Goal: Task Accomplishment & Management: Manage account settings

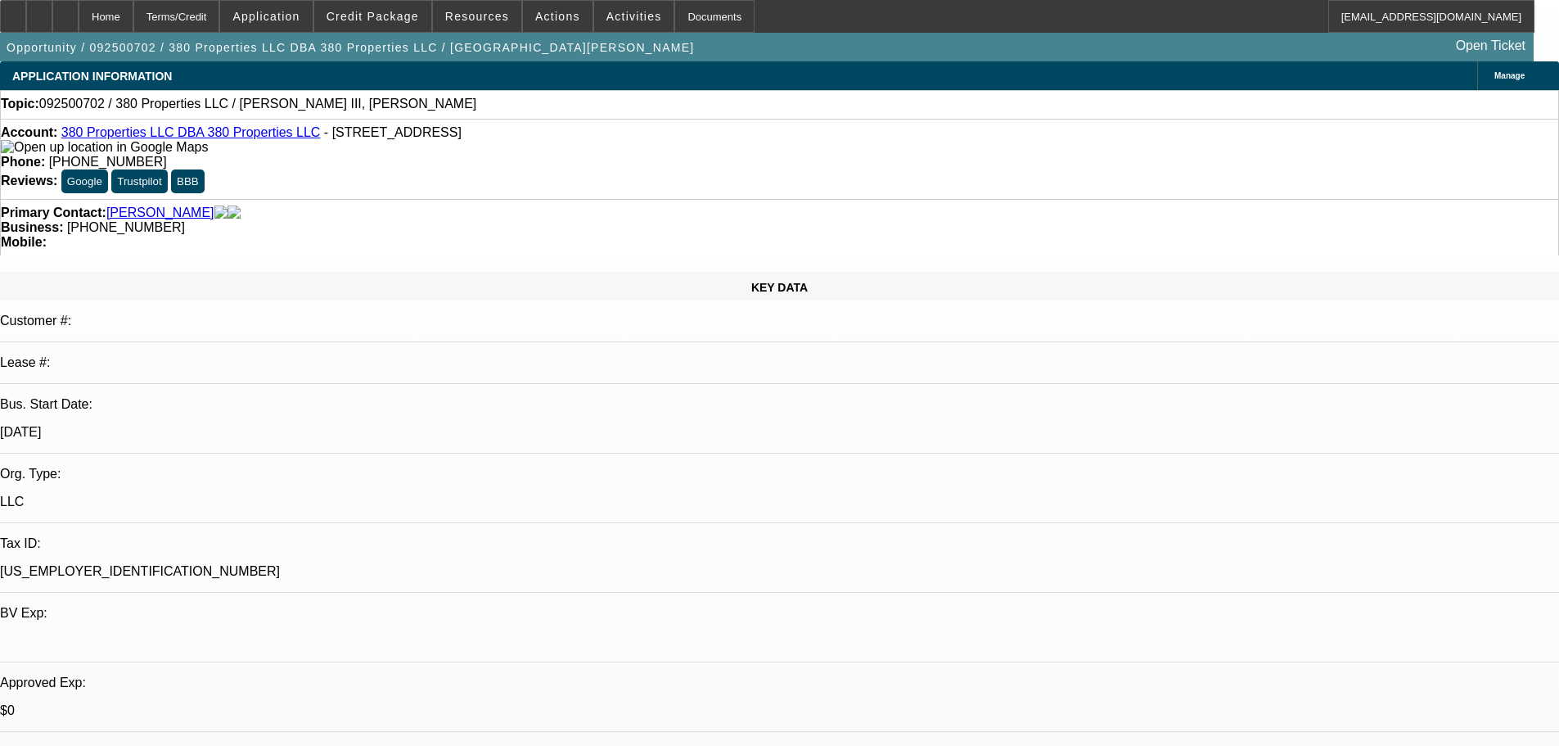
select select "0"
select select "2"
select select "0.1"
select select "4"
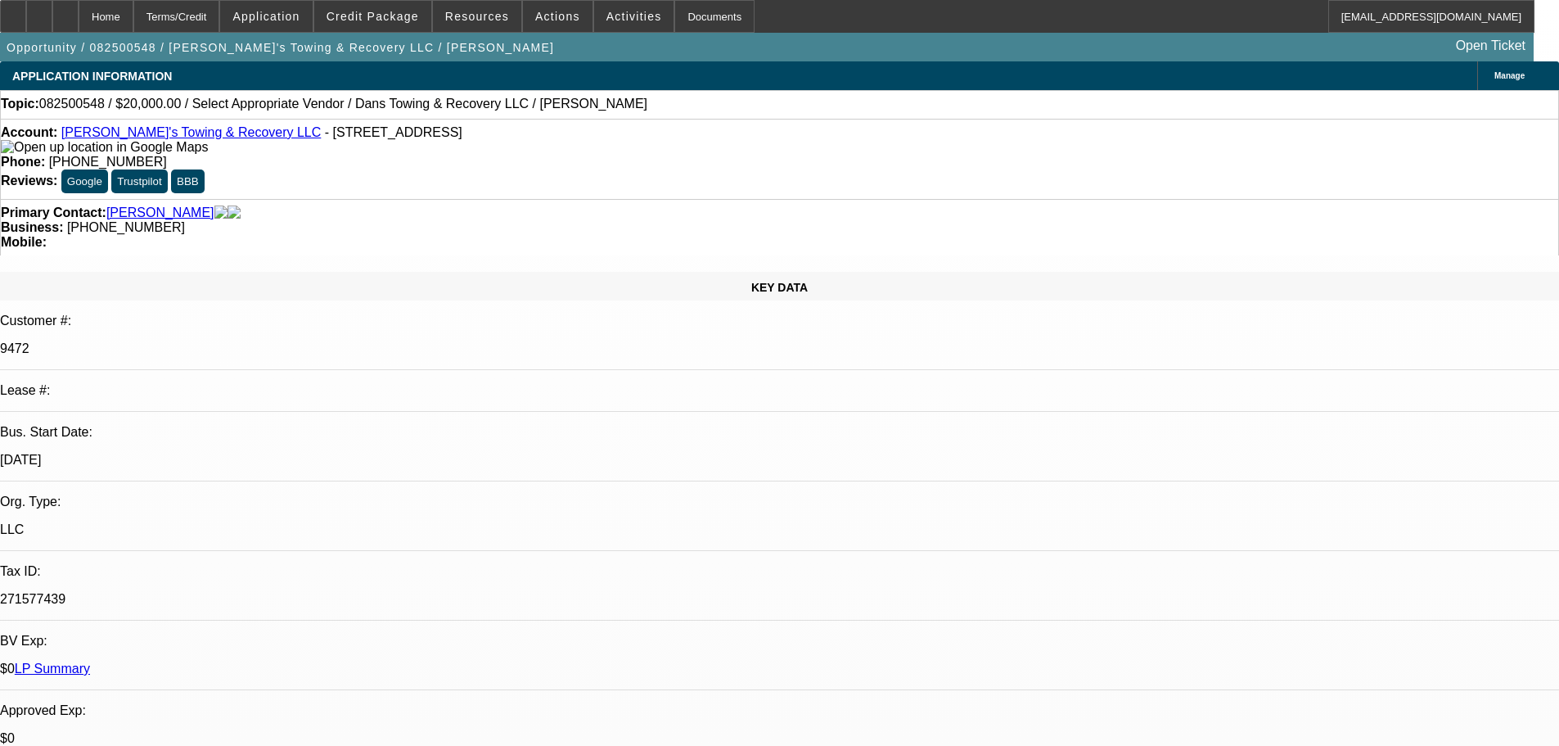
select select "0"
select select "2"
select select "0"
select select "6"
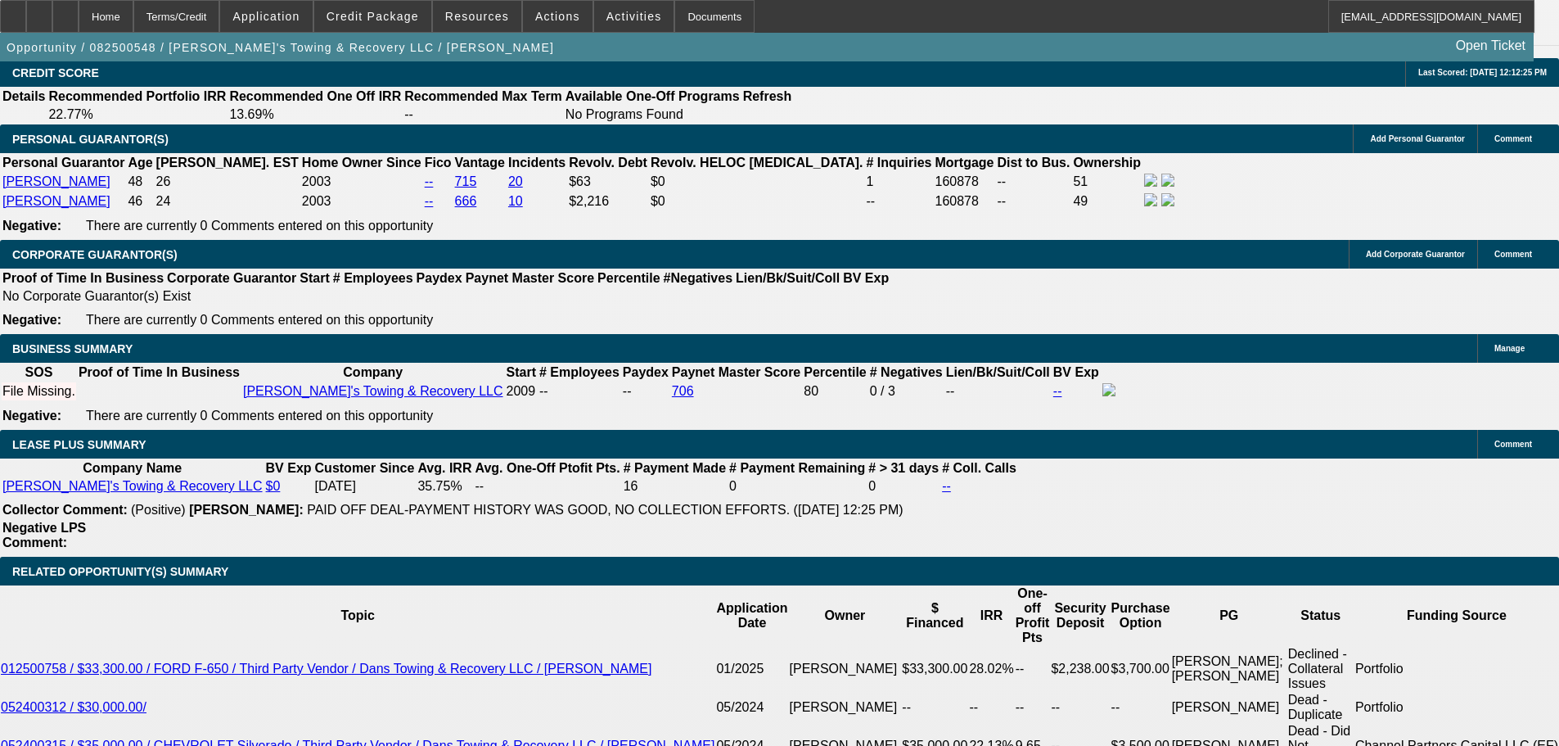
scroll to position [2128, 0]
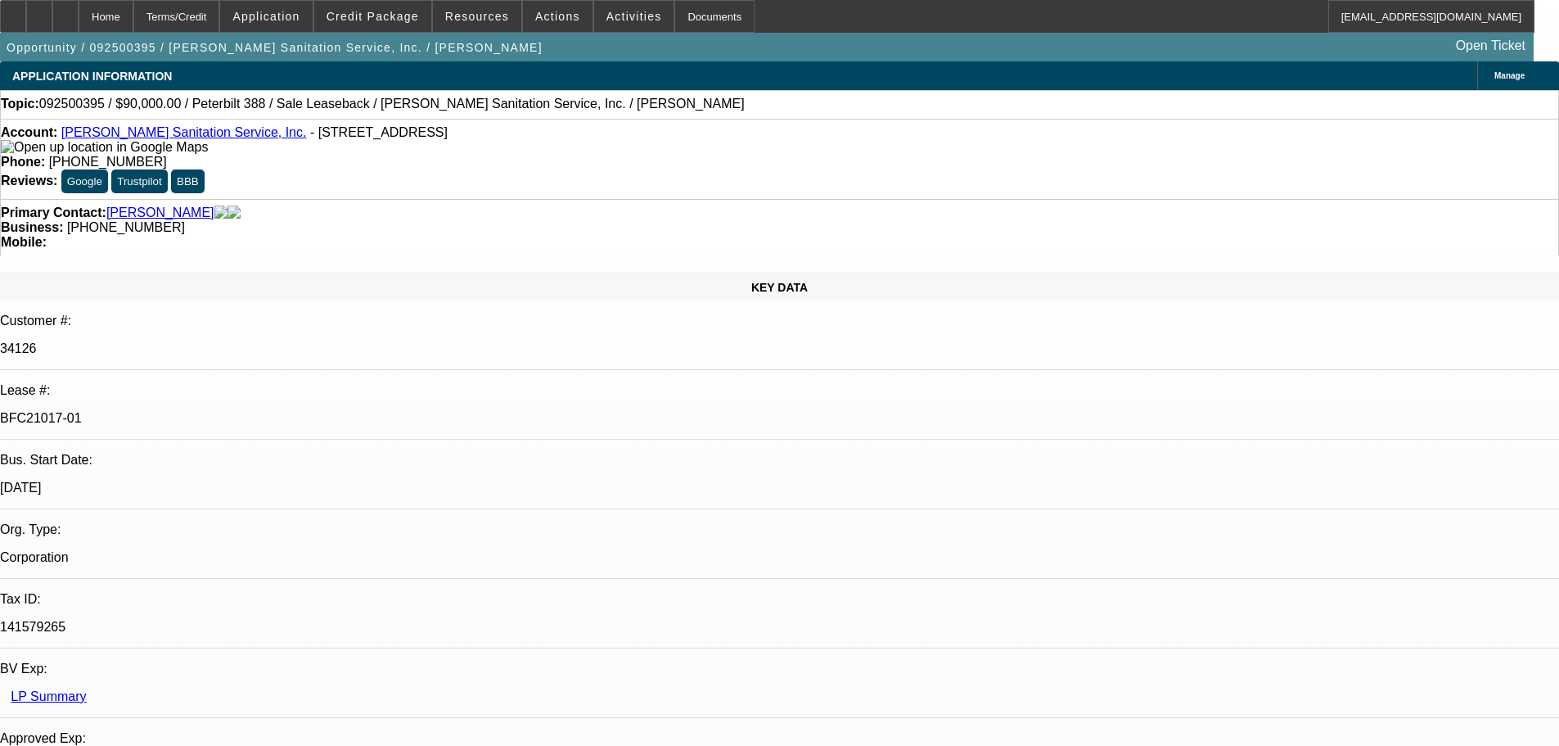
select select "0"
select select "2"
select select "0"
select select "6"
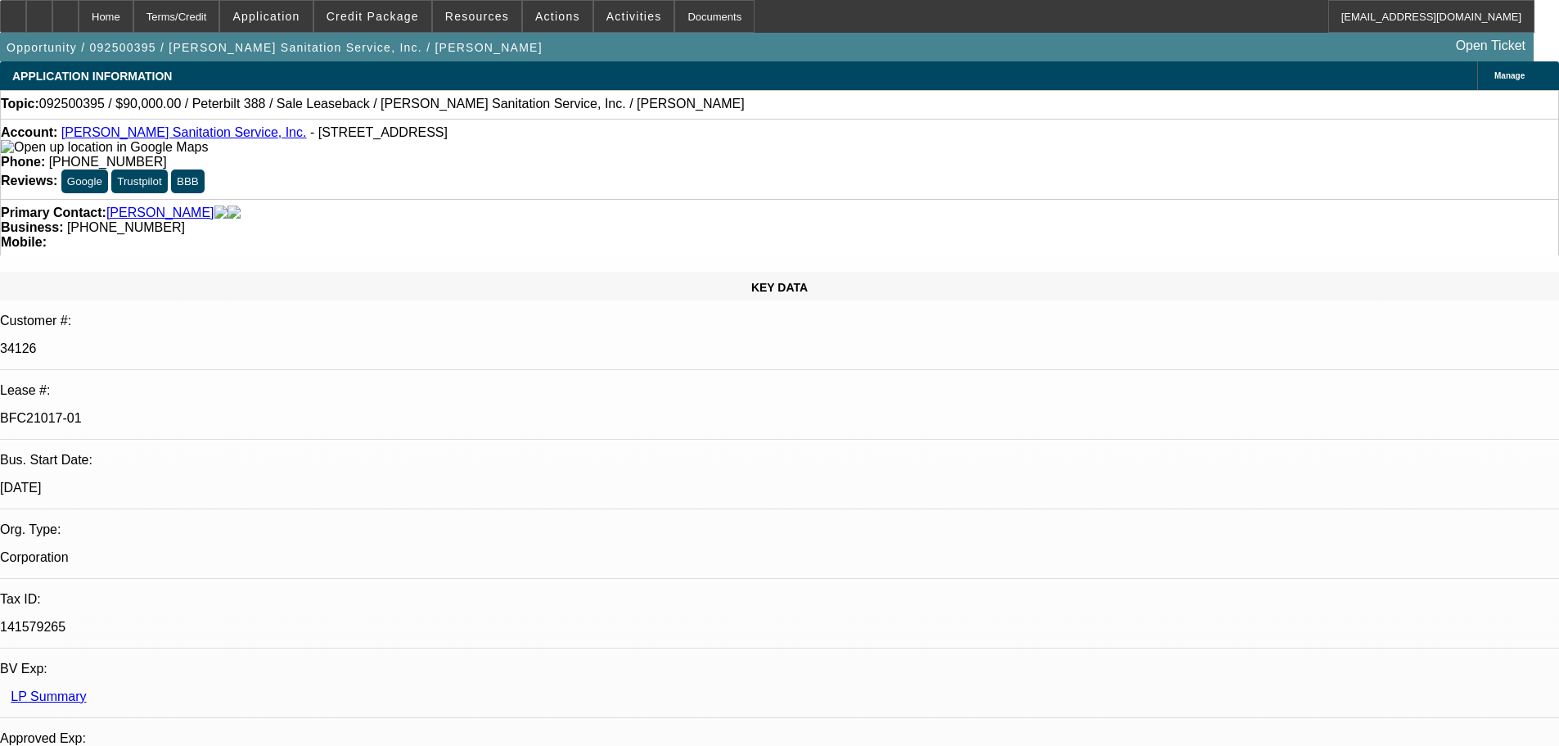
select select "0"
select select "2"
select select "0"
select select "6"
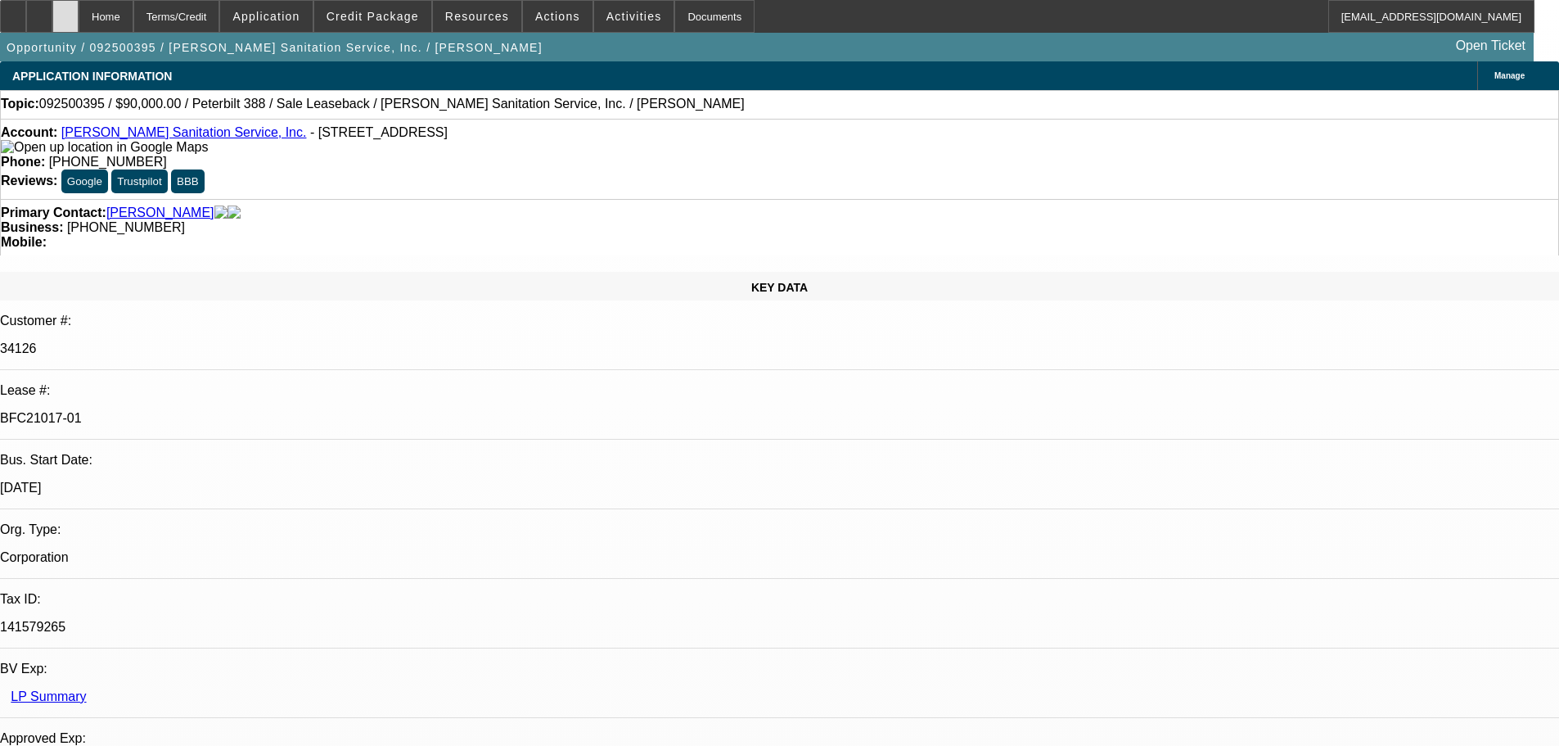
scroll to position [246, 0]
click at [79, 12] on div at bounding box center [65, 16] width 26 height 33
select select "0"
select select "2"
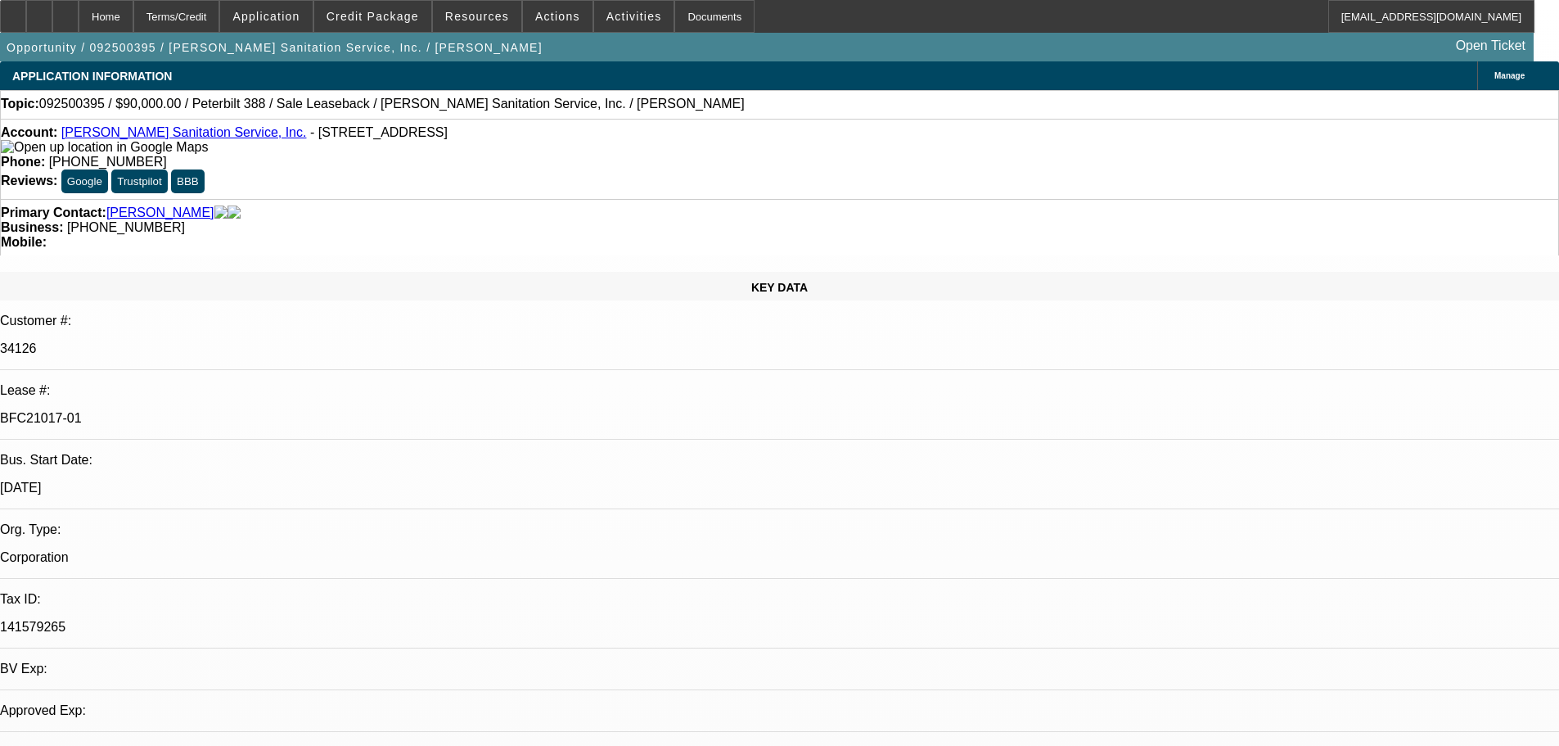
select select "0"
select select "6"
select select "0"
select select "2"
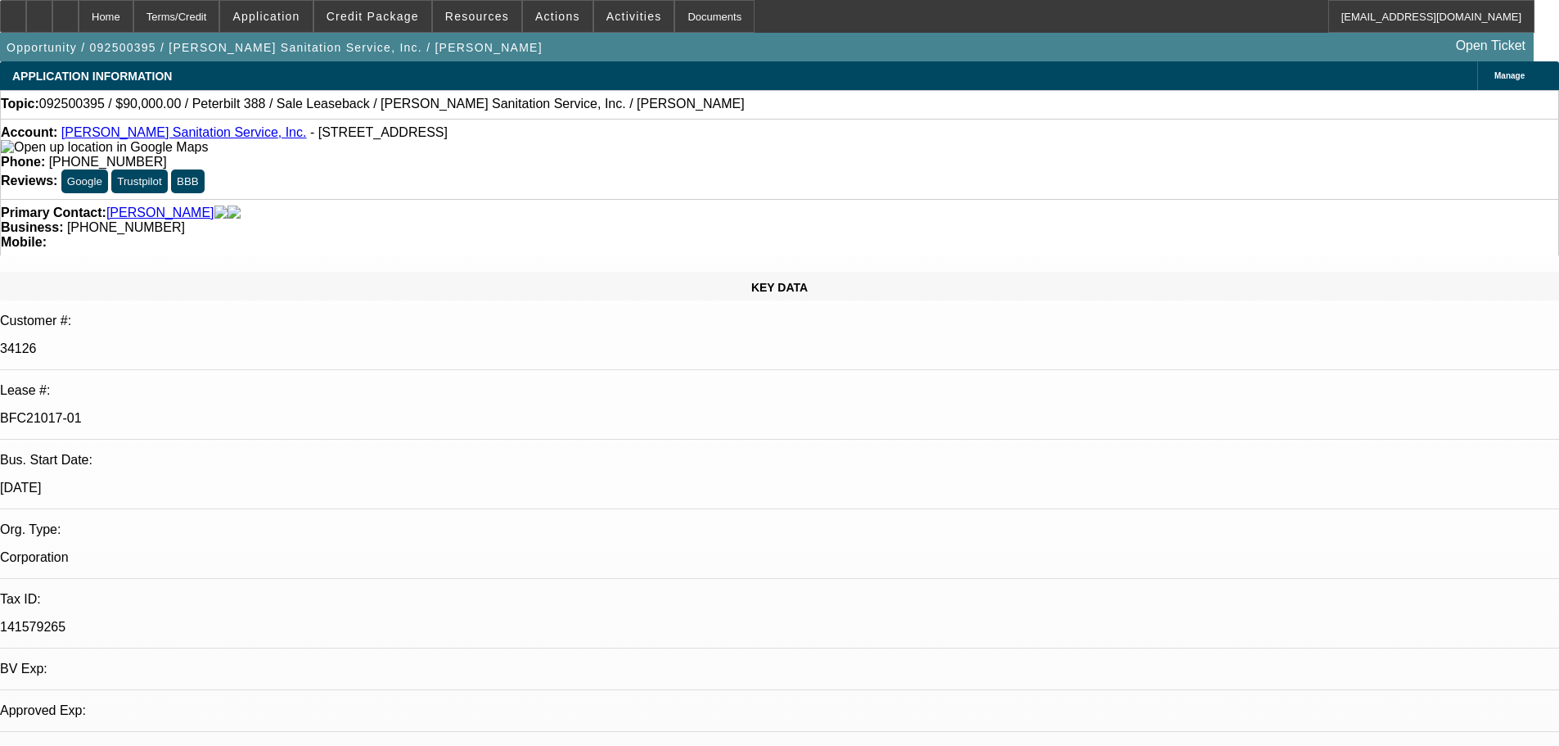
select select "0"
select select "6"
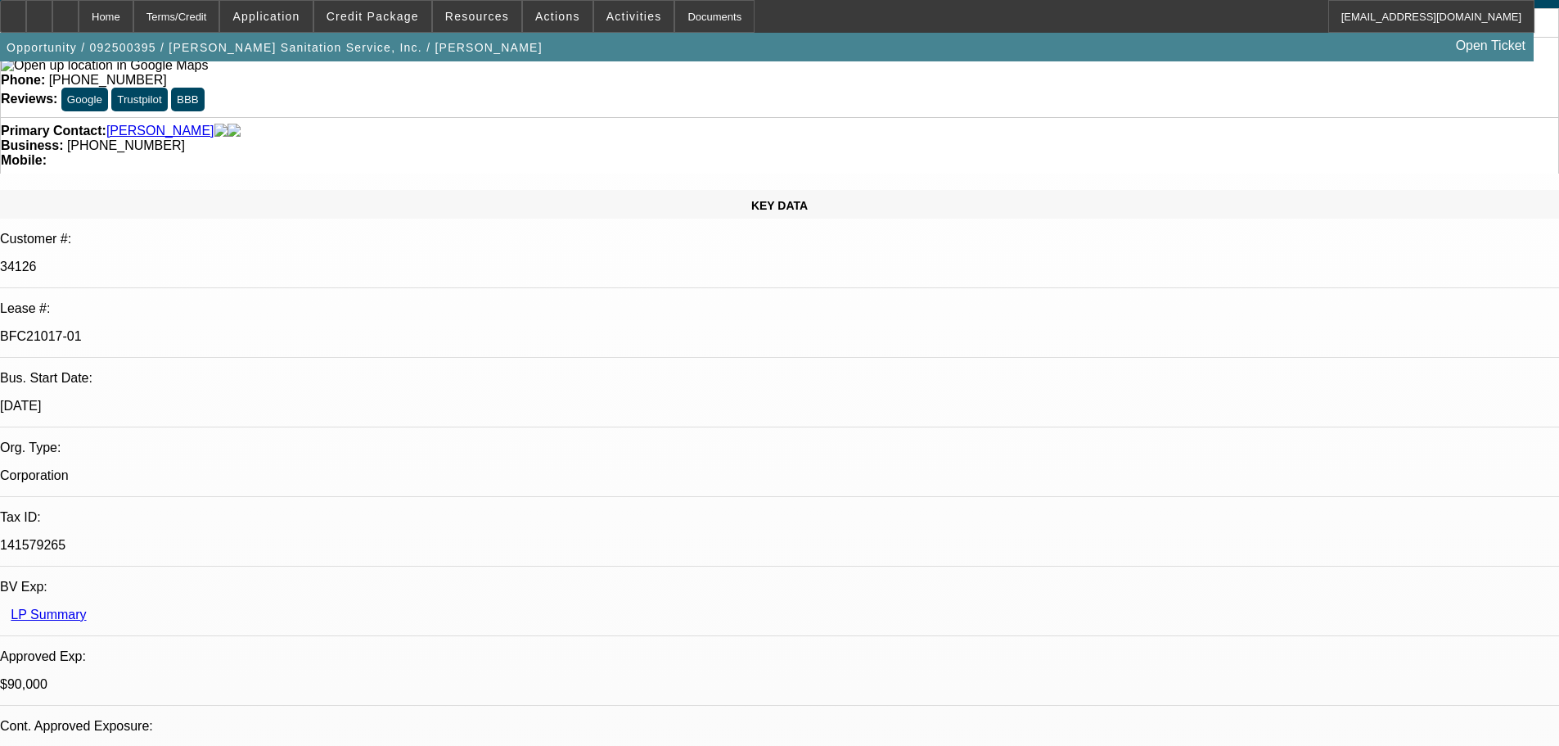
scroll to position [0, 0]
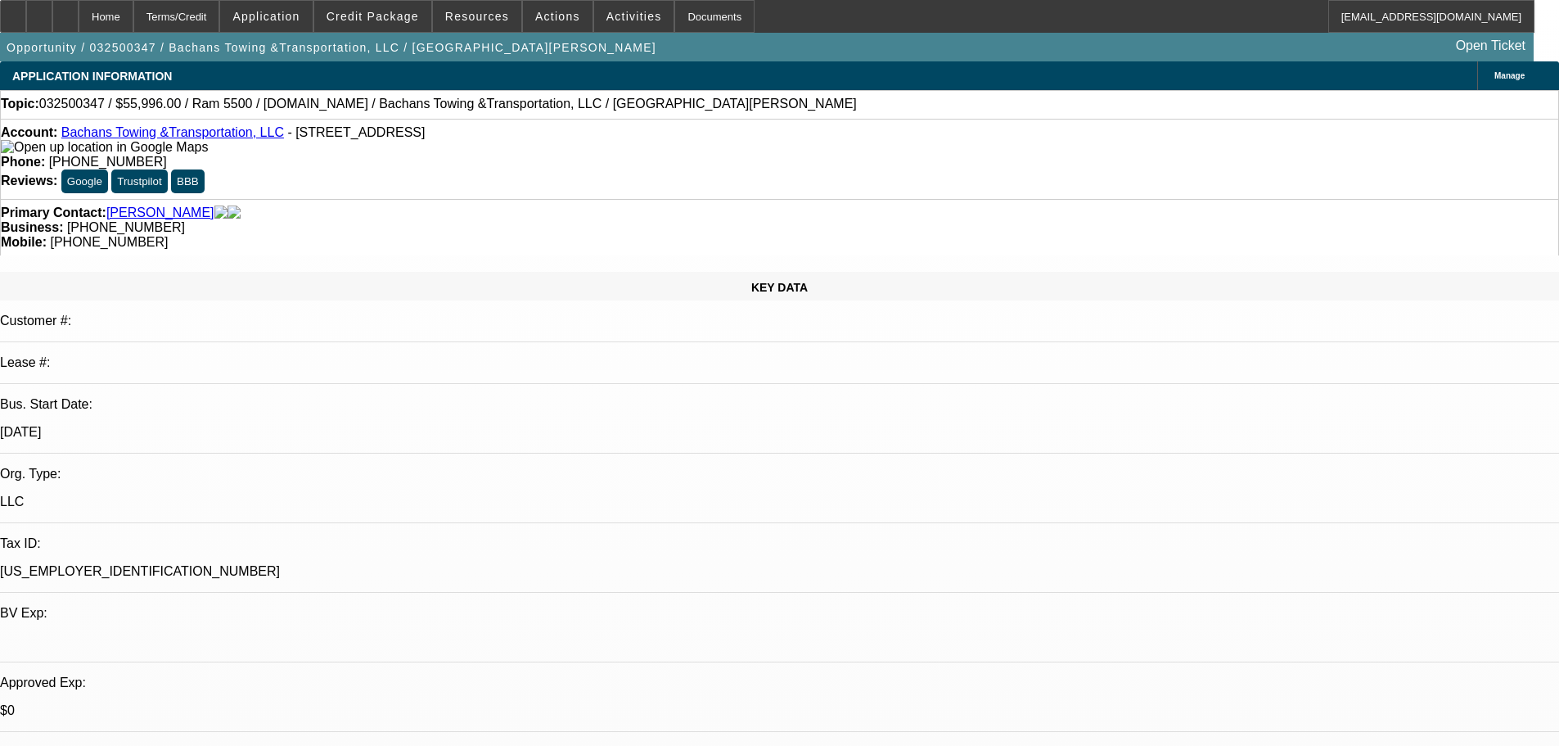
select select "0.2"
select select "2"
select select "0.1"
select select "4"
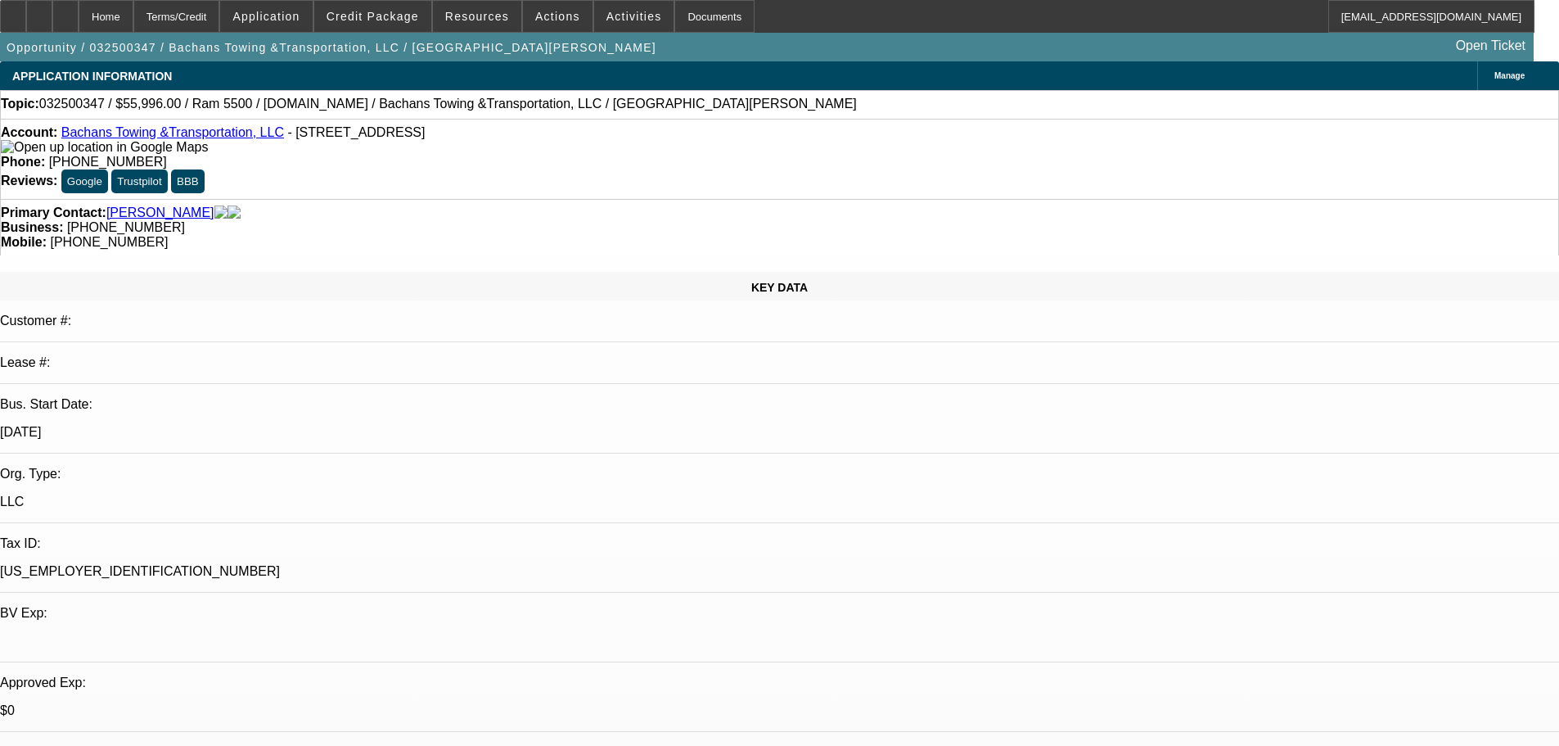
select select "0"
select select "2"
select select "0.1"
select select "4"
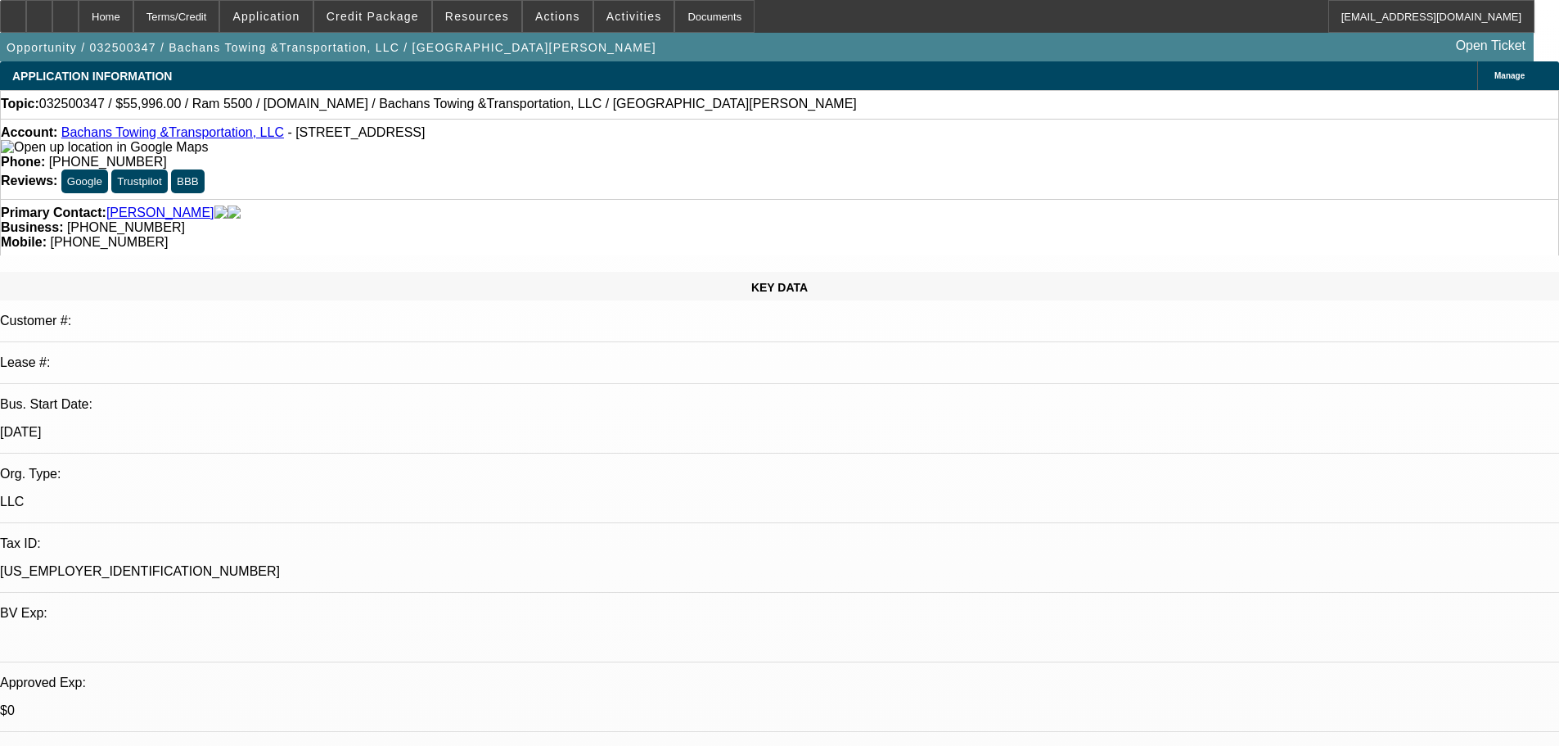
select select "0.2"
select select "2"
select select "0.1"
select select "4"
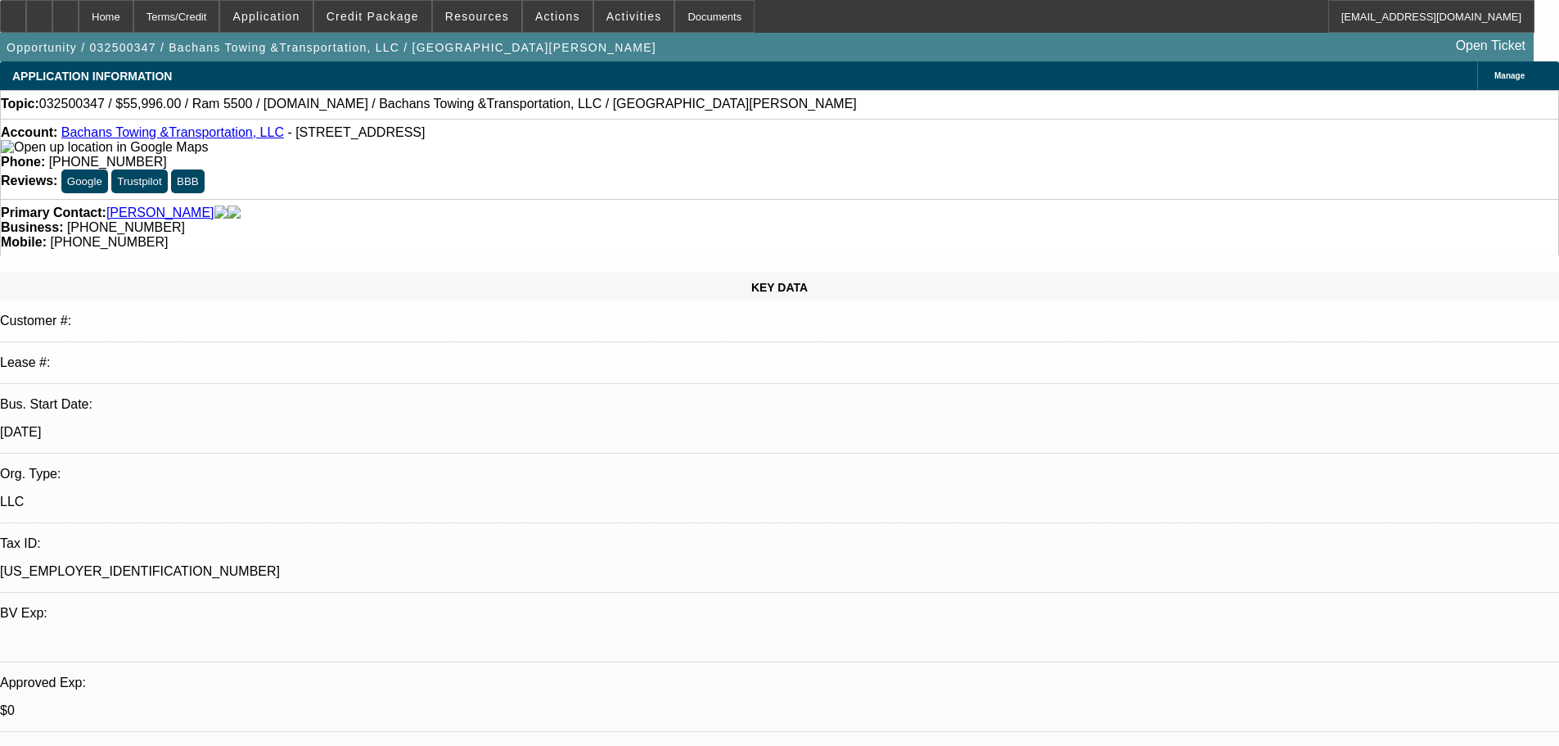
select select "0.2"
select select "2"
select select "0.1"
select select "4"
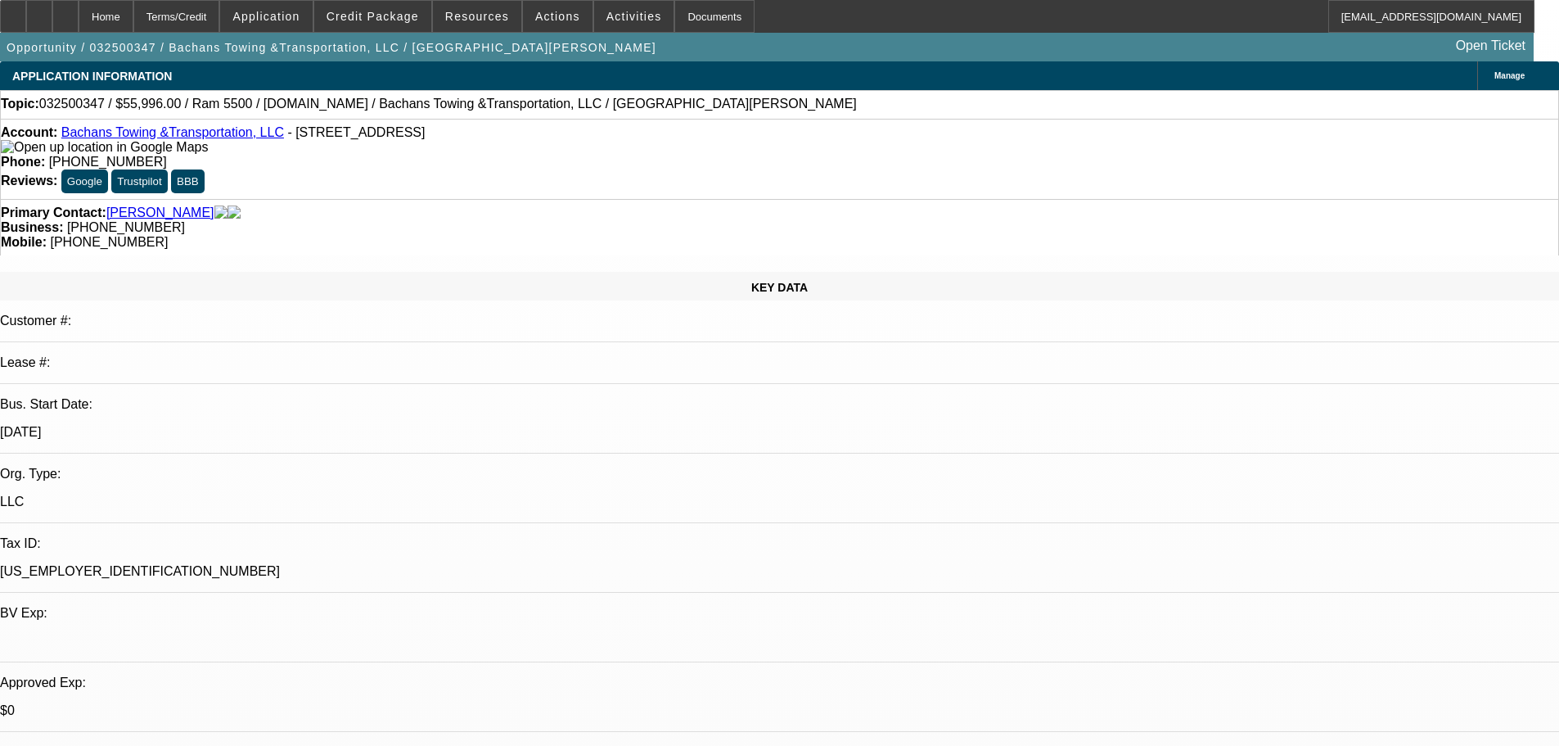
click at [79, 13] on div at bounding box center [65, 16] width 26 height 33
select select "0.2"
select select "2"
select select "0.1"
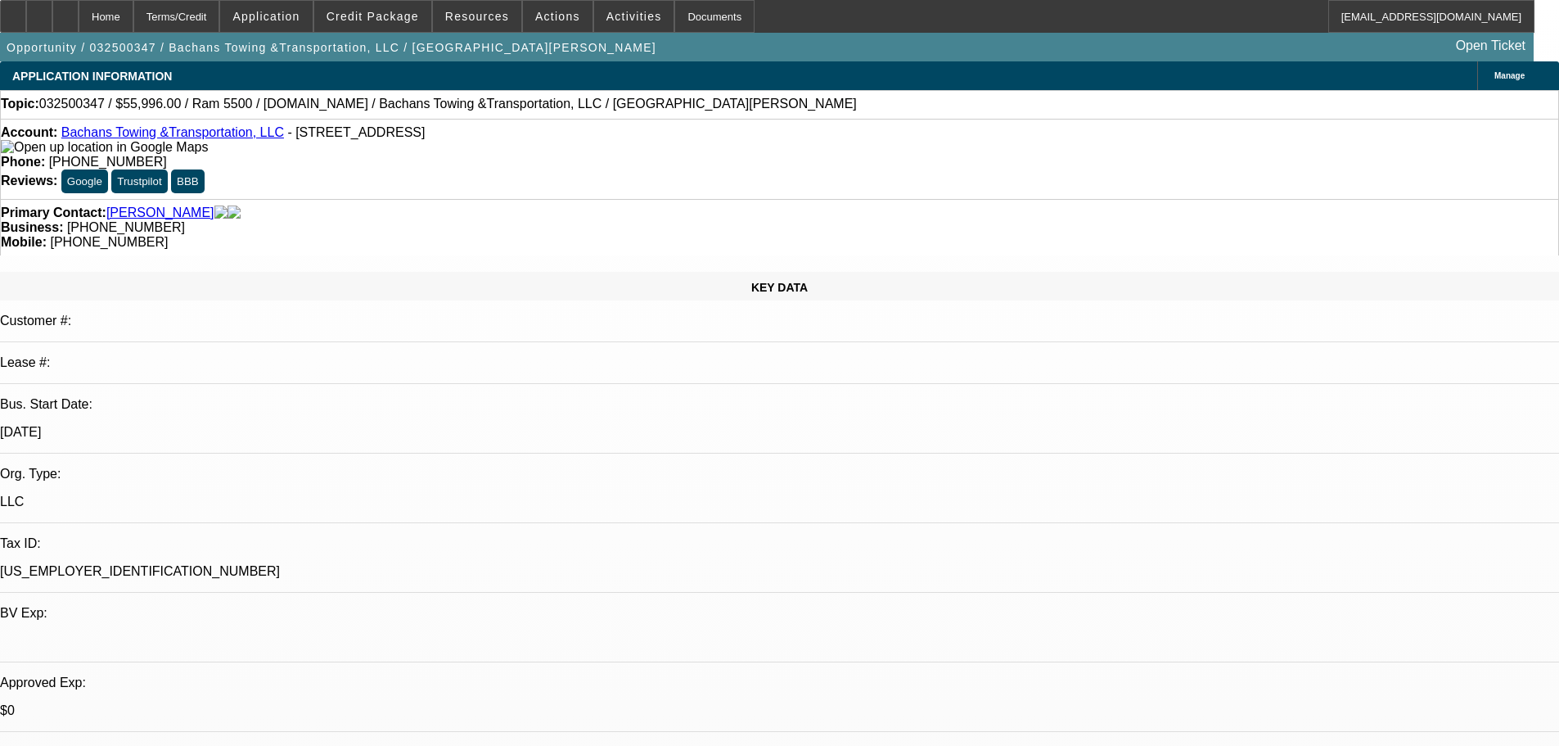
select select "4"
select select "0"
select select "2"
select select "0.1"
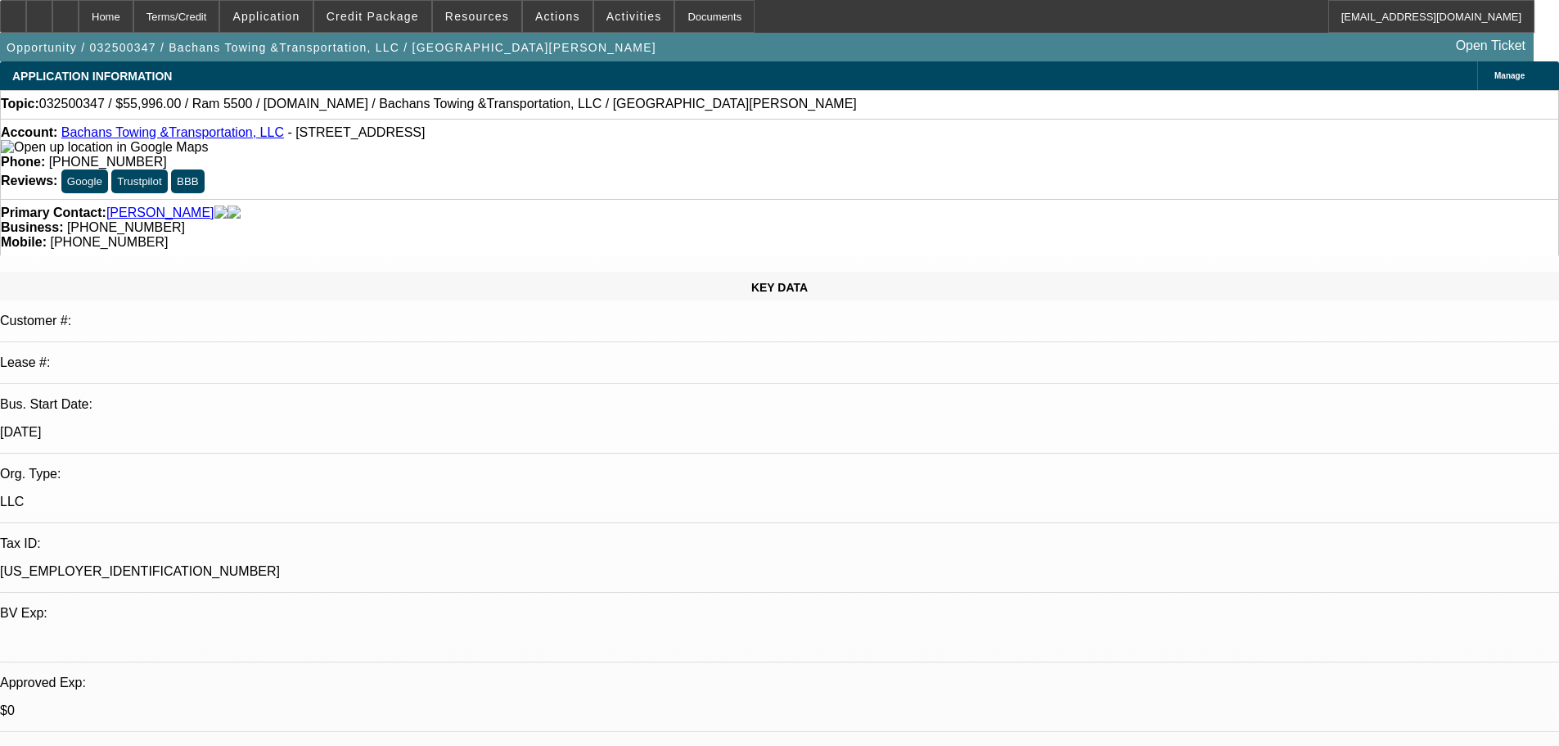
select select "4"
select select "0.2"
select select "2"
select select "0.1"
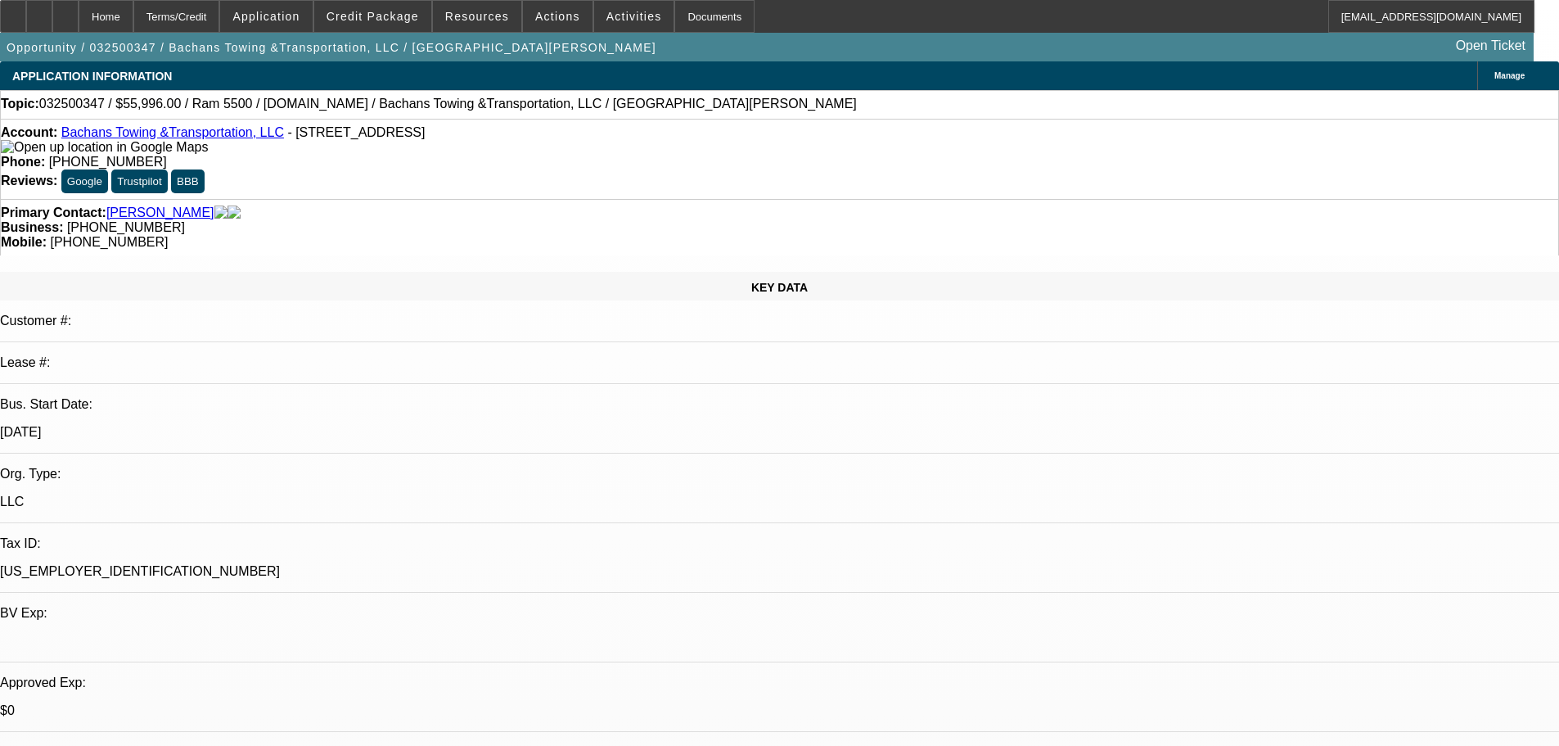
select select "4"
select select "0.2"
select select "2"
select select "0.1"
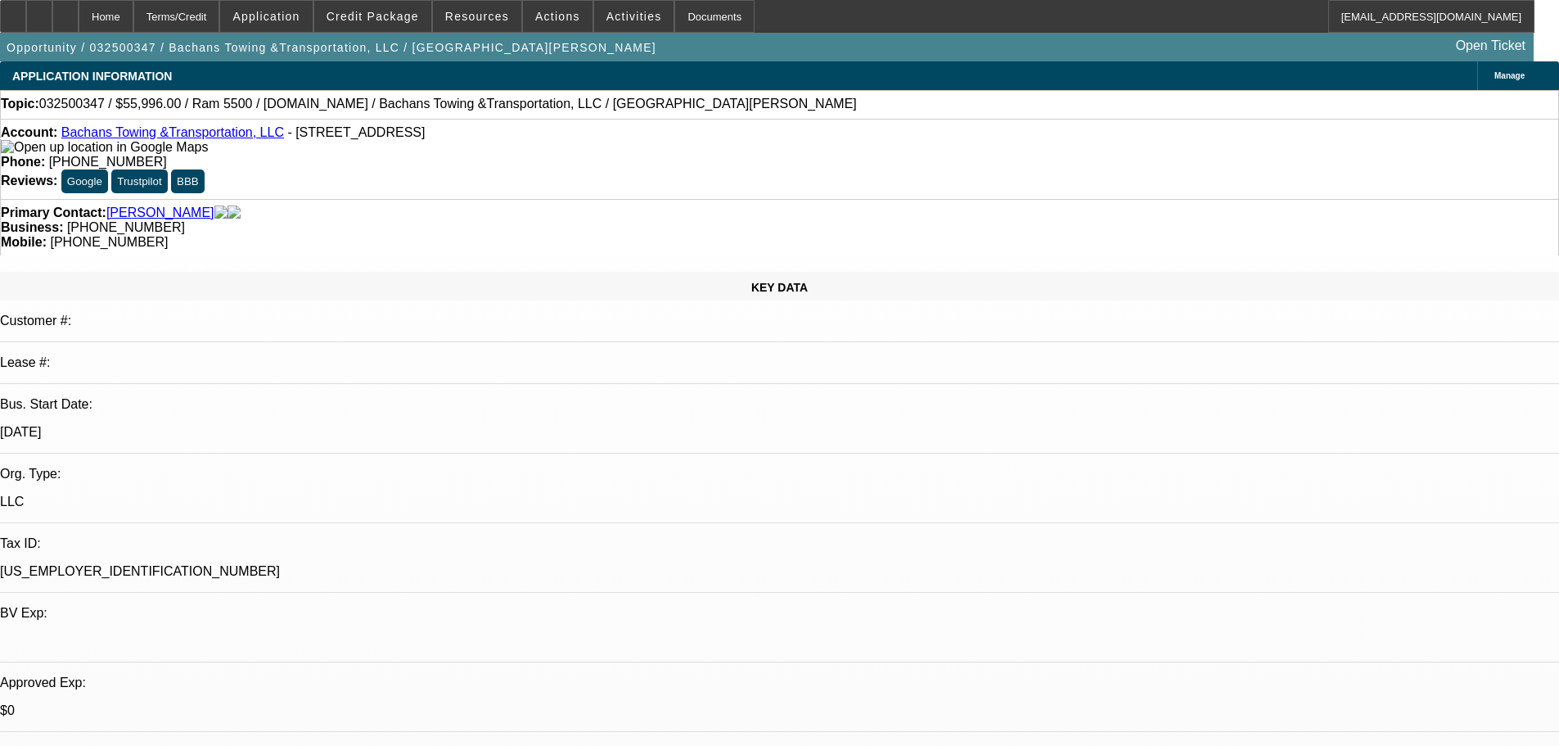
select select "4"
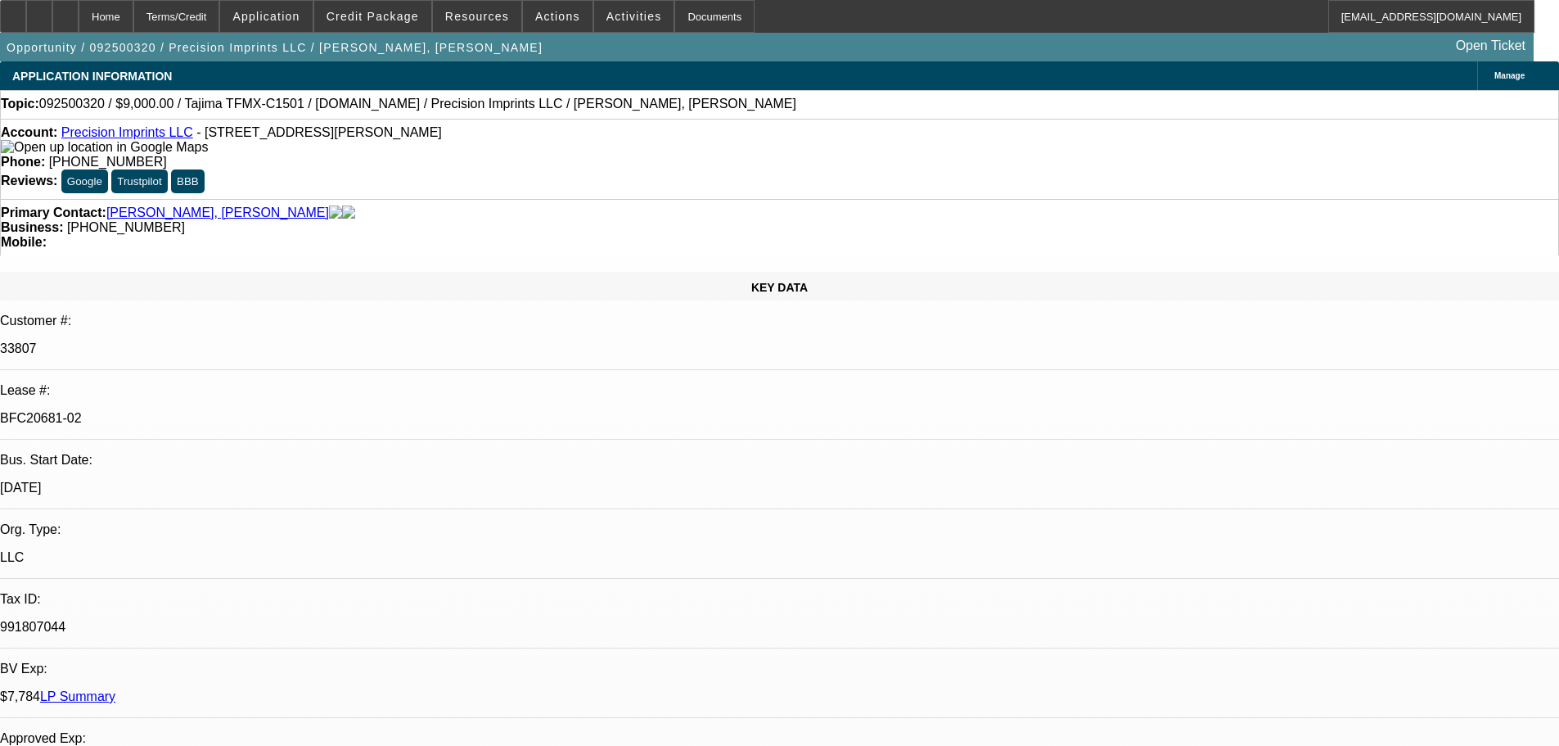
select select "0"
select select "2"
select select "0.1"
select select "4"
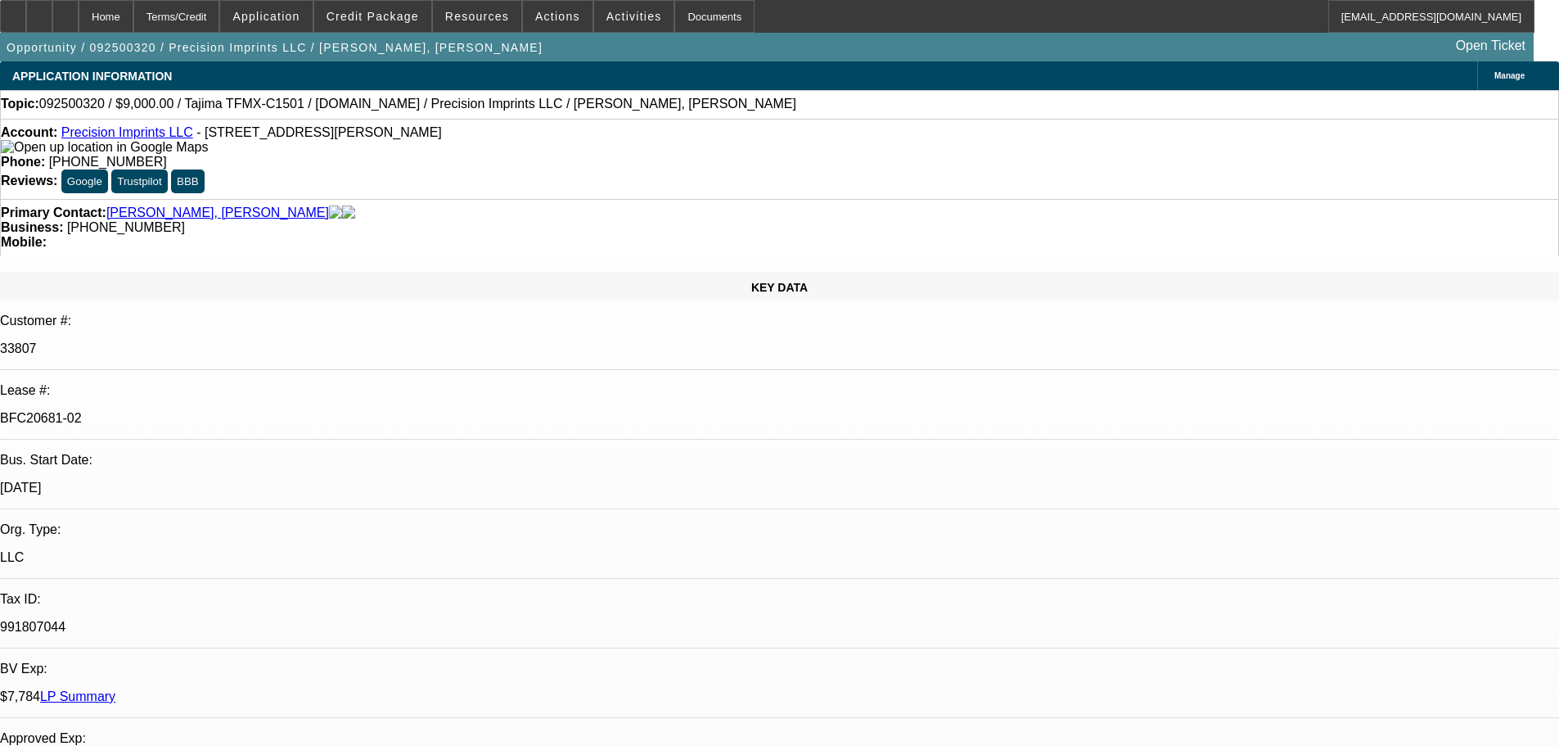
select select "0"
select select "2"
select select "0.1"
select select "4"
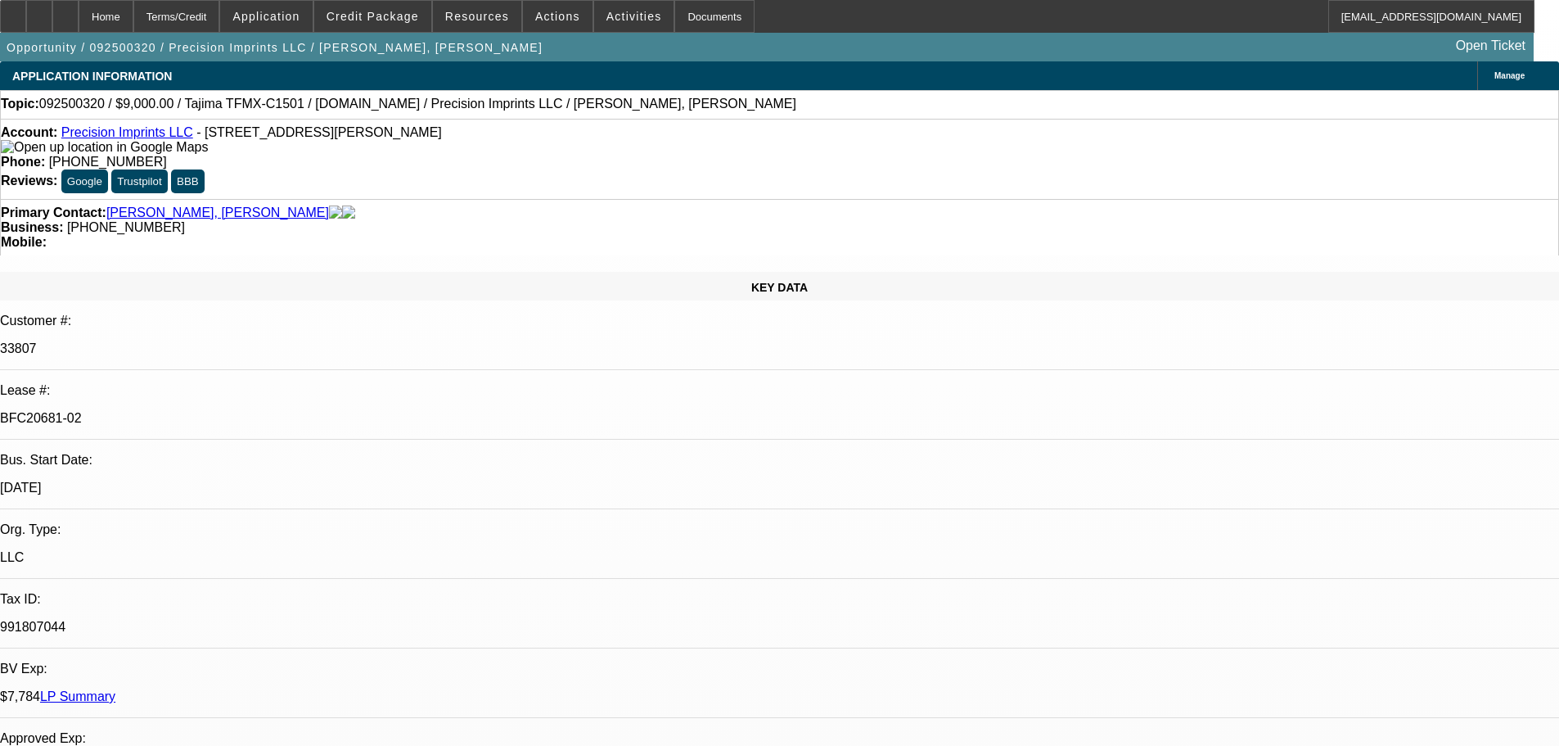
select select "0"
select select "2"
select select "0.1"
select select "4"
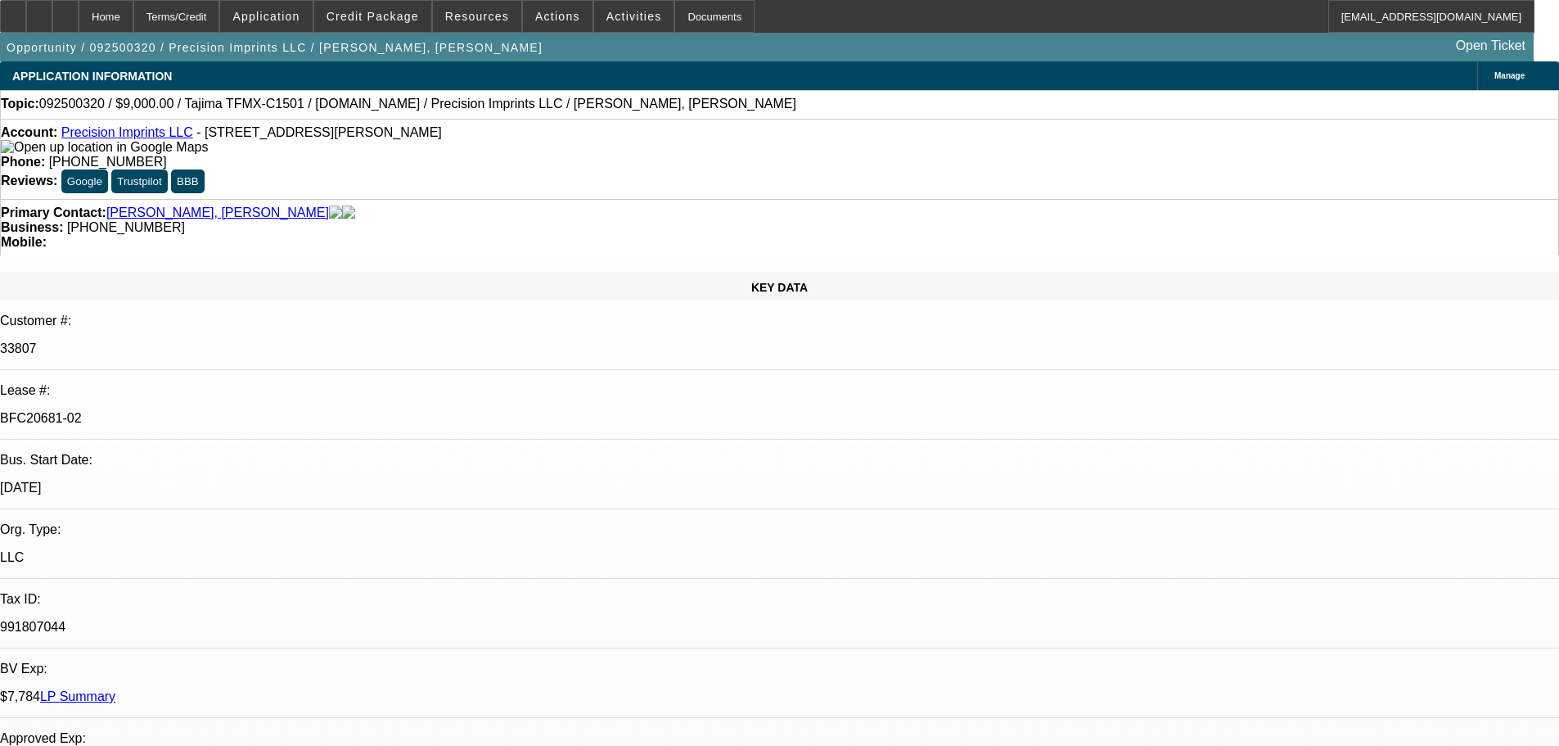
click at [79, 11] on div at bounding box center [65, 16] width 26 height 33
select select "0"
select select "2"
select select "0.1"
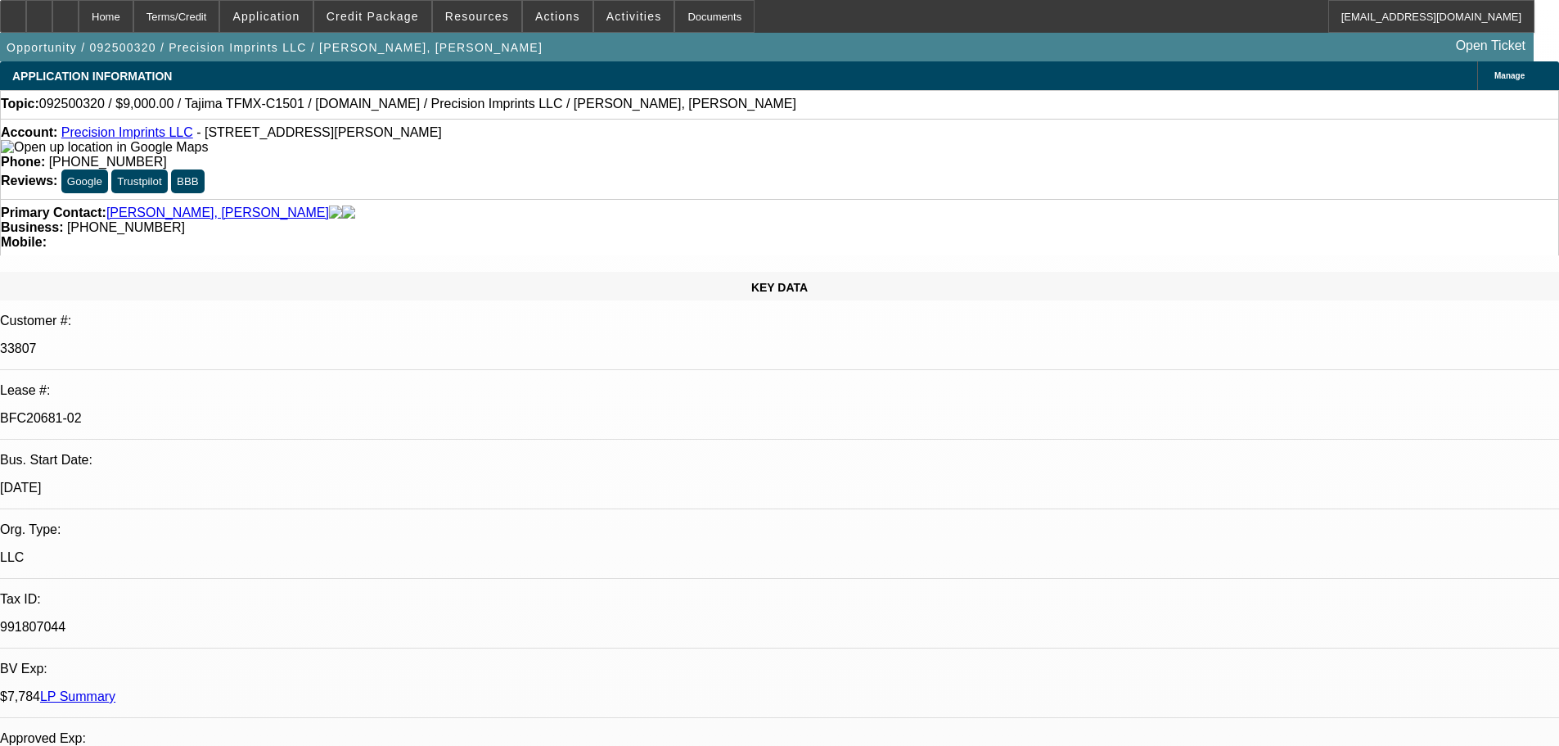
select select "4"
select select "0"
select select "2"
select select "0.1"
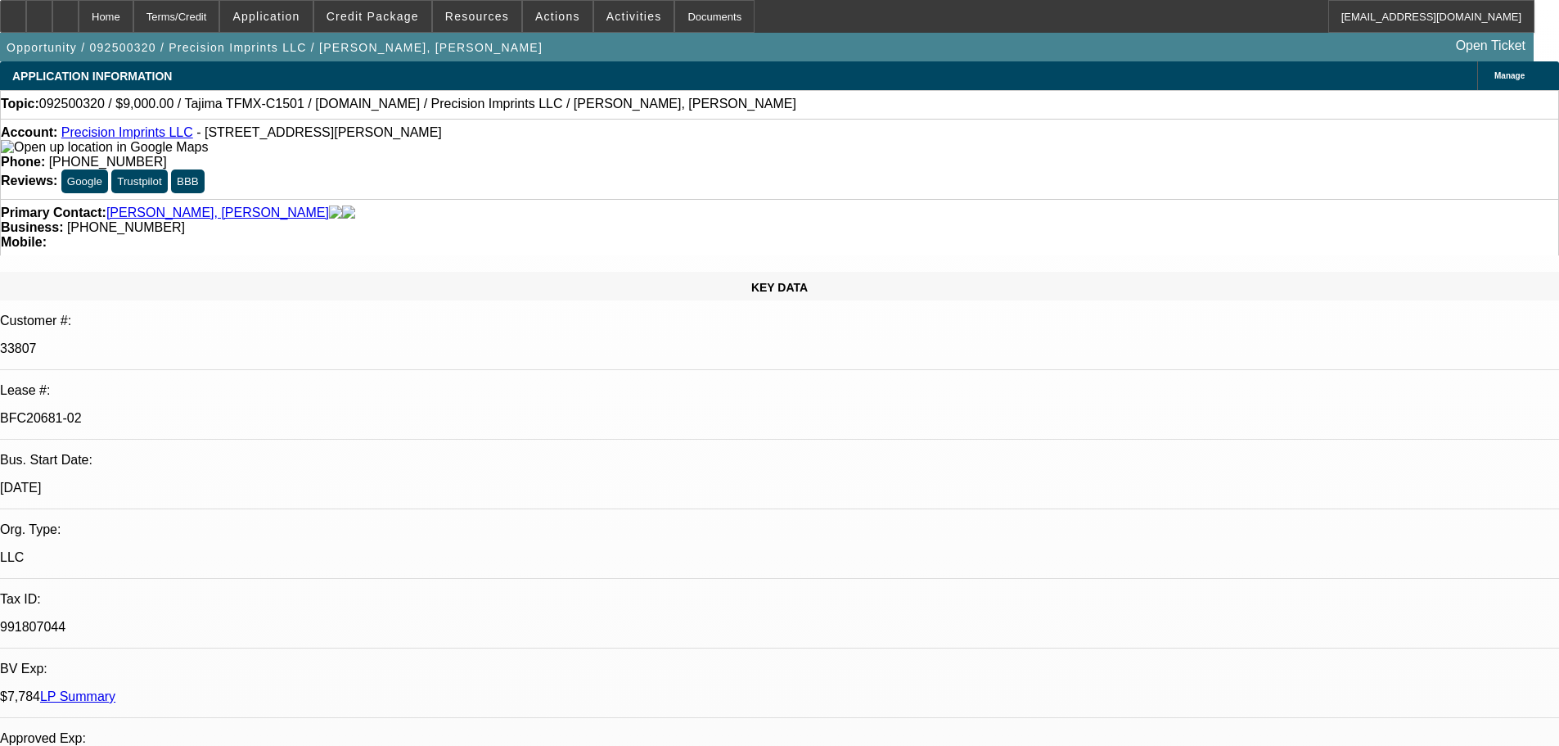
select select "4"
select select "0"
select select "2"
select select "0.1"
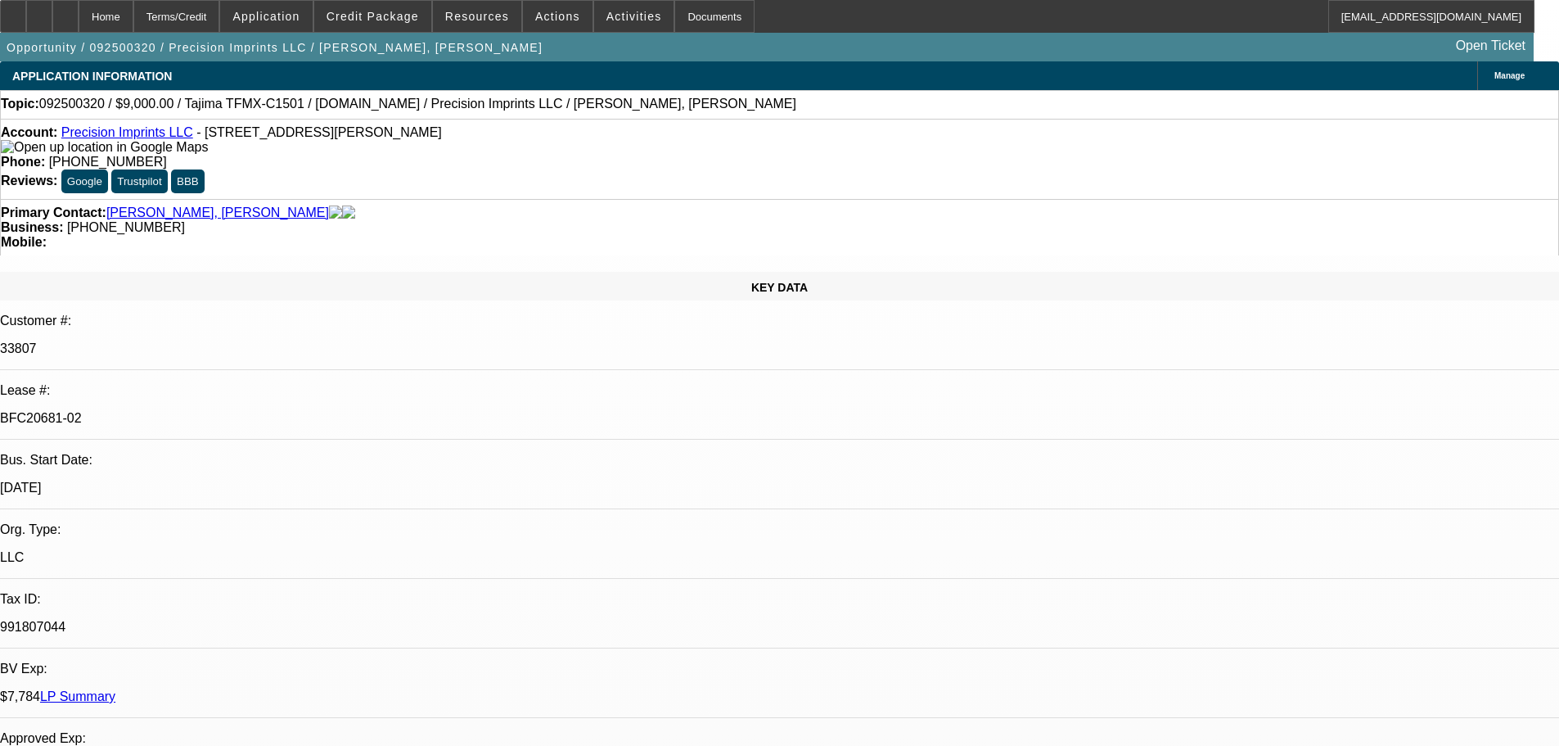
select select "4"
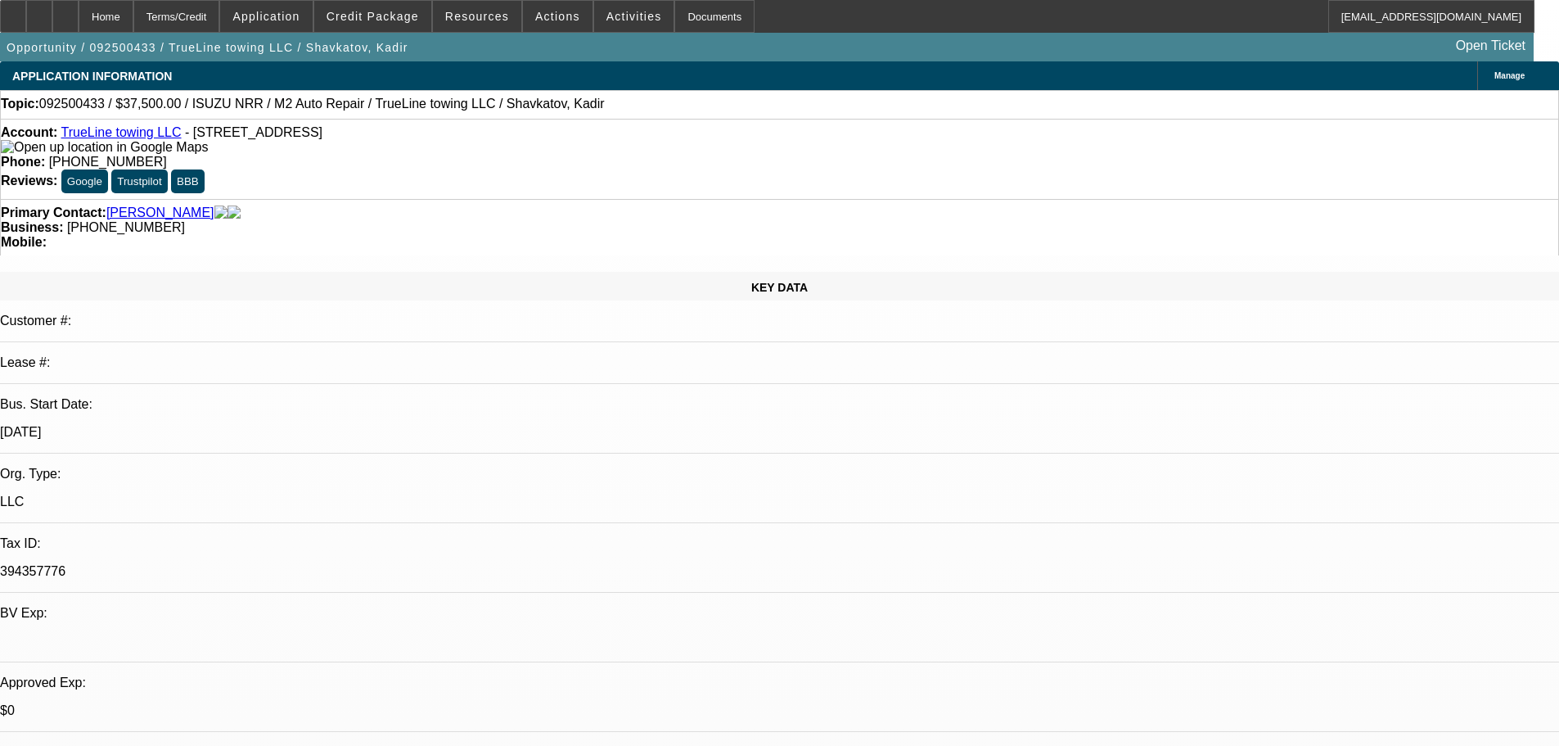
select select "0"
select select "2"
select select "0.1"
select select "4"
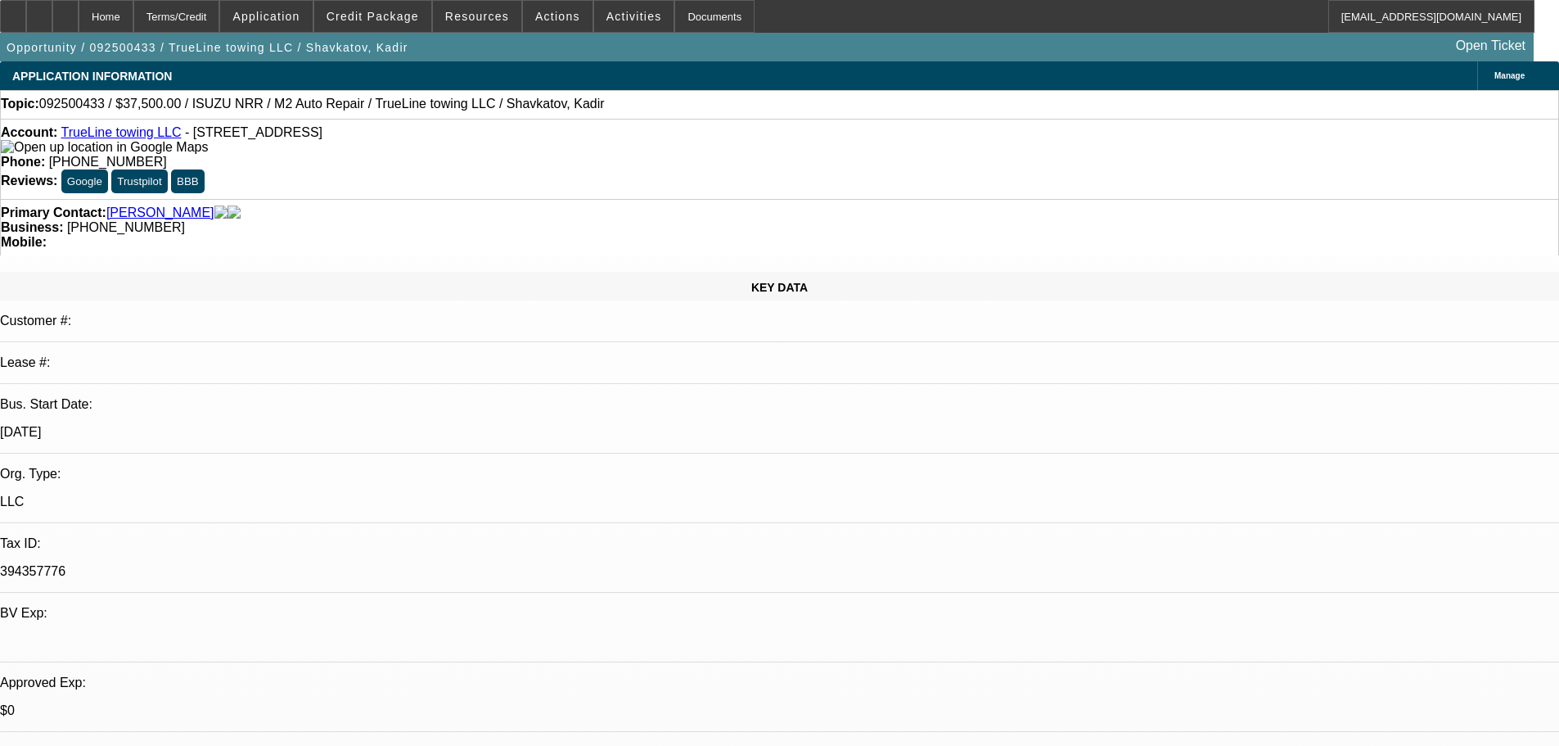
select select "0"
select select "2"
select select "0.1"
select select "4"
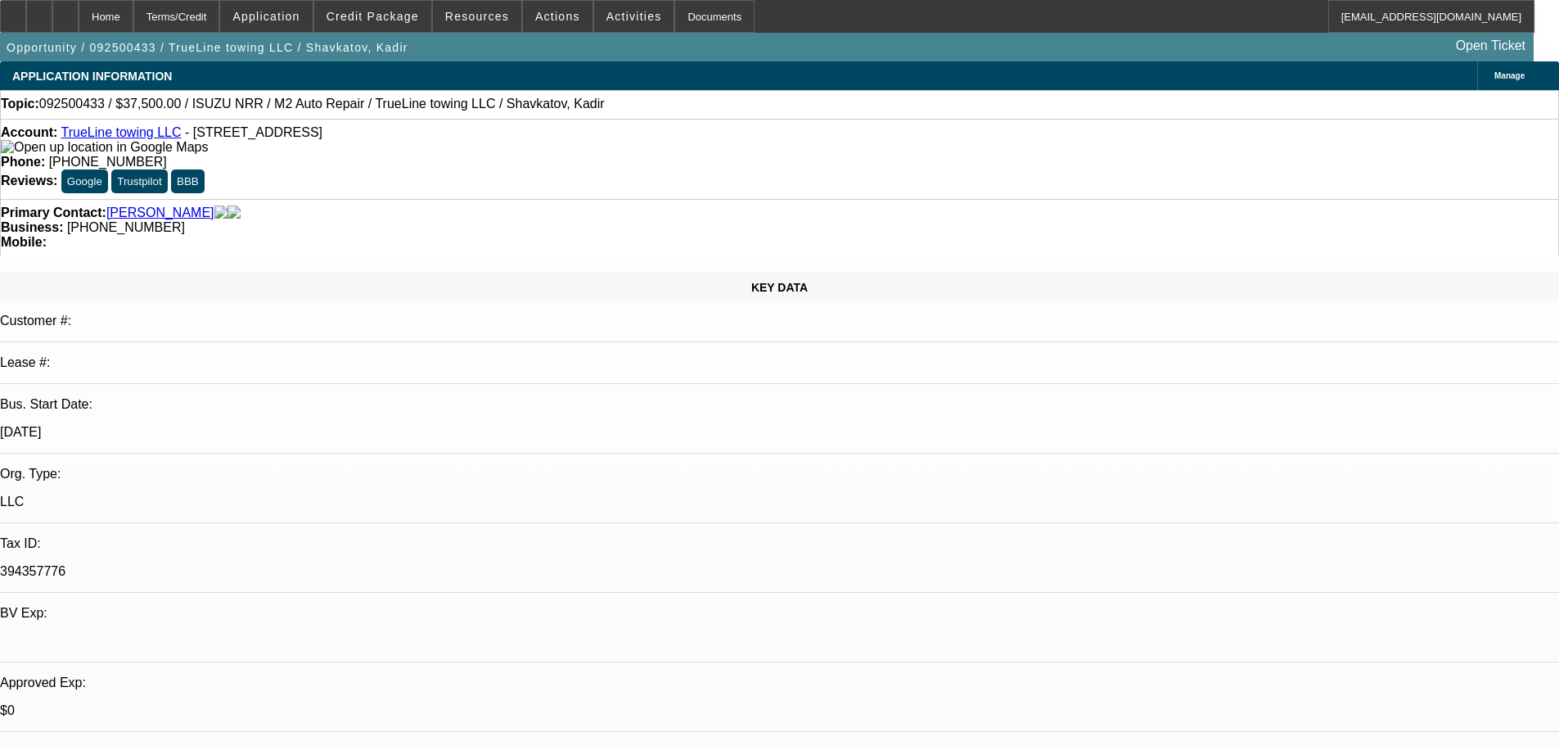
select select "0"
select select "2"
select select "0.1"
select select "4"
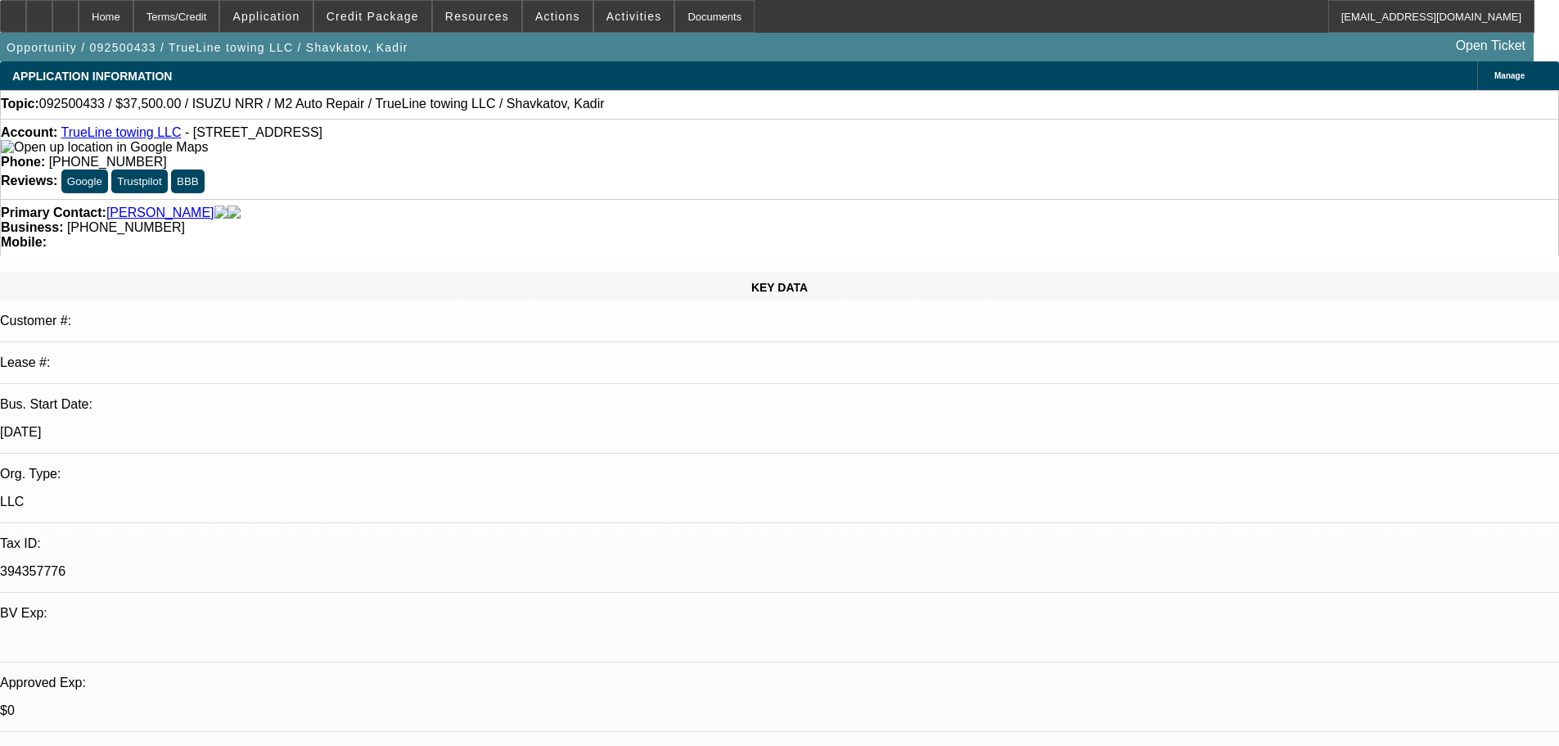
select select "0"
select select "2"
select select "0.1"
select select "4"
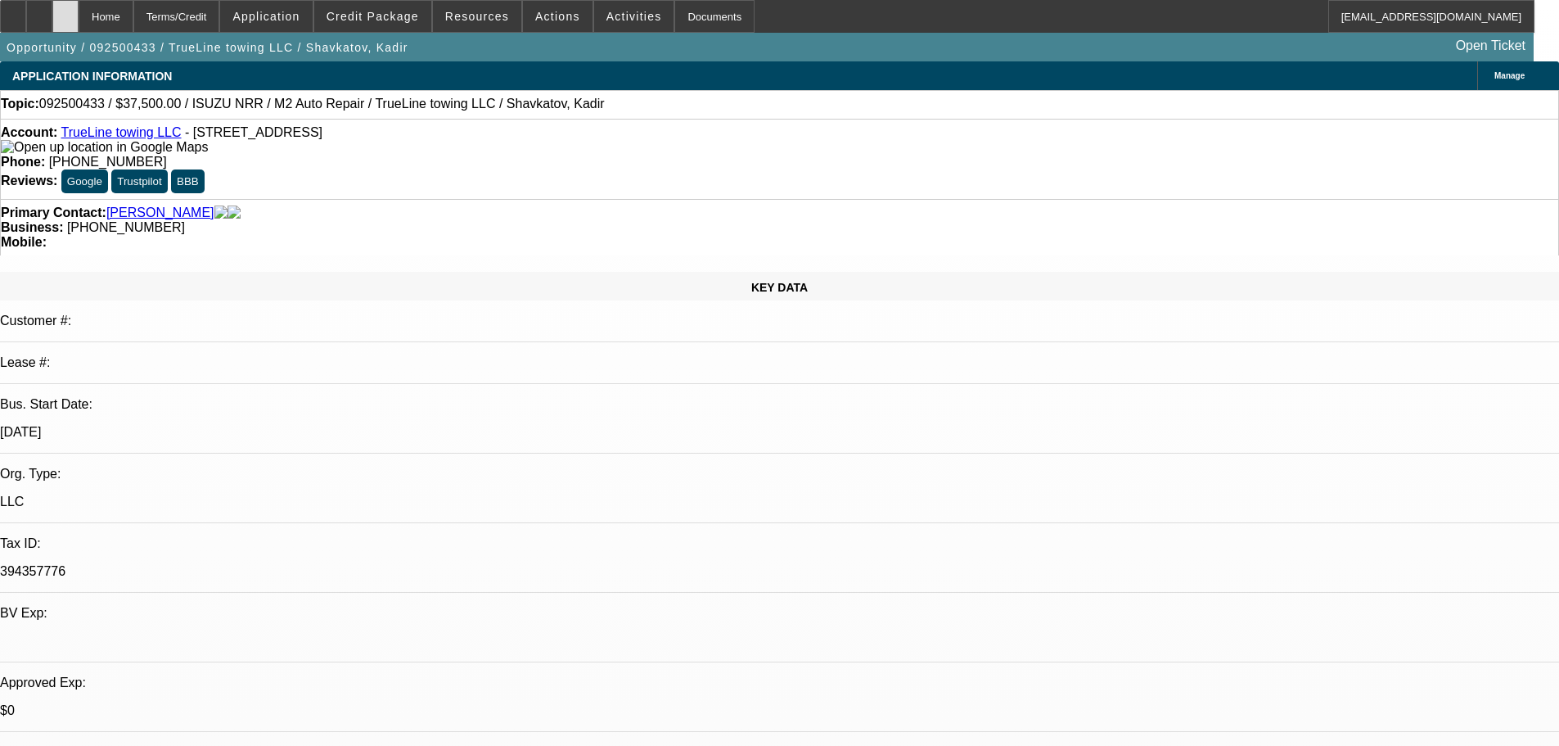
click at [79, 12] on div at bounding box center [65, 16] width 26 height 33
select select "0"
select select "2"
select select "0.1"
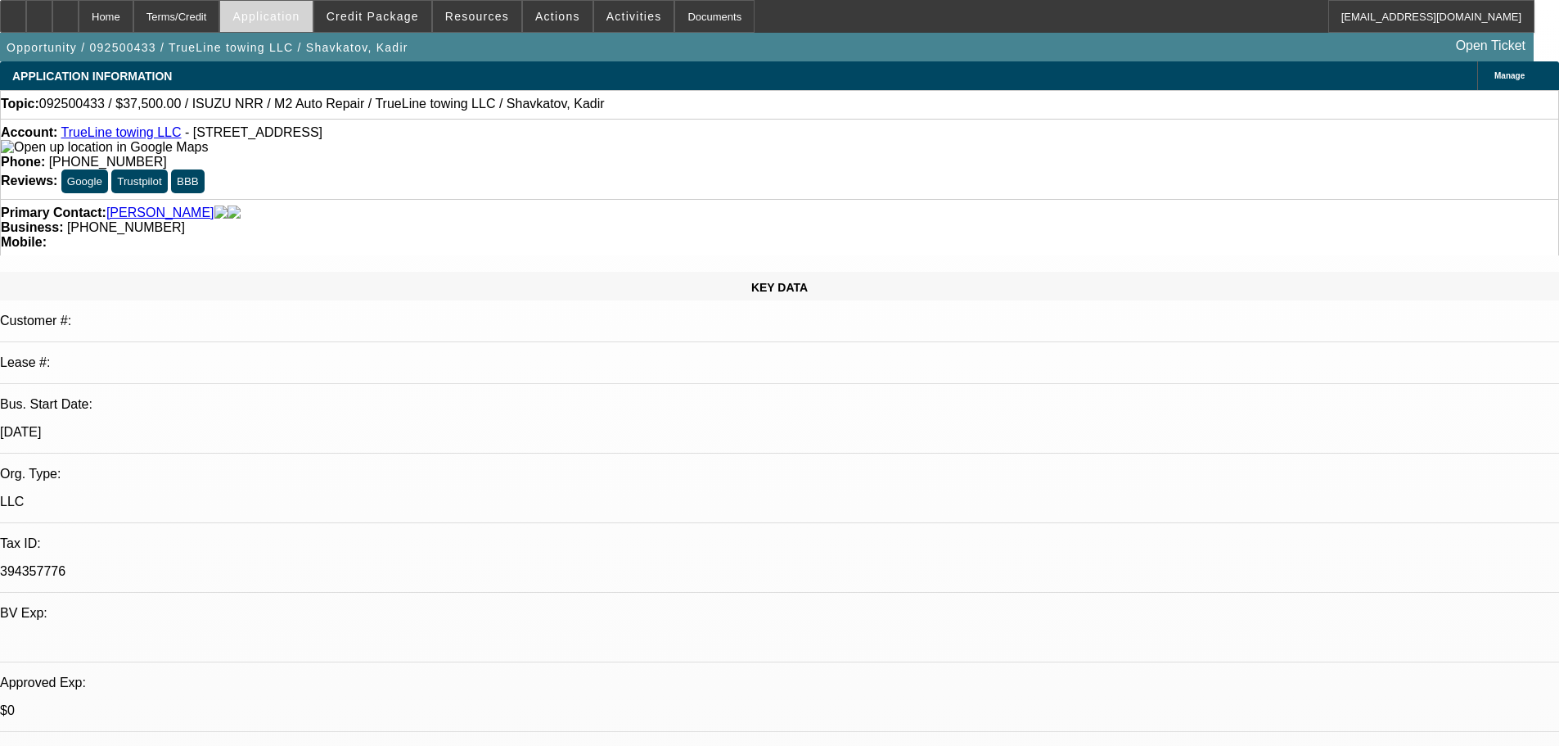
select select "4"
select select "0"
select select "2"
select select "0.1"
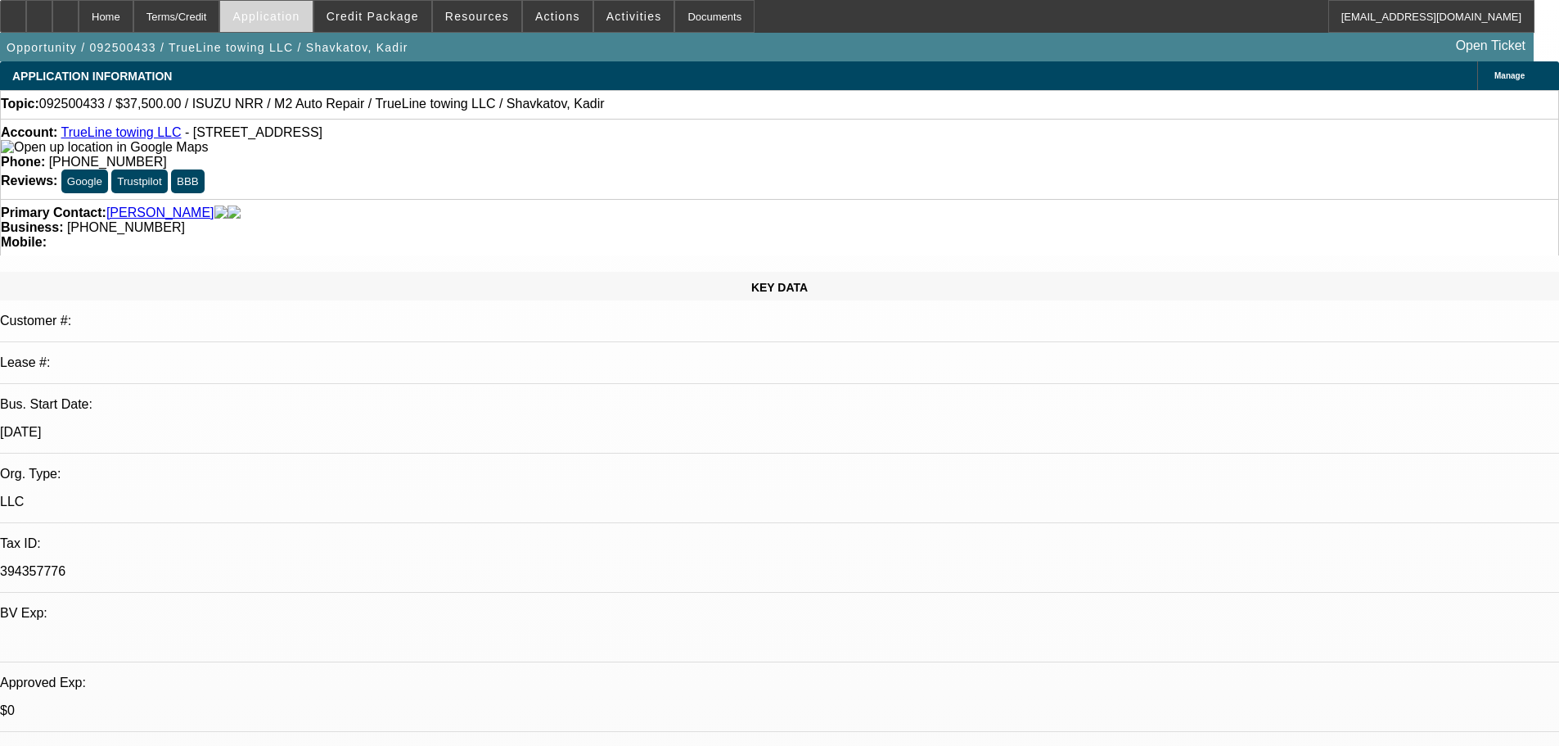
select select "4"
select select "0"
select select "2"
select select "0.1"
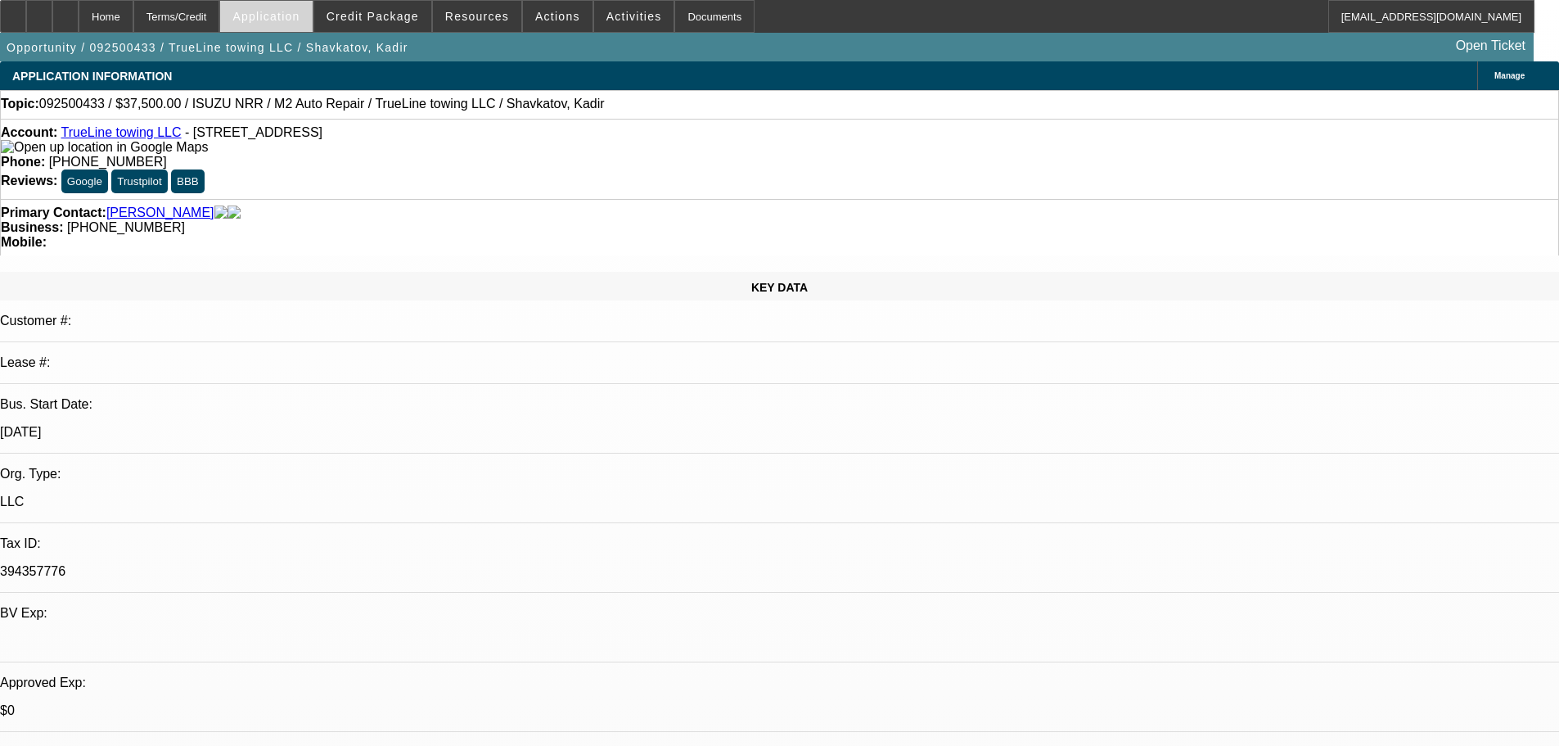
select select "4"
select select "0"
select select "2"
select select "0.1"
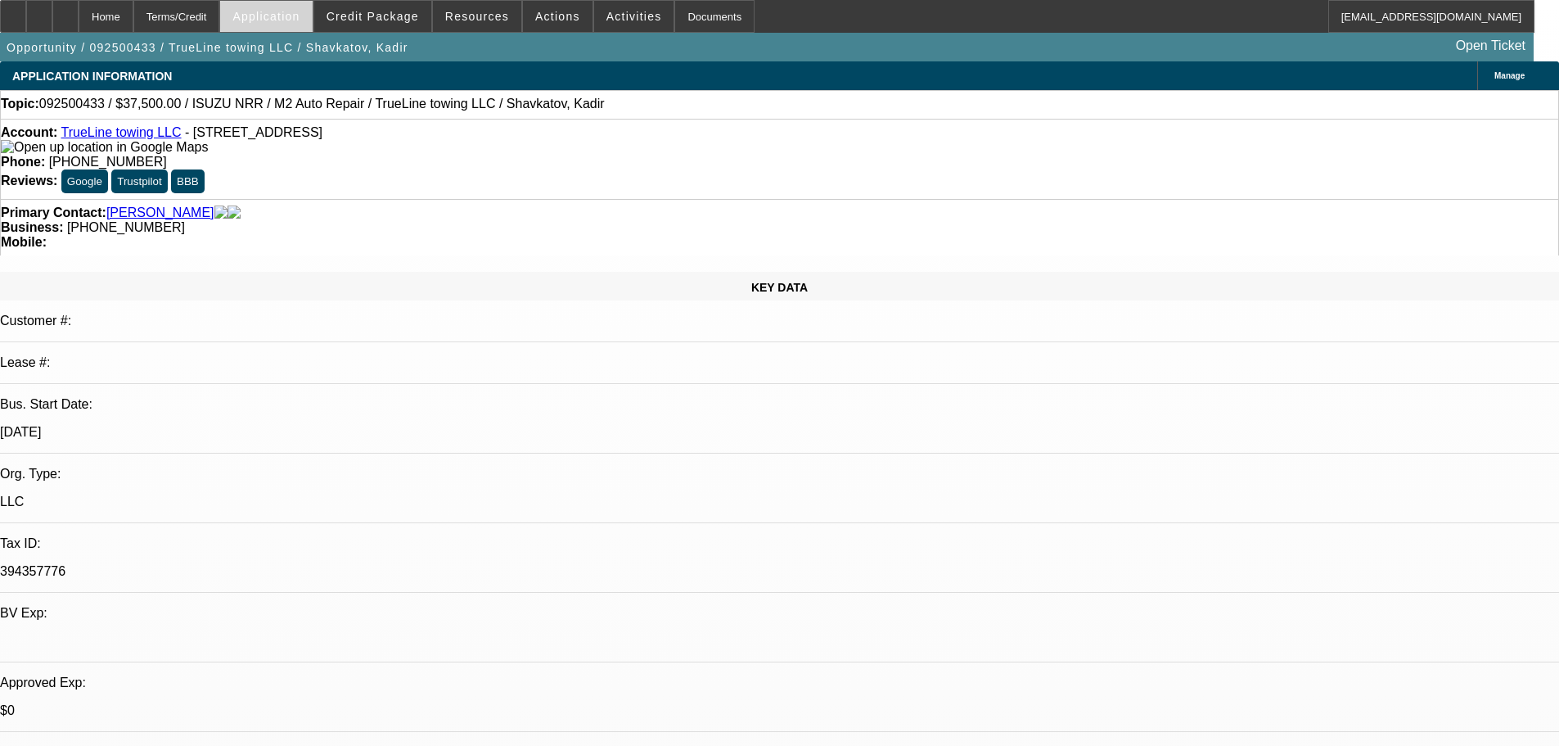
select select "4"
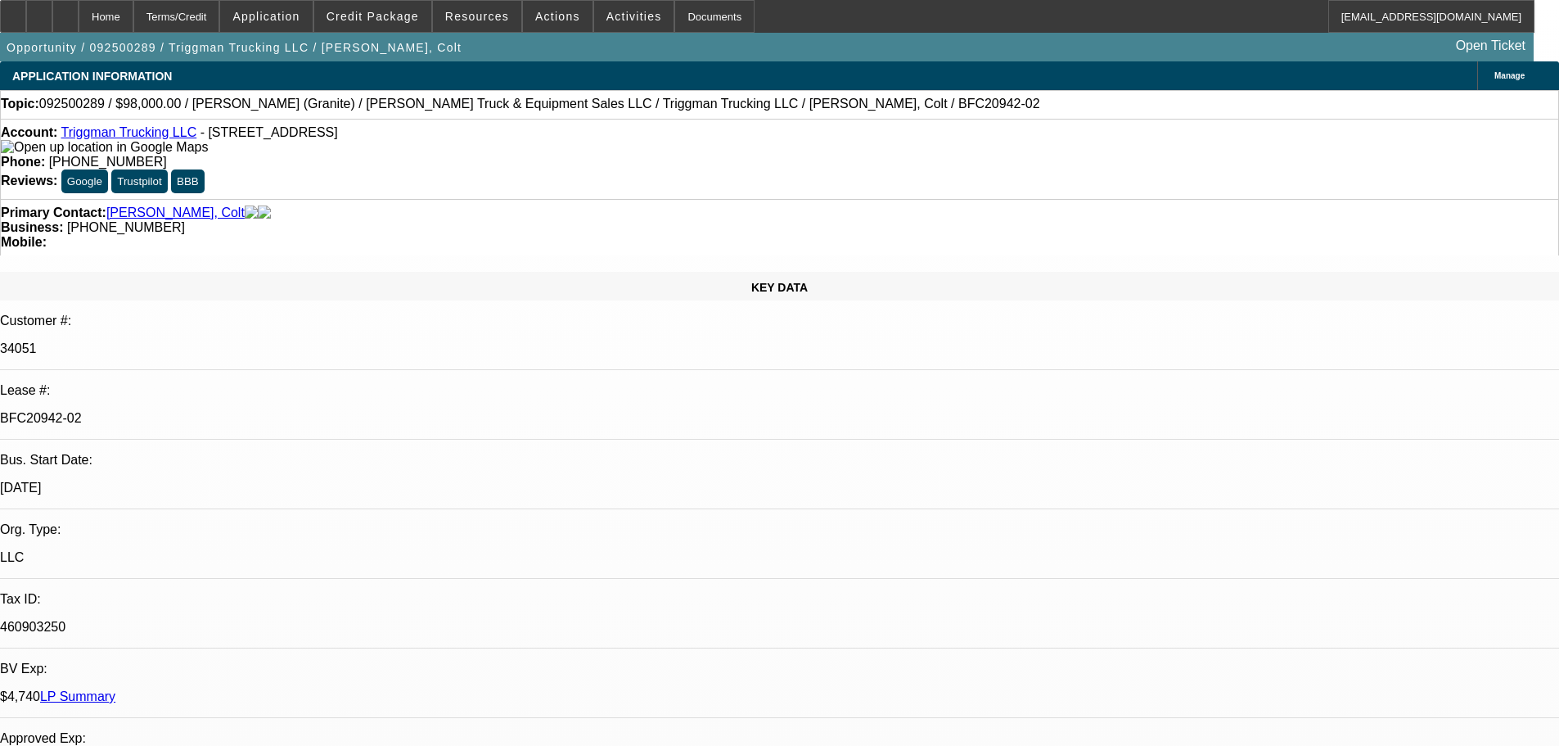
select select "0"
select select "2"
select select "0"
select select "6"
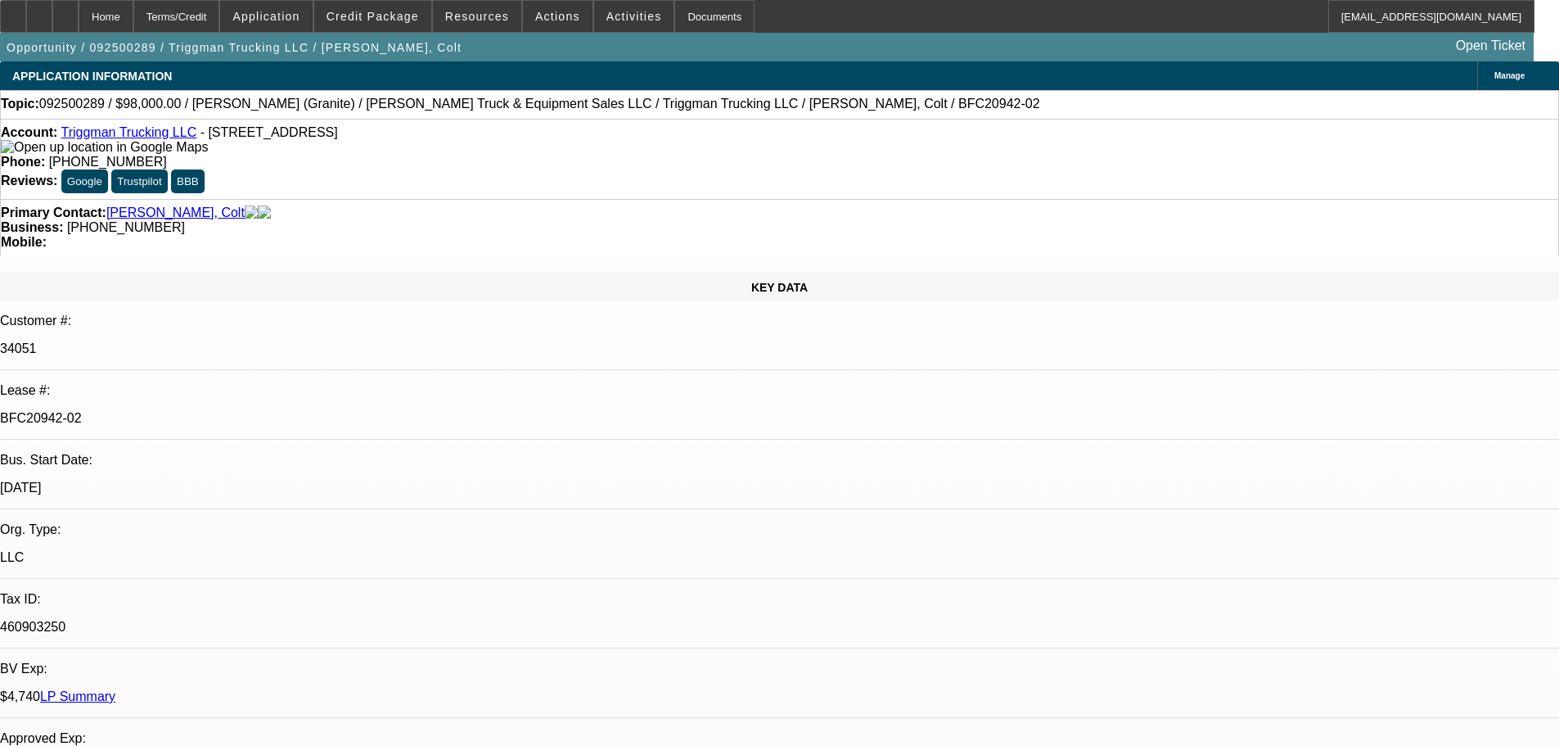
select select "0"
select select "2"
select select "0"
select select "6"
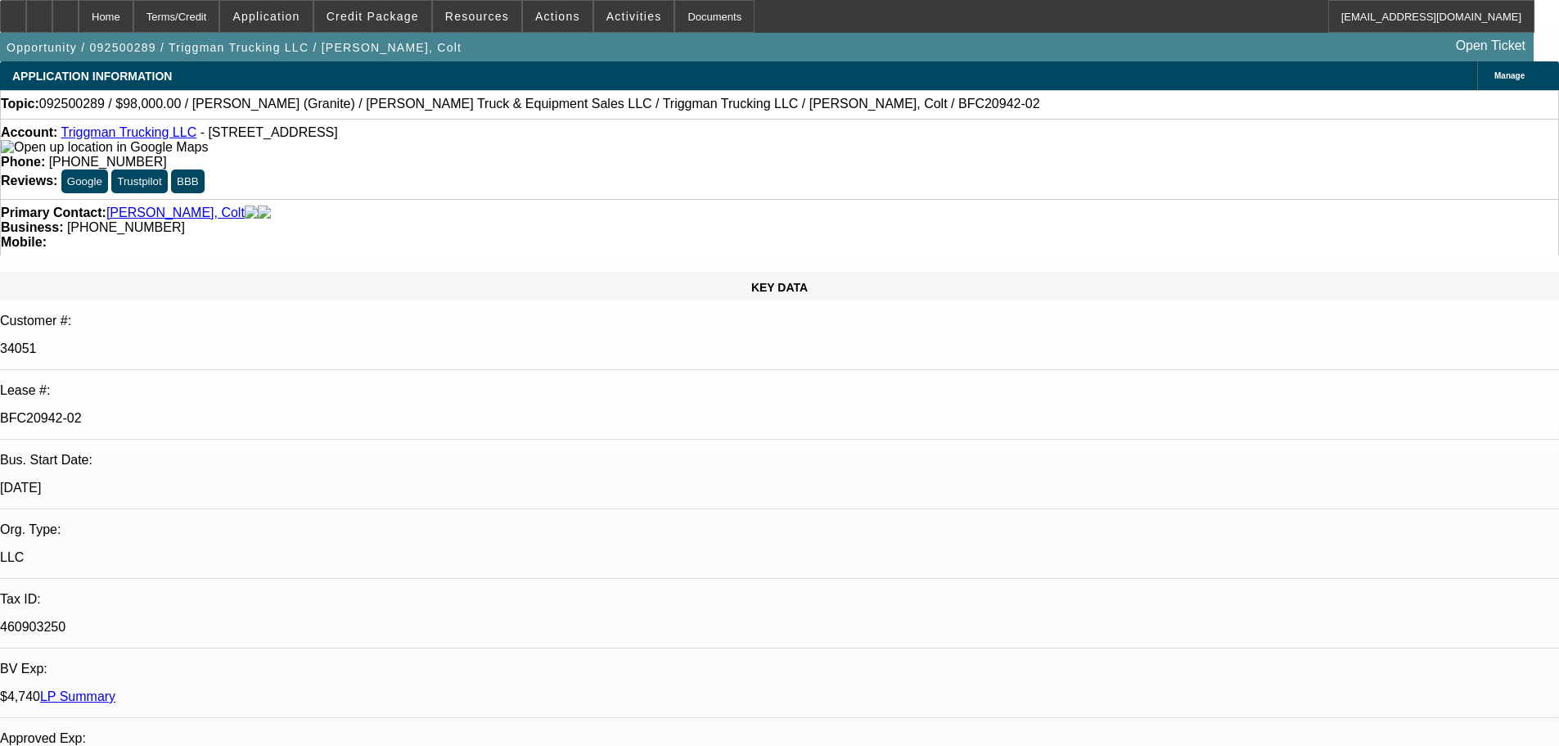
select select "0"
select select "2"
select select "0"
select select "6"
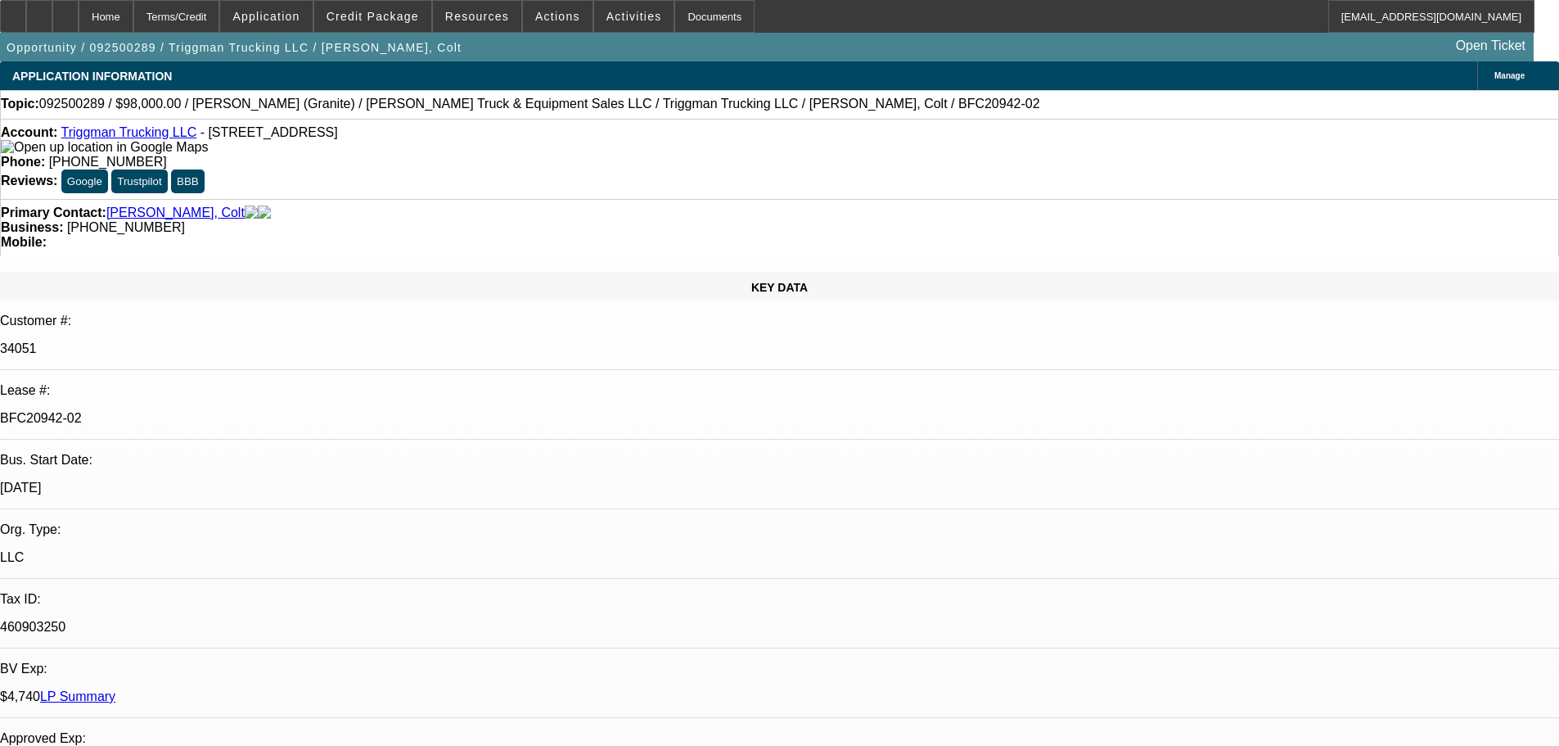
select select "0"
select select "2"
select select "0"
select select "6"
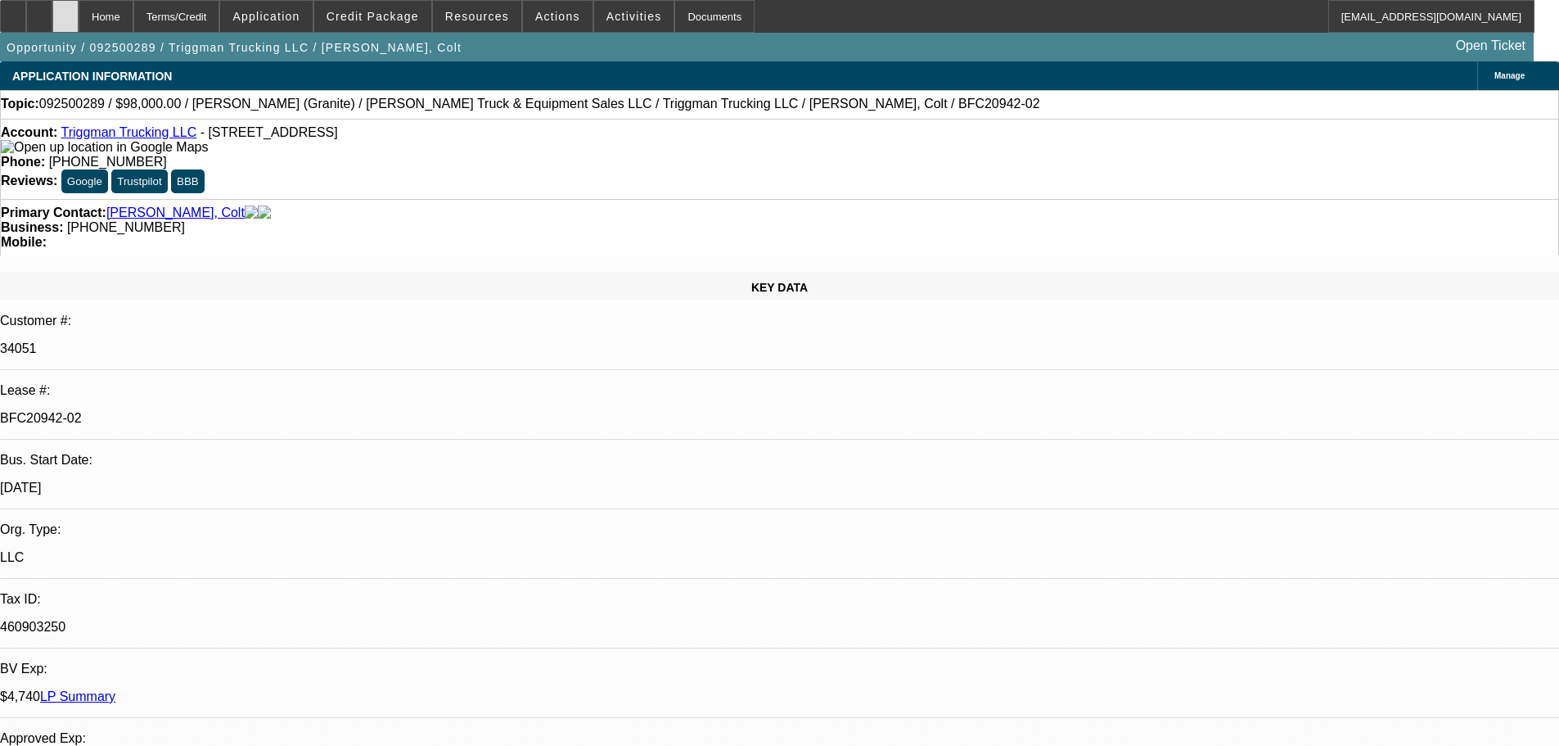
click at [79, 6] on div at bounding box center [65, 16] width 26 height 33
select select "0"
select select "2"
select select "0"
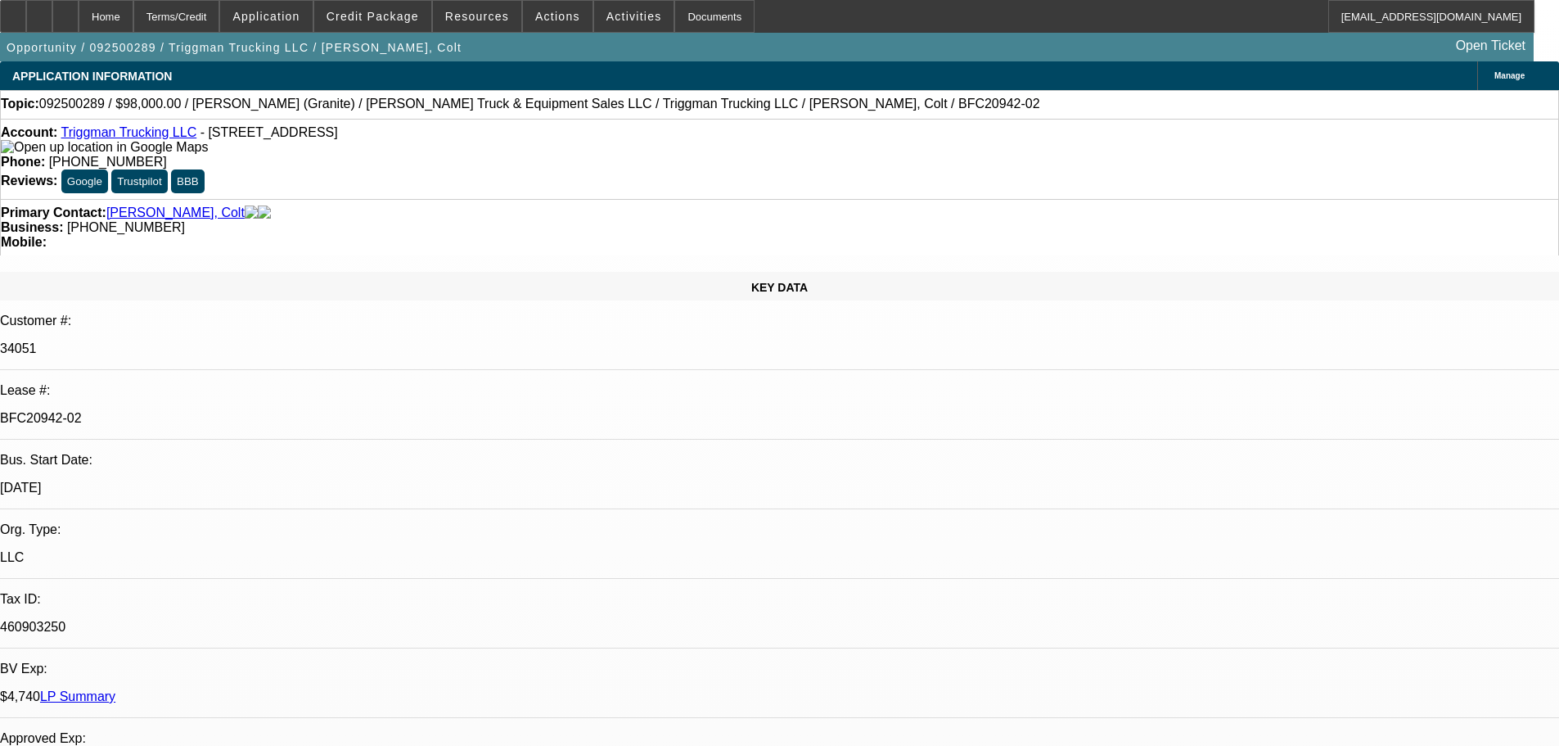
select select "6"
select select "0"
select select "2"
select select "0"
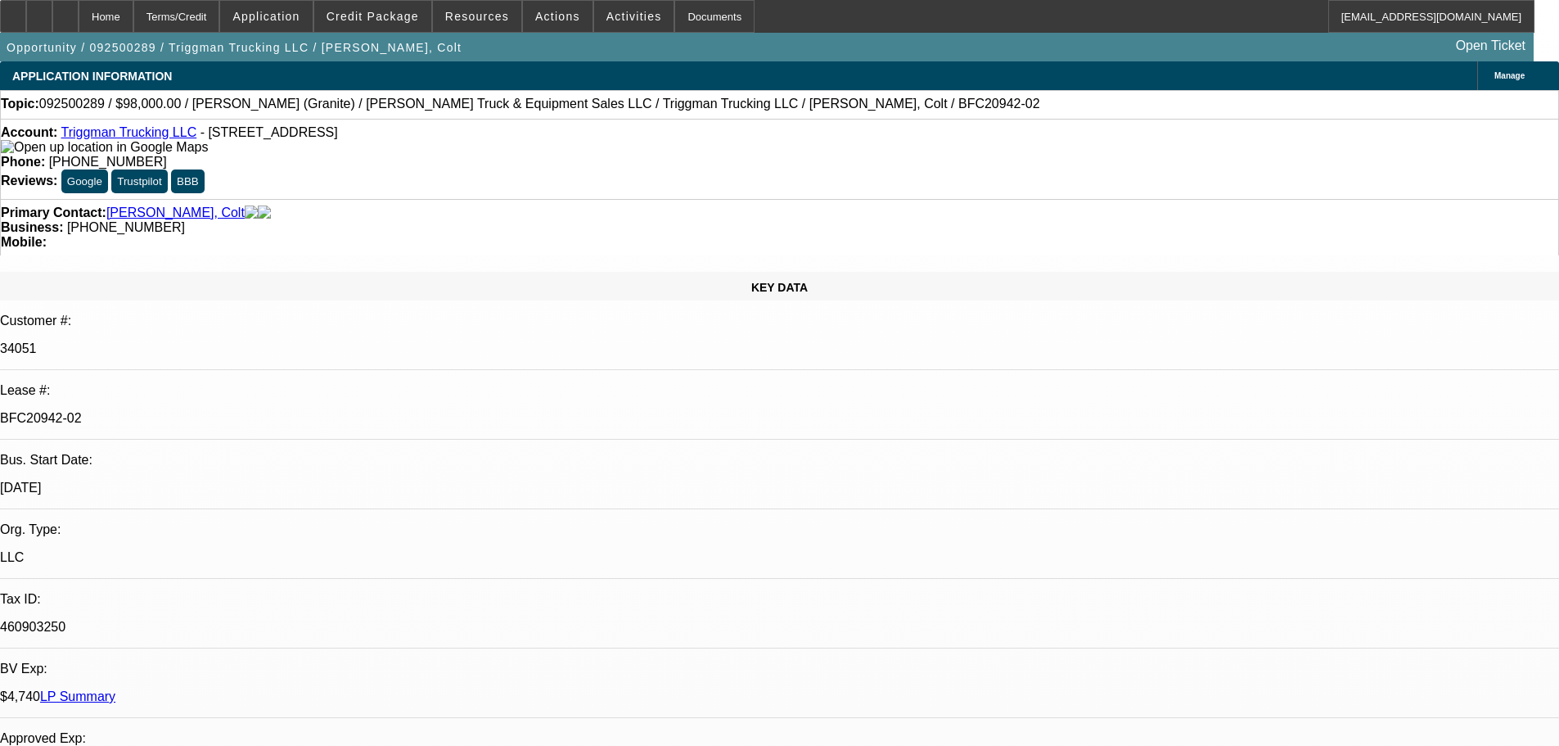
select select "6"
select select "0"
select select "2"
select select "0"
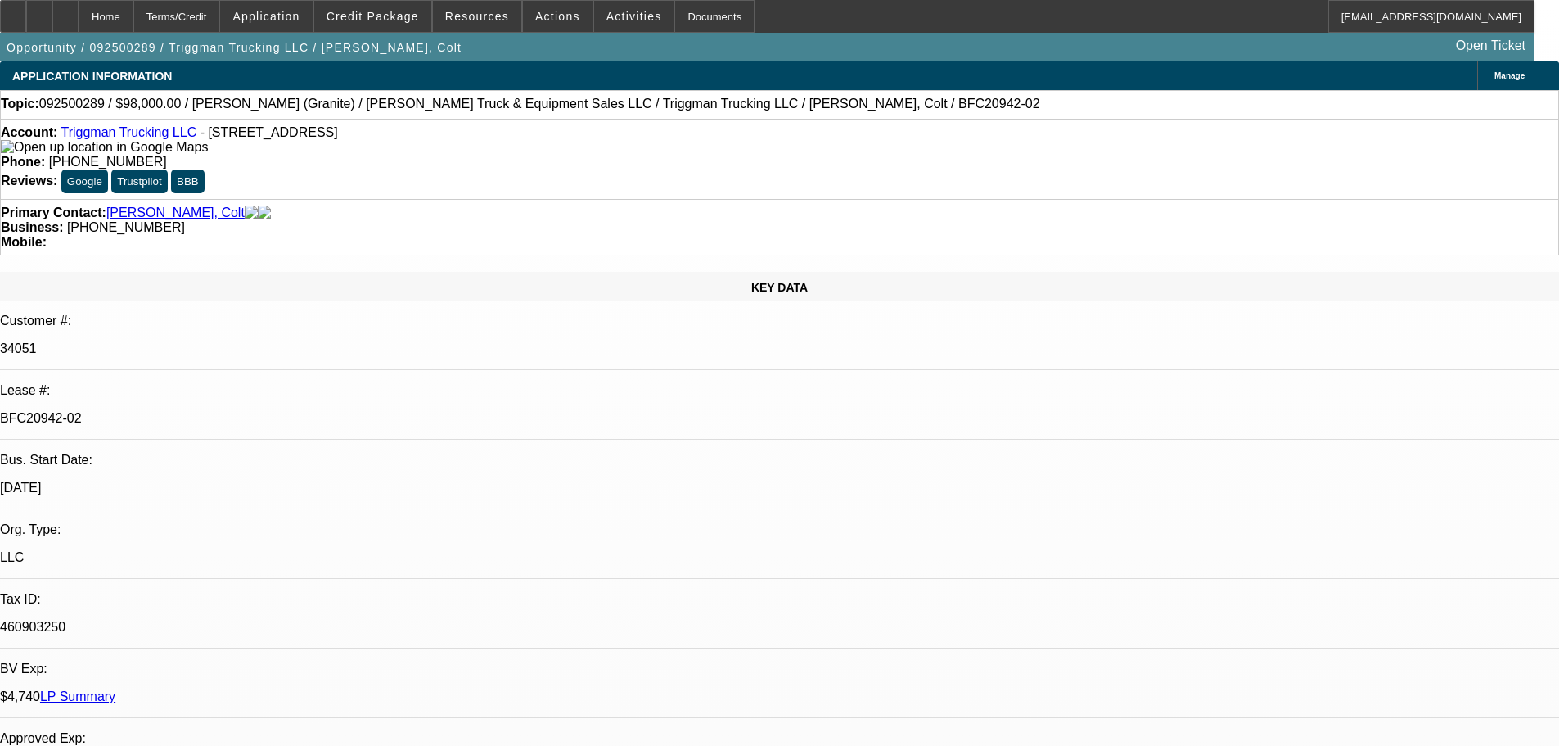
select select "6"
select select "0"
select select "2"
select select "0"
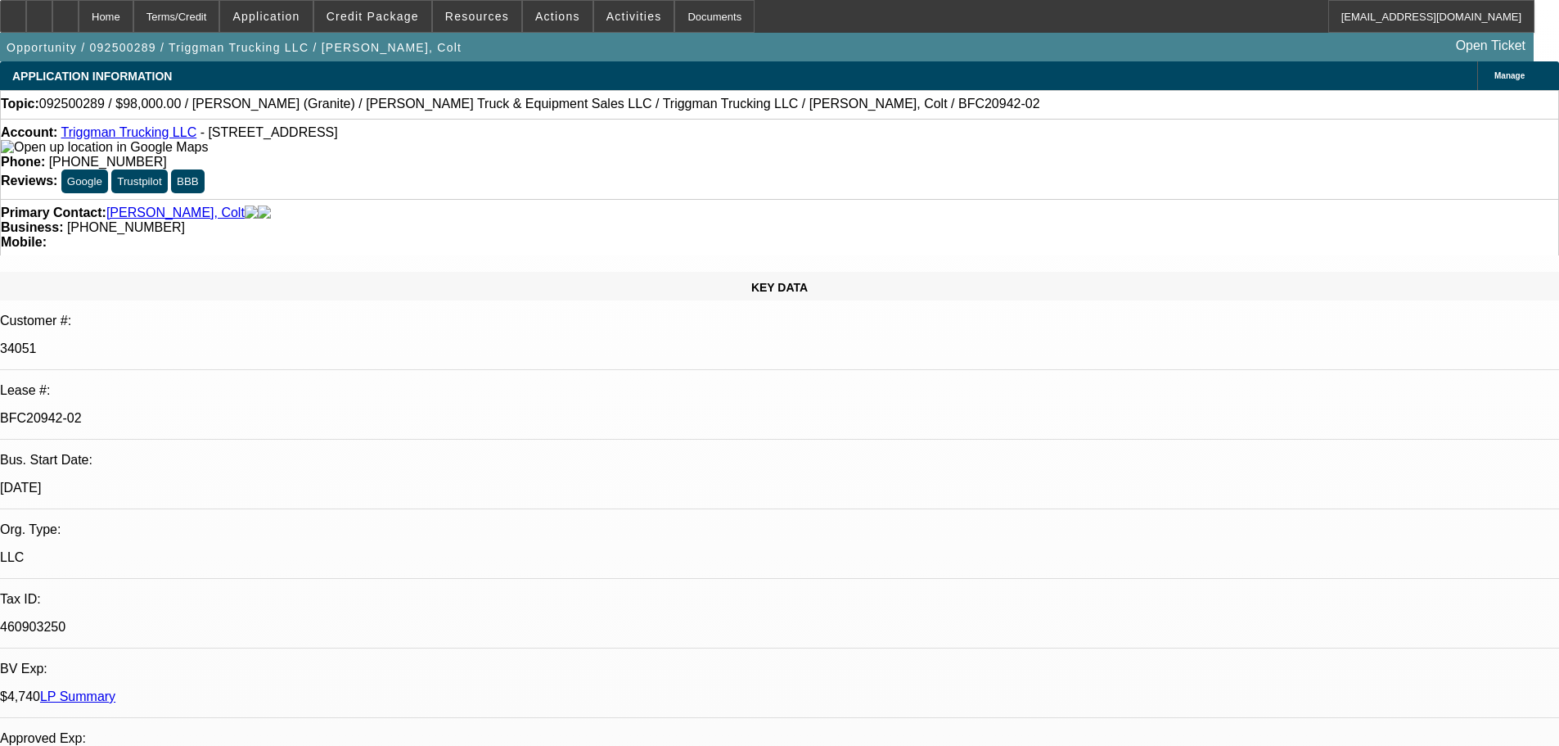
select select "6"
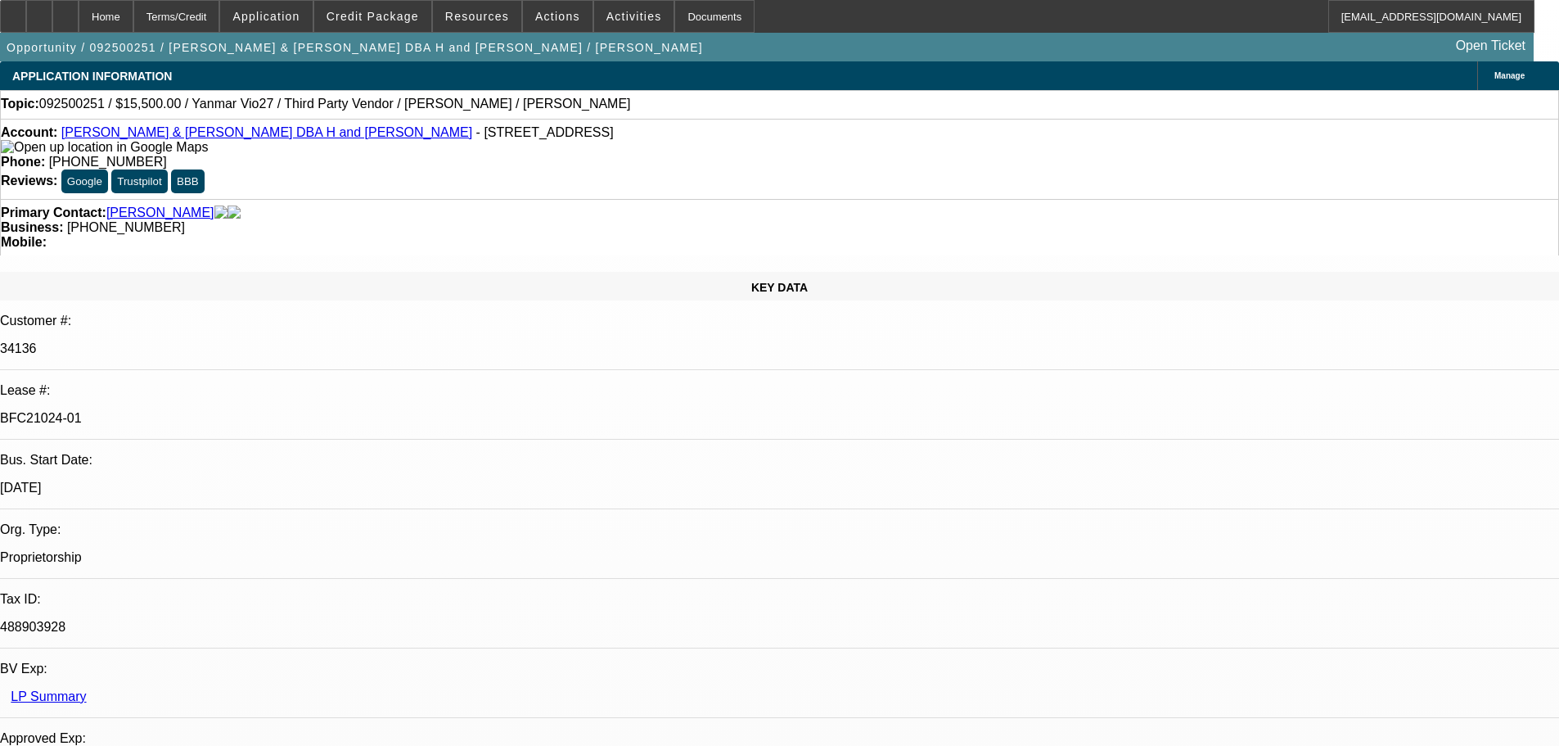
select select "0"
select select "6"
select select "0"
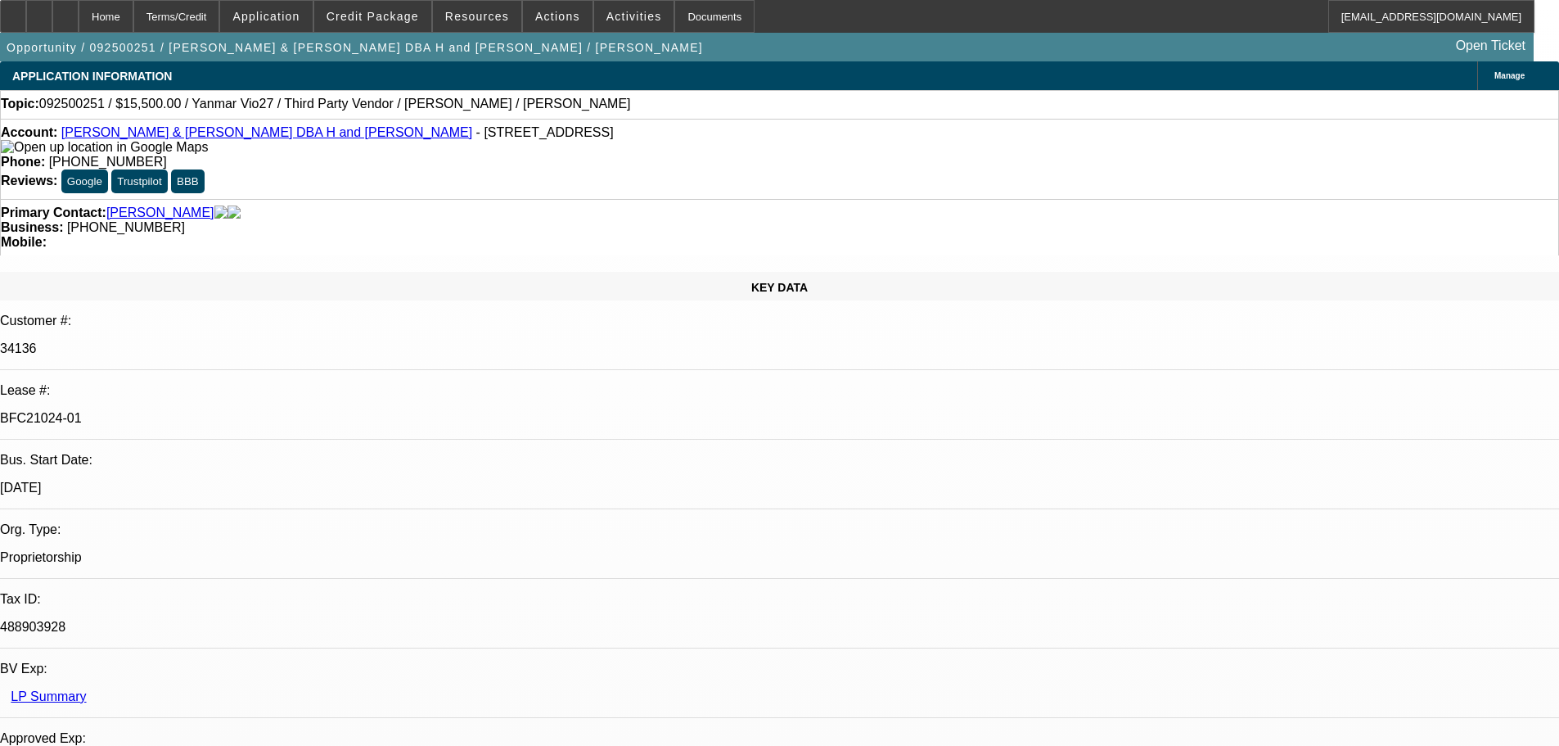
select select "0"
select select "6"
select select "0"
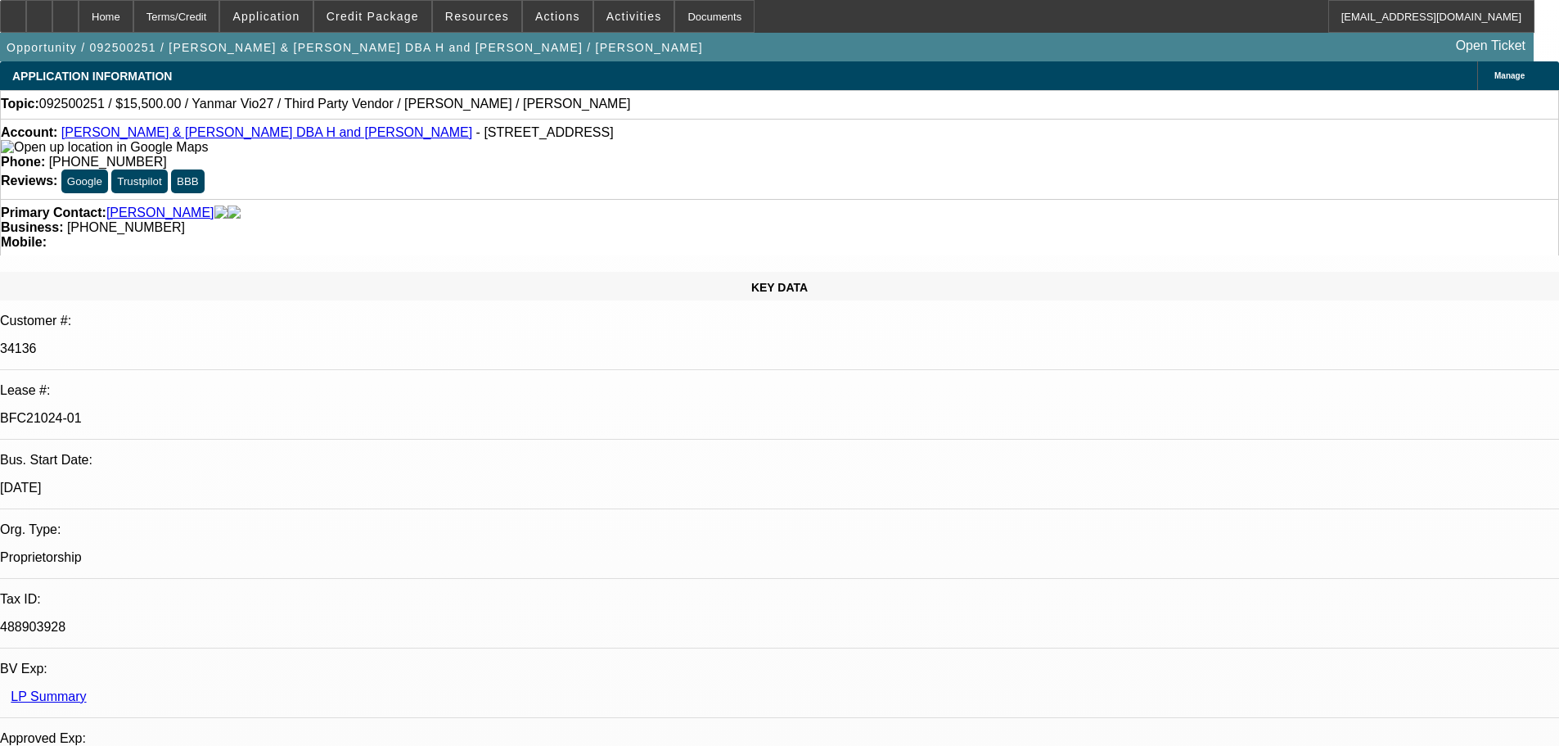
select select "0"
select select "6"
select select "0"
select select "0.1"
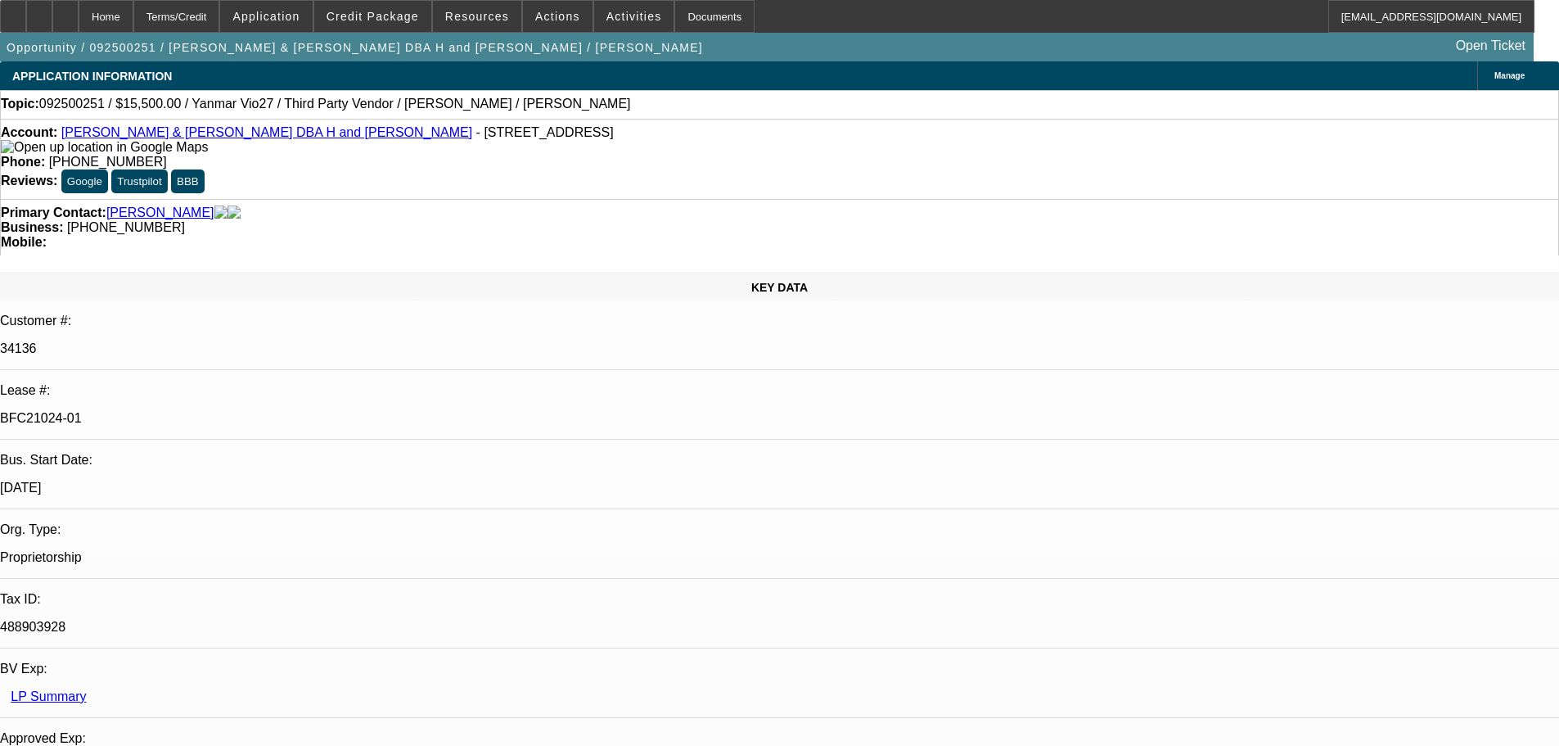
select select "4"
click at [79, 19] on div at bounding box center [65, 16] width 26 height 33
select select "0"
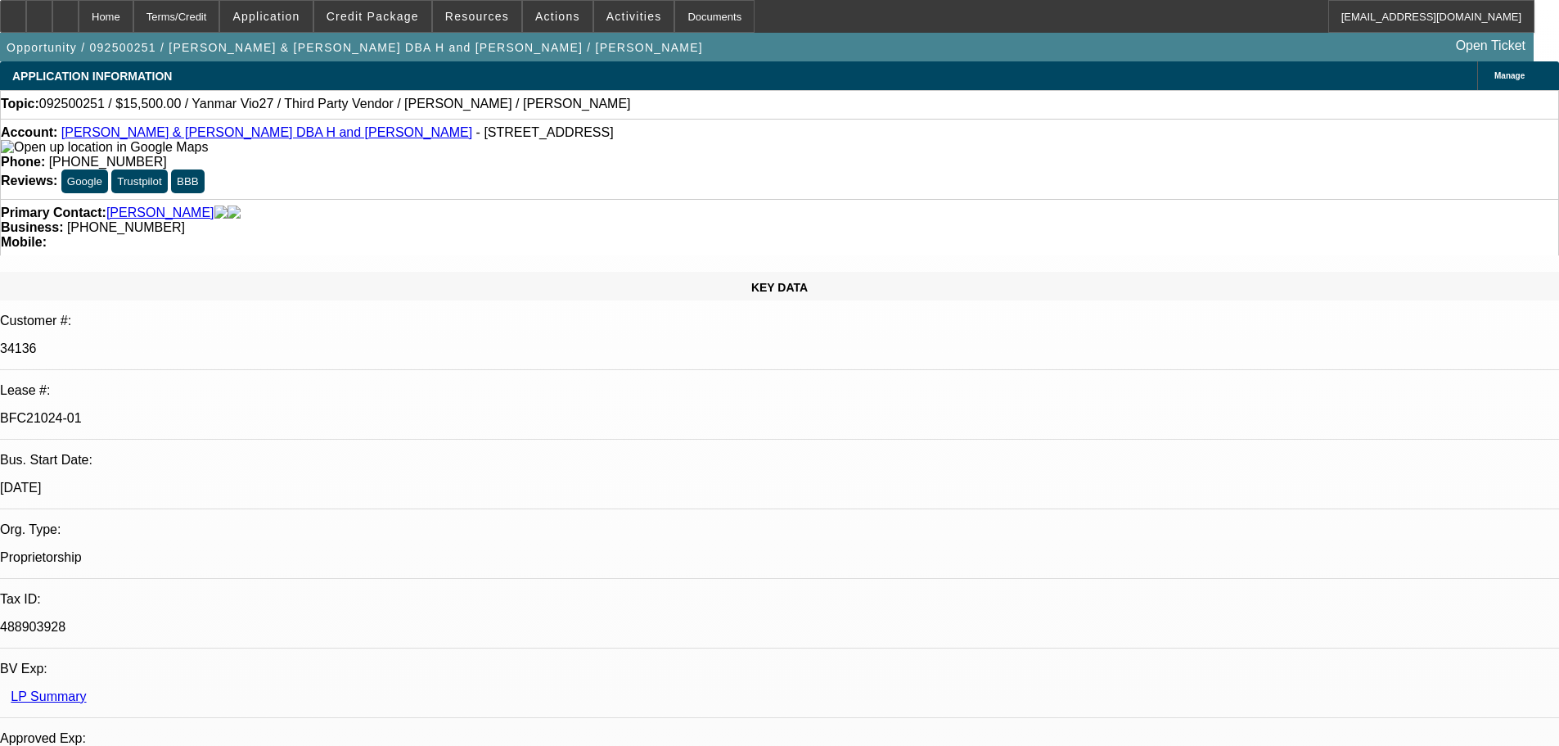
select select "6"
select select "0"
select select "6"
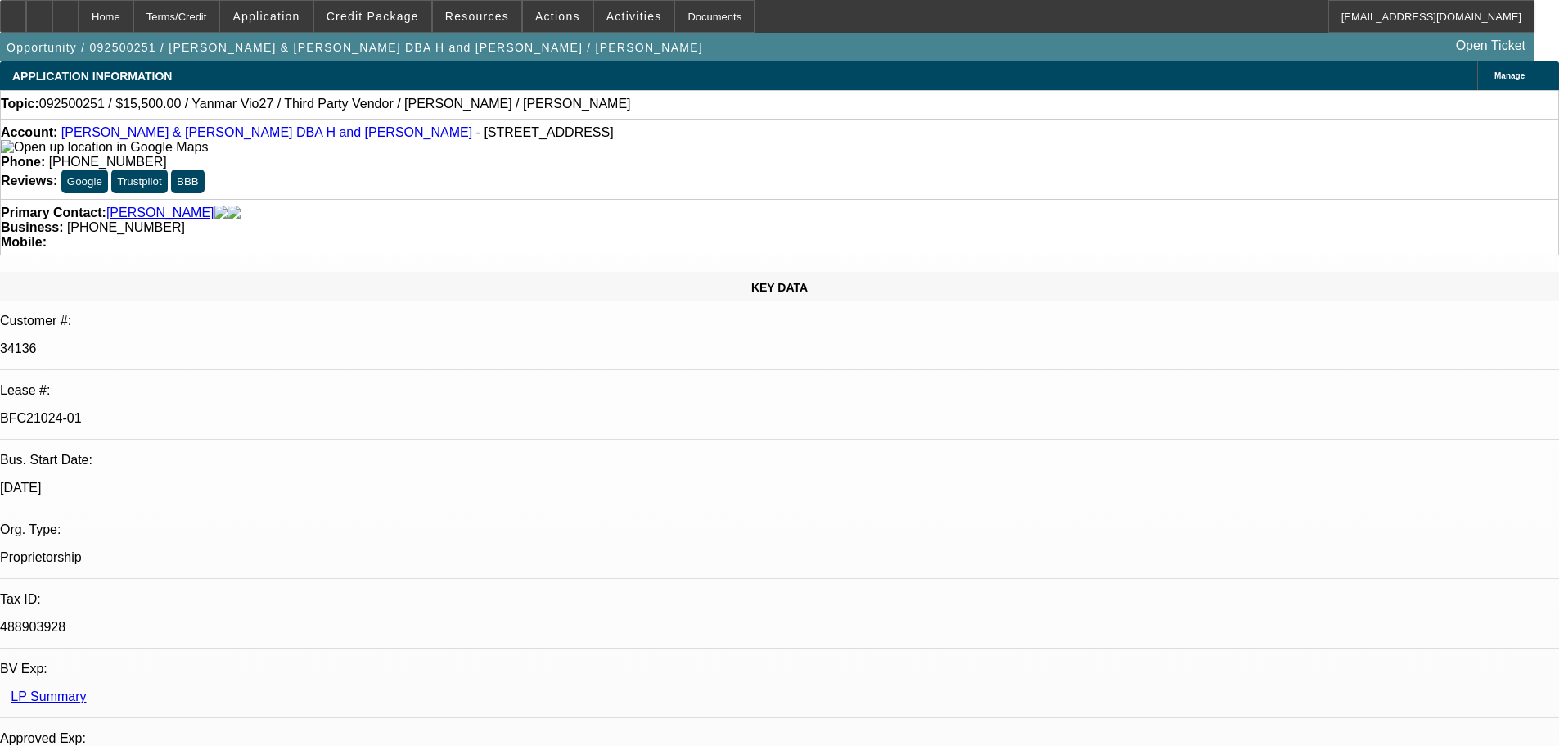
select select "0"
select select "6"
select select "0"
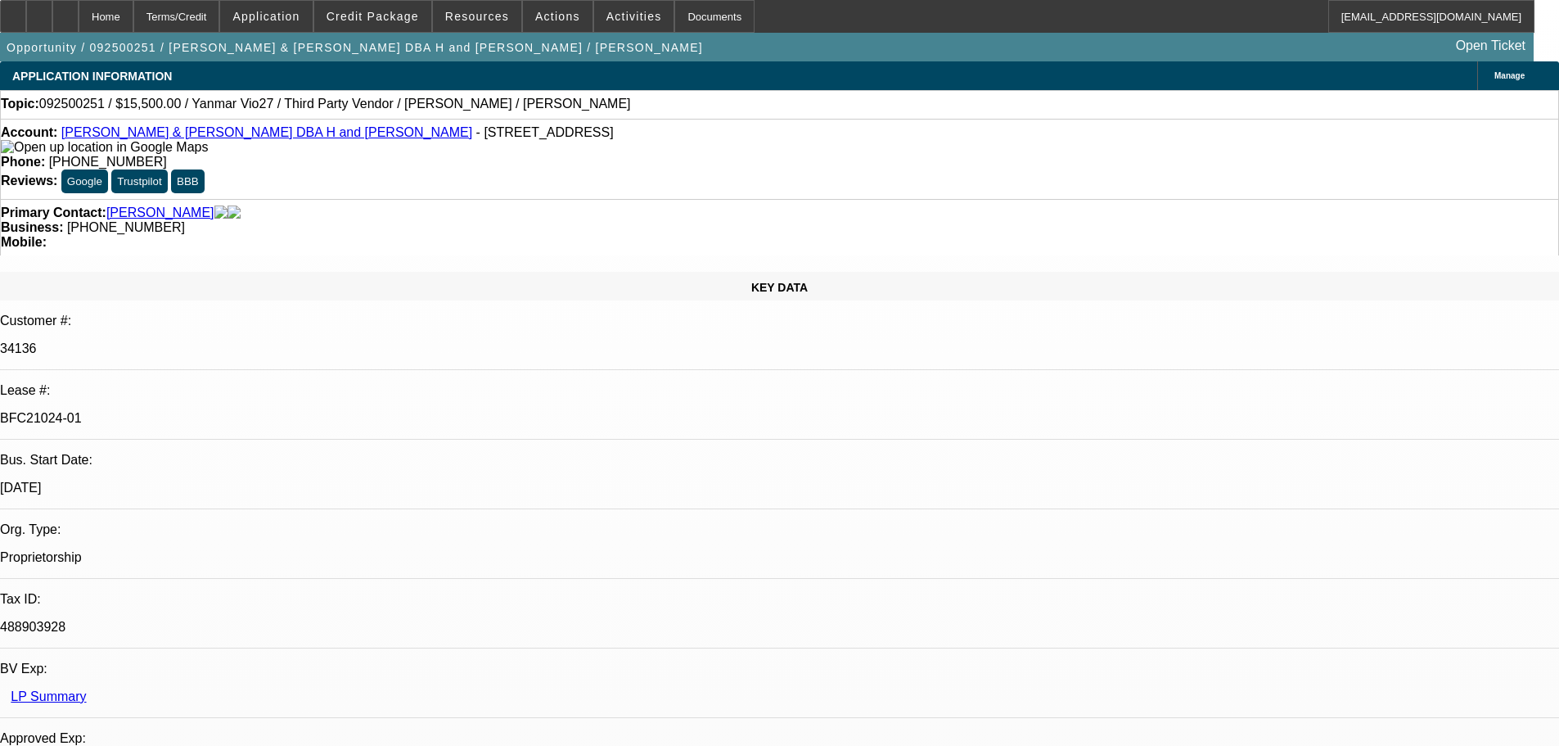
select select "0"
select select "0.1"
select select "4"
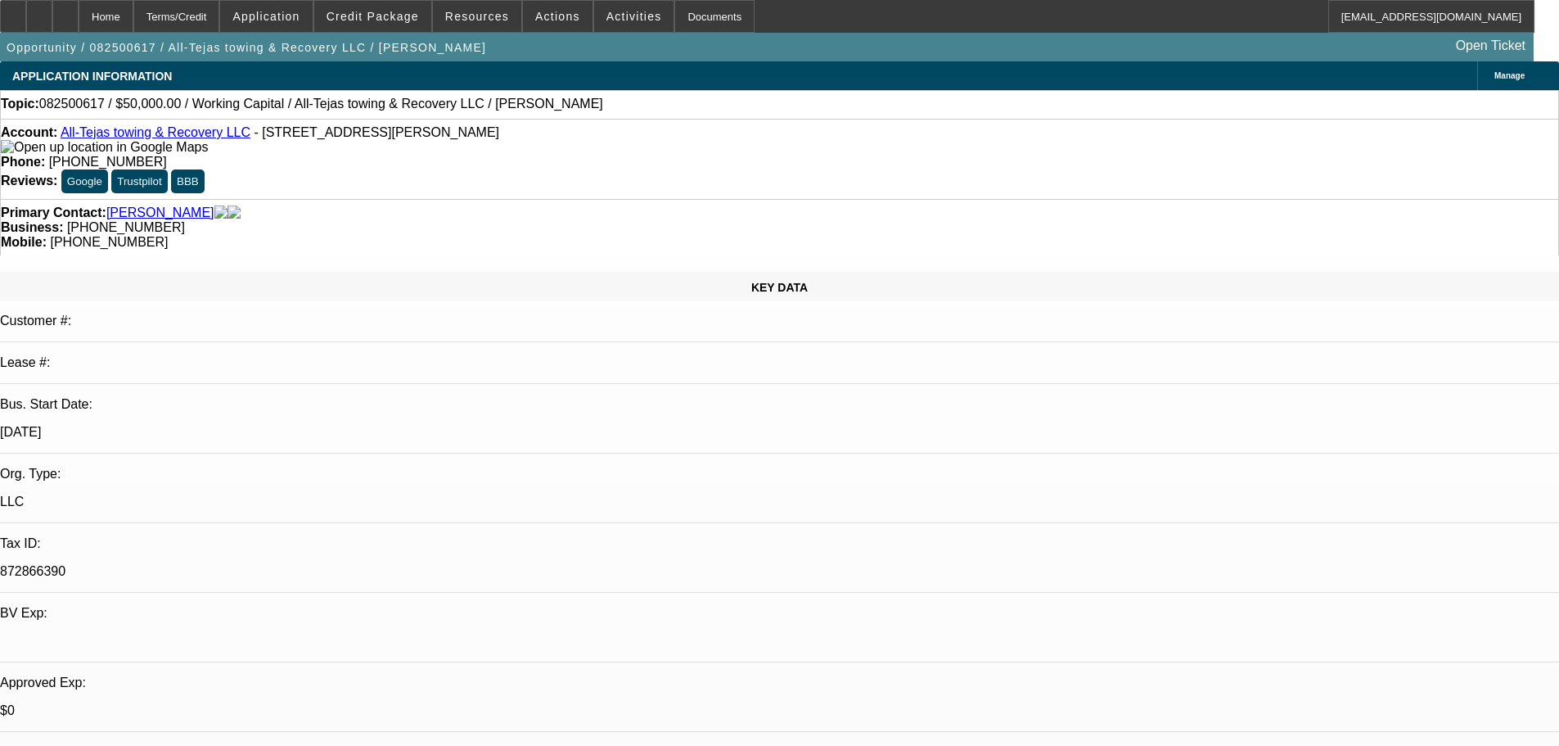
select select "0"
select select "2"
select select "0"
select select "6"
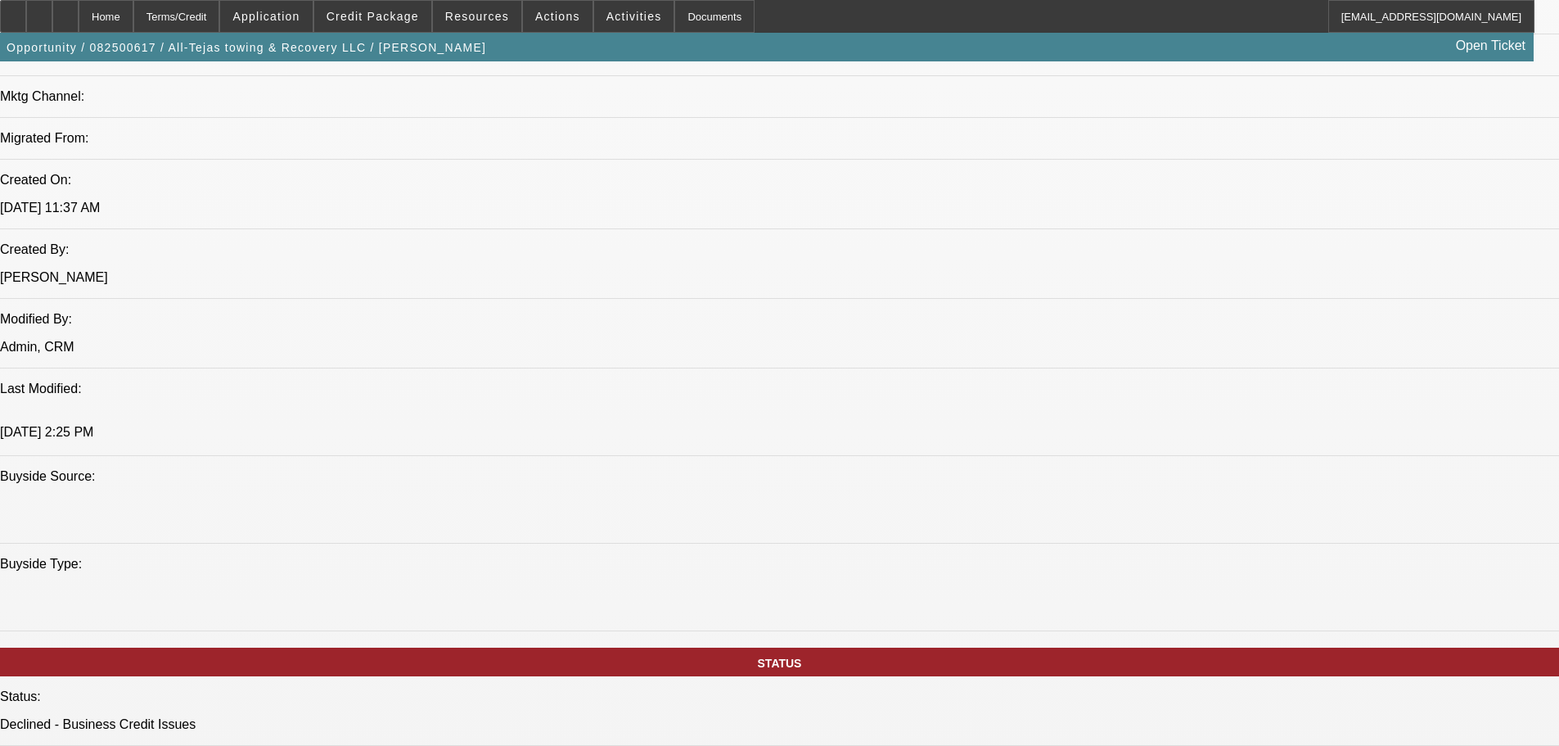
scroll to position [1146, 0]
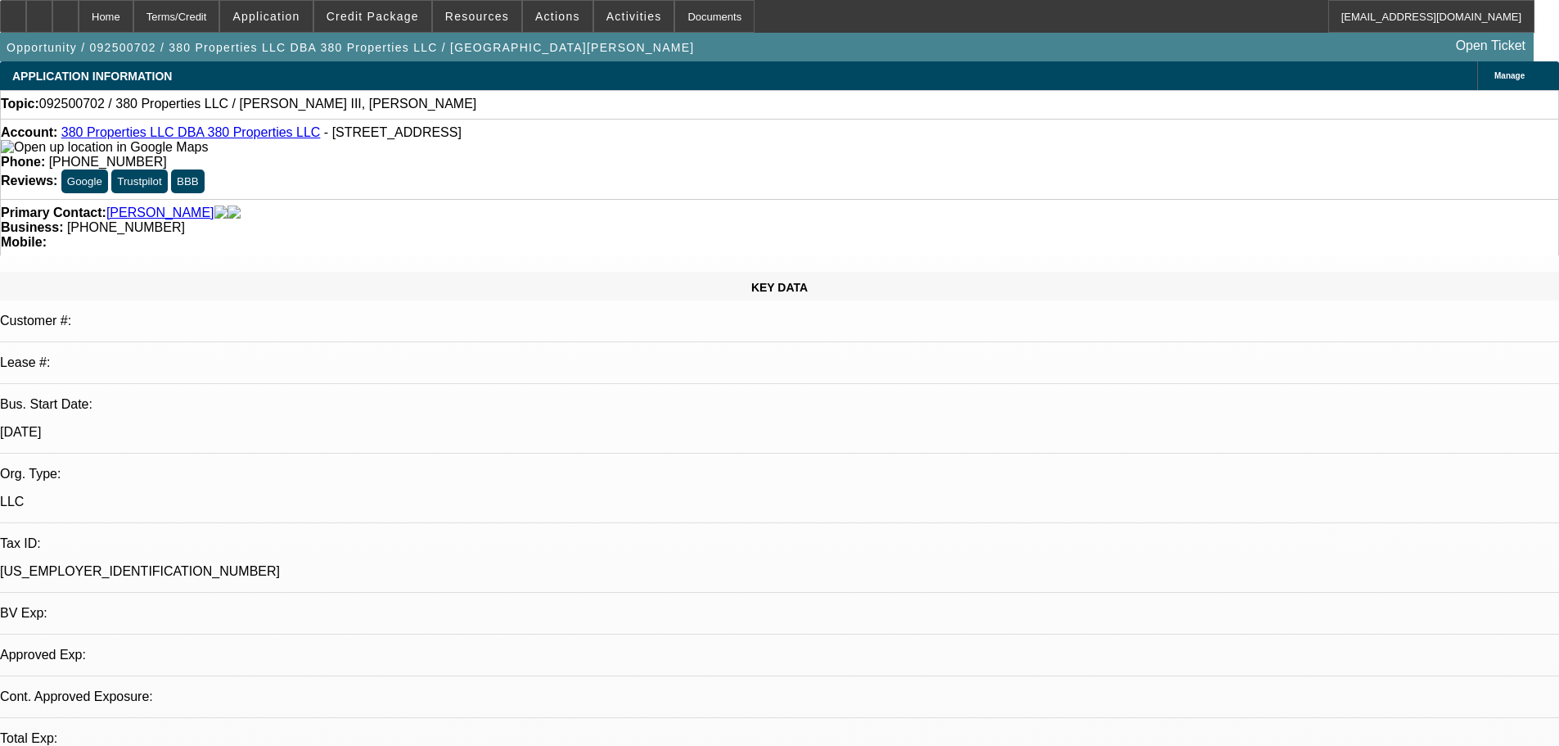
select select "0"
select select "2"
select select "0.1"
select select "4"
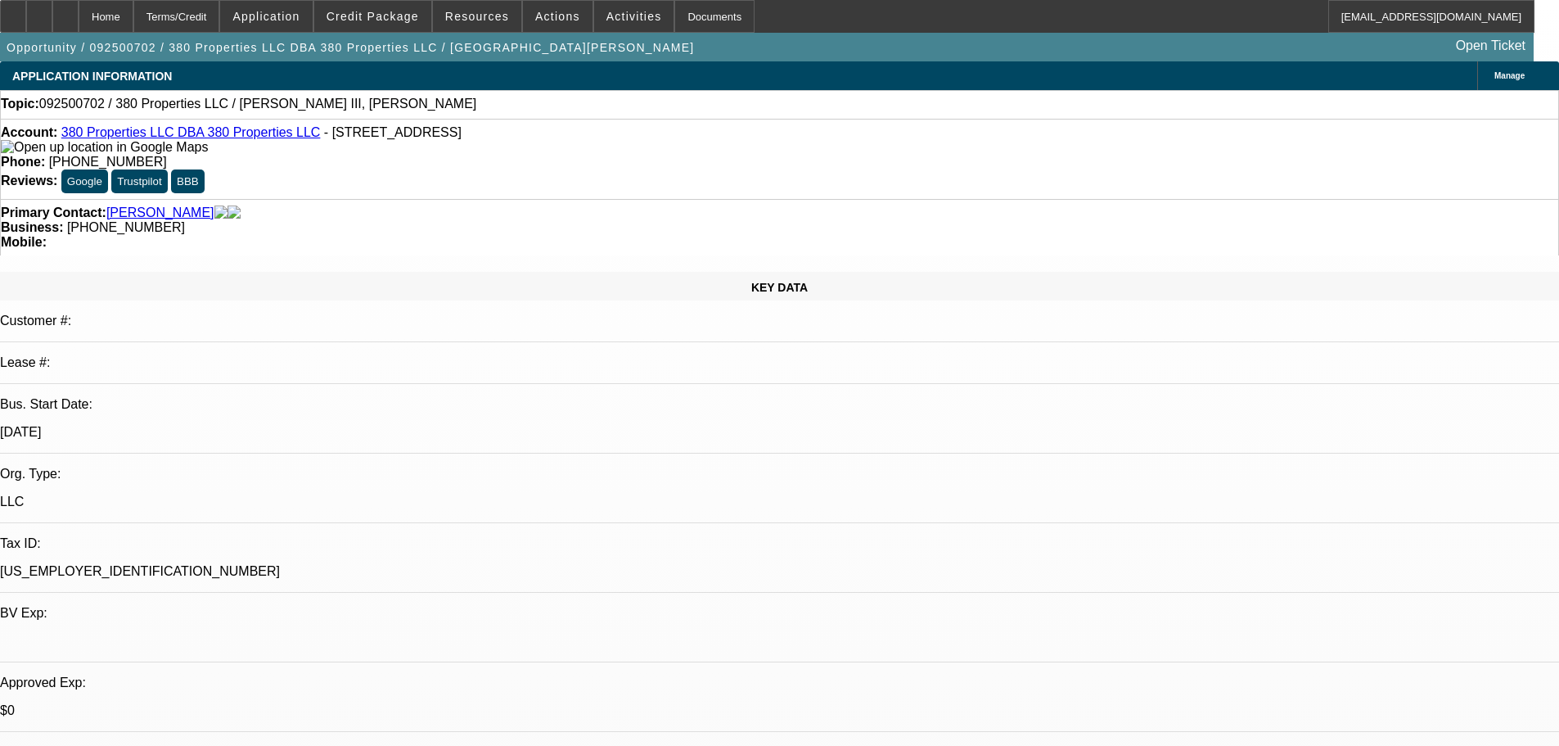
click at [138, 139] on link "380 Properties LLC DBA 380 Properties LLC" at bounding box center [190, 132] width 259 height 14
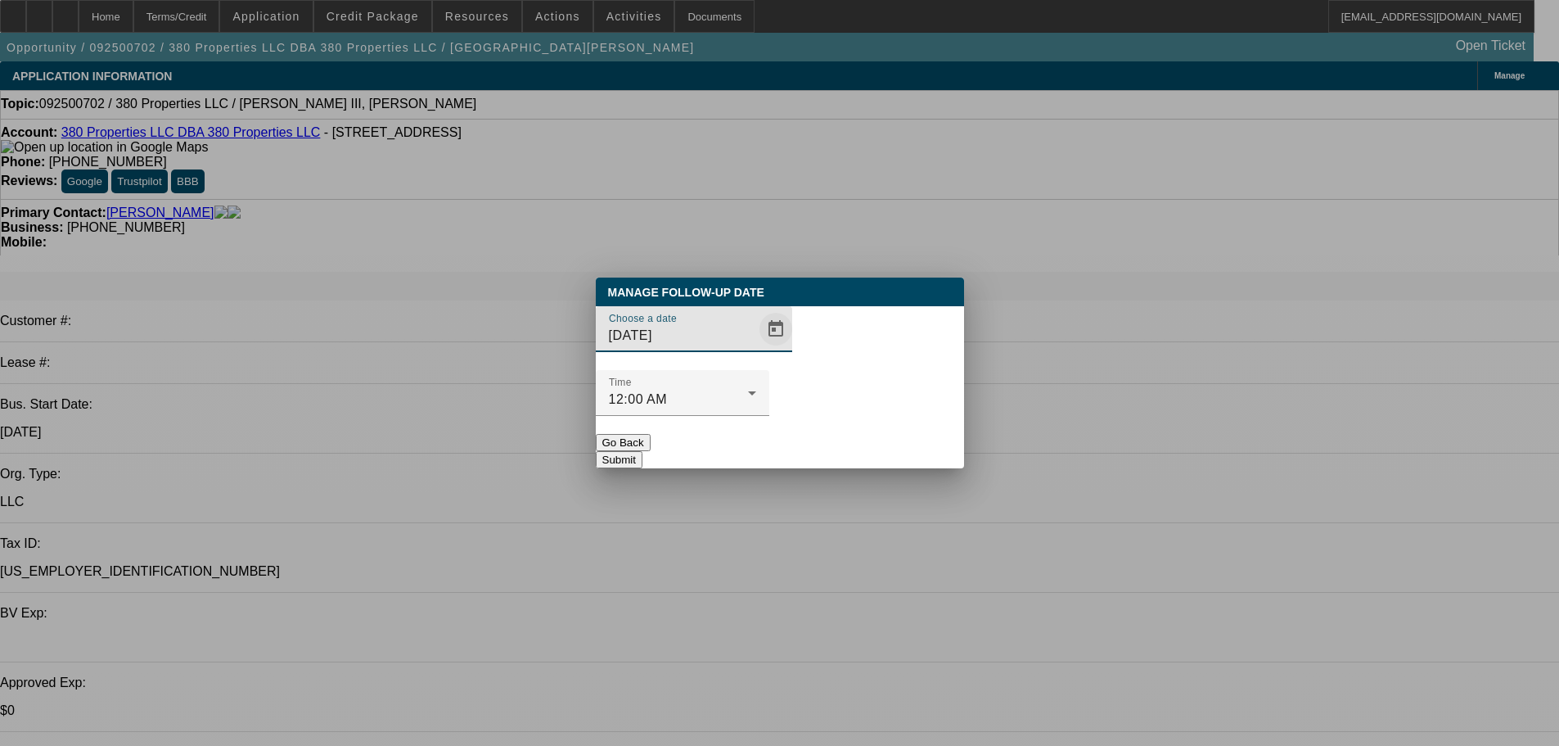
click at [761, 349] on span "Open calendar" at bounding box center [775, 328] width 39 height 39
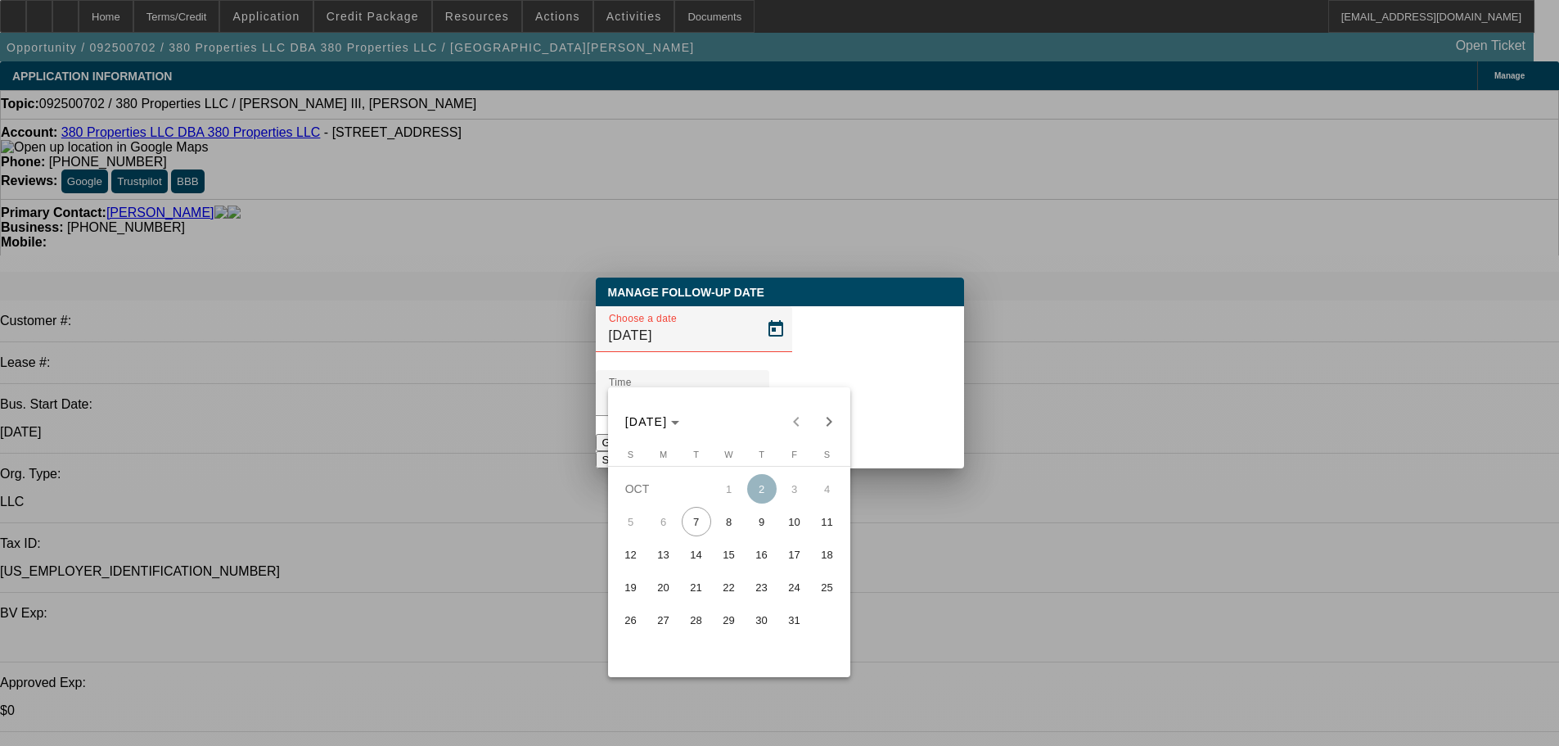
click at [729, 526] on span "8" at bounding box center [729, 521] width 29 height 29
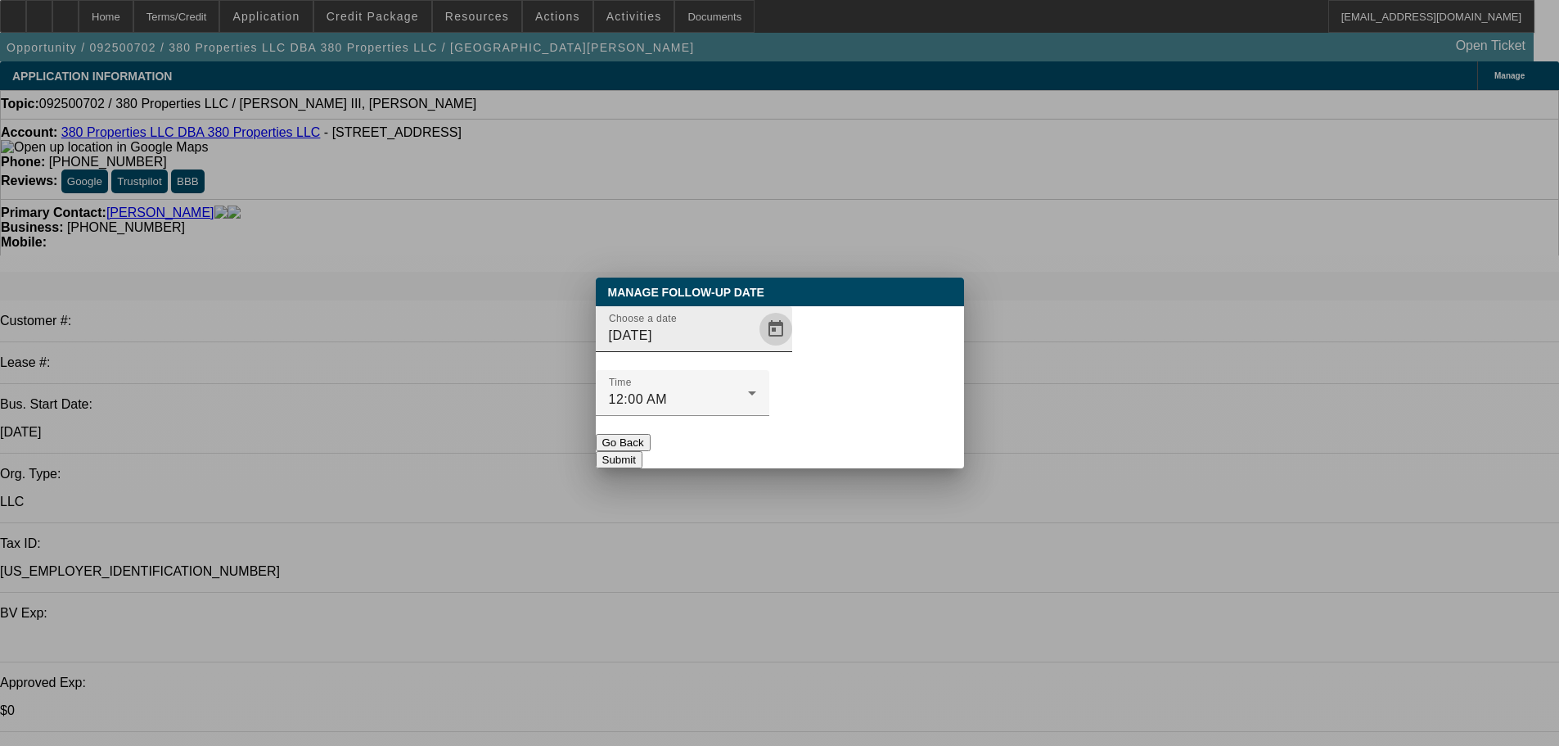
click at [760, 349] on span "Open calendar" at bounding box center [775, 328] width 39 height 39
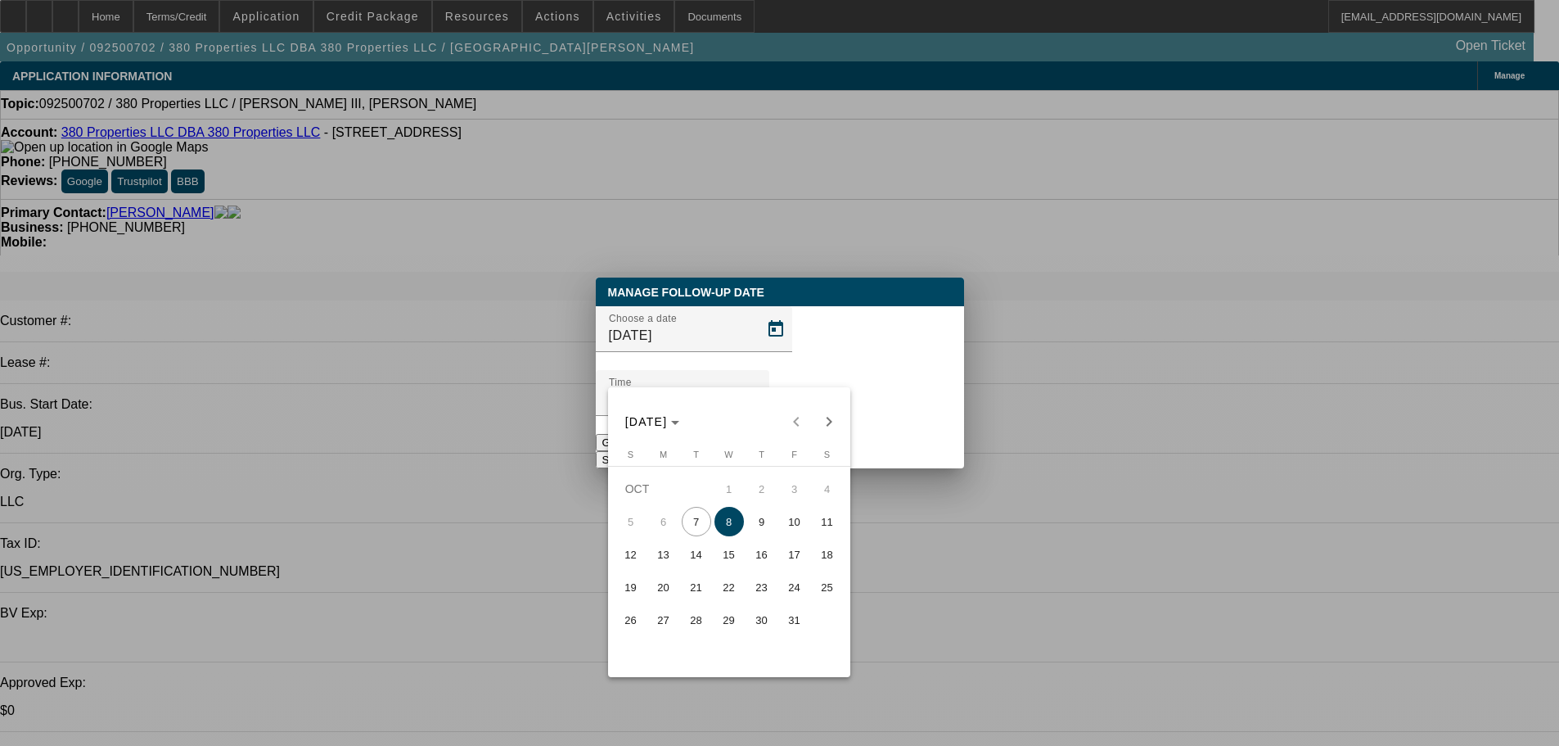
click at [756, 536] on span "9" at bounding box center [761, 521] width 29 height 29
type input "10/9/2025"
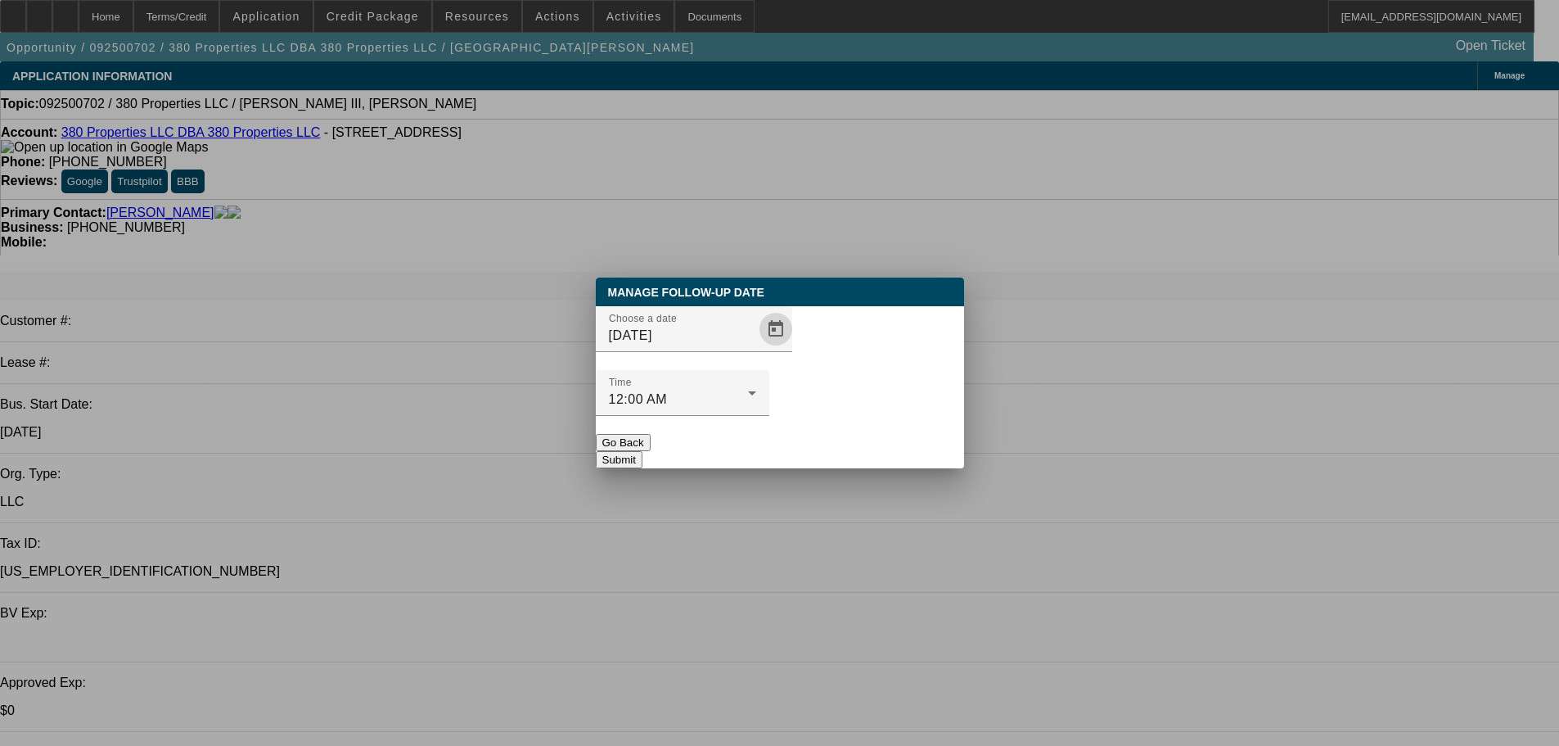
click at [643, 451] on button "Submit" at bounding box center [619, 459] width 47 height 17
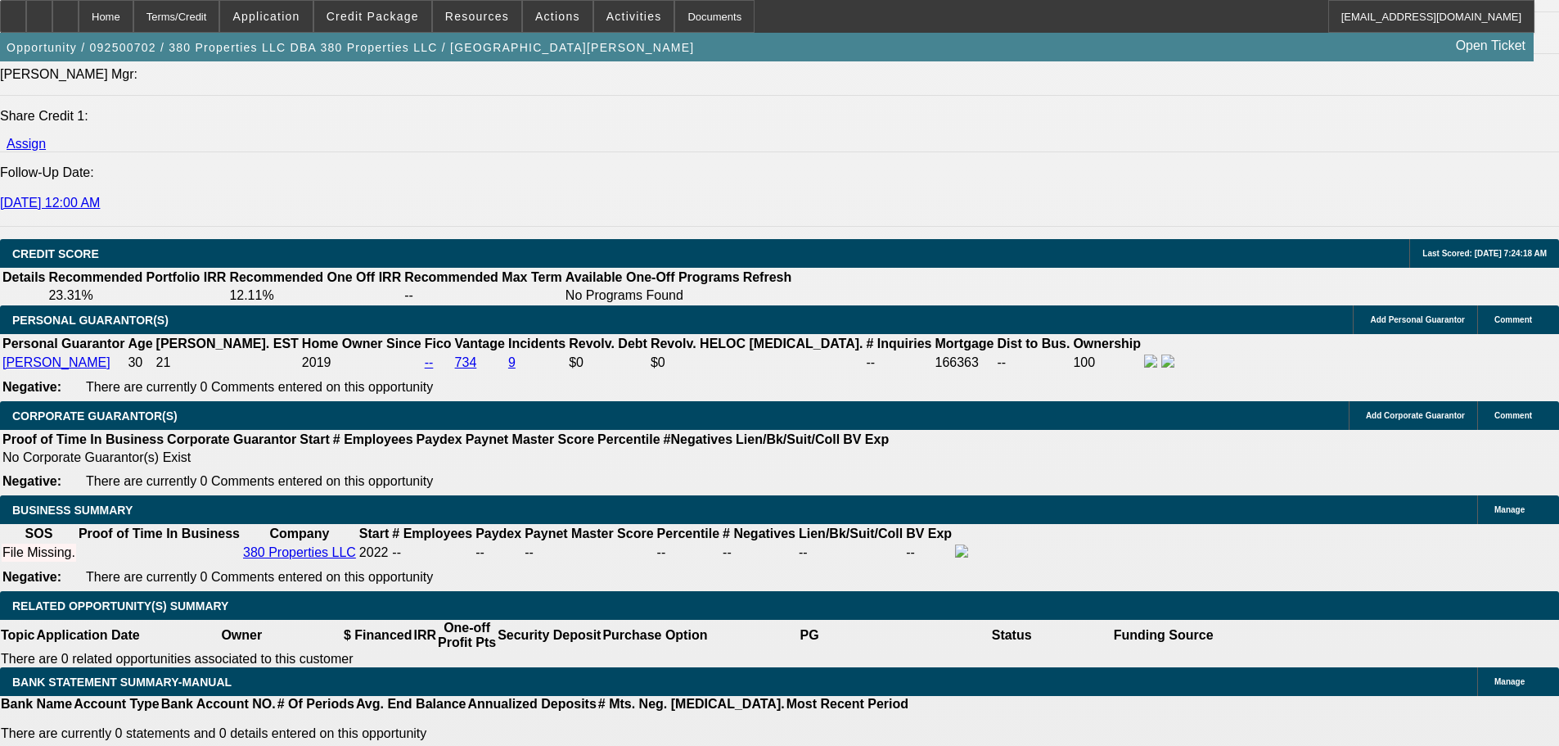
scroll to position [2210, 0]
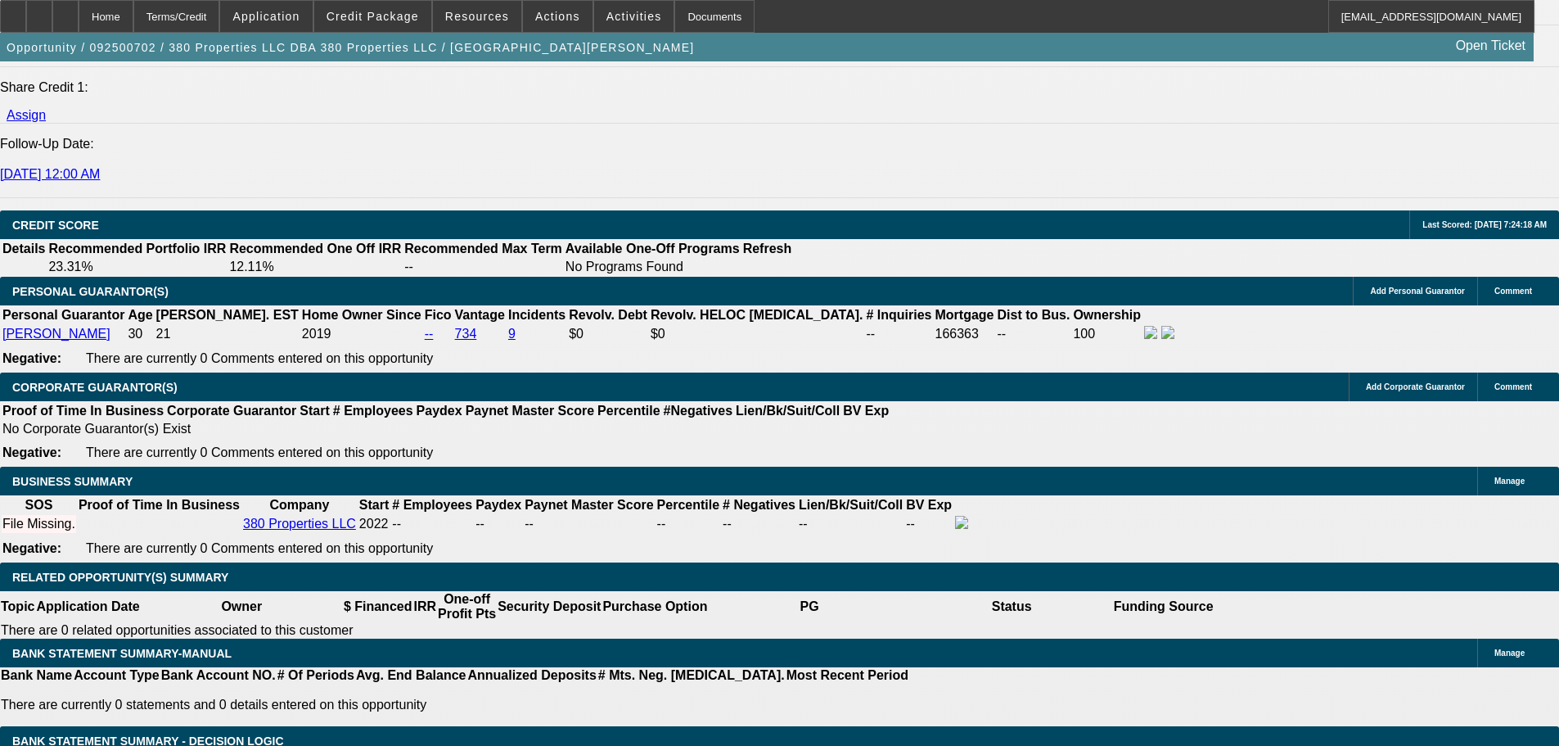
type input "4"
type input "UNKNOWN"
type input "48"
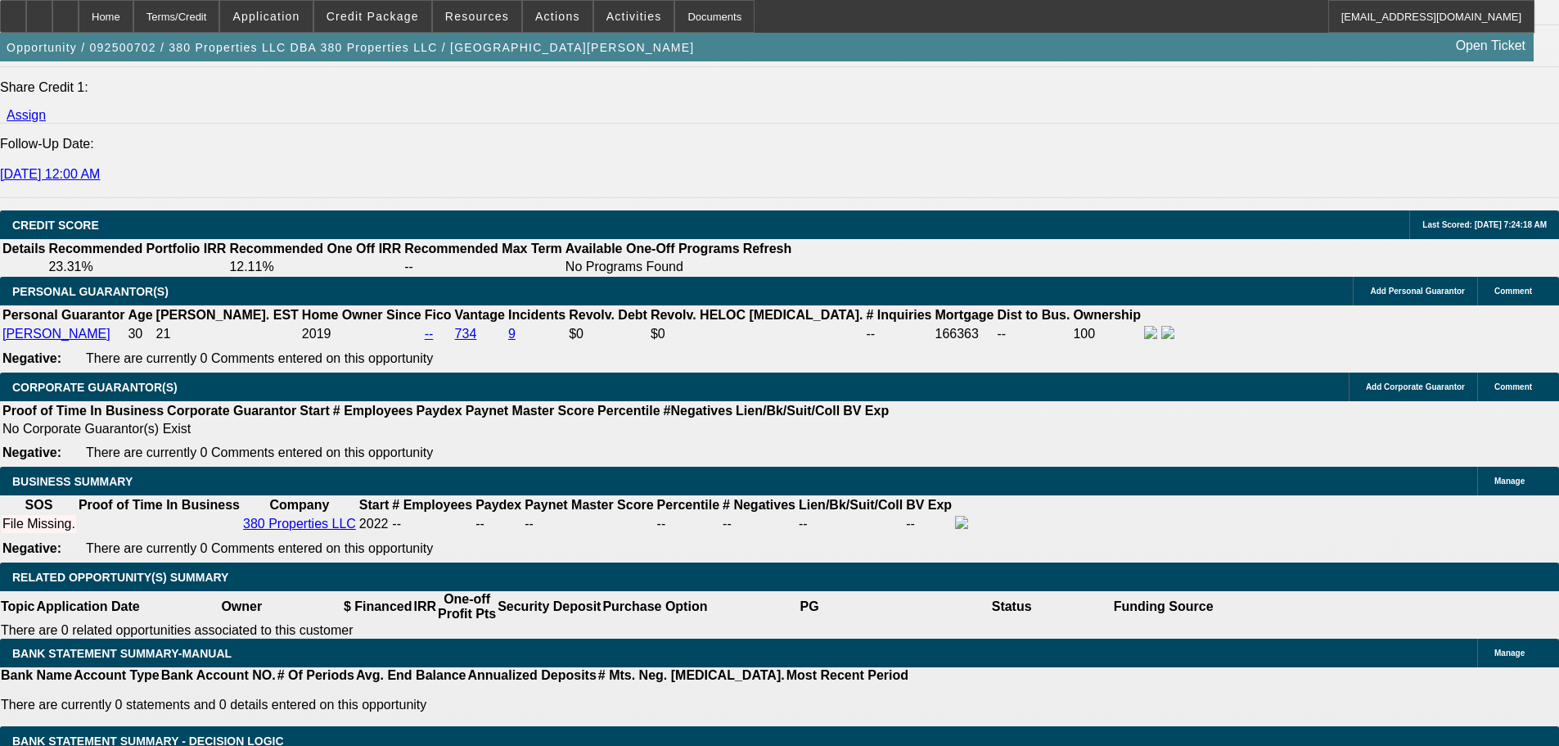
type input "$0.00"
type input "7.5"
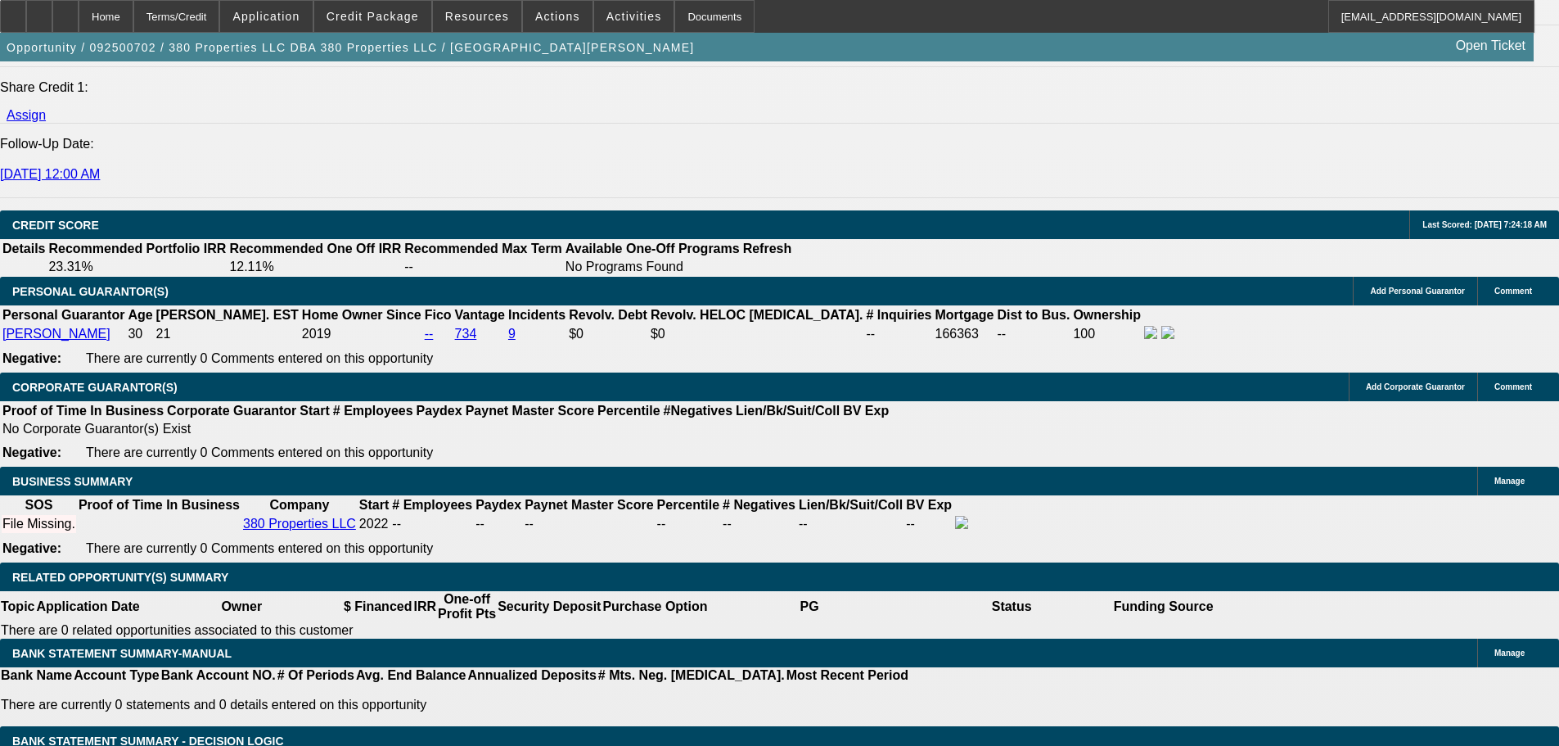
type input "$3,232.74"
type input "$6,465.48"
type input "7.5"
type input "$3,264.15"
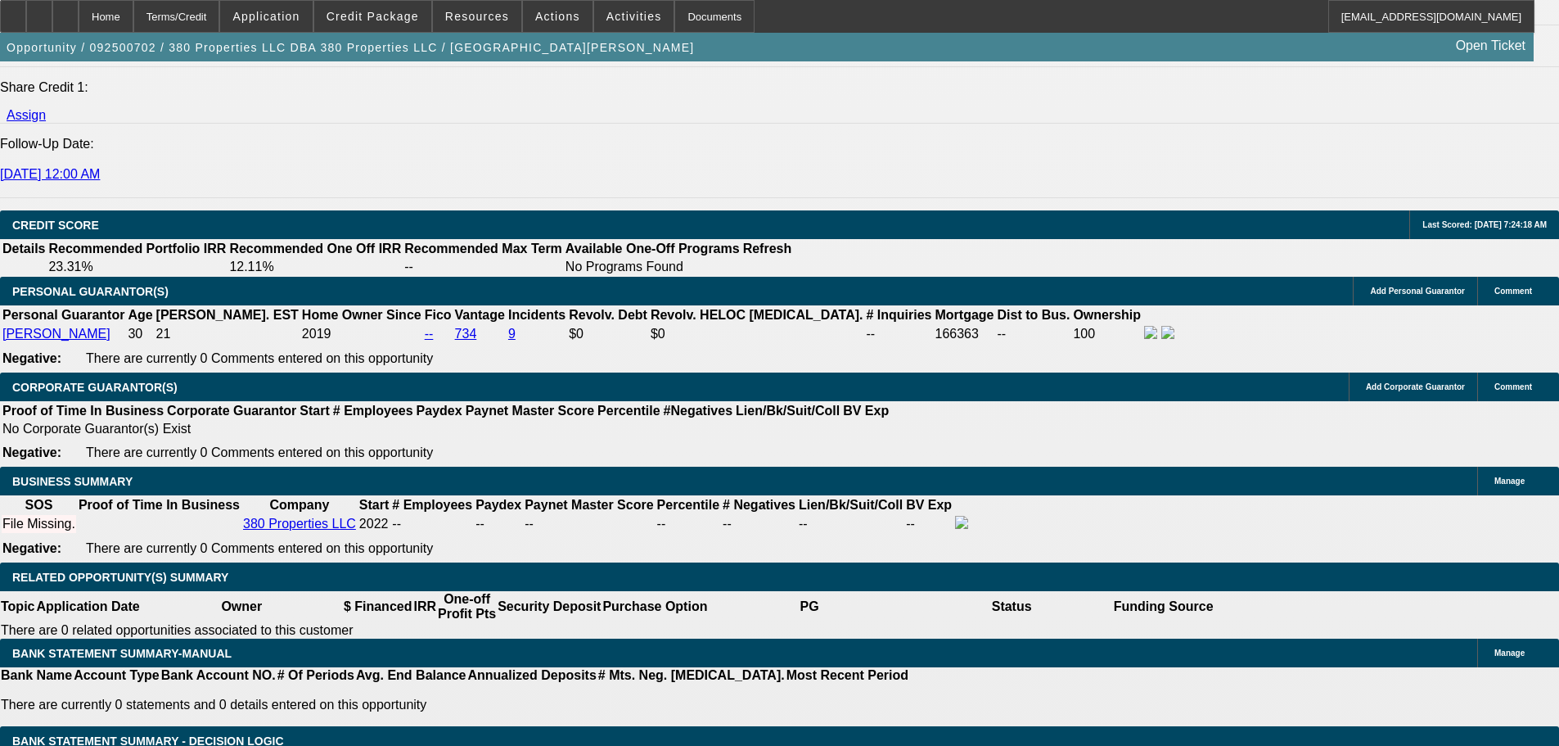
type input "$6,528.30"
radio input "true"
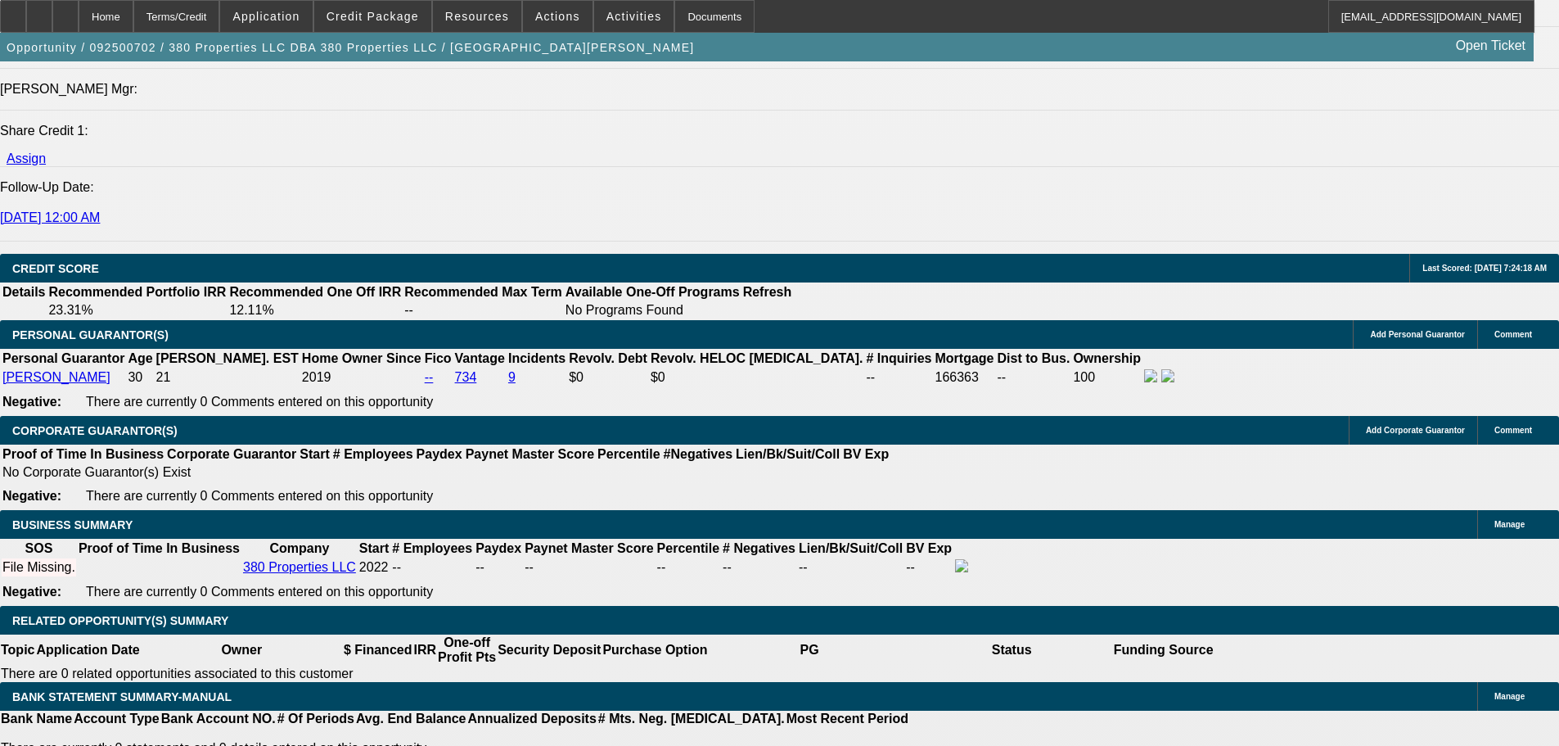
scroll to position [2128, 0]
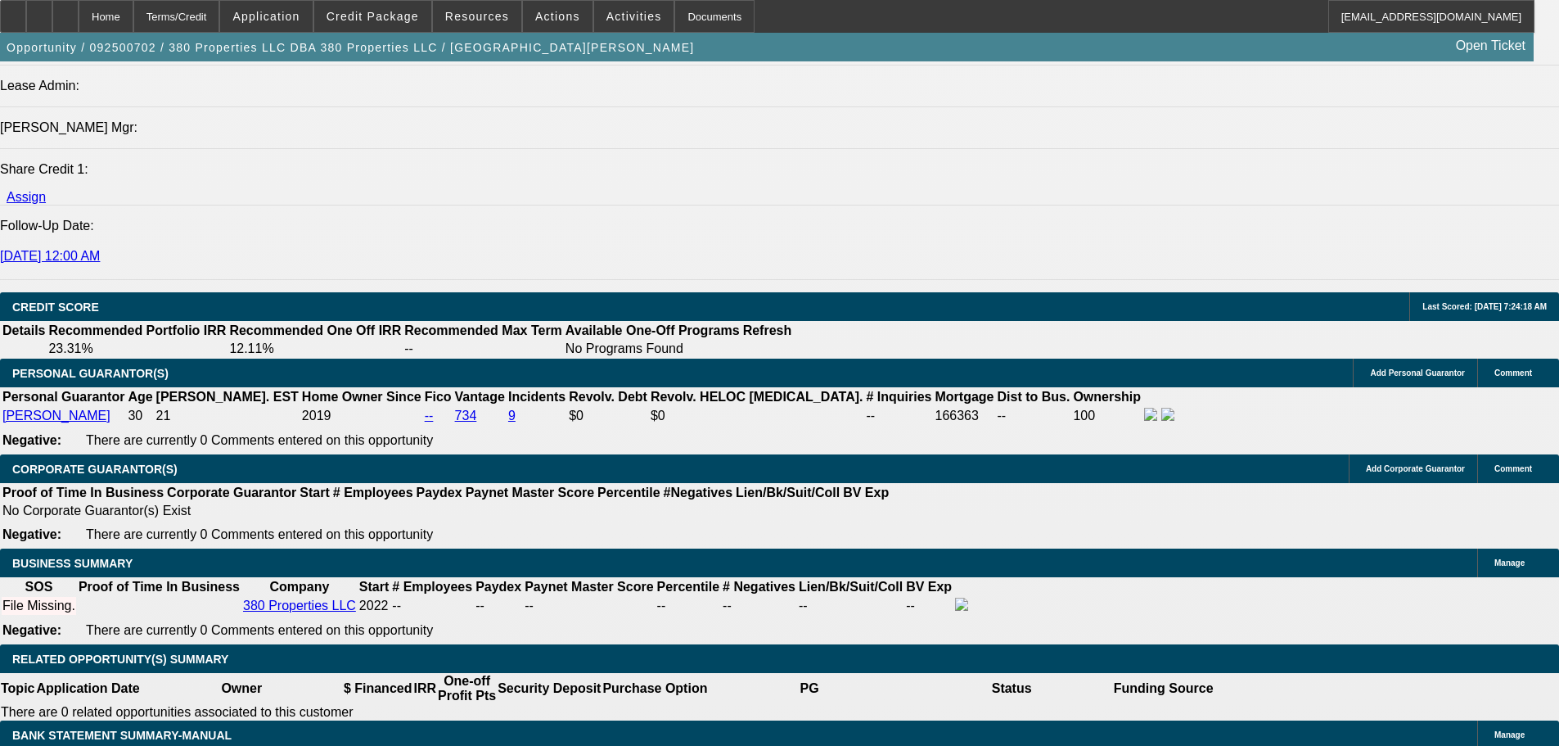
type textarea "7.5 48 months. 72 months 9.5%. No balloon or PO."
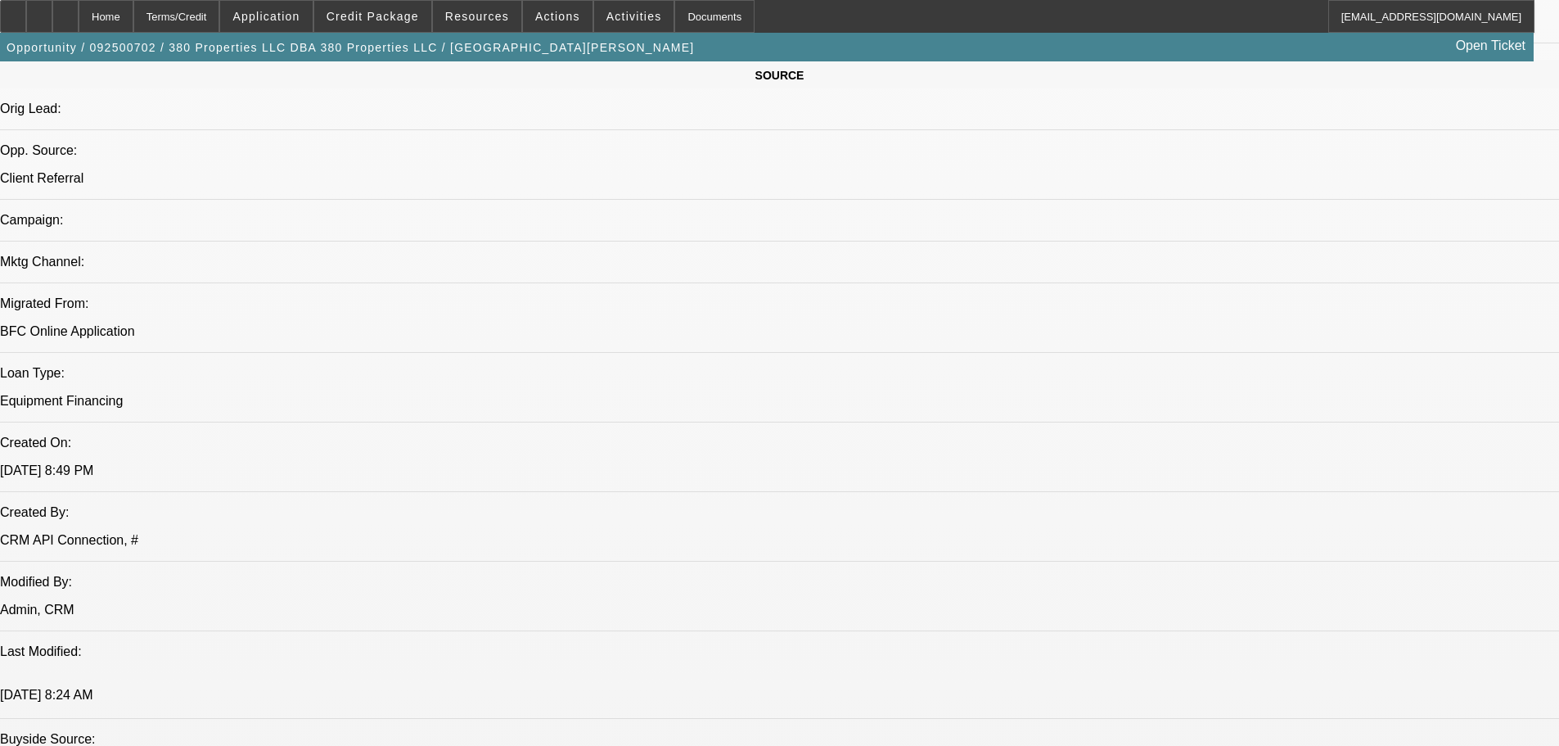
scroll to position [1228, 0]
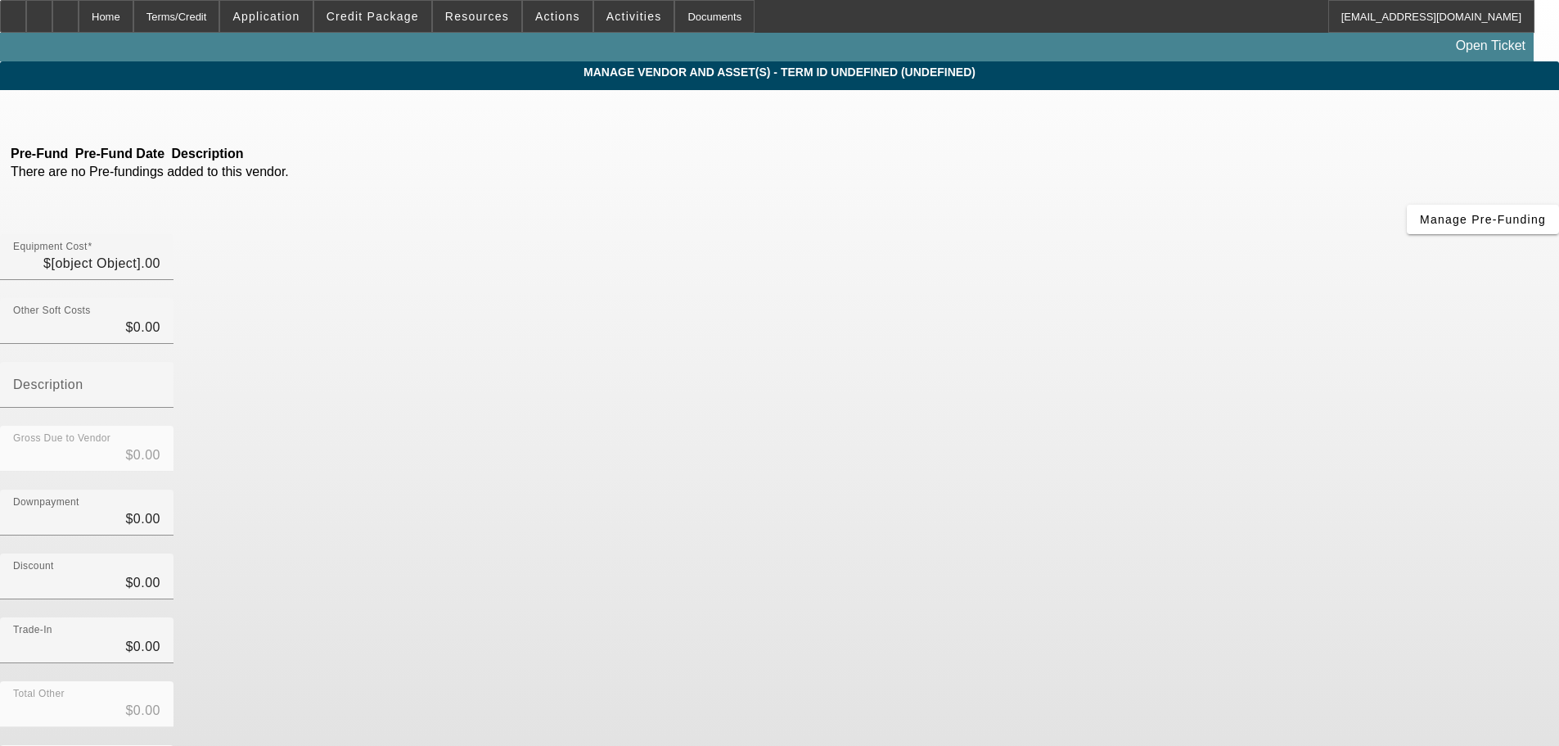
type input "$135,000.00"
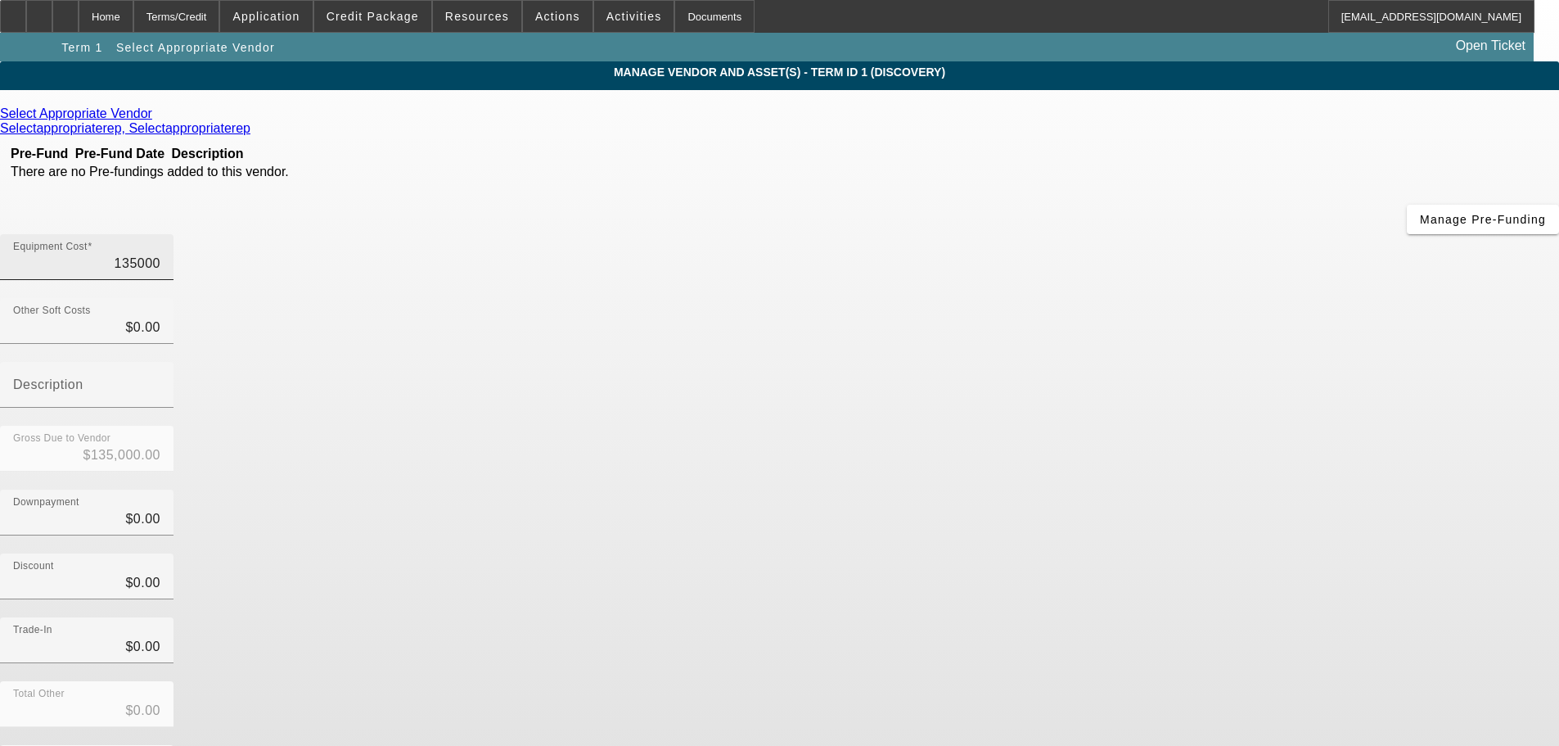
click at [160, 254] on input "135000" at bounding box center [86, 264] width 147 height 20
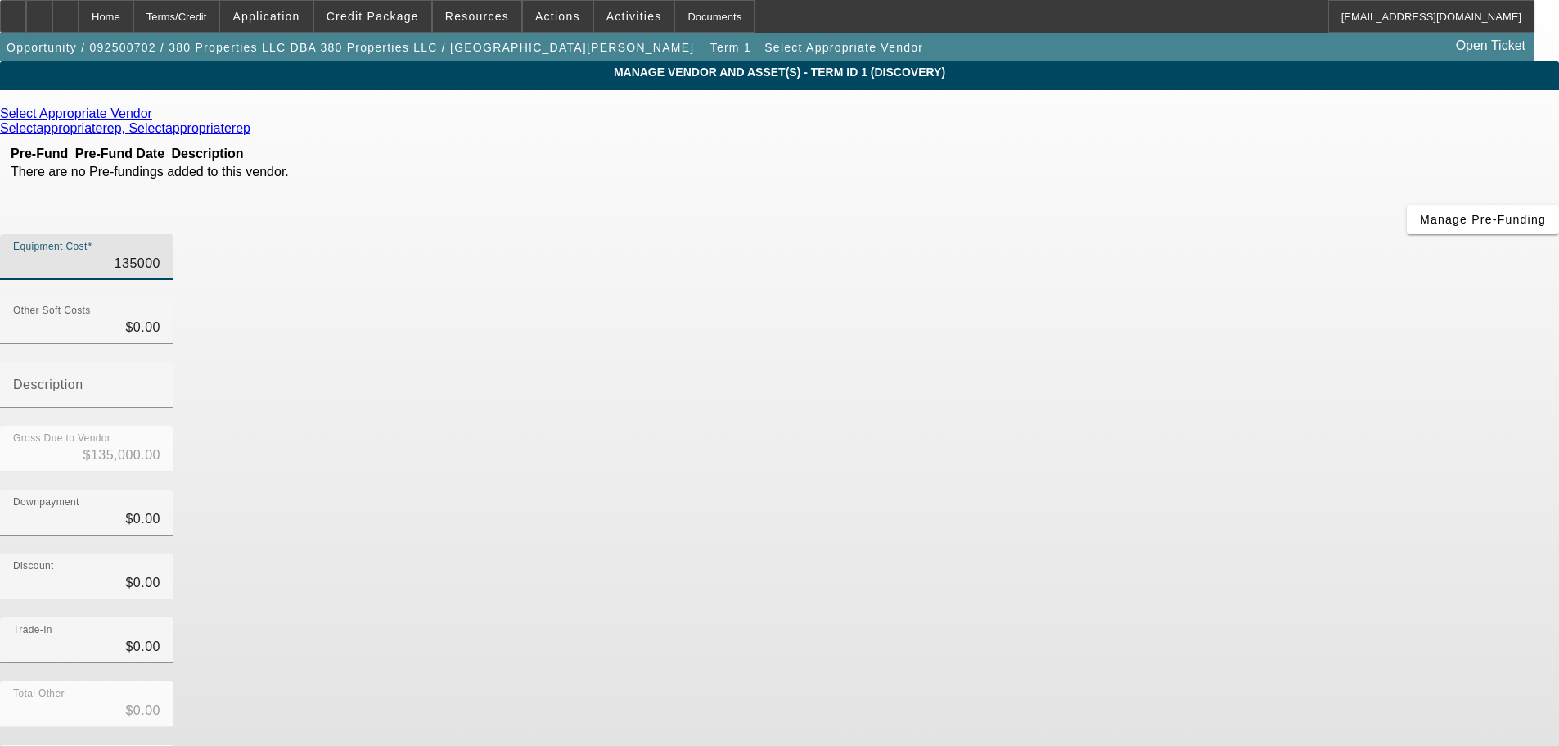
click at [160, 254] on input "135000" at bounding box center [86, 264] width 147 height 20
type input "1"
type input "$1.00"
type input "11"
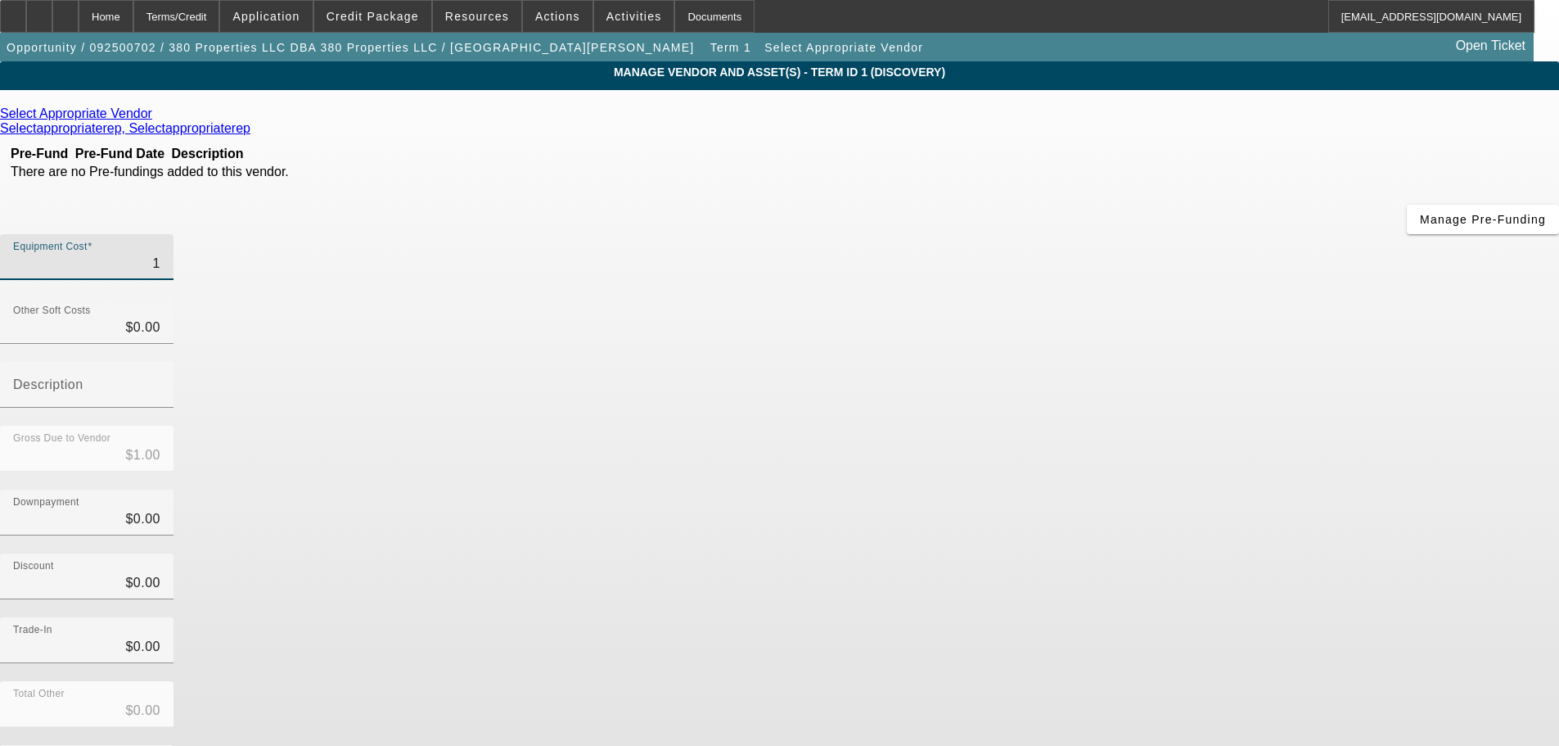
type input "$11.00"
type input "113"
type input "$113.00"
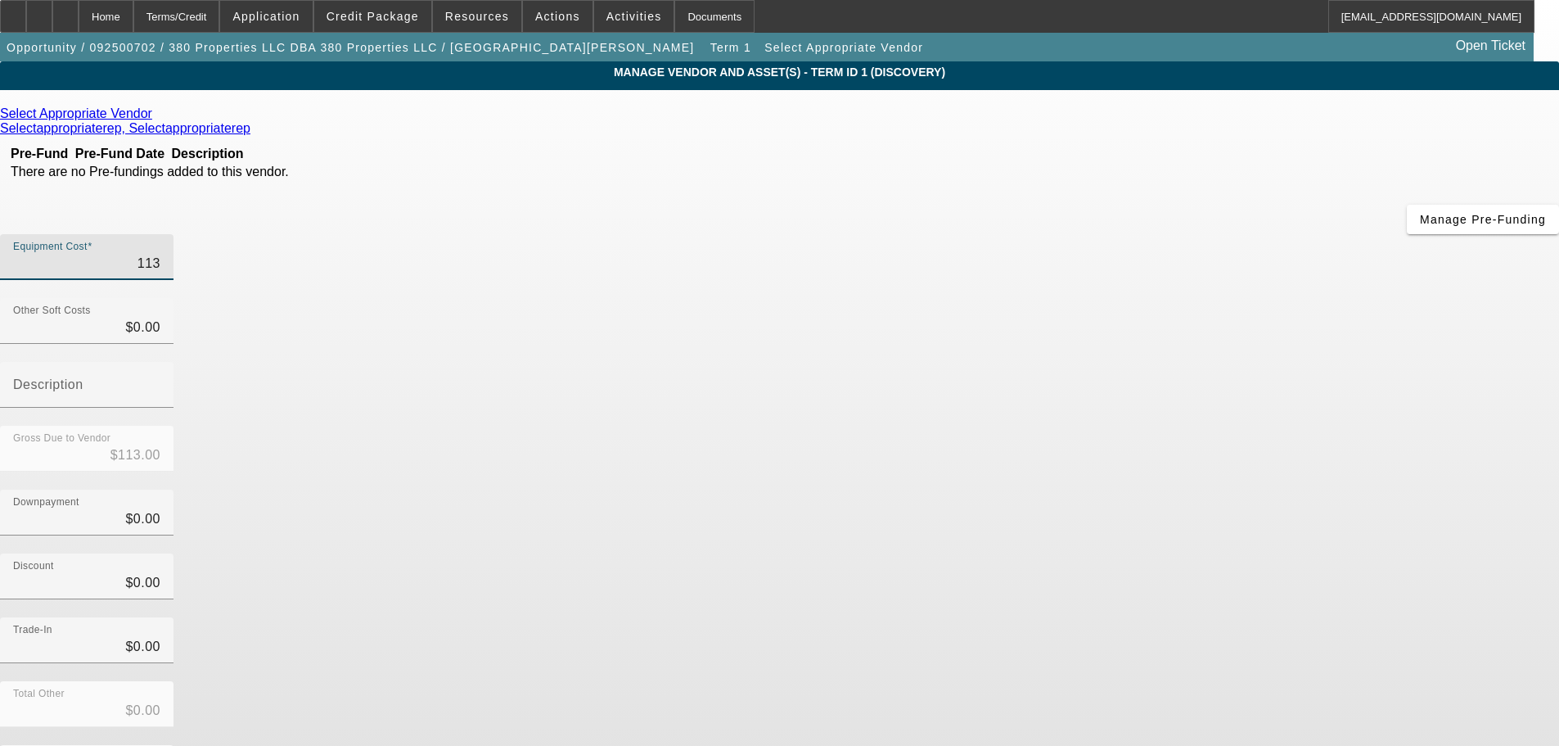
type input "1130"
type input "$1,130.00"
type input "11300"
type input "$11,300.00"
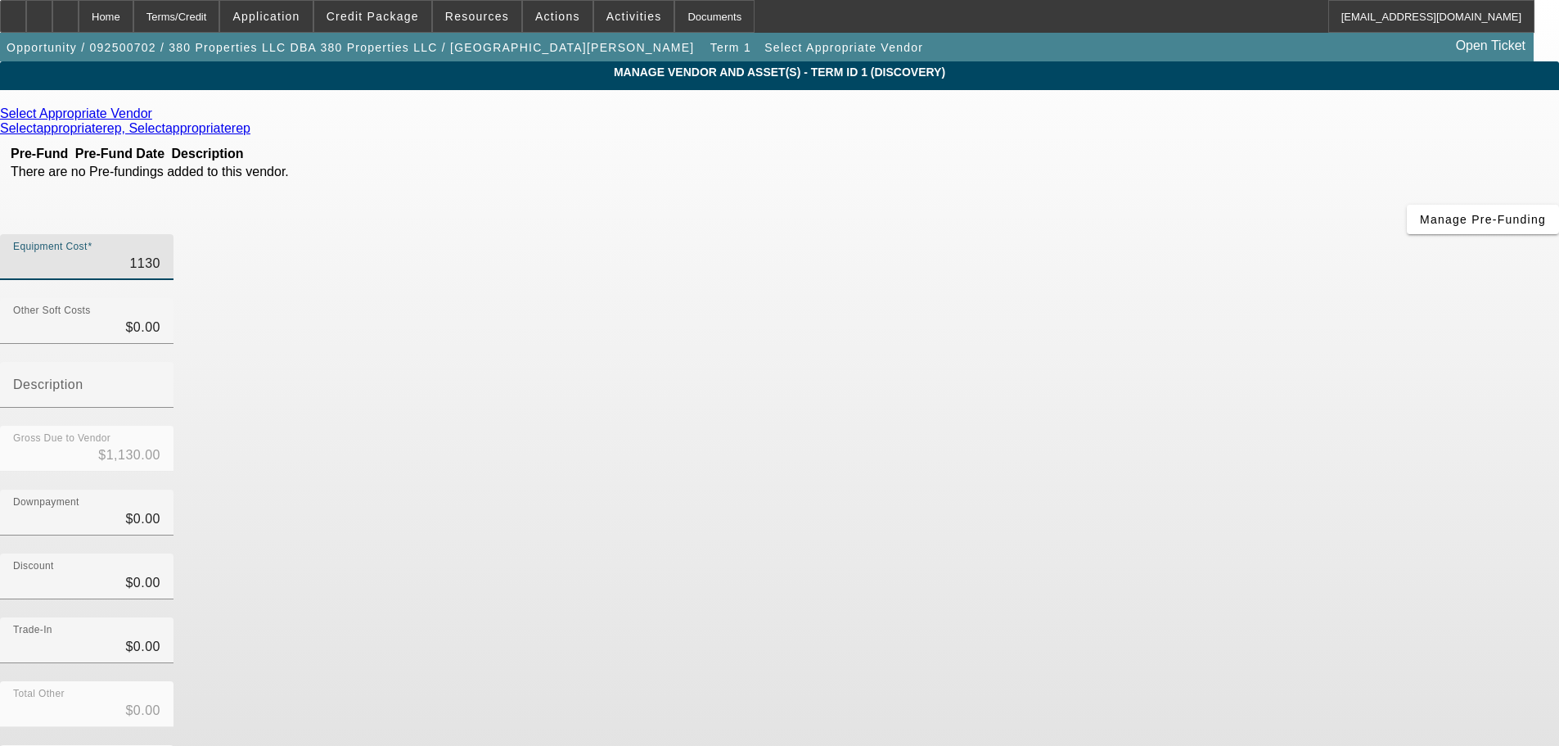
type input "$11,300.00"
type input "113000"
type input "$113,000.00"
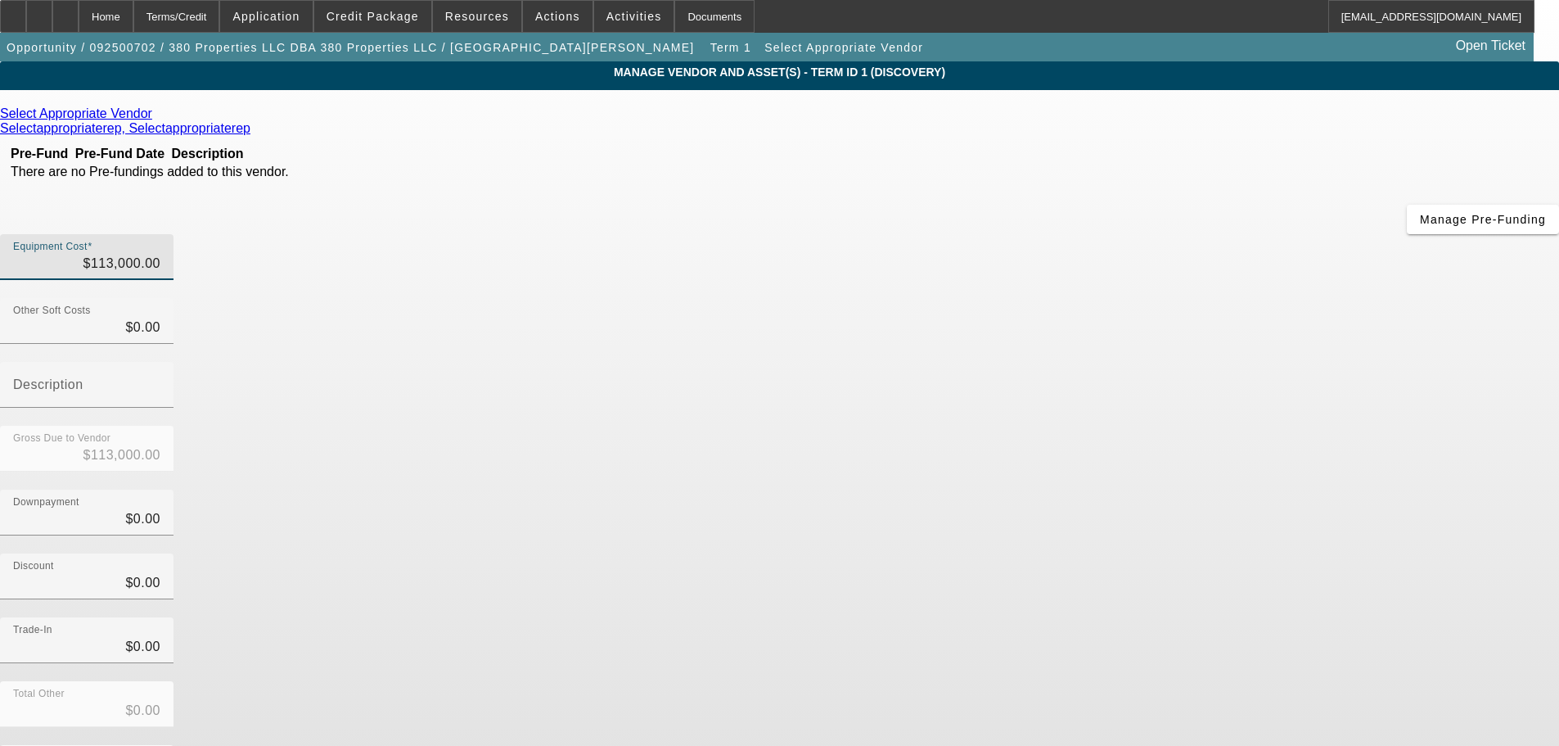
click at [1186, 489] on div "Downpayment $0.00" at bounding box center [779, 521] width 1559 height 64
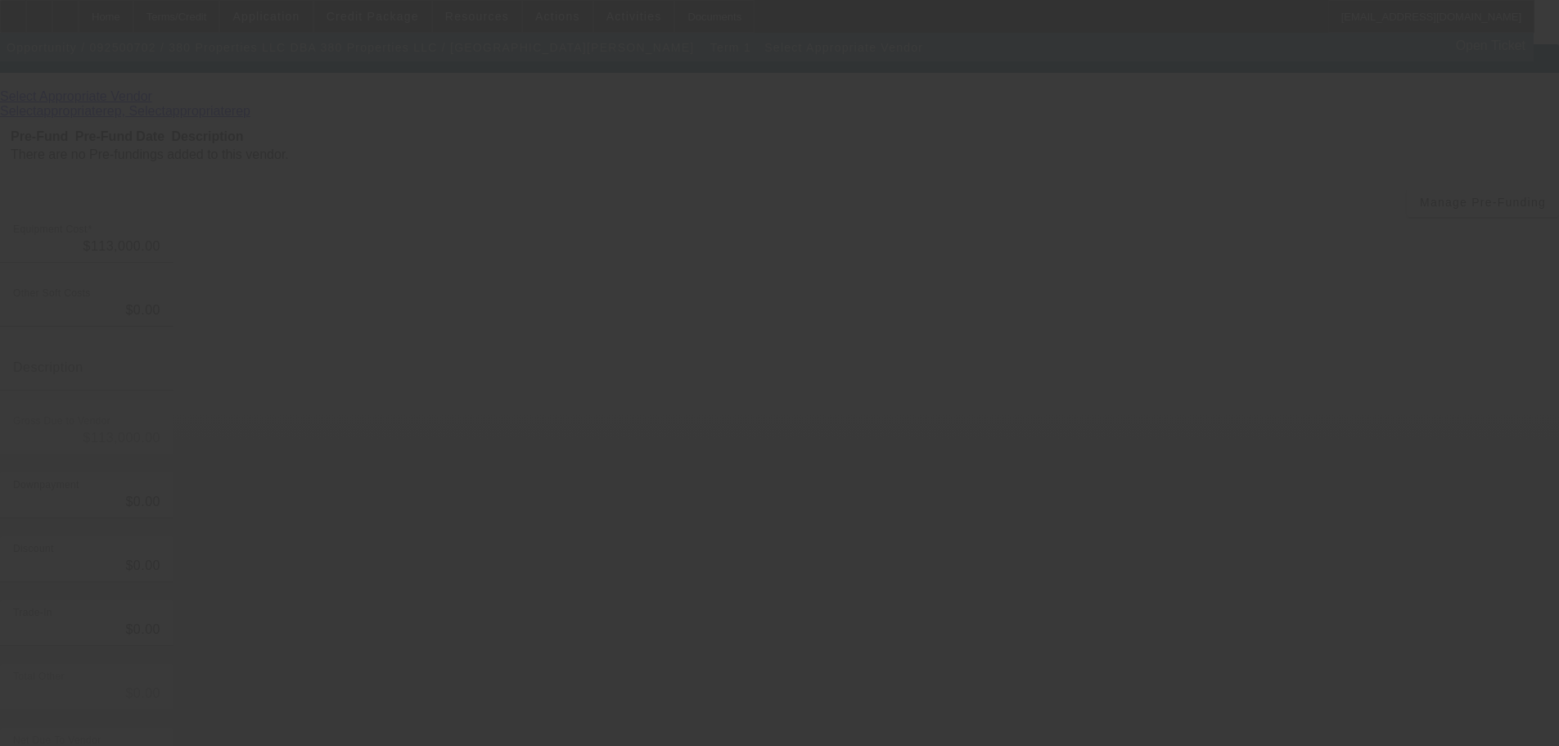
scroll to position [22, 0]
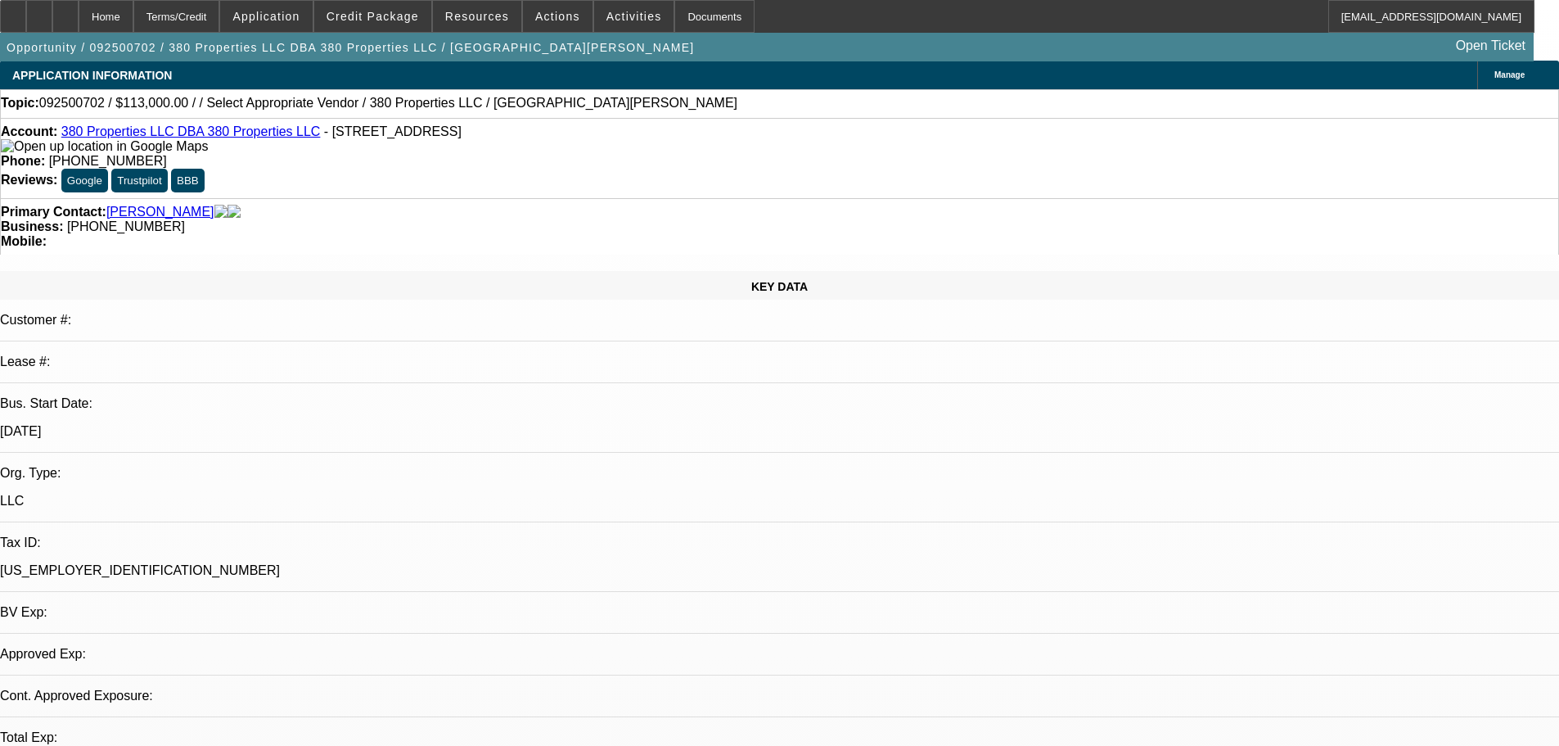
select select "0"
select select "2"
select select "0.1"
select select "4"
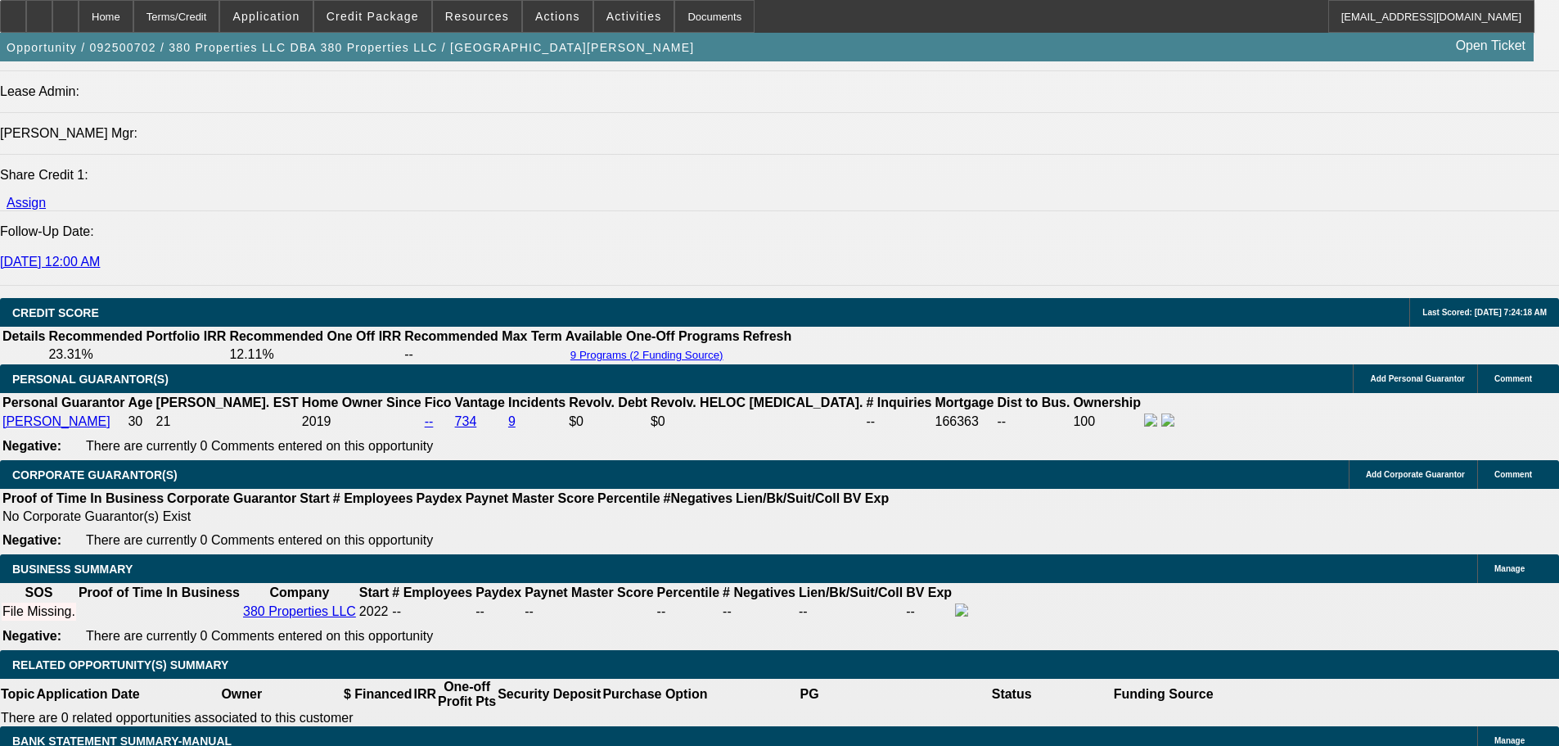
scroll to position [2217, 0]
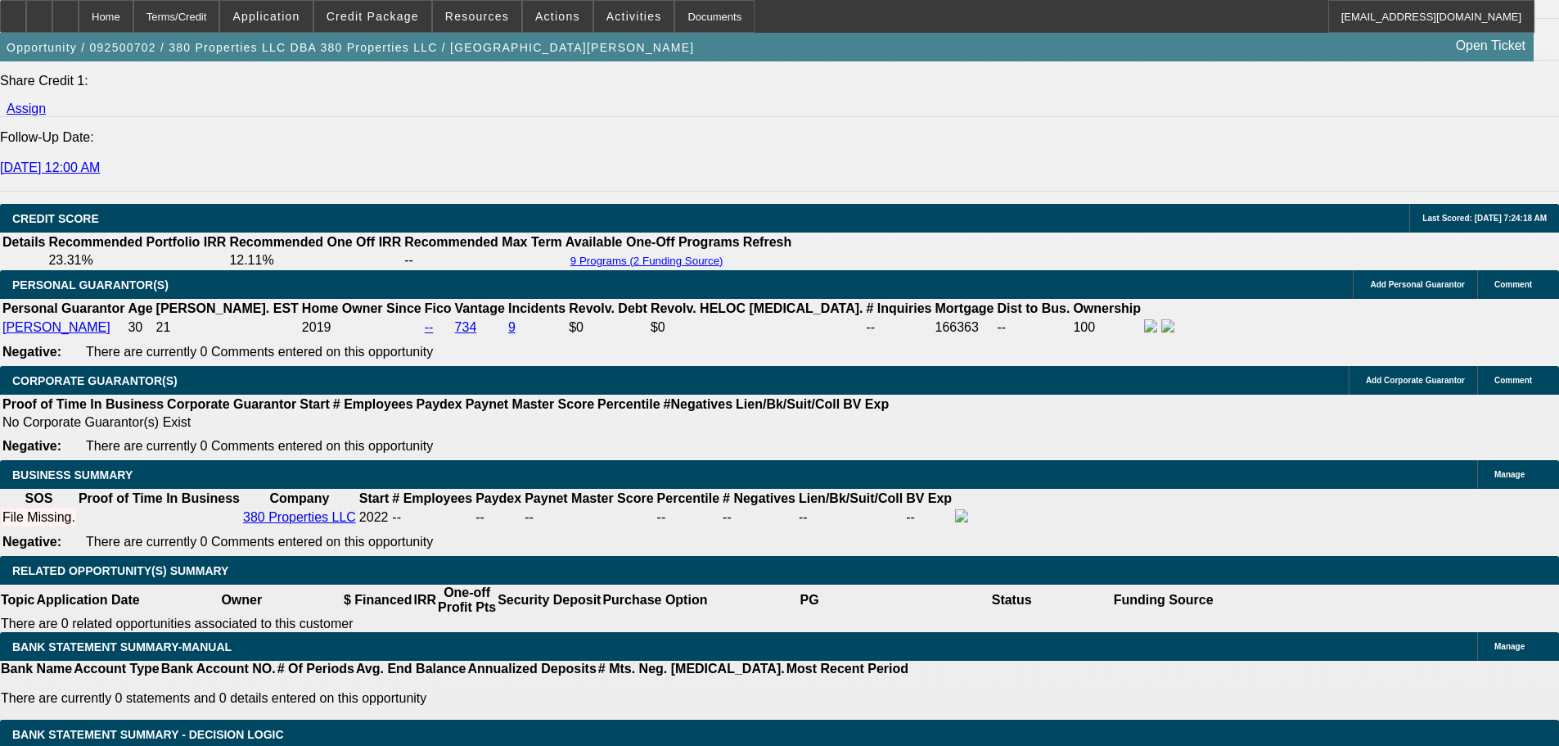
type input "27"
type input "$54.00"
type input "UNKNOWN"
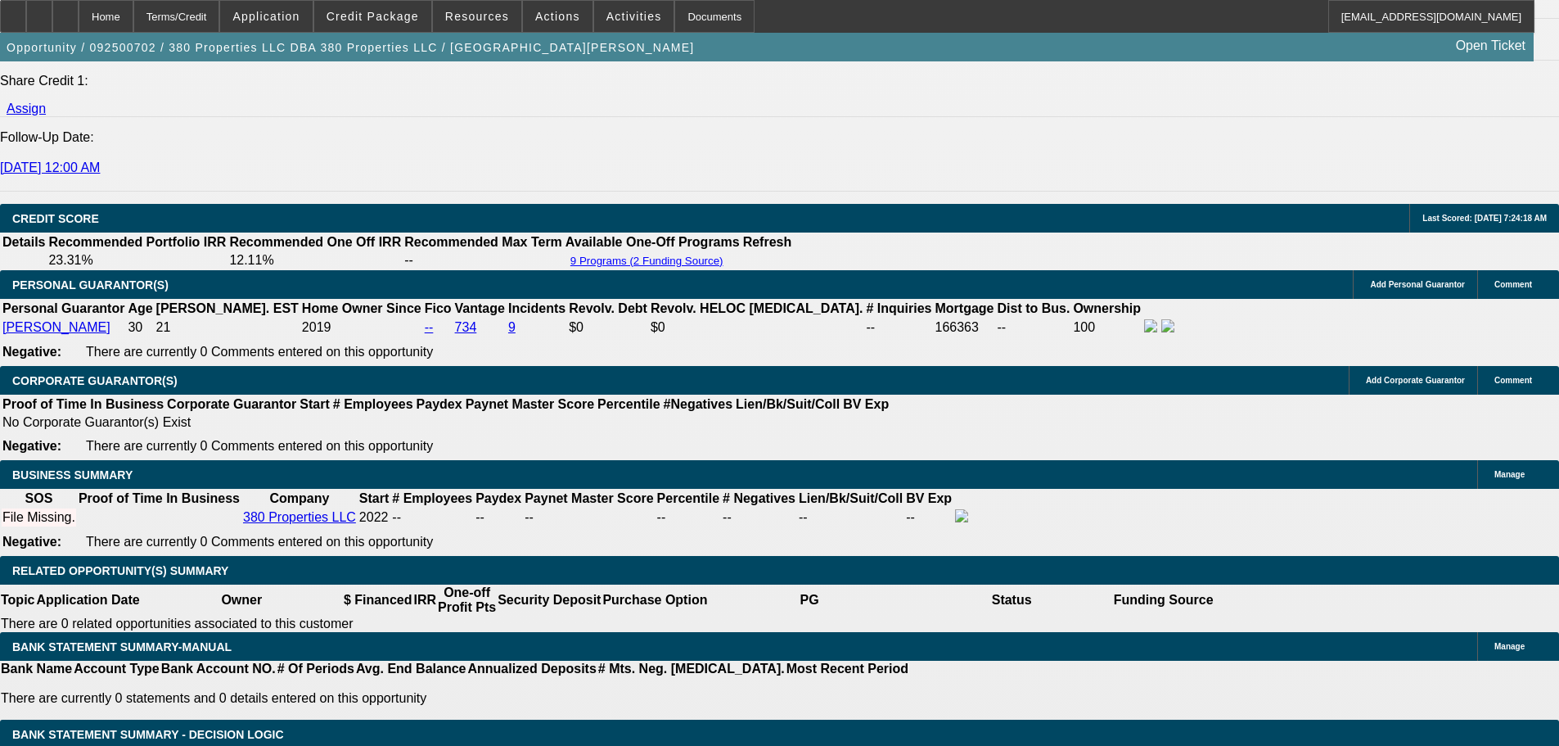
type input "2732"
type input "$5,464.00"
type input "7.5"
type input "$2,732.00"
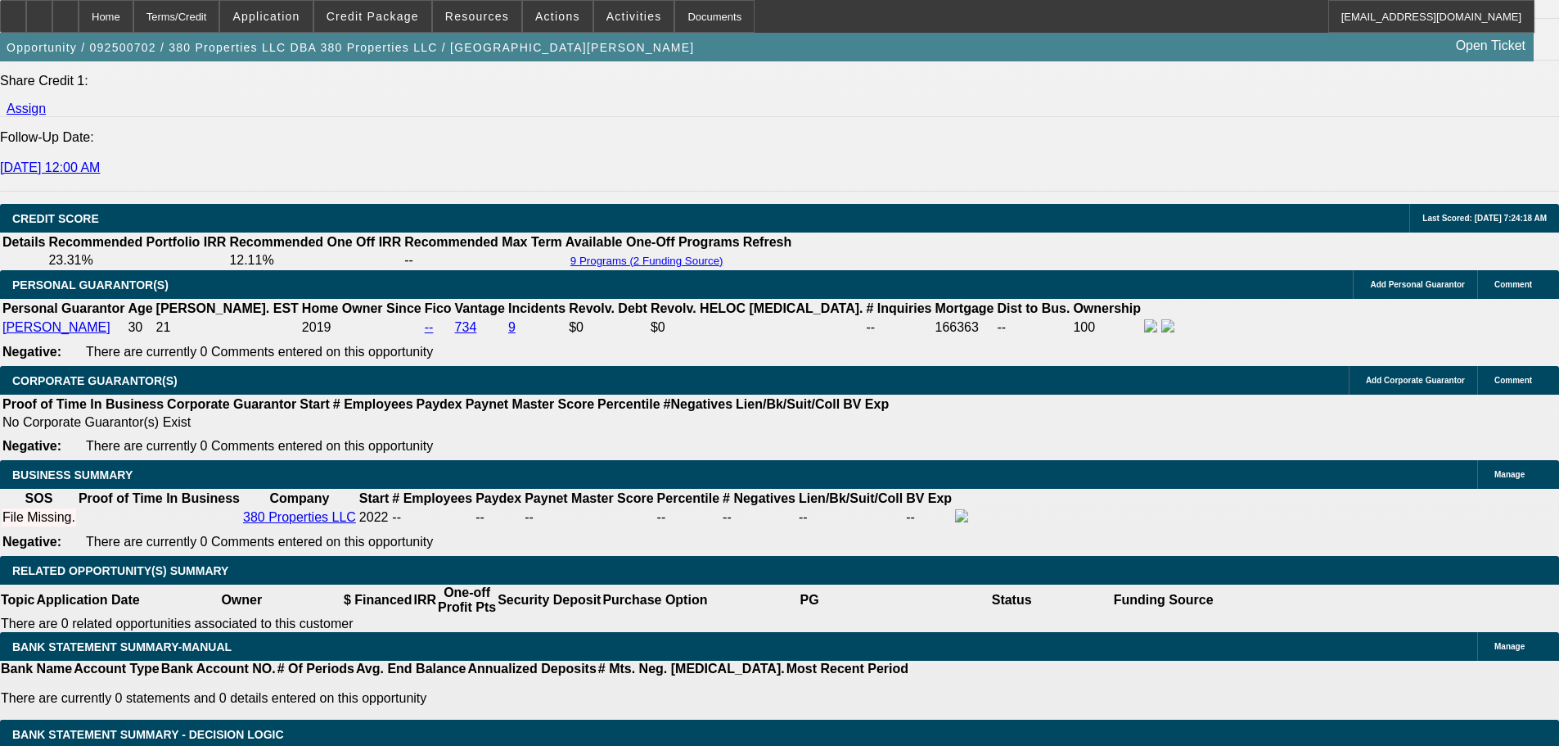
type input "7.5"
type input "$5,411.86"
type input "$2,705.93"
type input "$5,464.44"
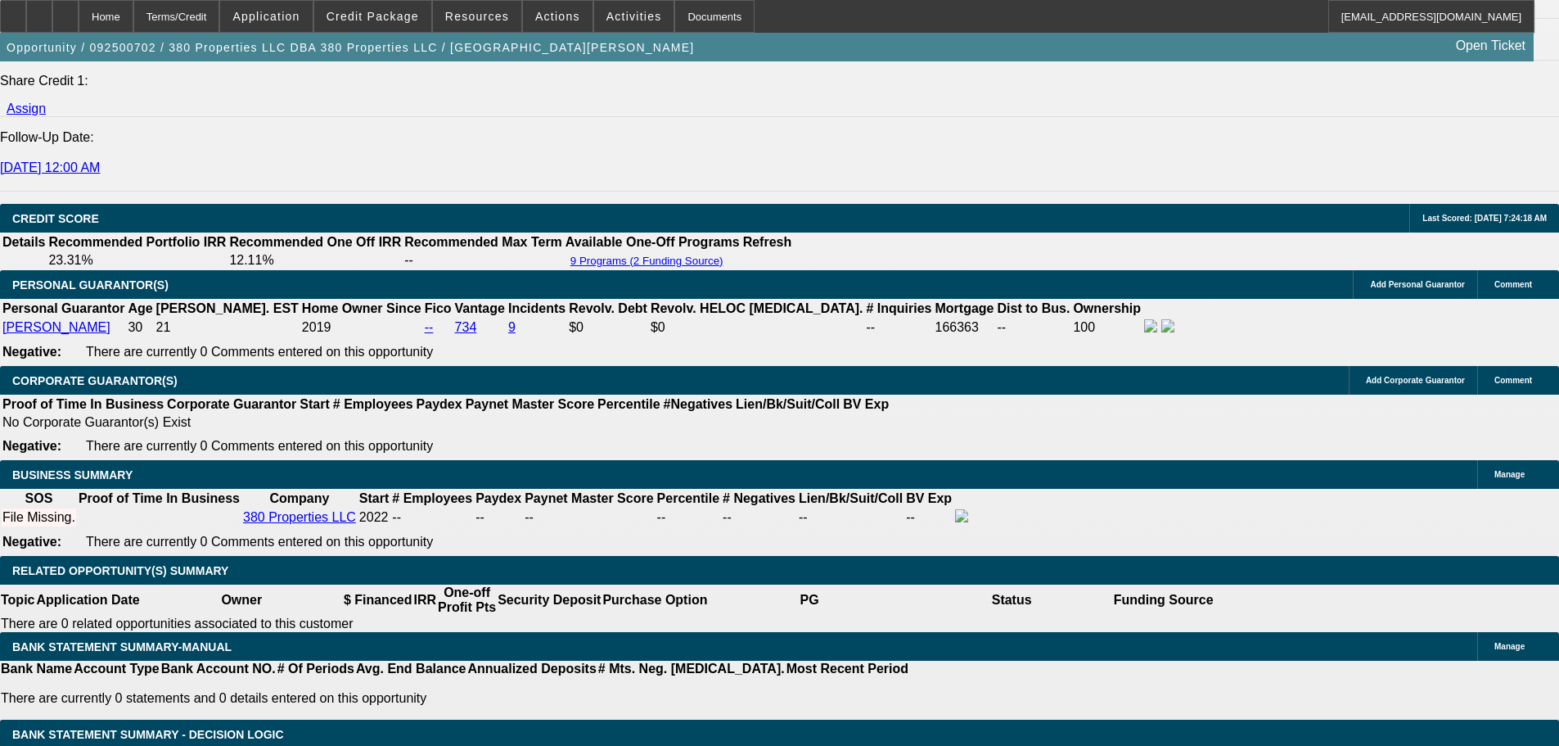
type input "$2,732.22"
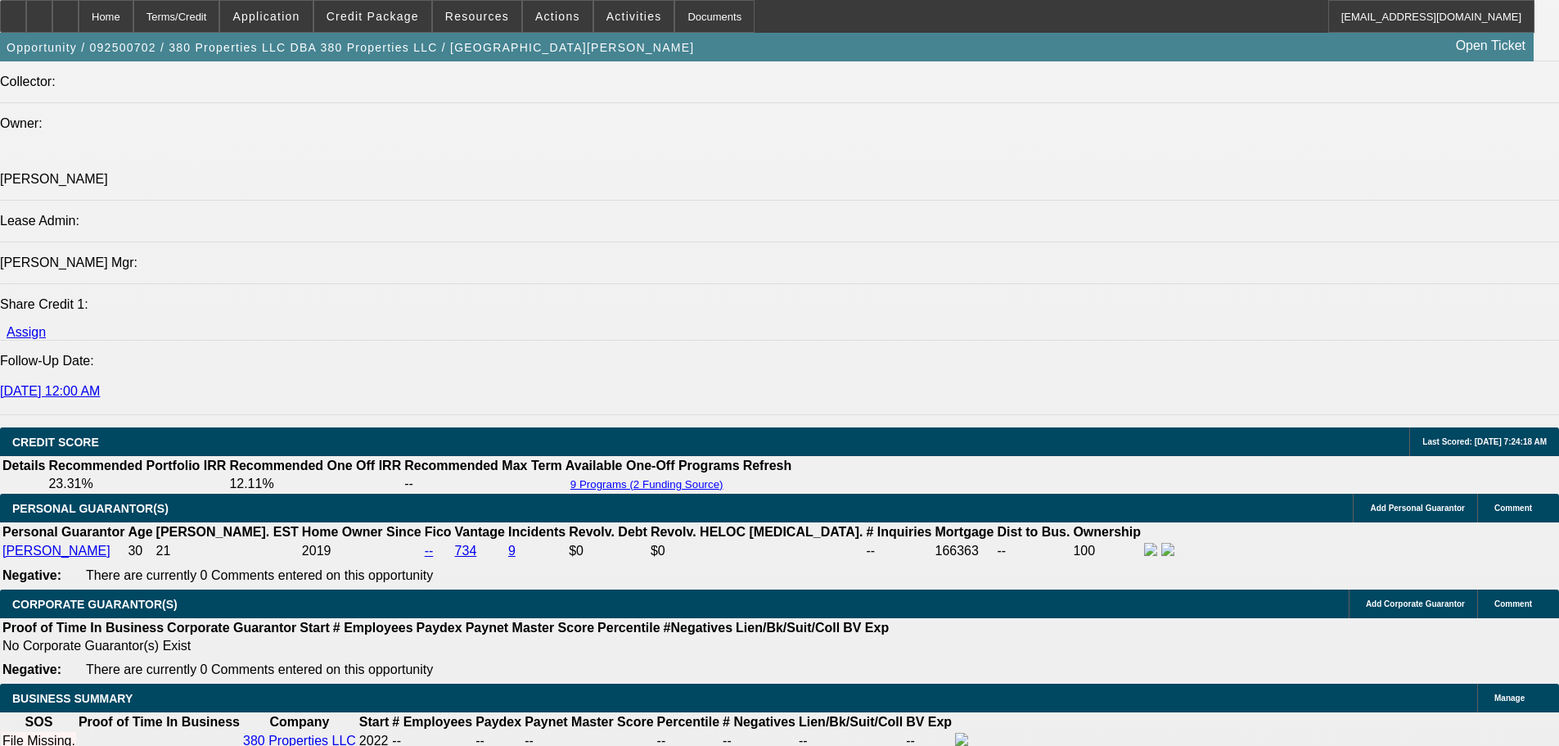
scroll to position [1971, 0]
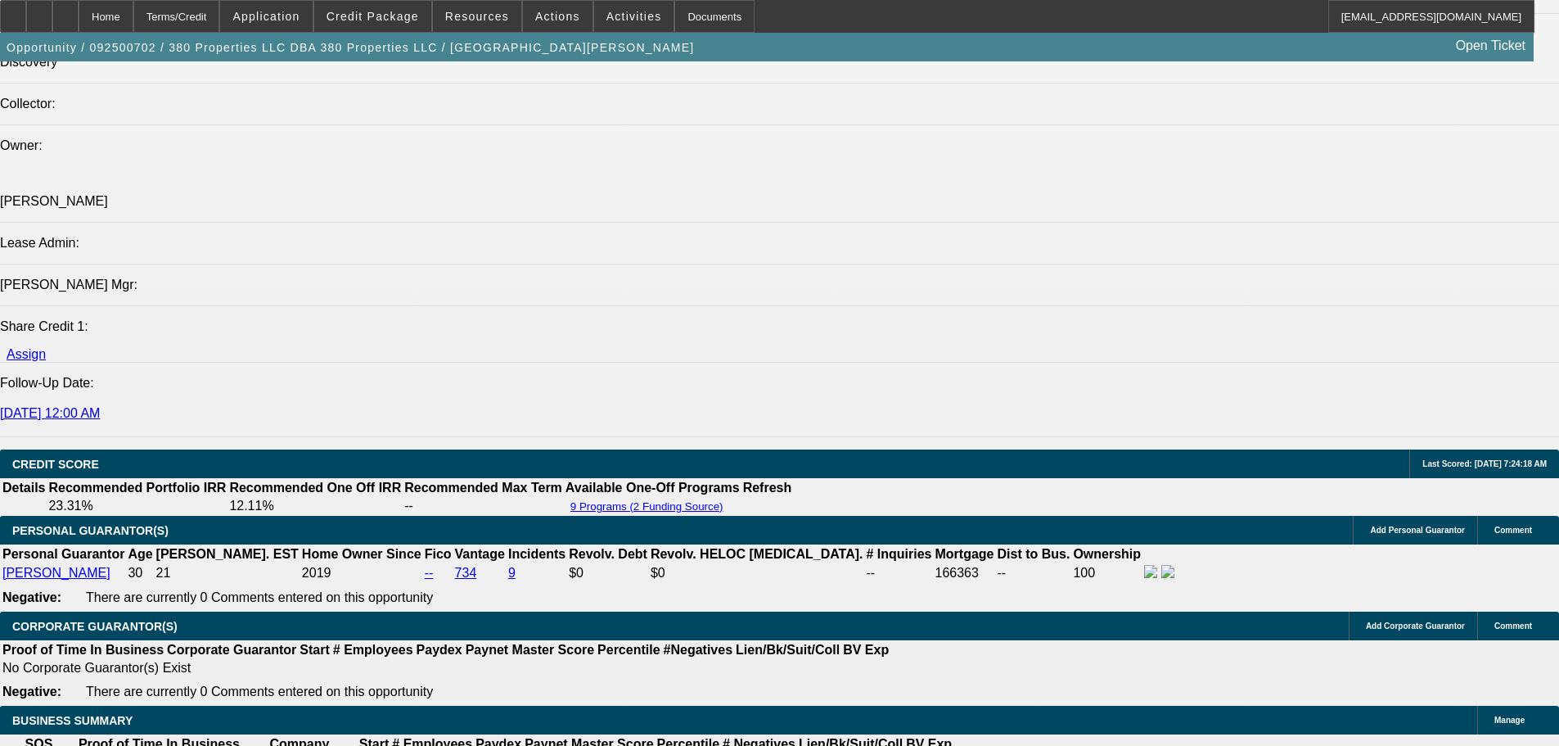
type input "7.5"
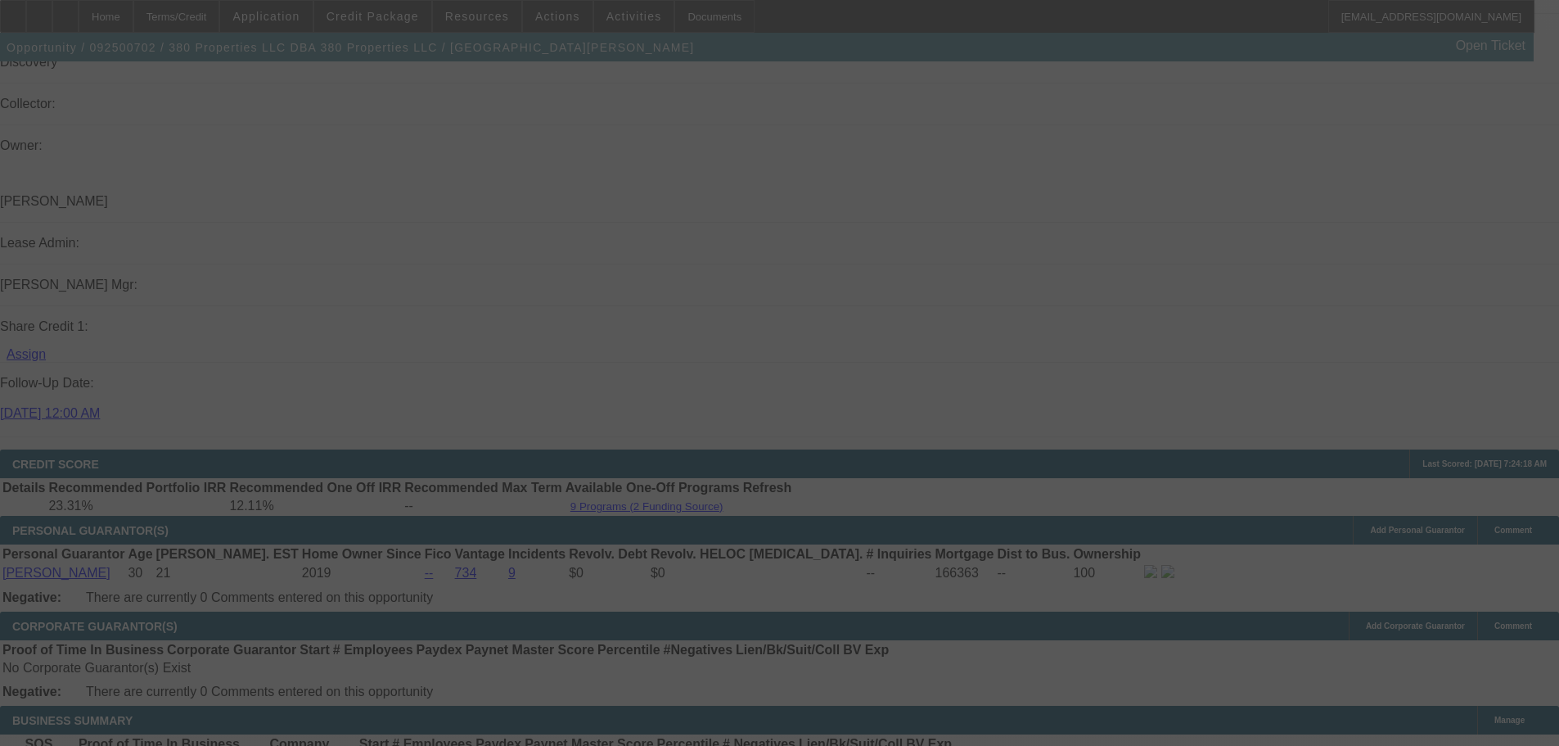
select select "0"
select select "2"
select select "0.1"
select select "4"
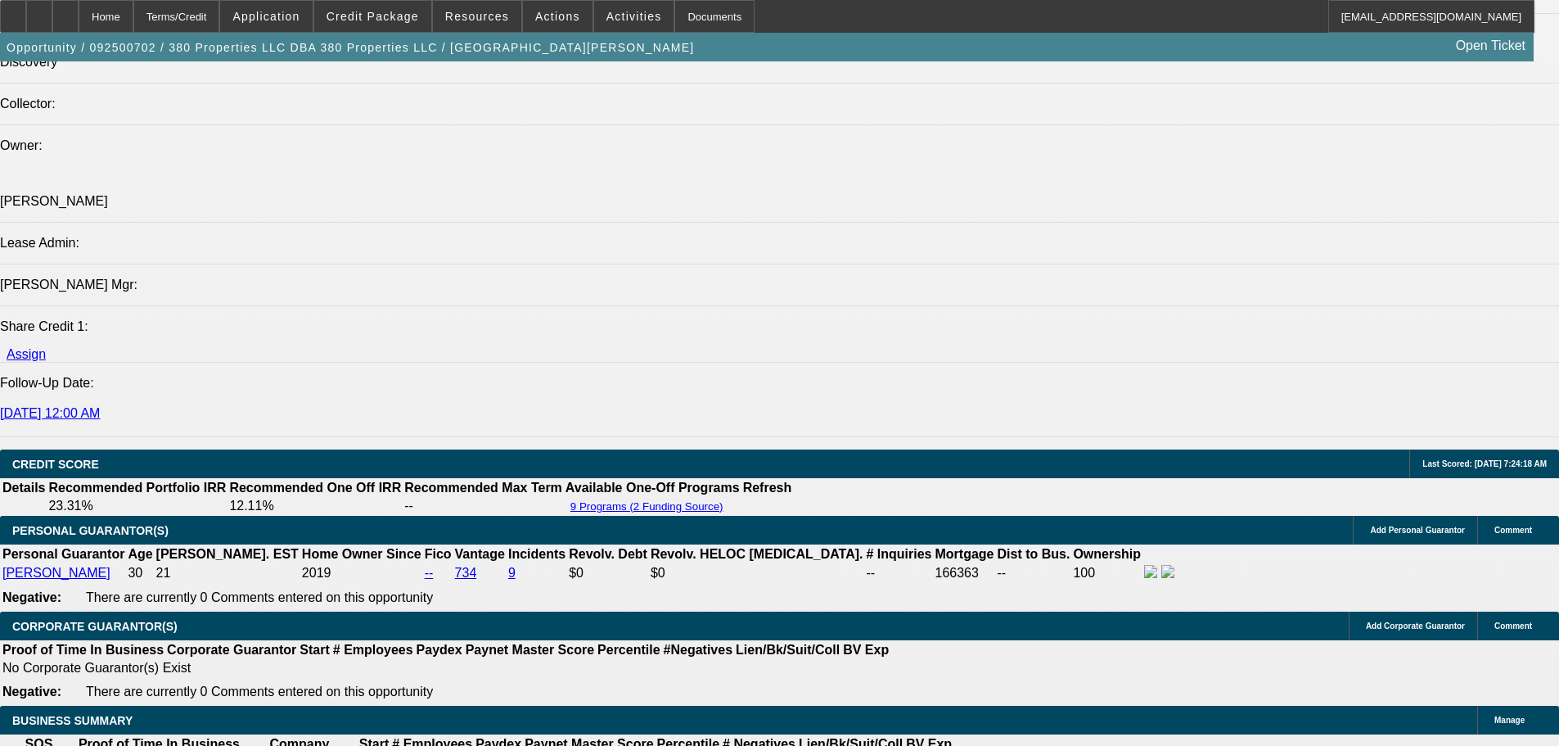
radio input "true"
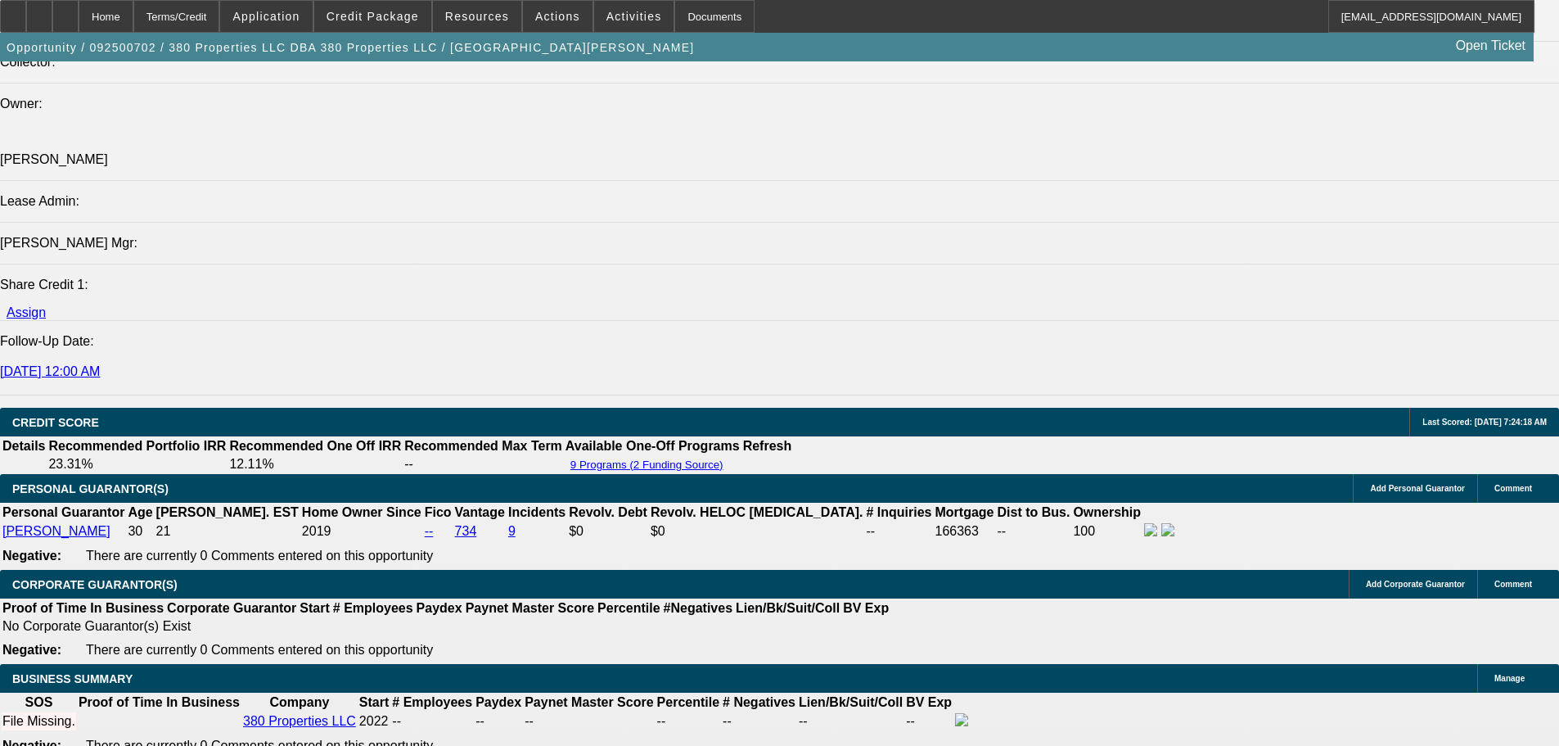
scroll to position [2053, 0]
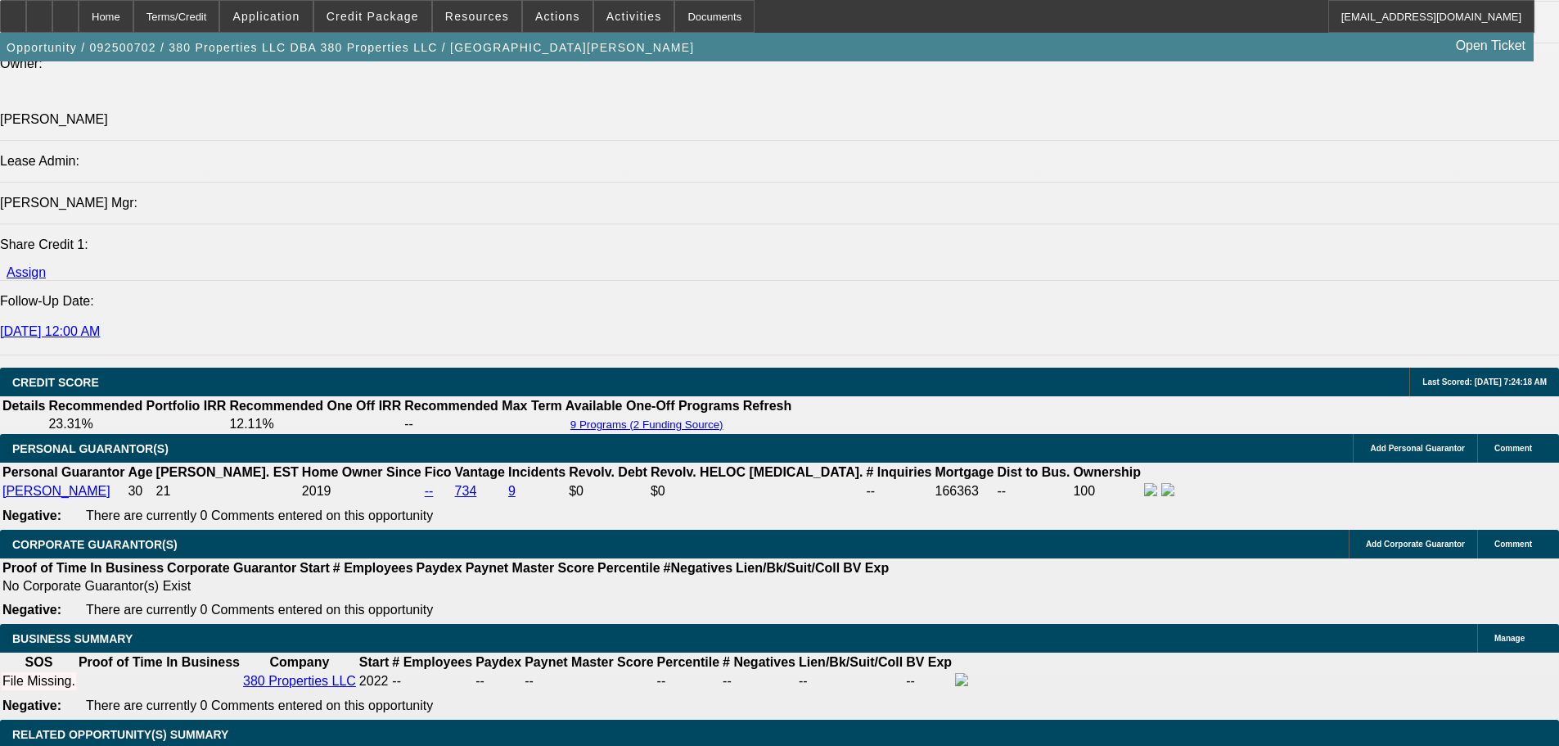
type textarea "Dultech in nashville, TN."
radio input "true"
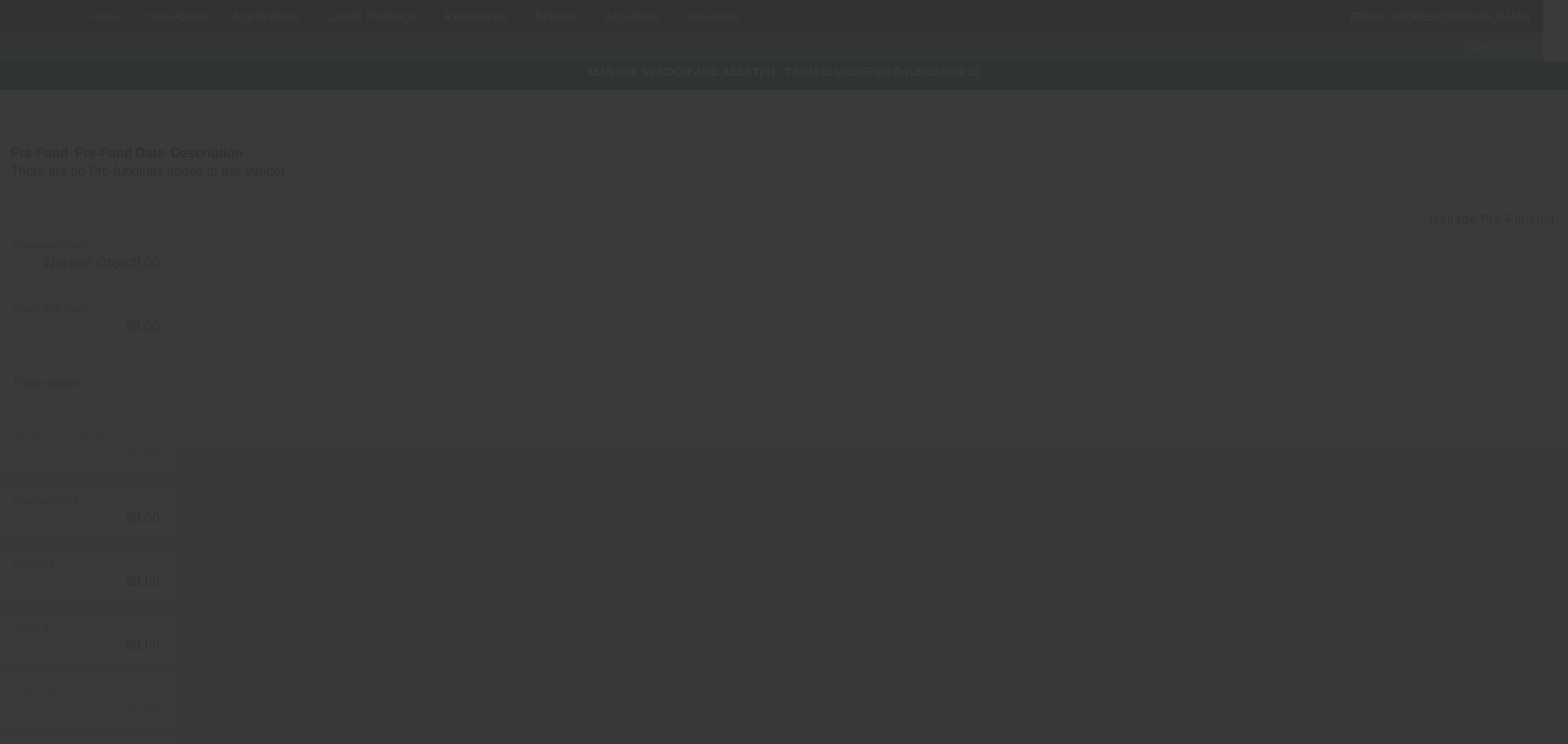
type input "$113,000.00"
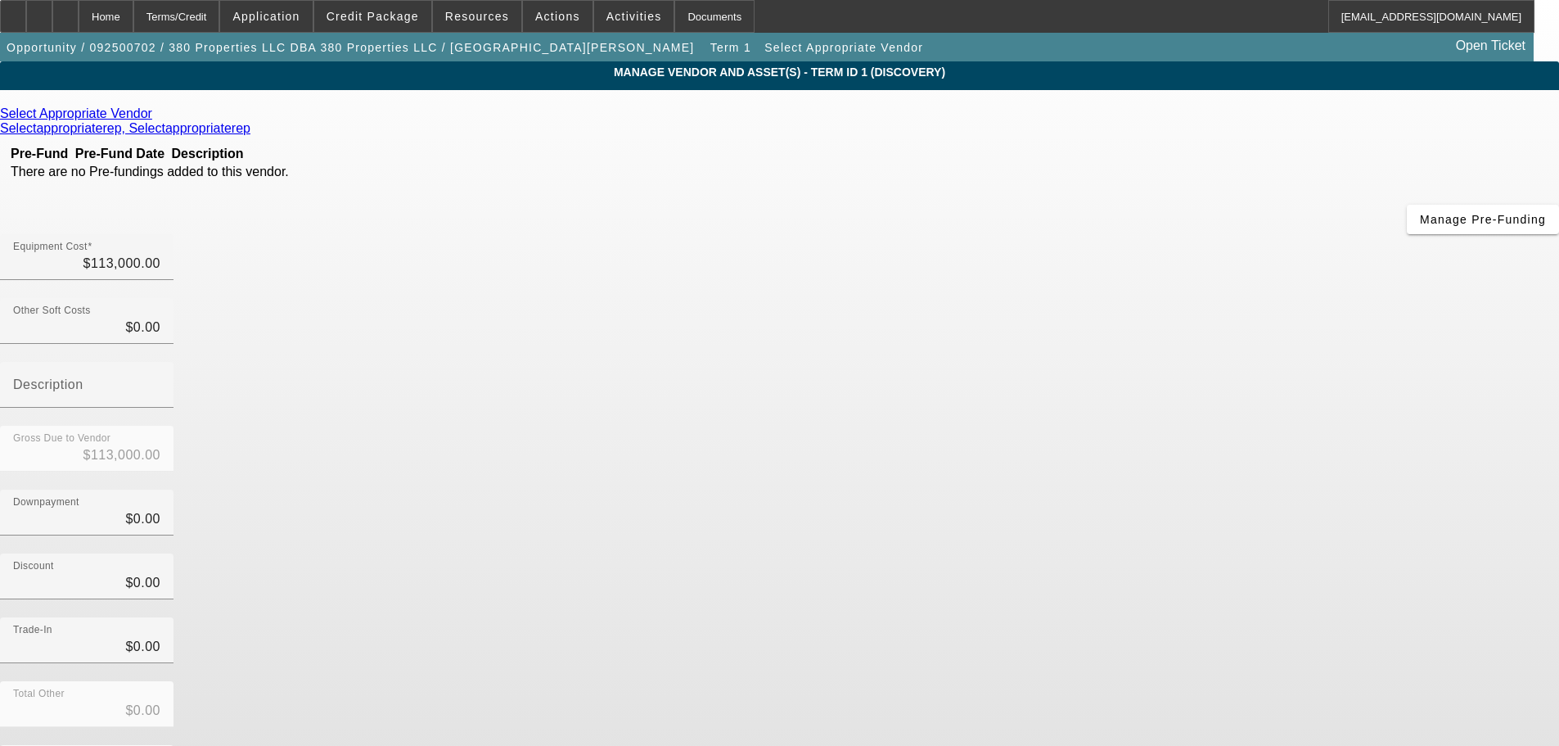
click at [156, 120] on icon at bounding box center [156, 113] width 0 height 14
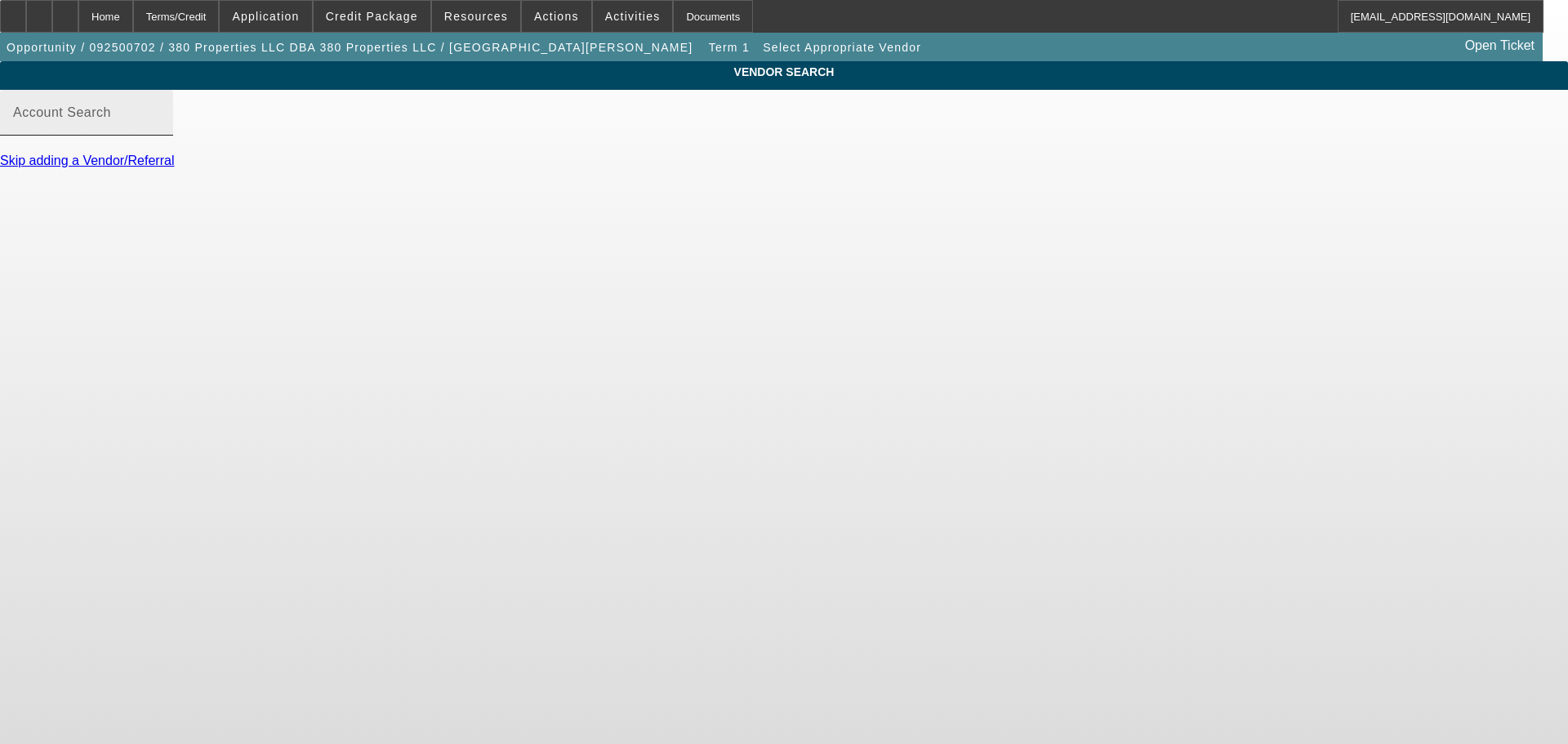
click at [160, 126] on div "Account Search" at bounding box center [86, 113] width 147 height 46
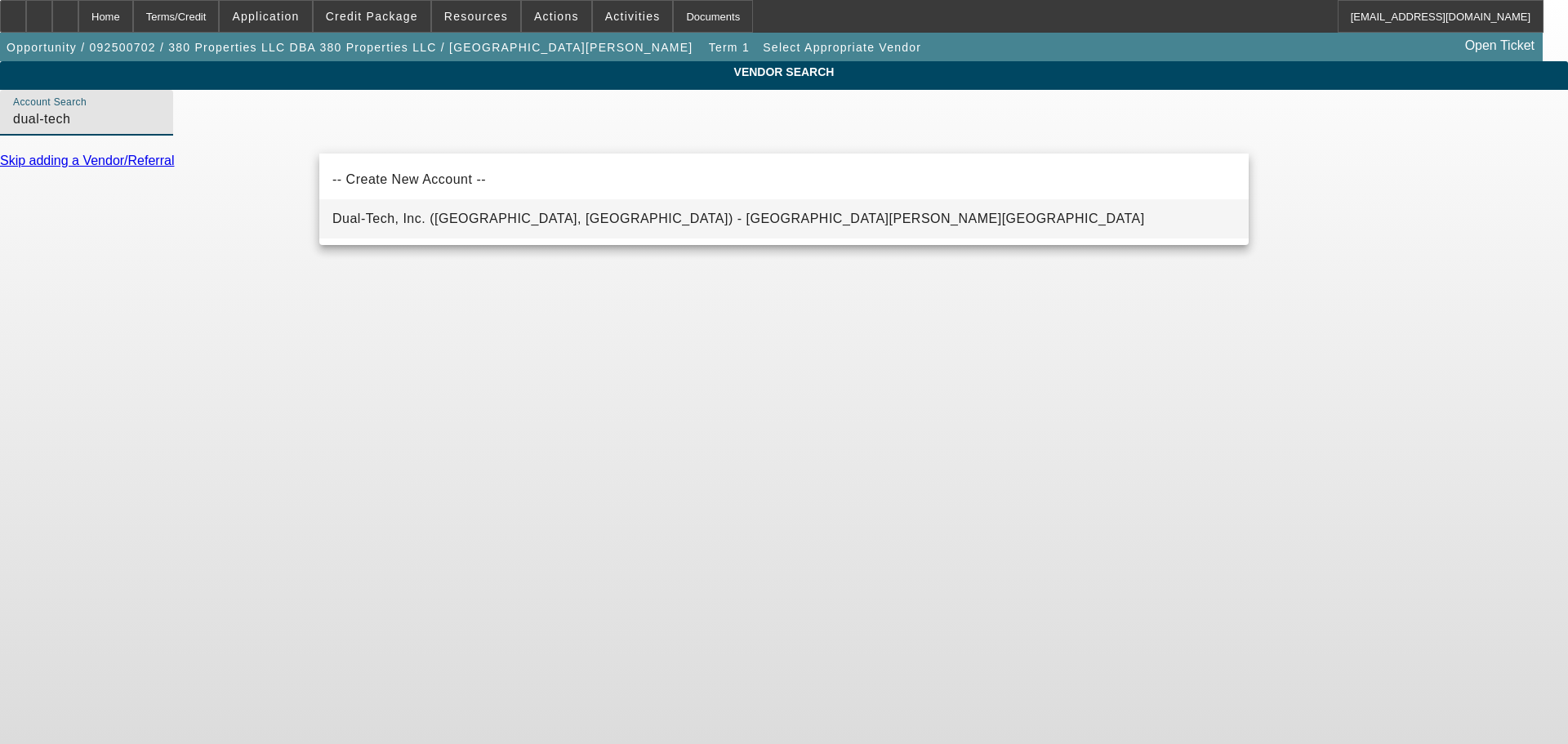
click at [536, 219] on span "Dual-Tech, Inc. (Bean Station, TN) - Ensing, Kam" at bounding box center [738, 218] width 812 height 14
type input "Dual-Tech, Inc. (Bean Station, TN) - Ensing, Kam"
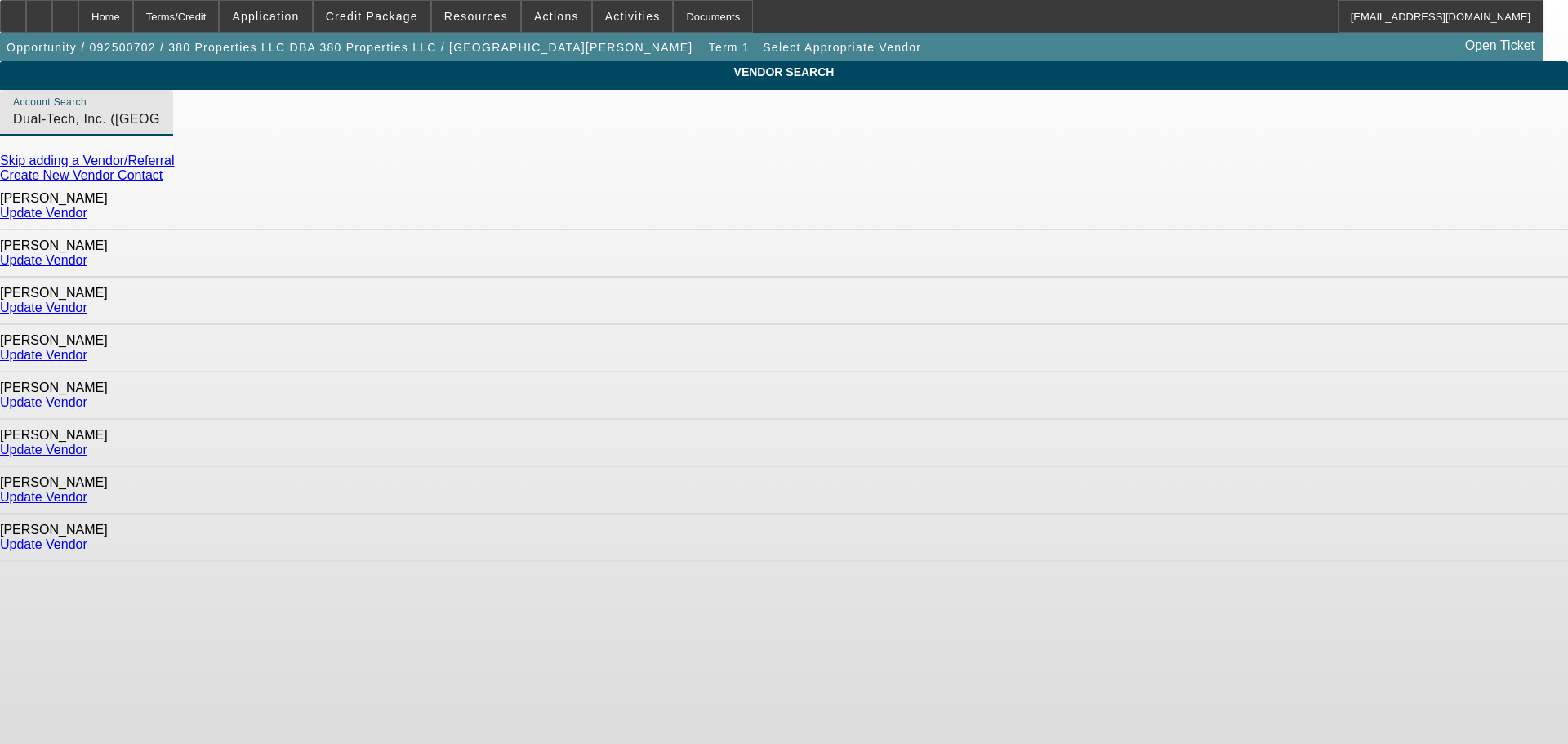
click at [88, 253] on link "Update Vendor" at bounding box center [44, 260] width 88 height 14
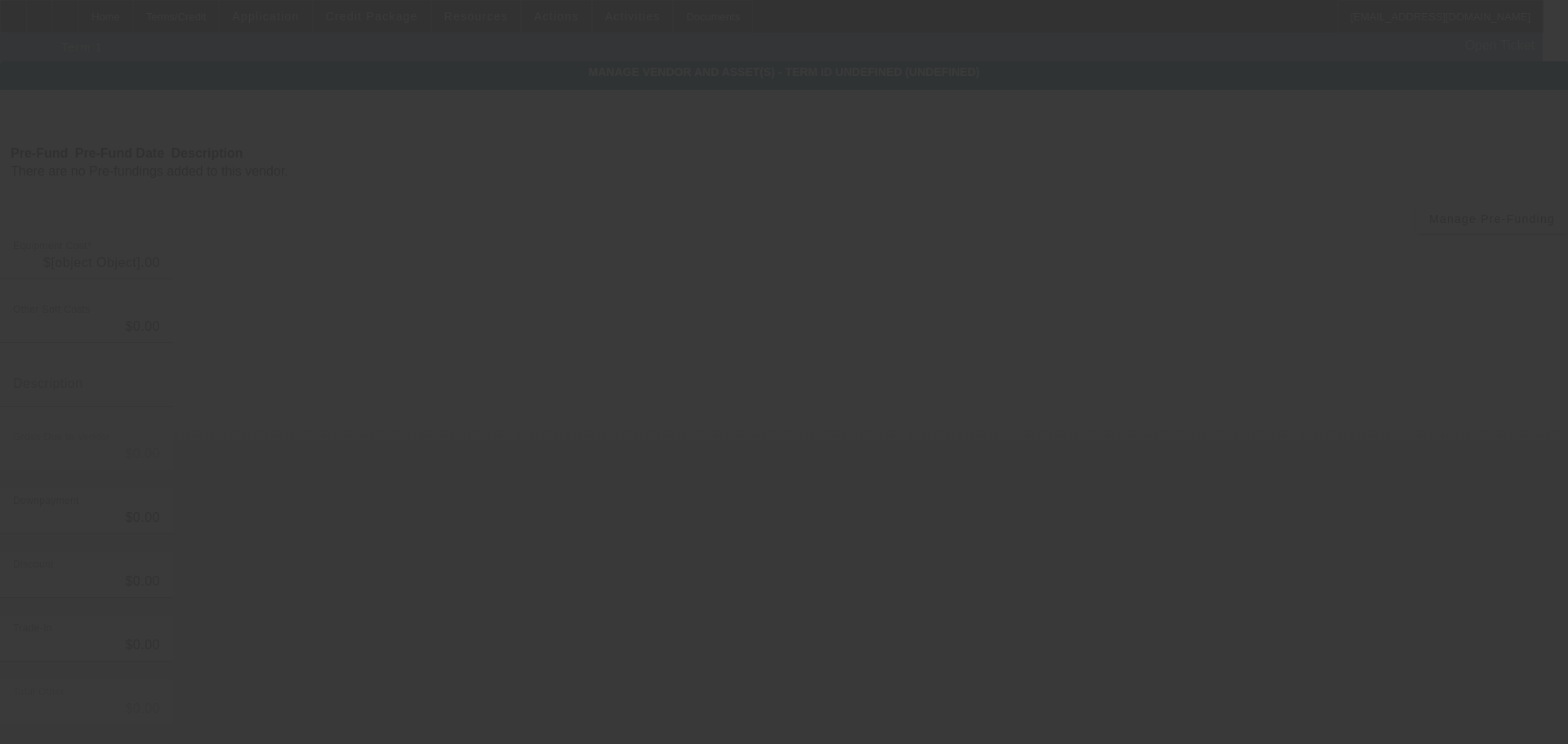
type input "$113,000.00"
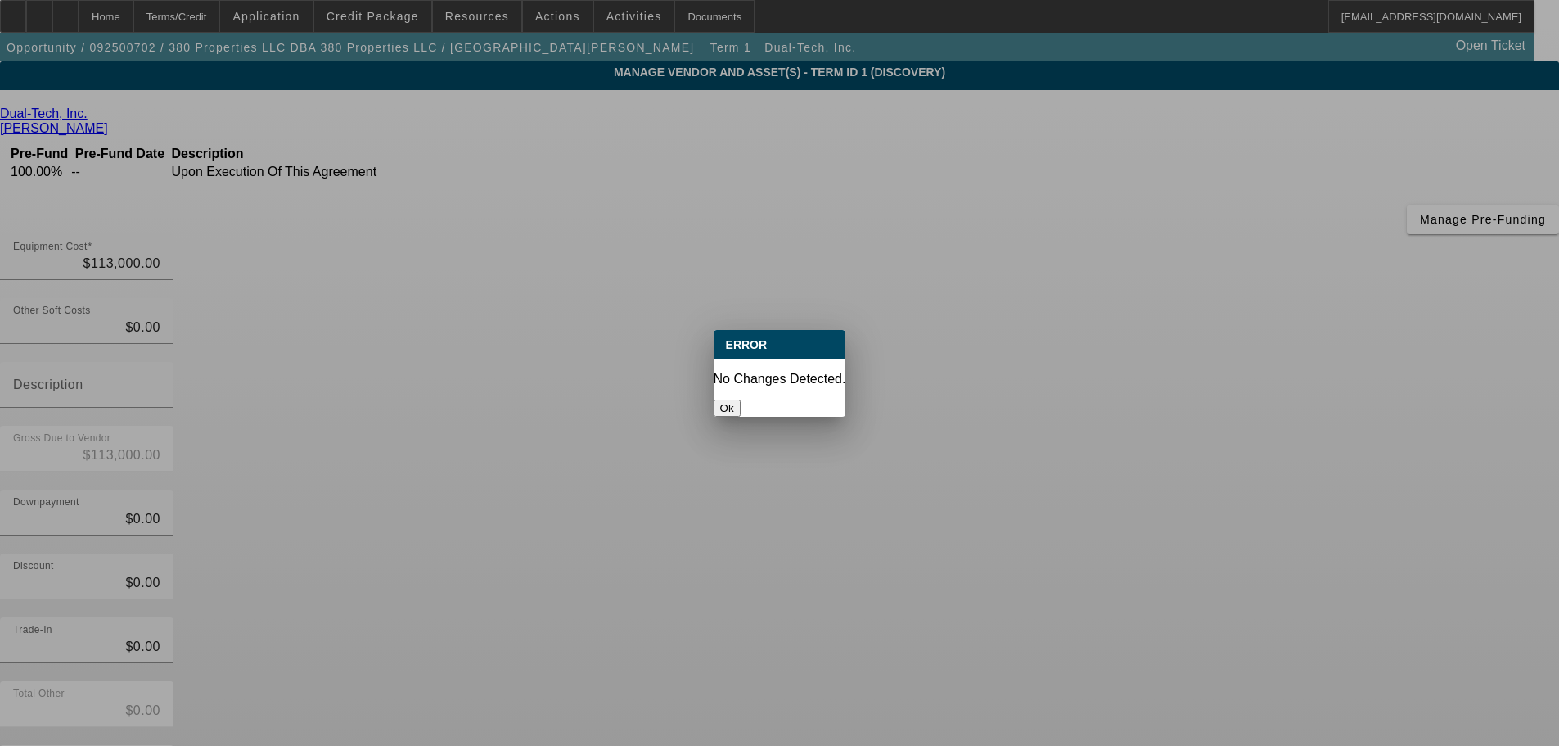
click at [741, 399] on button "Ok" at bounding box center [727, 407] width 27 height 17
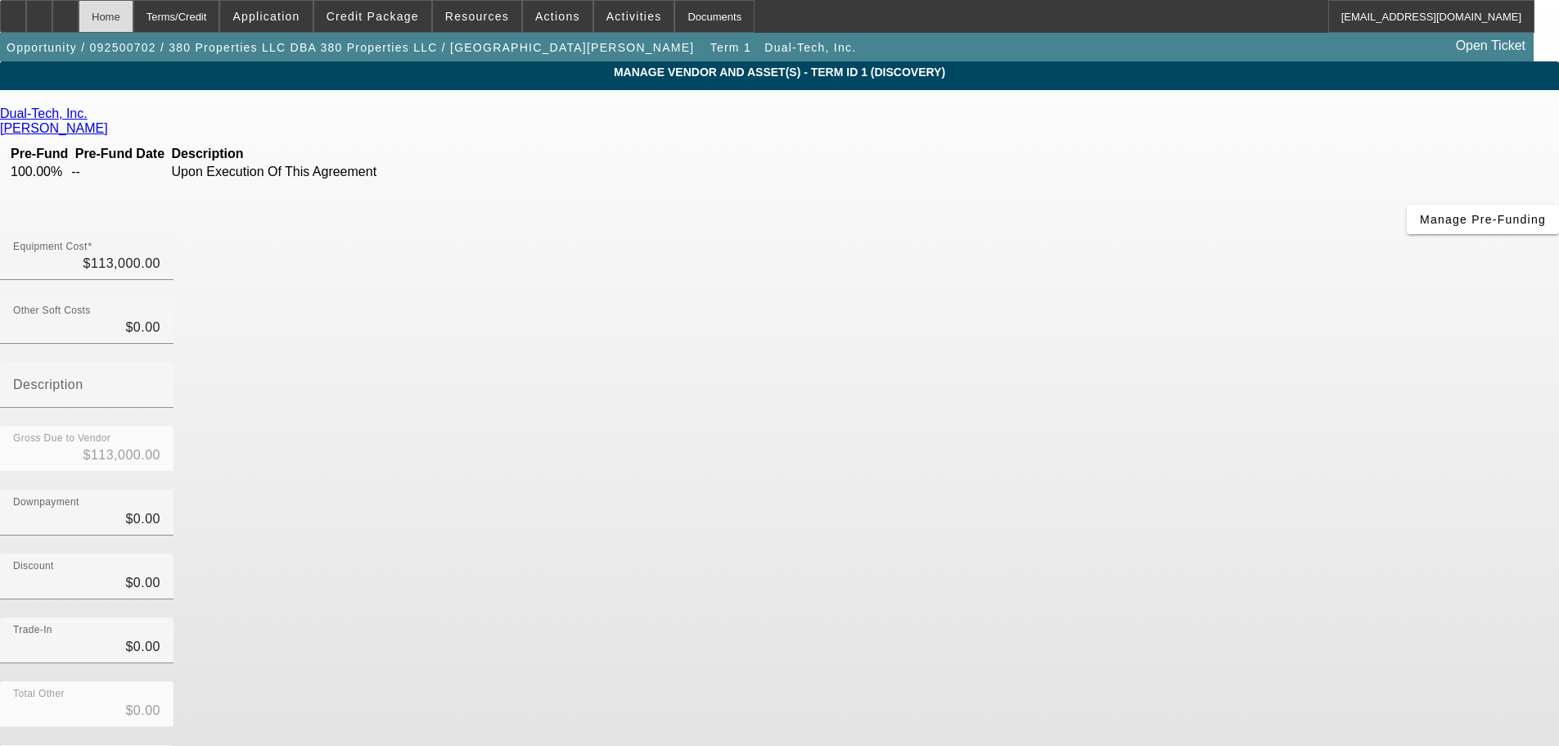
click at [133, 22] on div "Home" at bounding box center [106, 16] width 55 height 33
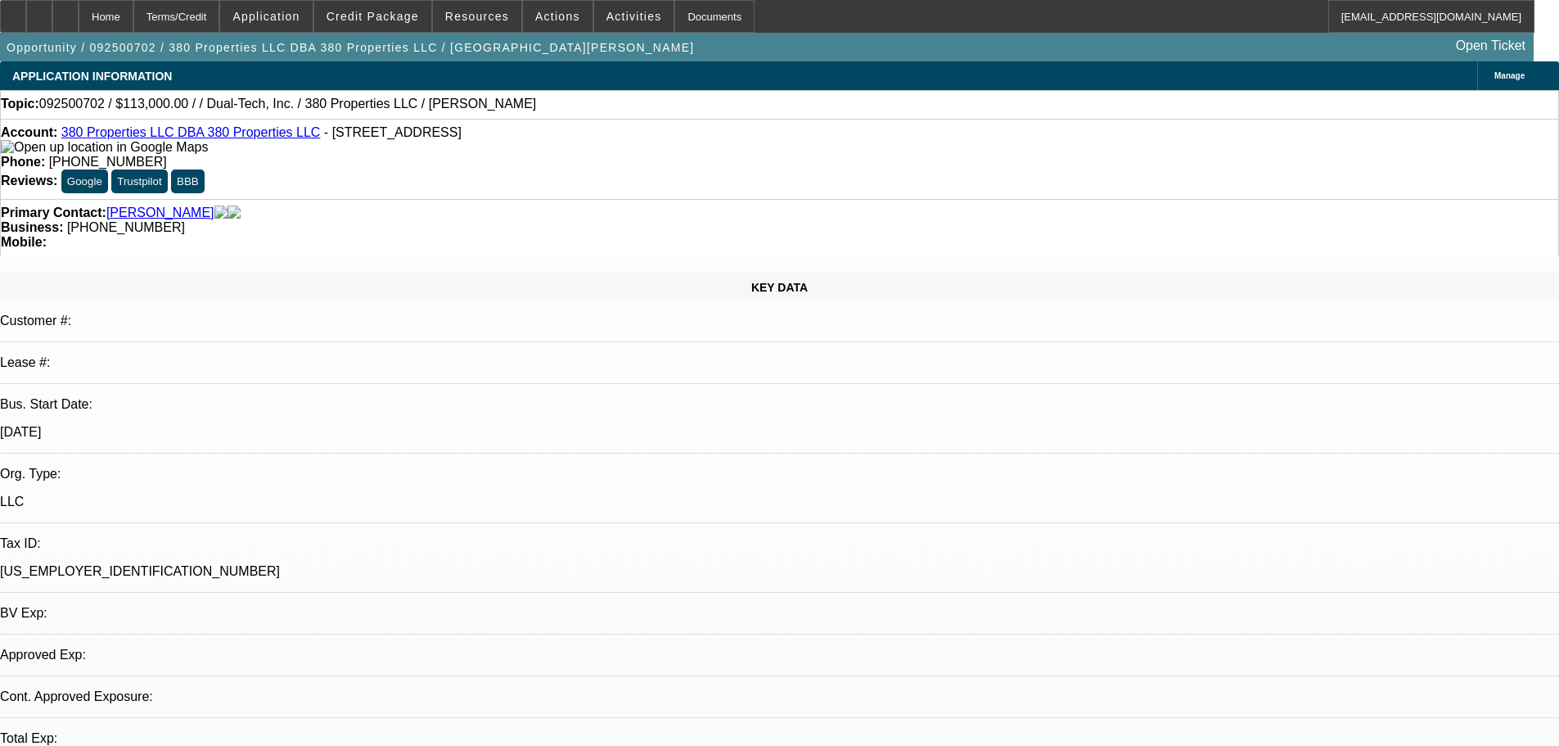
select select "0"
select select "2"
select select "0.1"
select select "4"
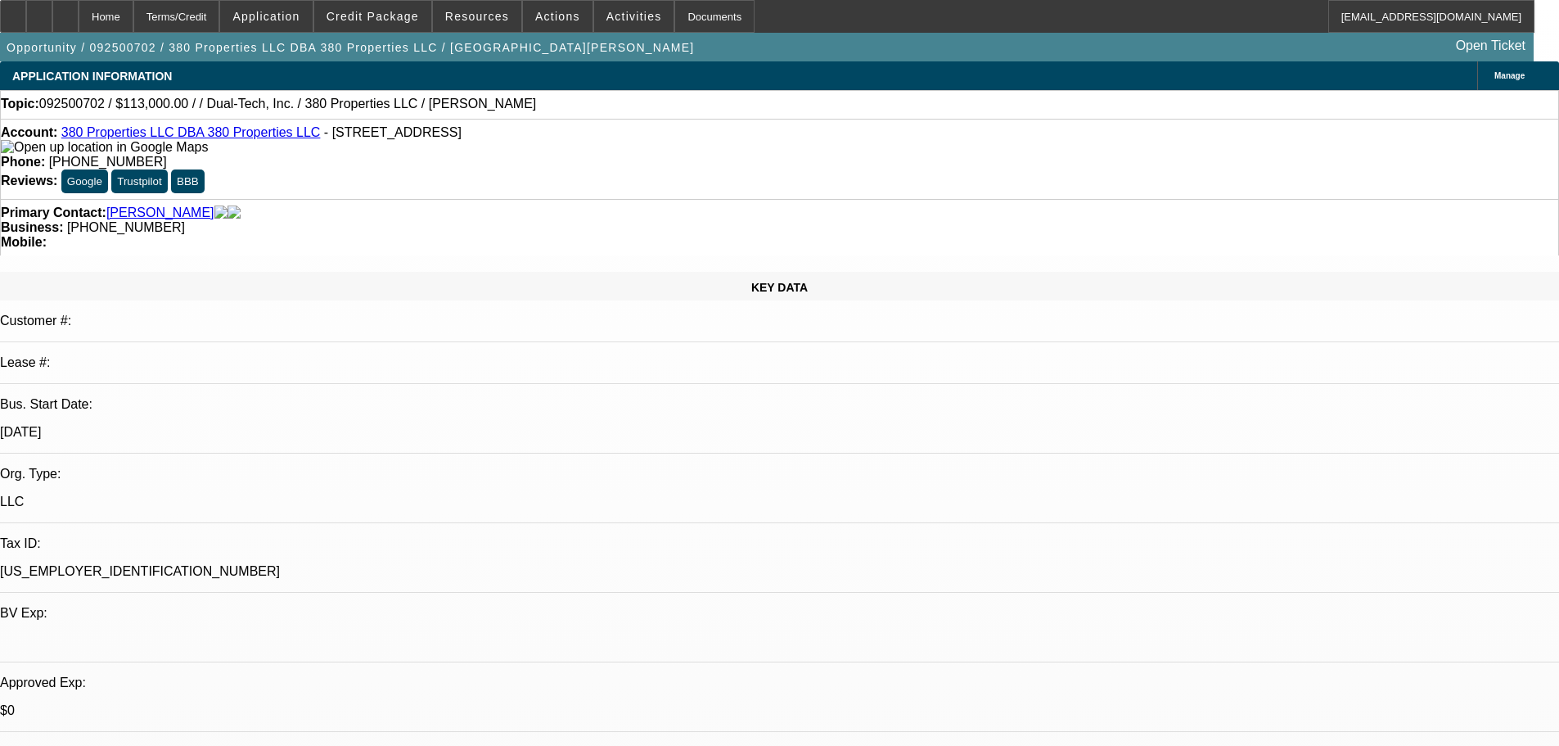
drag, startPoint x: 1253, startPoint y: 266, endPoint x: 1232, endPoint y: 316, distance: 54.3
type textarea "10/7- customer says they quoted him at $113k, but do not have build out sheets …"
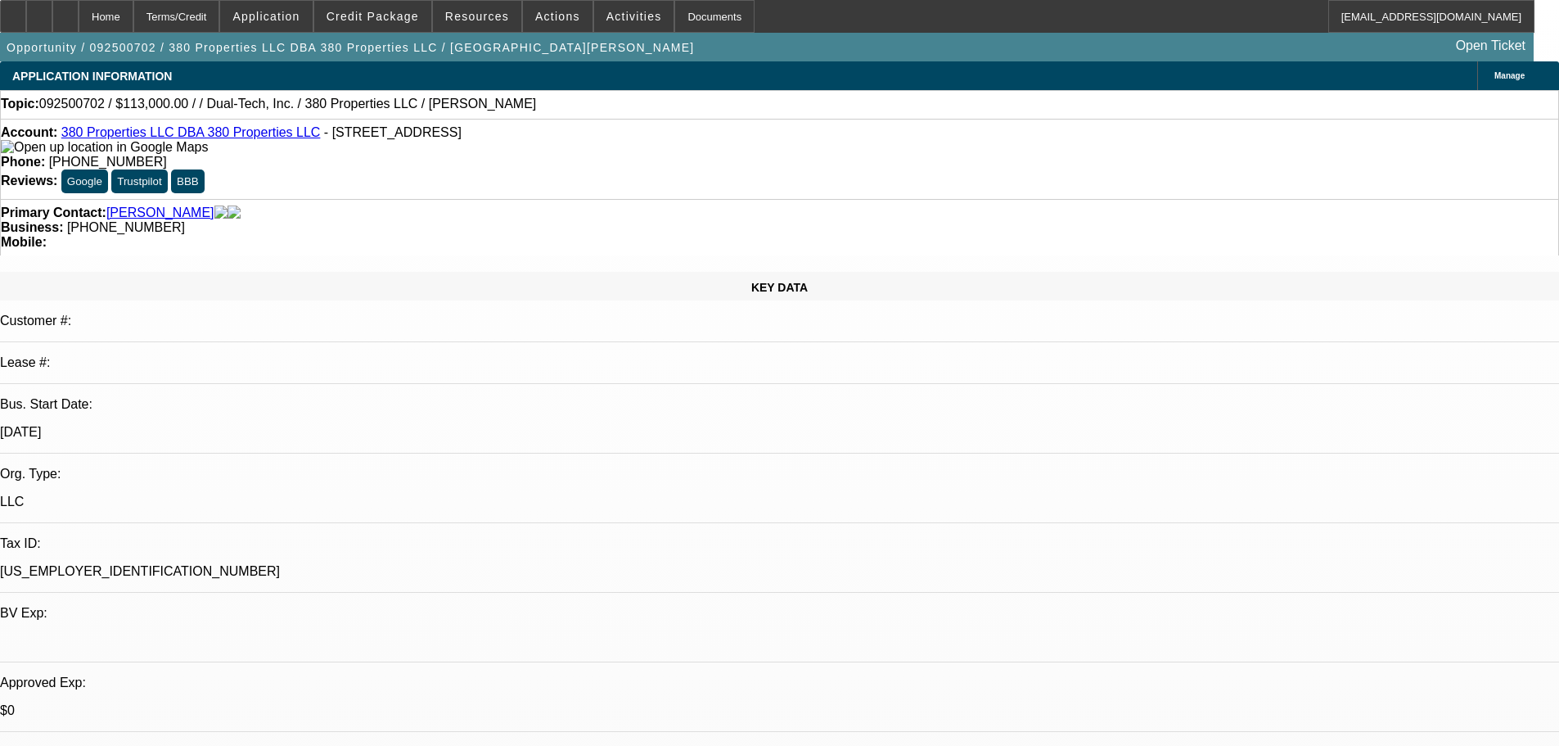
radio input "true"
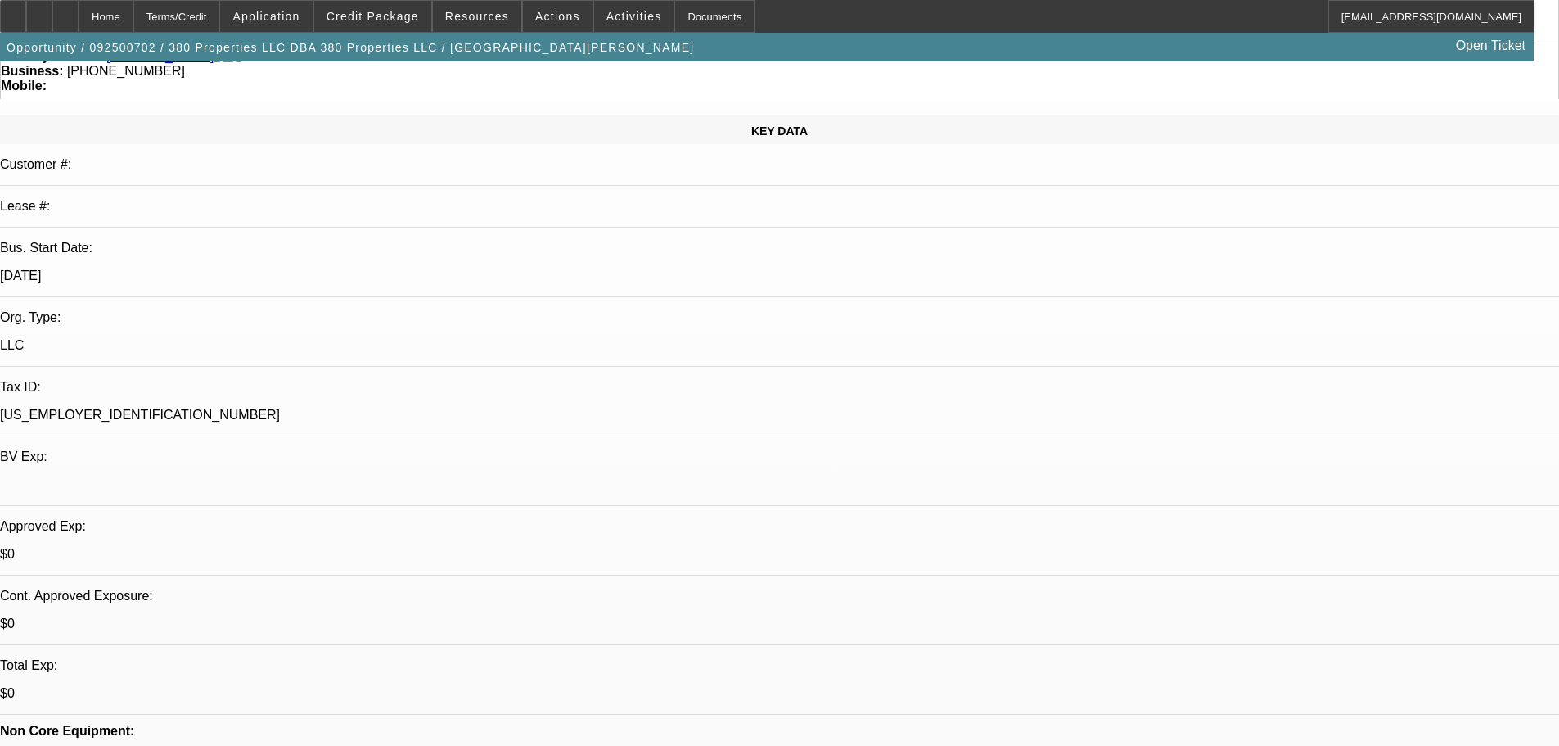
scroll to position [164, 0]
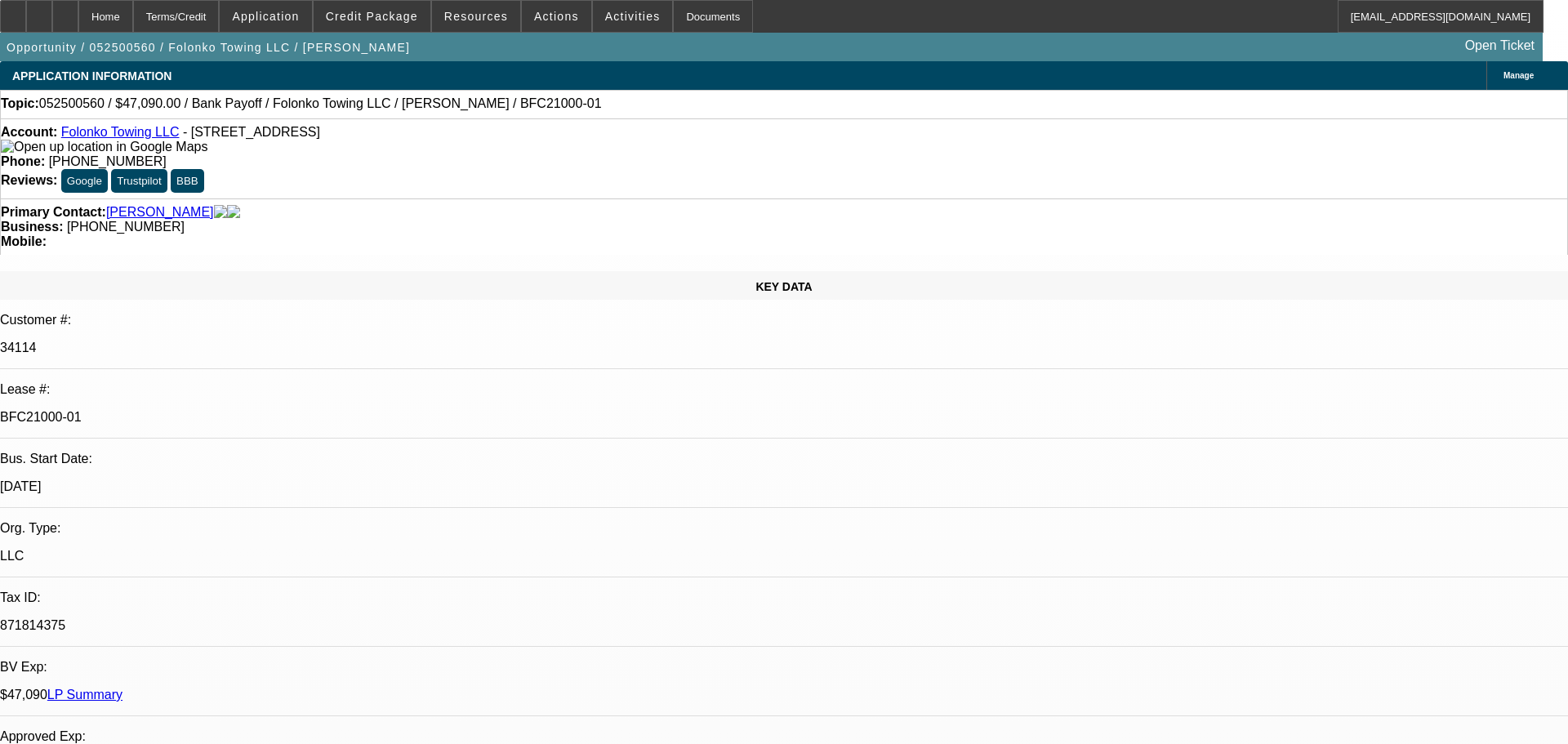
select select "0"
select select "2"
select select "0.1"
select select "4"
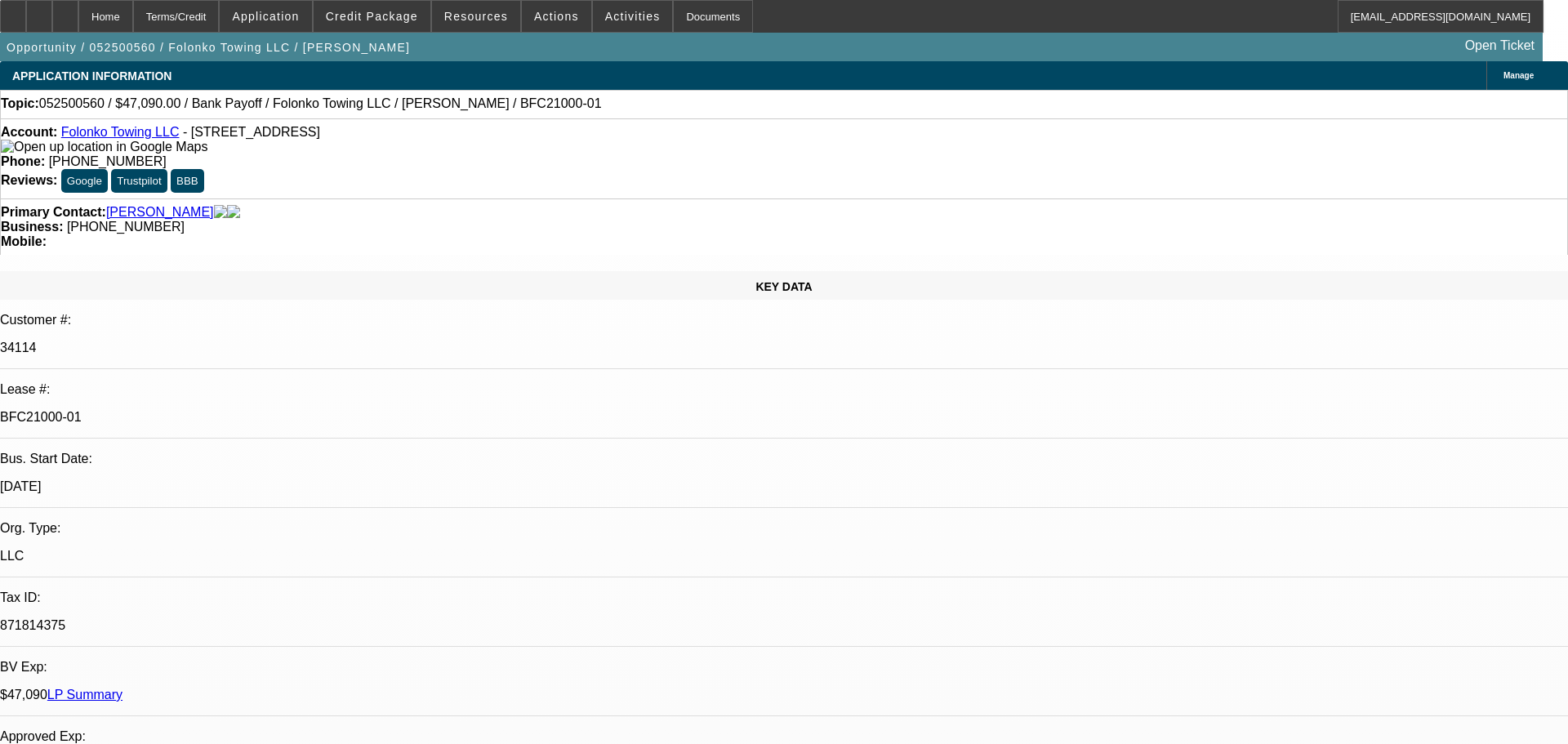
select select "0"
select select "2"
select select "0.1"
select select "4"
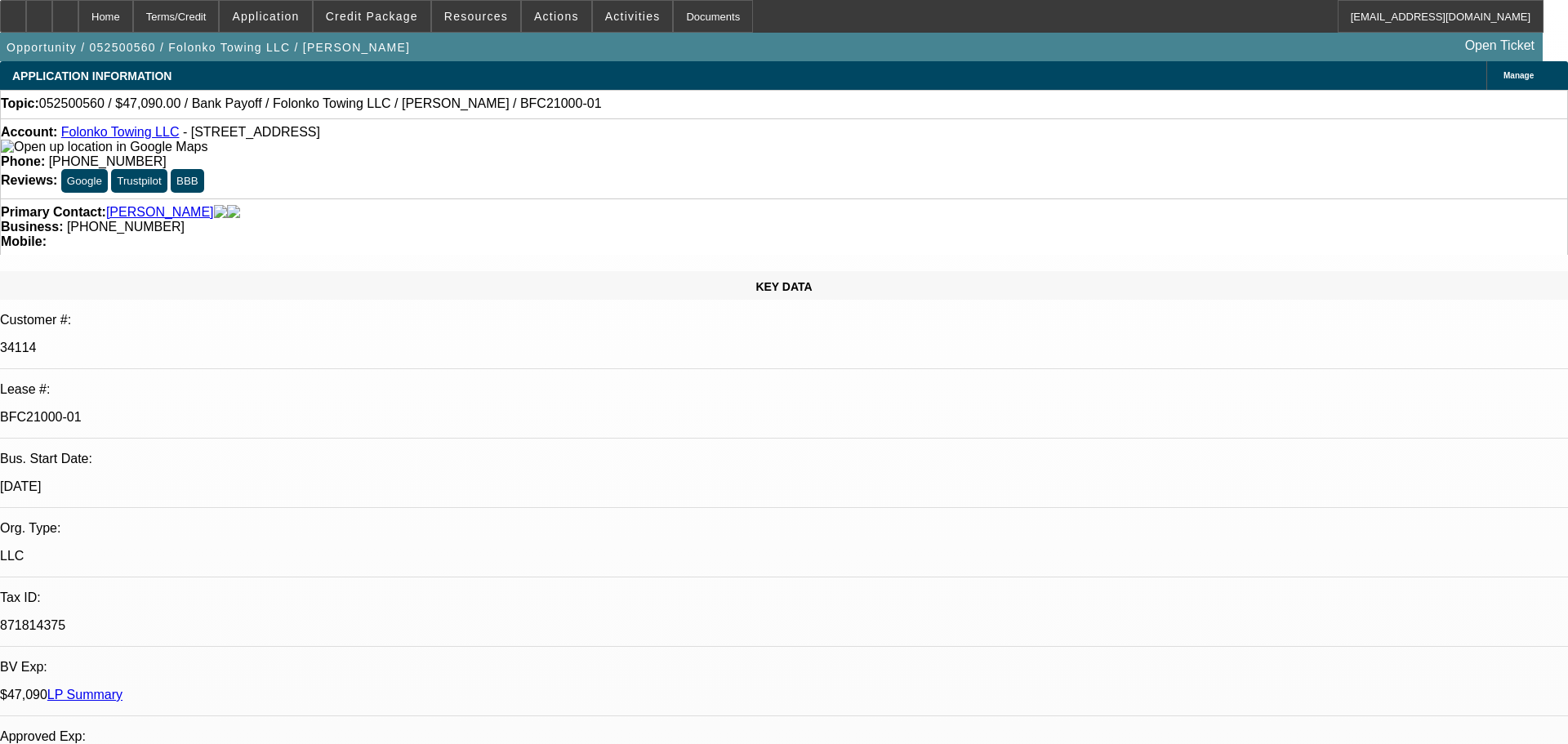
select select "0"
select select "2"
select select "0.1"
select select "4"
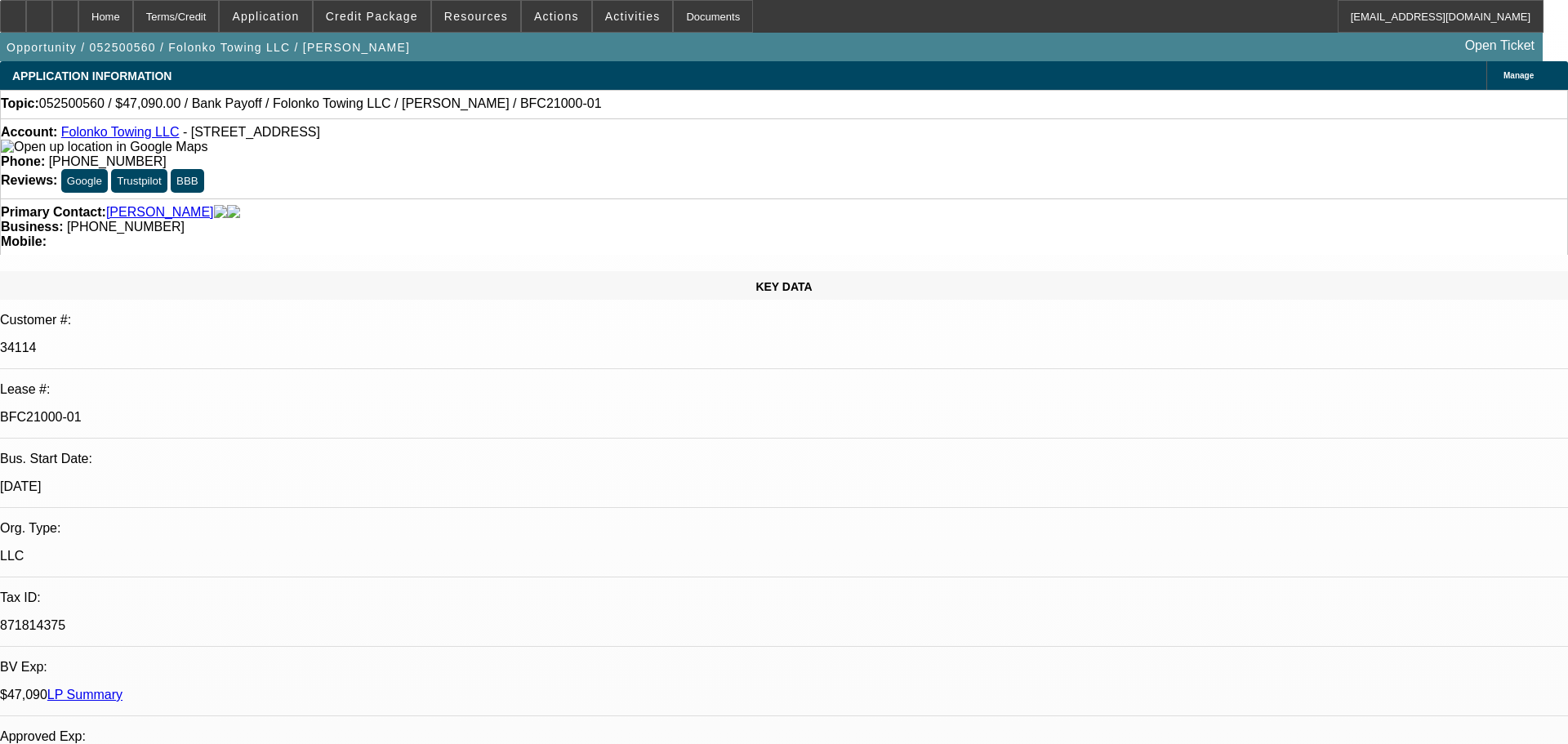
select select "0"
select select "2"
select select "0.1"
select select "4"
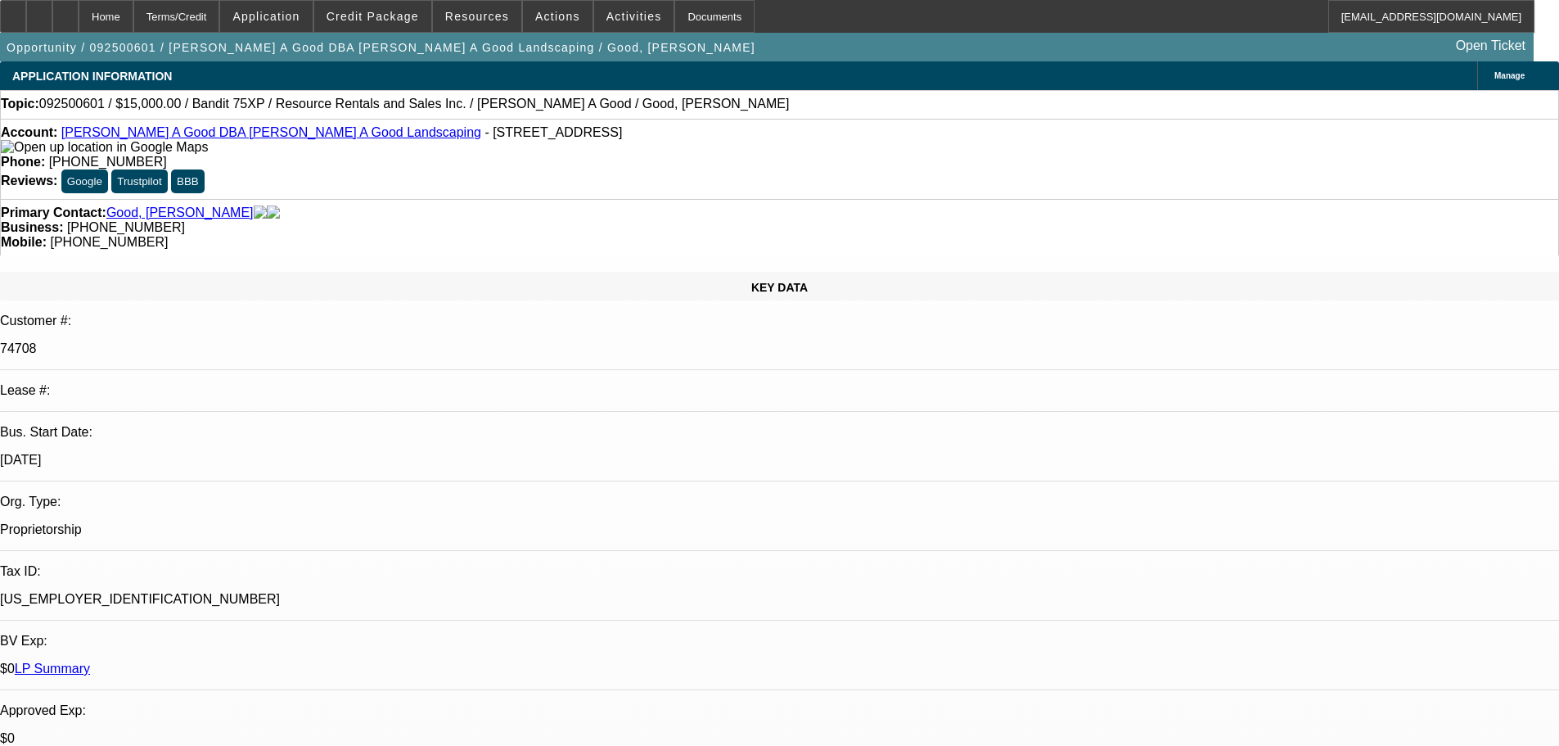
select select "0"
select select "3"
select select "0"
select select "6"
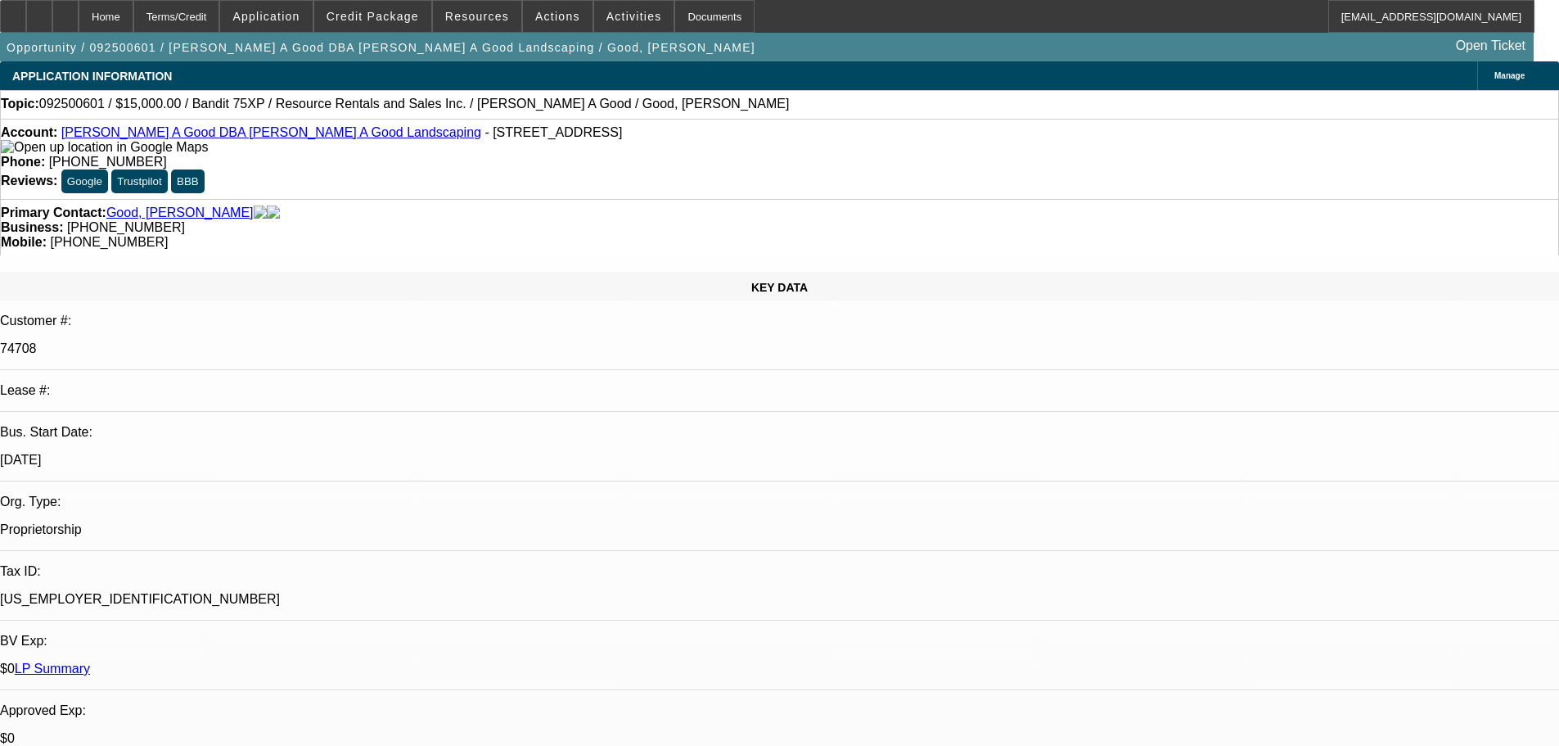
select select "0"
select select "3"
select select "0"
select select "6"
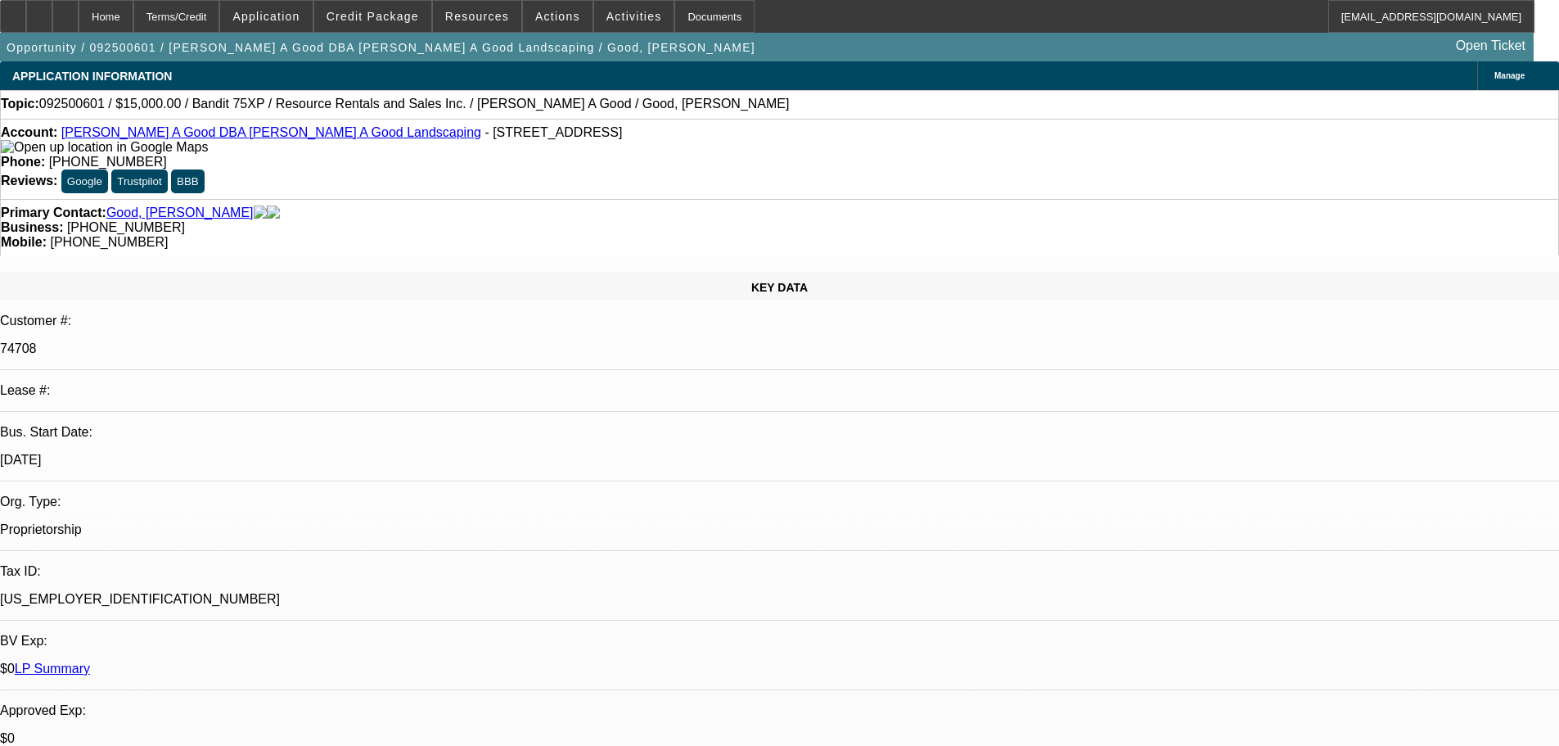
select select "0"
select select "3"
select select "0"
select select "2"
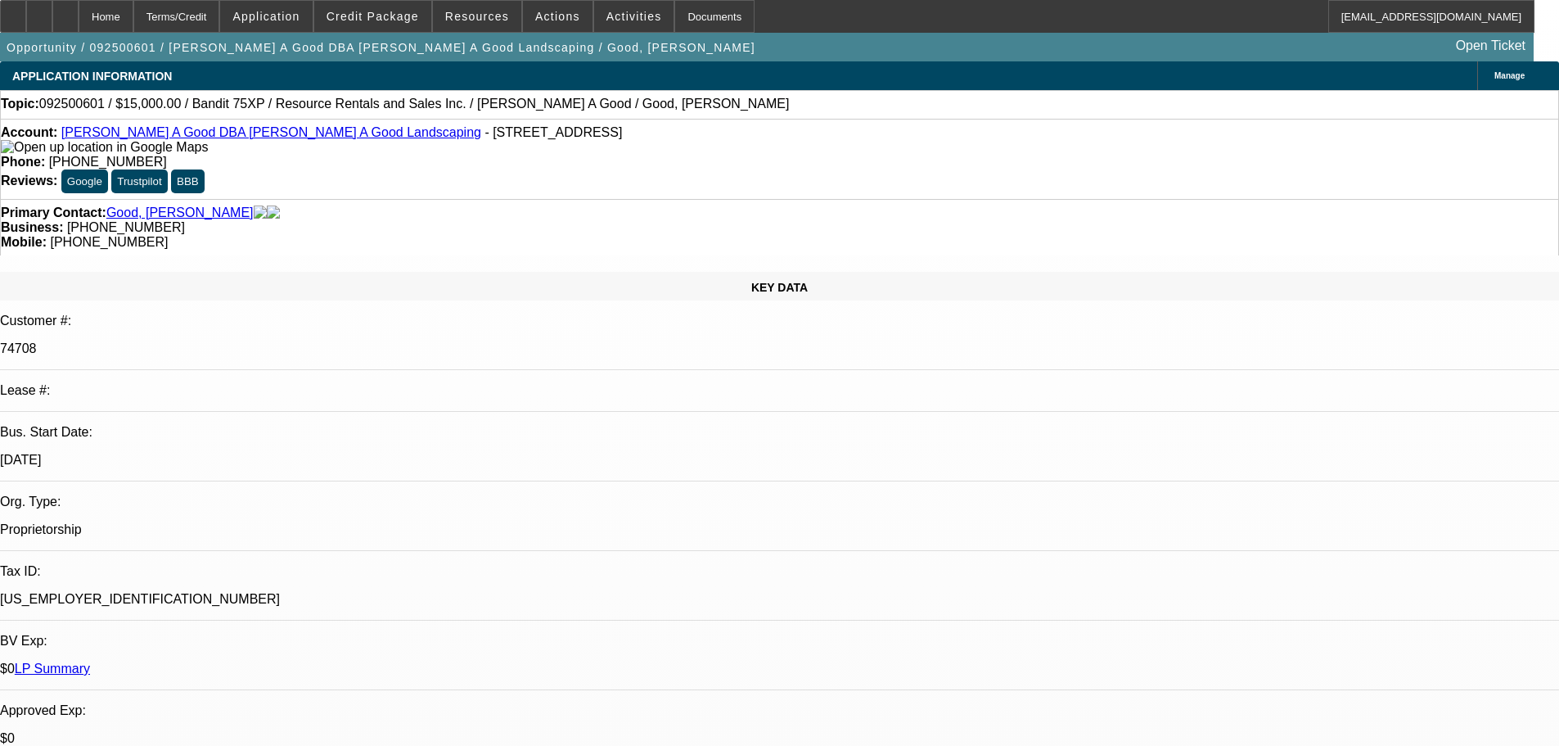
select select "0"
select select "3"
select select "0"
select select "2"
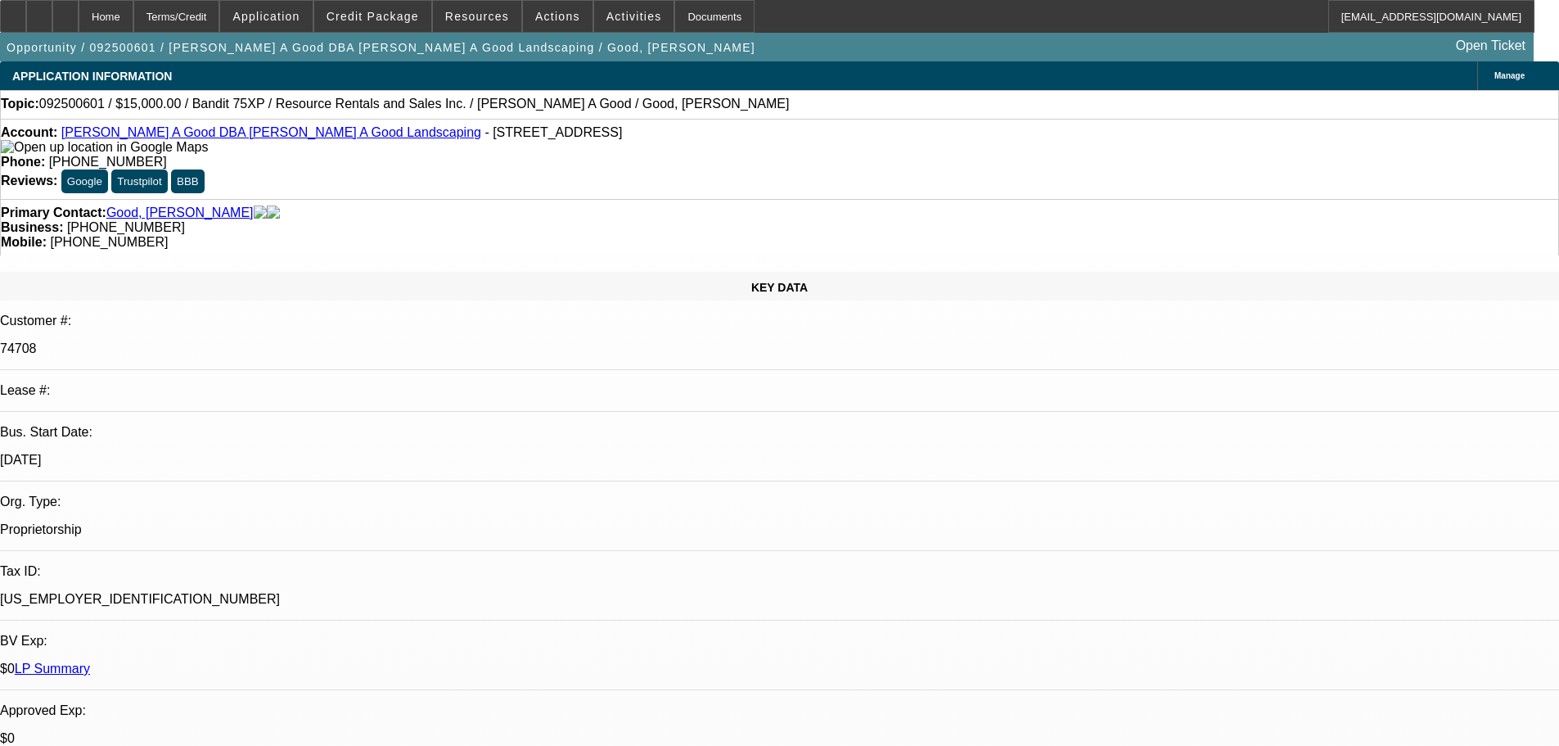
click at [171, 138] on link "Roy A Good DBA Roy A Good Landscaping" at bounding box center [271, 132] width 420 height 14
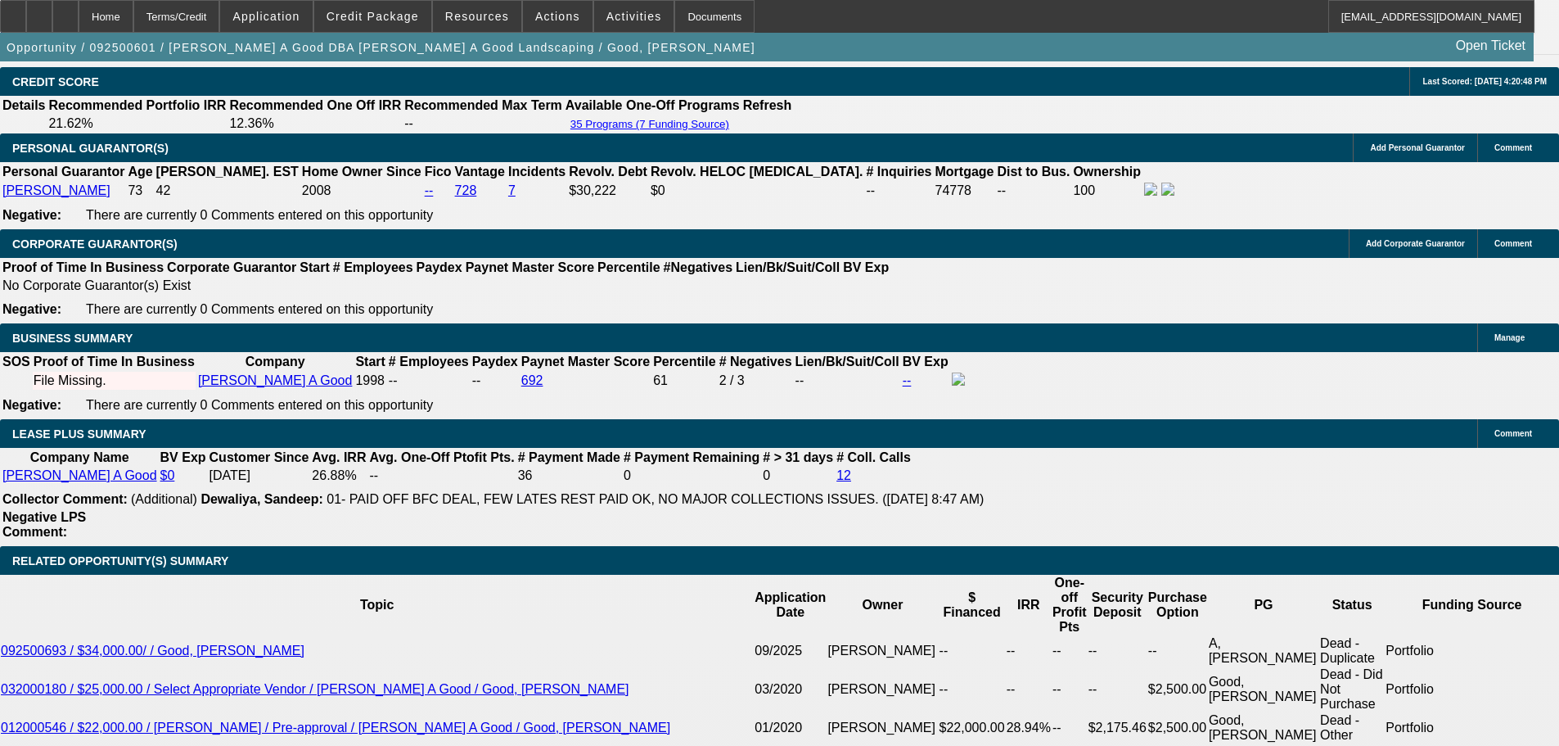
scroll to position [2456, 0]
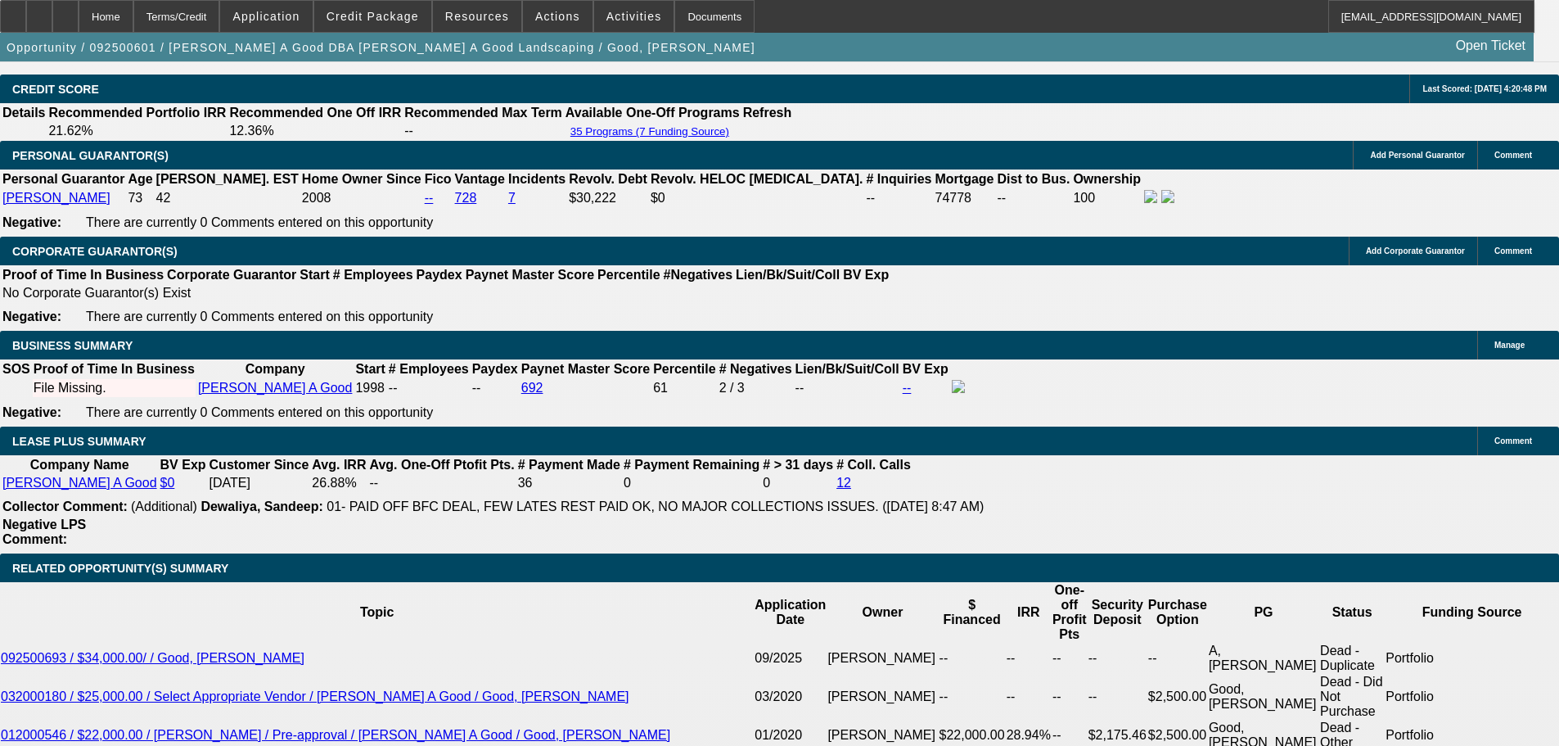
drag, startPoint x: 697, startPoint y: 167, endPoint x: 809, endPoint y: 665, distance: 510.9
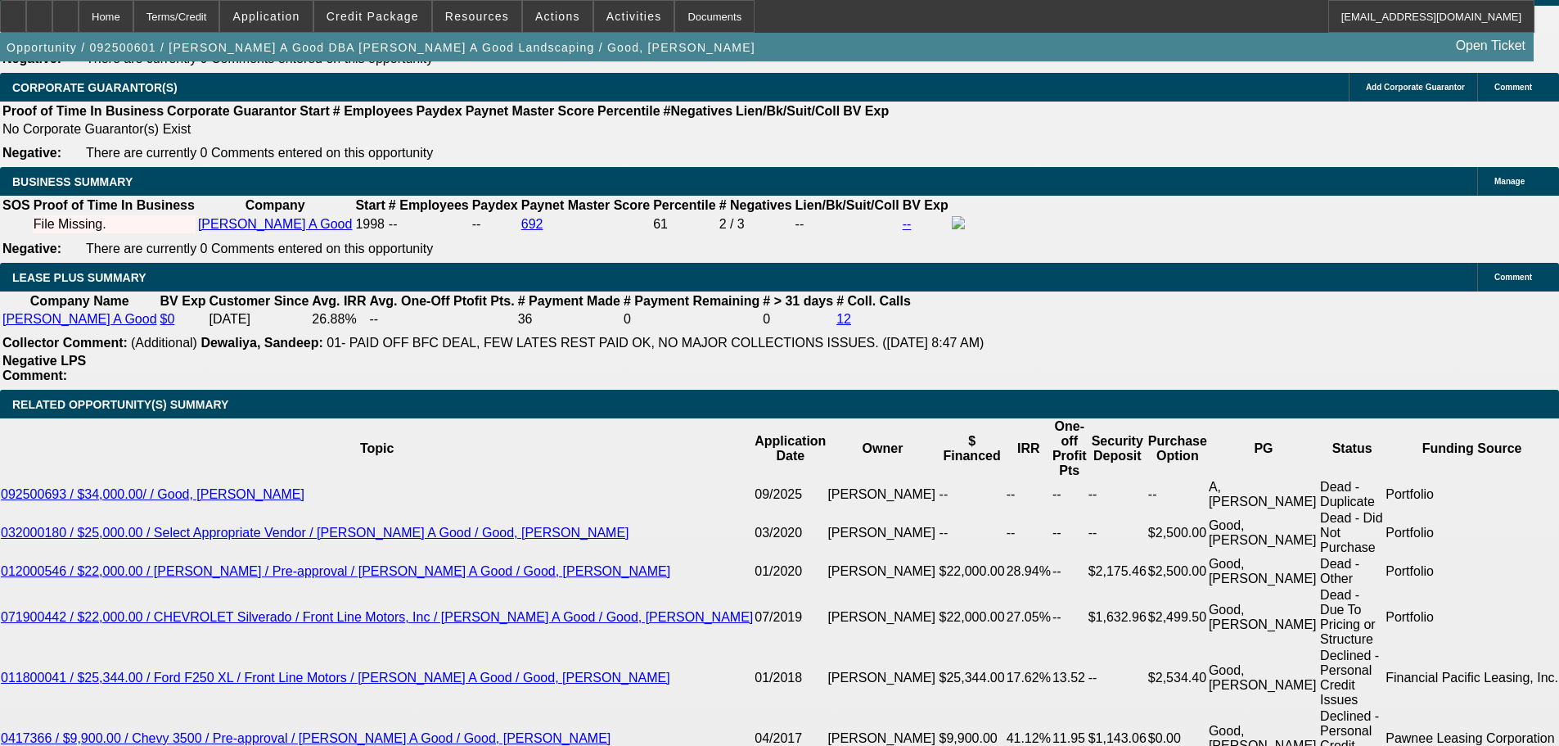
scroll to position [2292, 0]
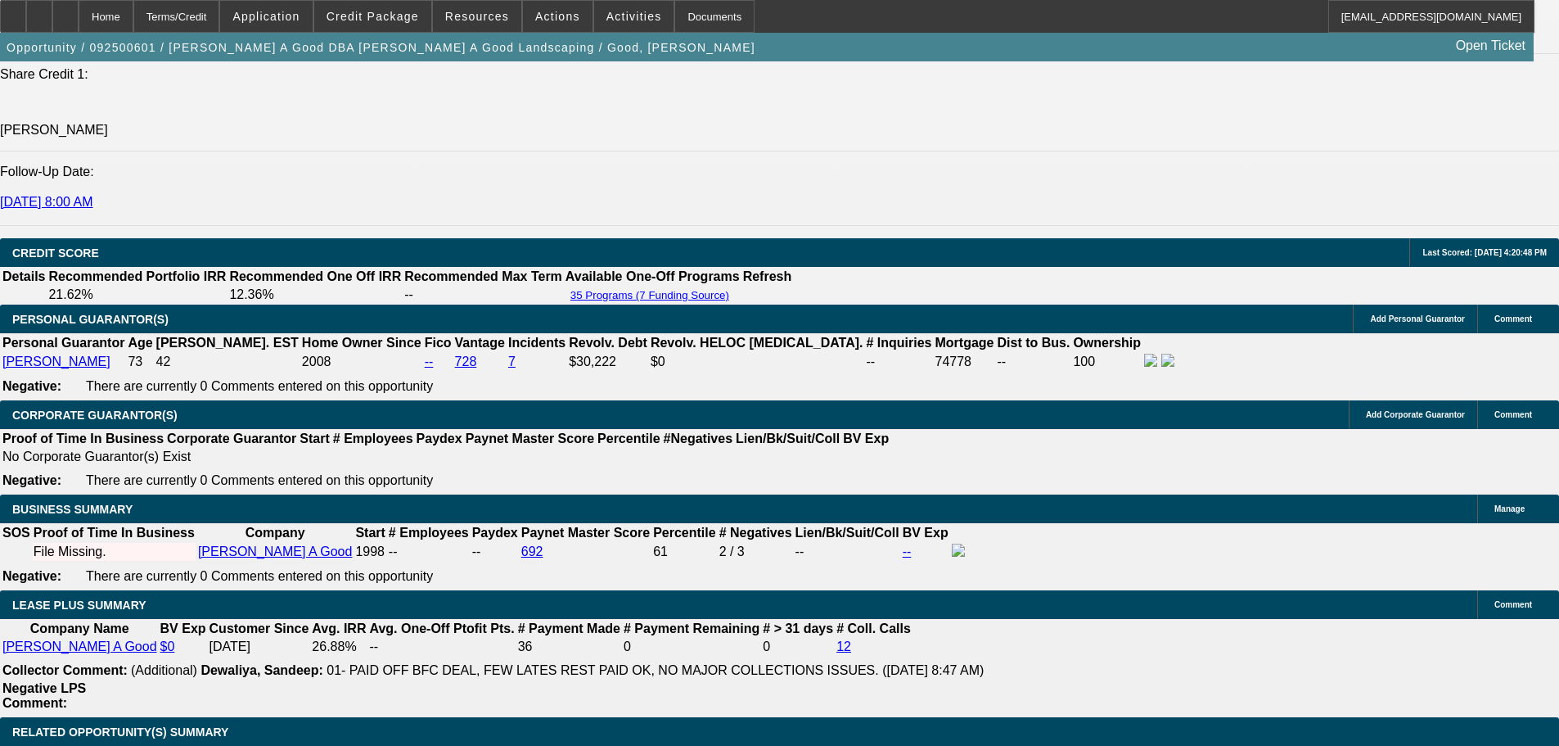
drag, startPoint x: 719, startPoint y: 248, endPoint x: 810, endPoint y: 476, distance: 245.0
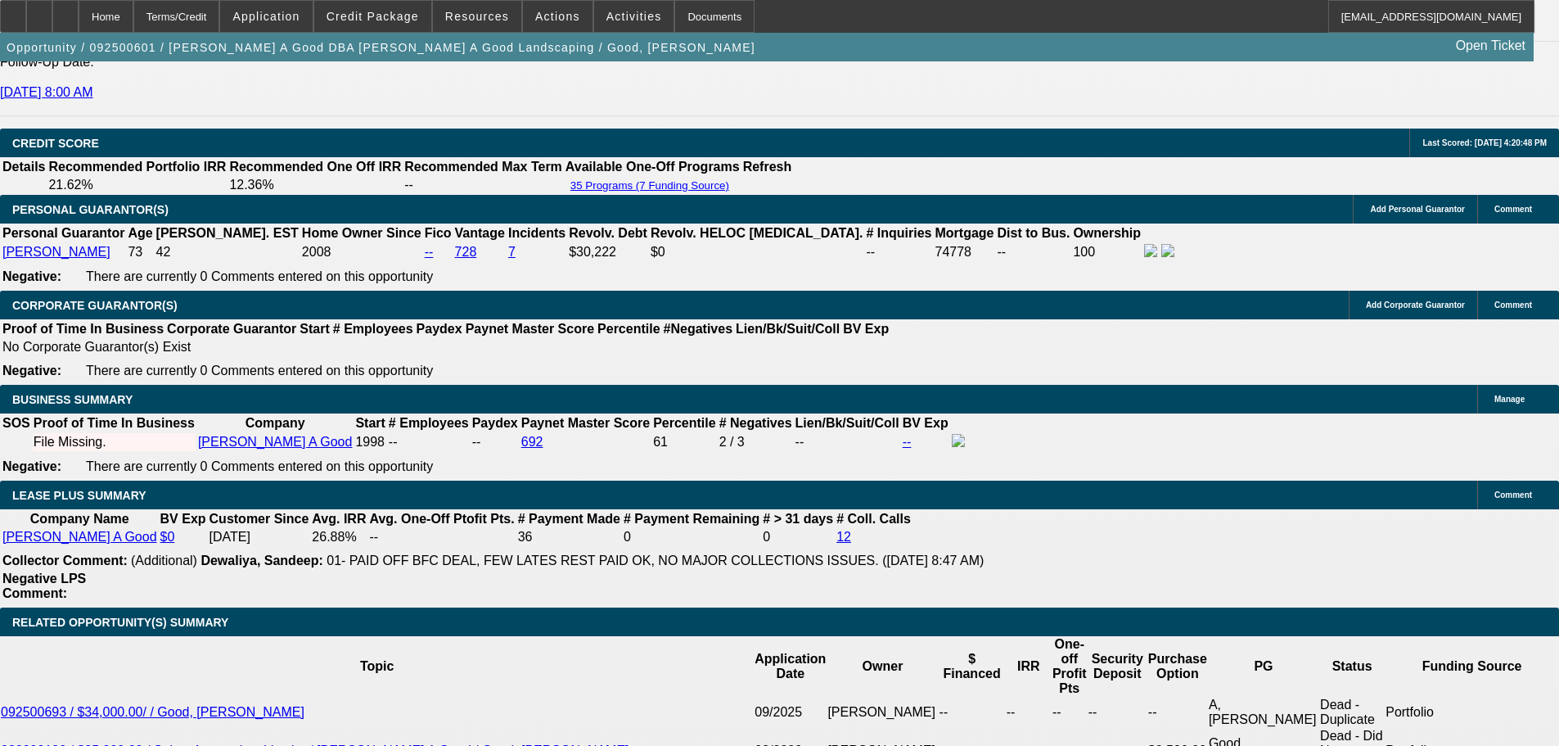
scroll to position [2374, 0]
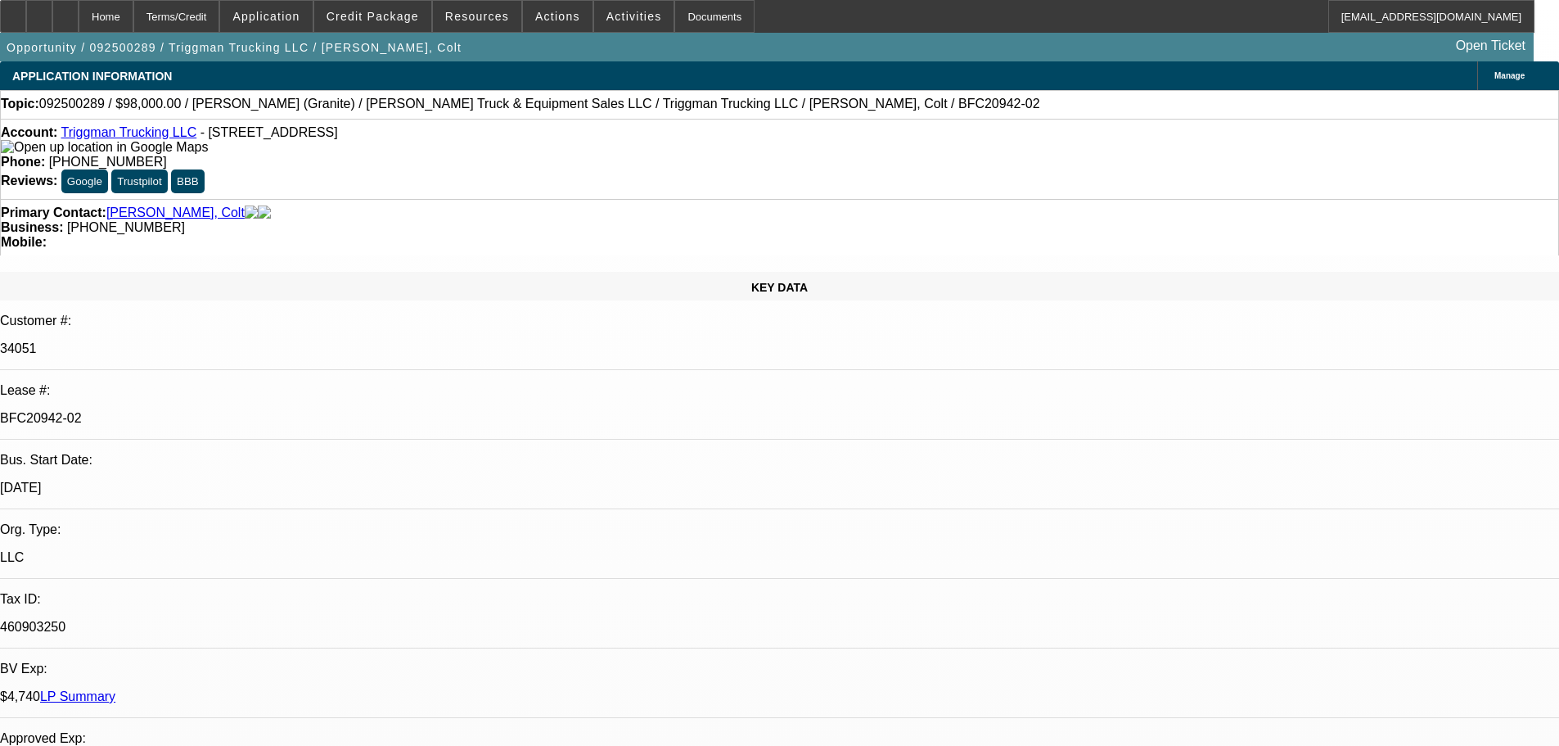
select select "0"
select select "2"
select select "0"
select select "6"
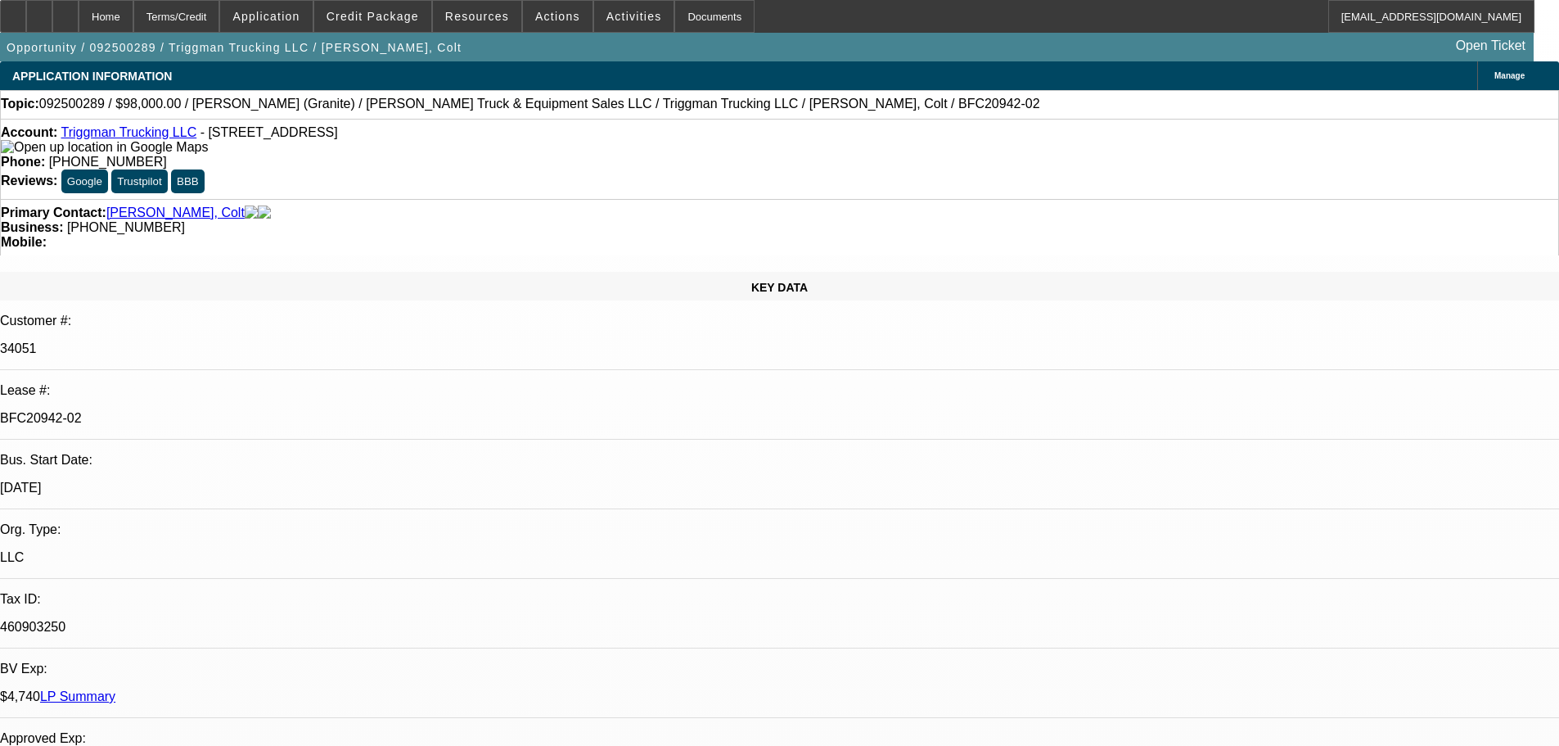
select select "0"
select select "2"
select select "0"
select select "6"
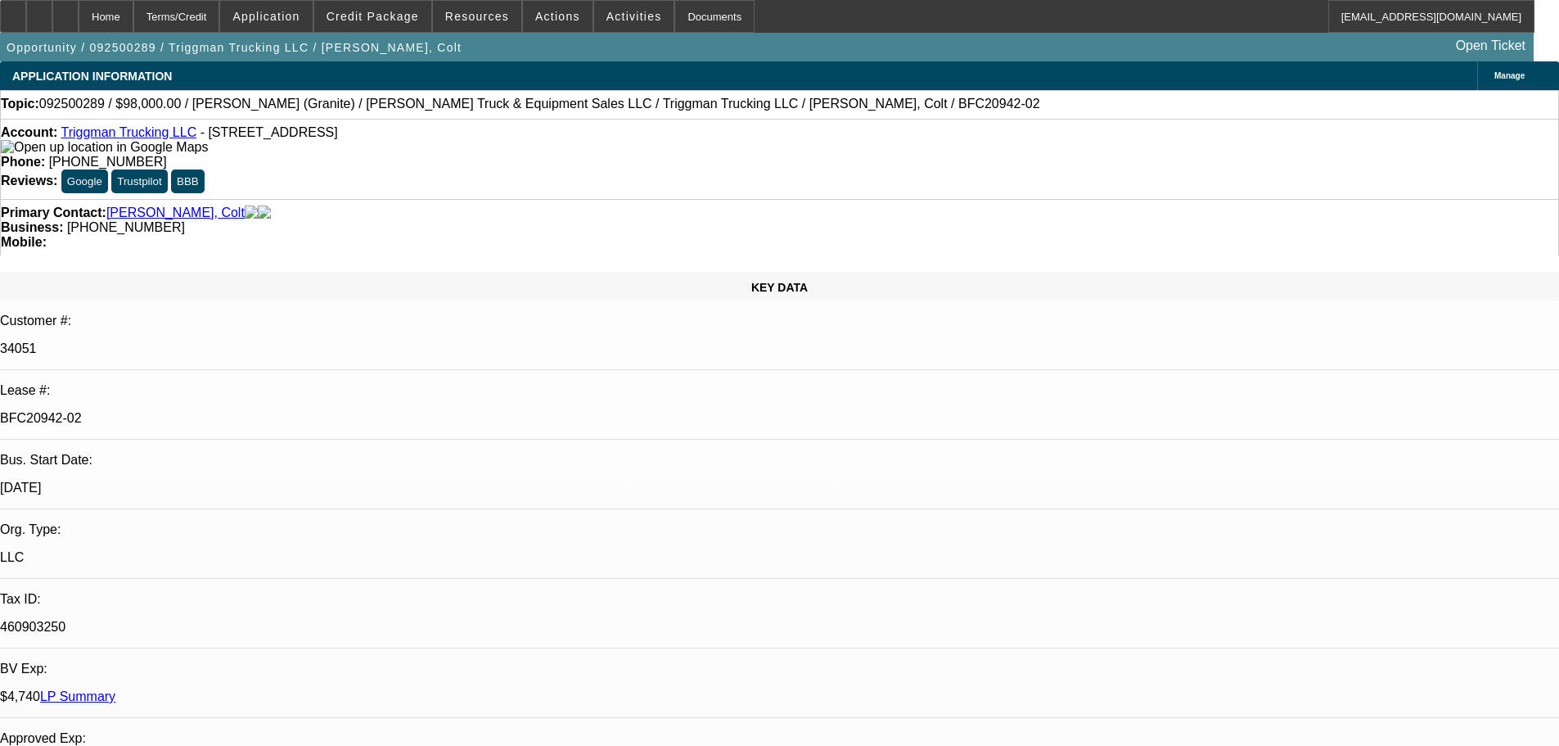
select select "0"
select select "2"
select select "0"
select select "6"
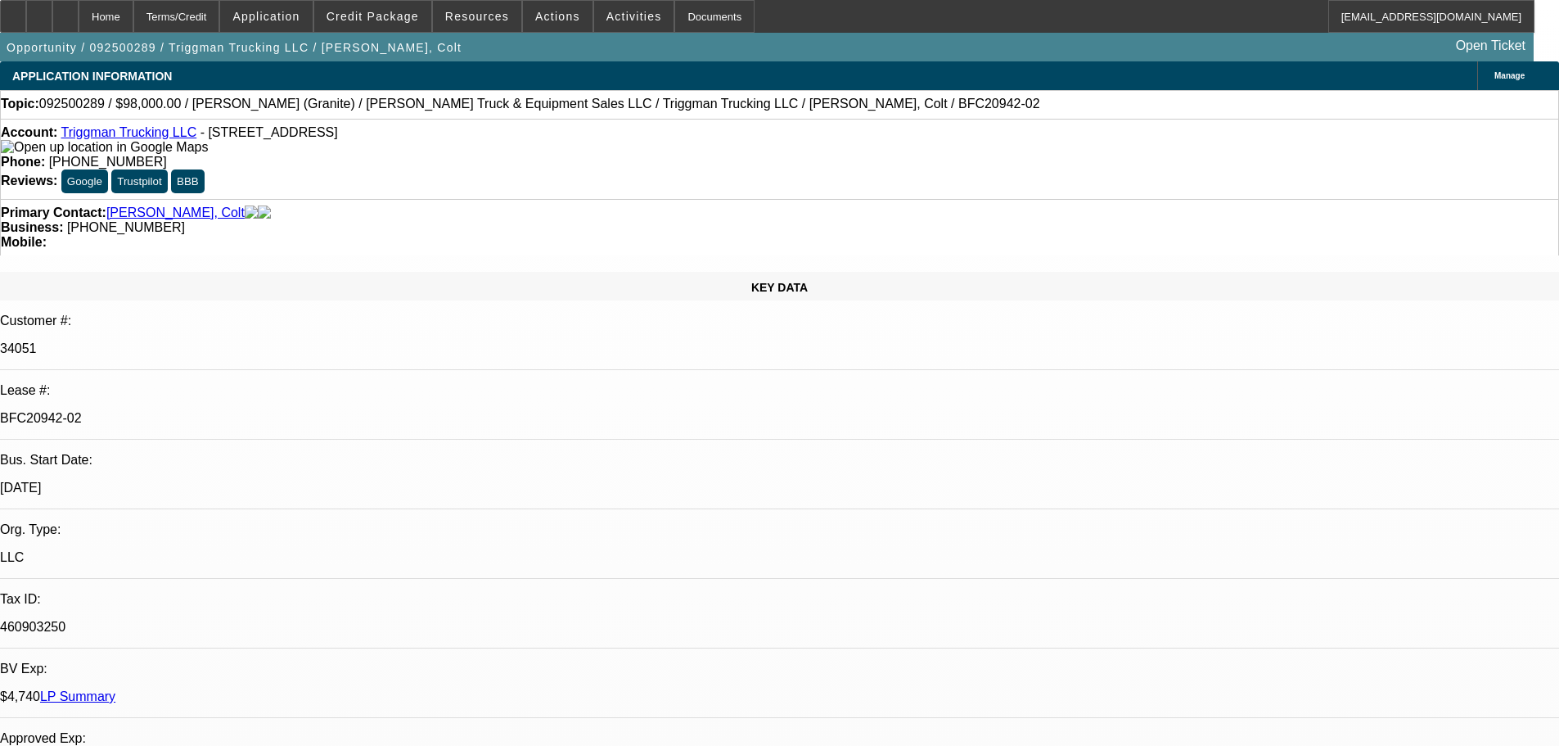
select select "0"
select select "2"
select select "0"
select select "6"
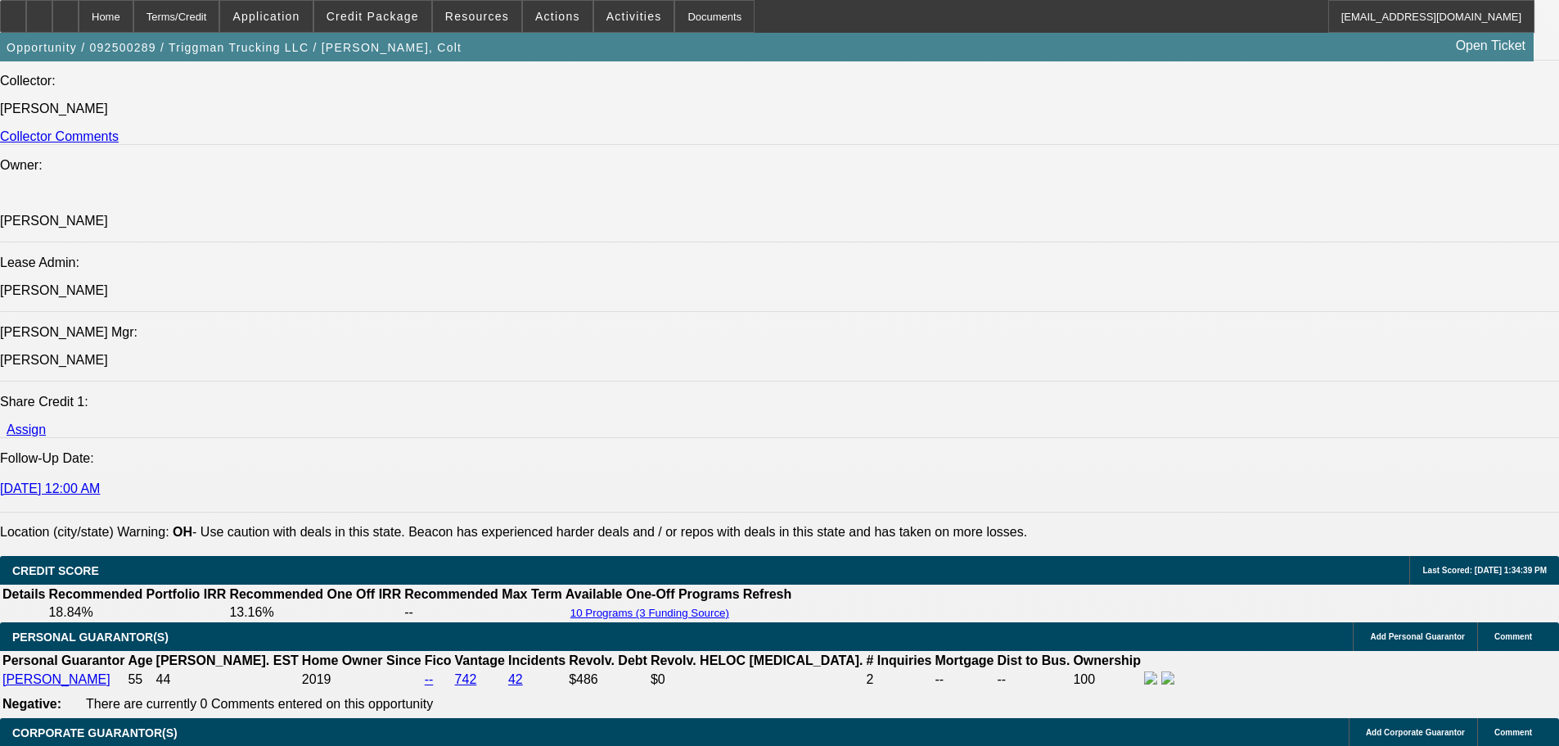
scroll to position [2537, 0]
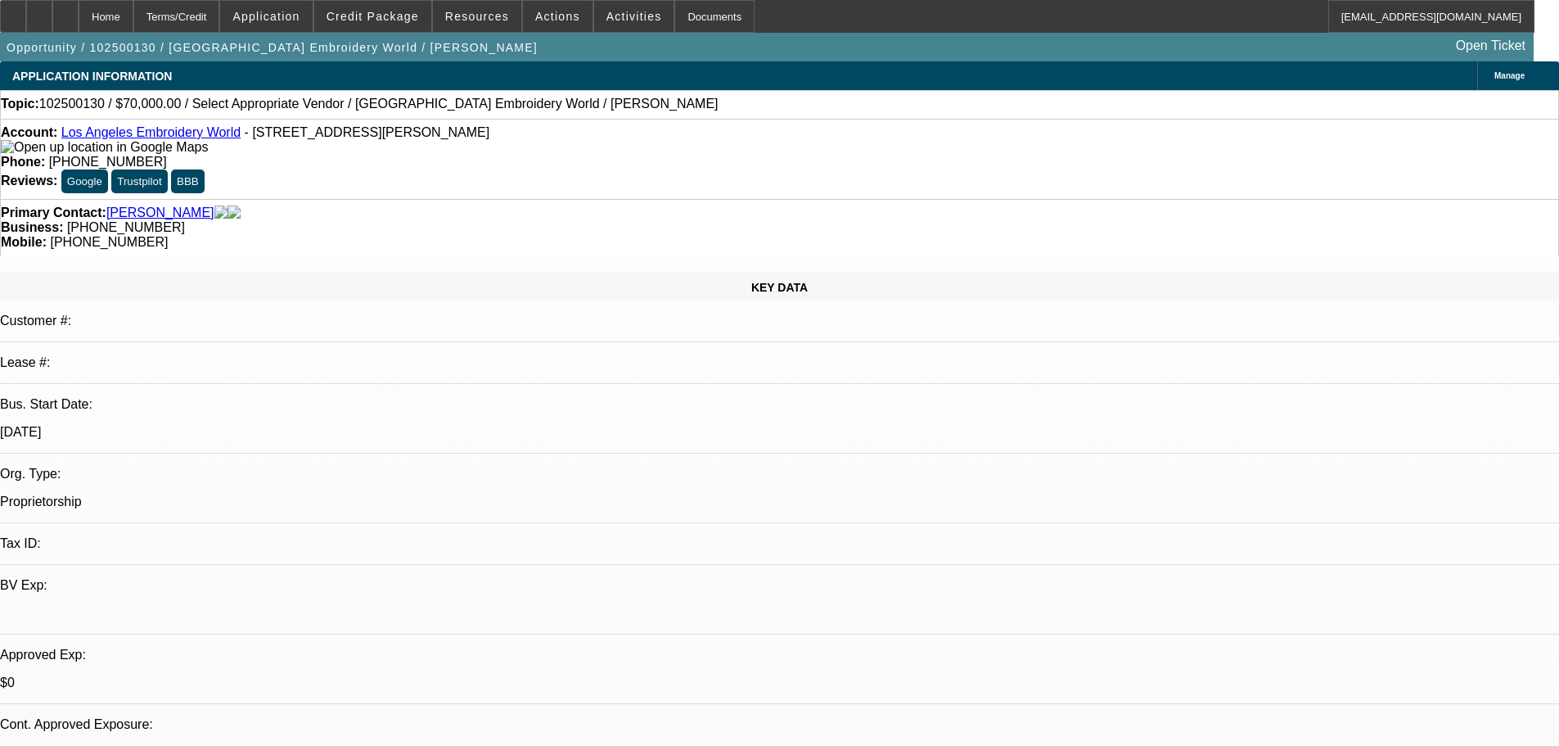
select select "0"
select select "2"
select select "0.1"
select select "4"
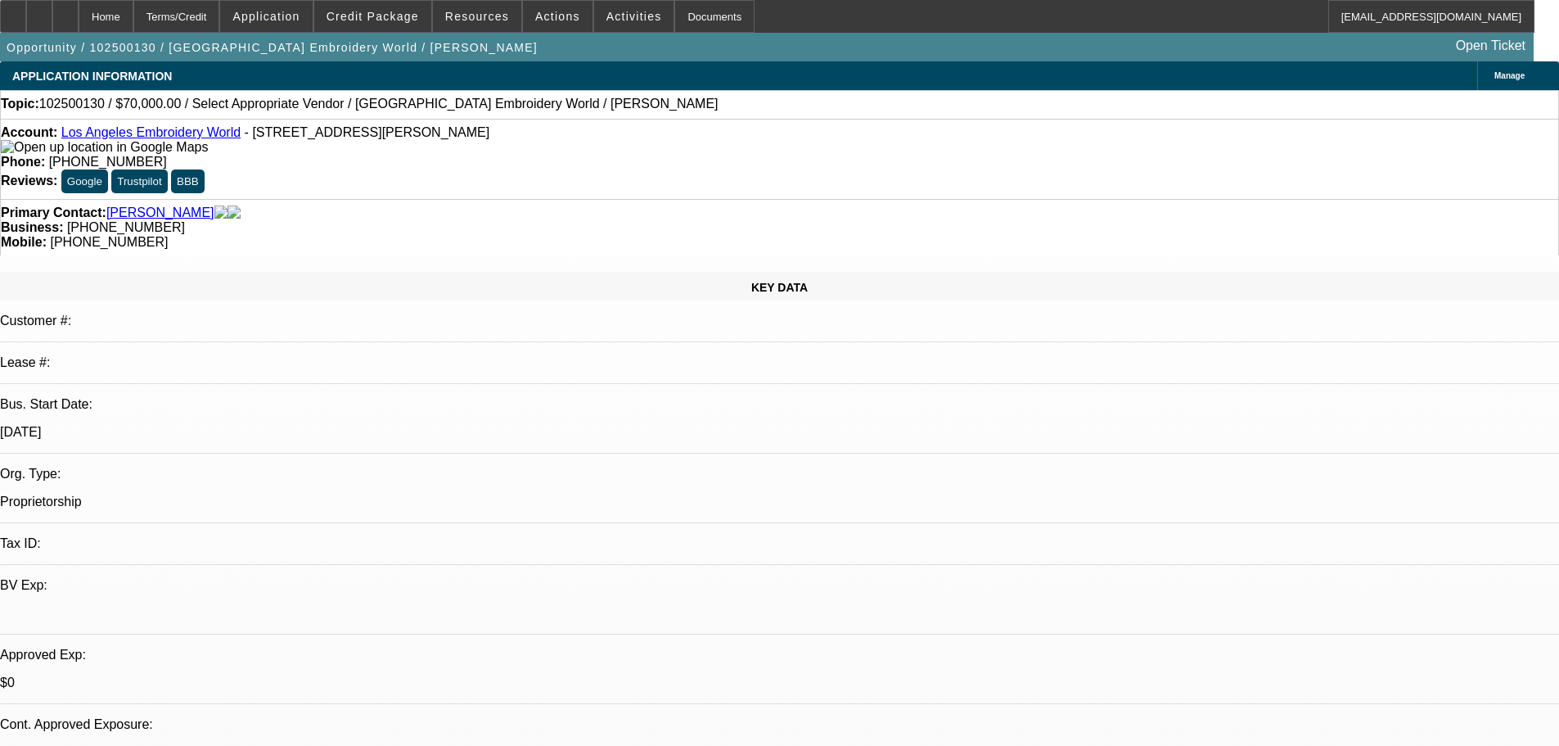
click at [670, 111] on div "Topic: 102500130 / $70,000.00 / Select Appropriate Vendor / [GEOGRAPHIC_DATA] E…" at bounding box center [780, 104] width 1558 height 15
click at [79, 7] on div at bounding box center [65, 16] width 26 height 33
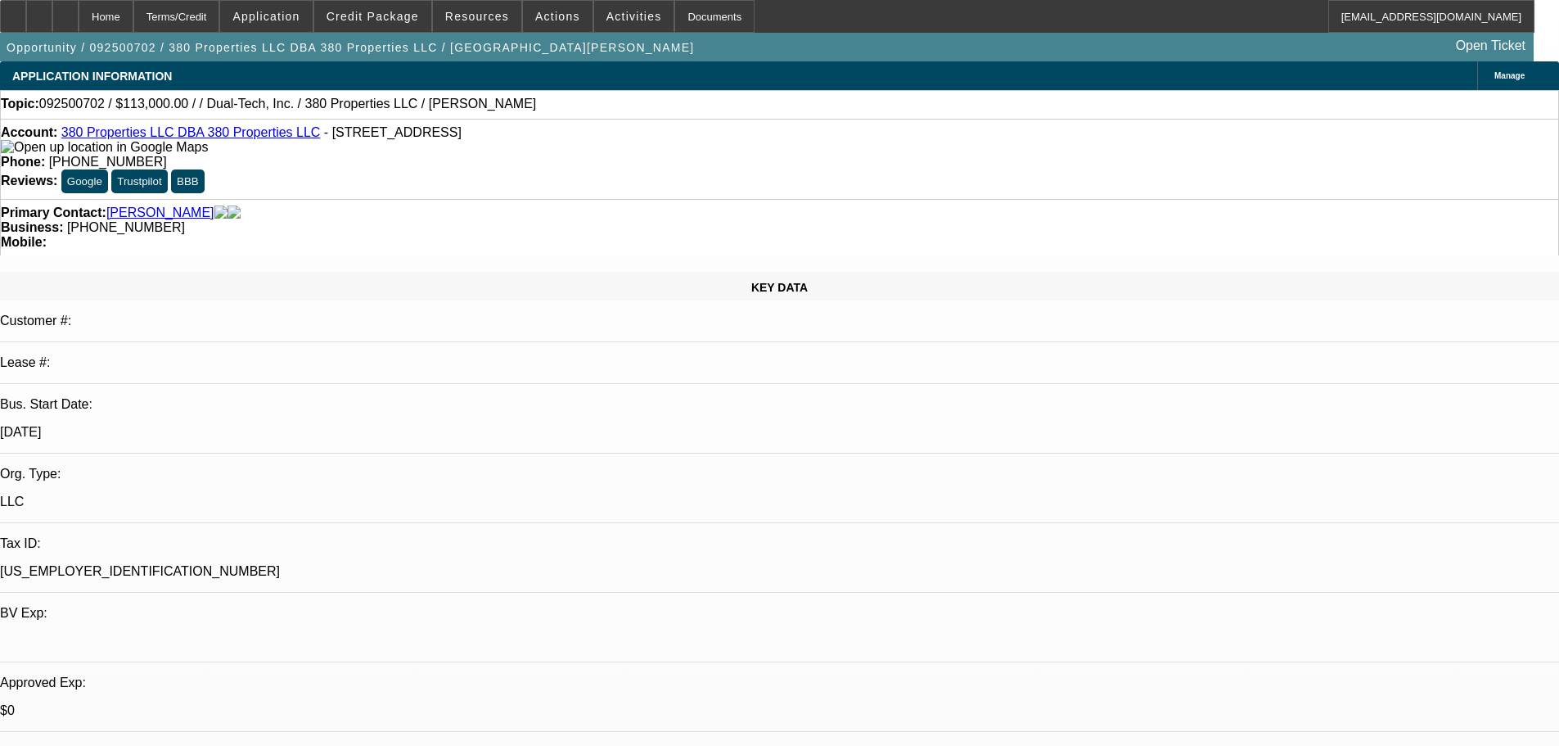
select select "0"
select select "2"
select select "0.1"
select select "4"
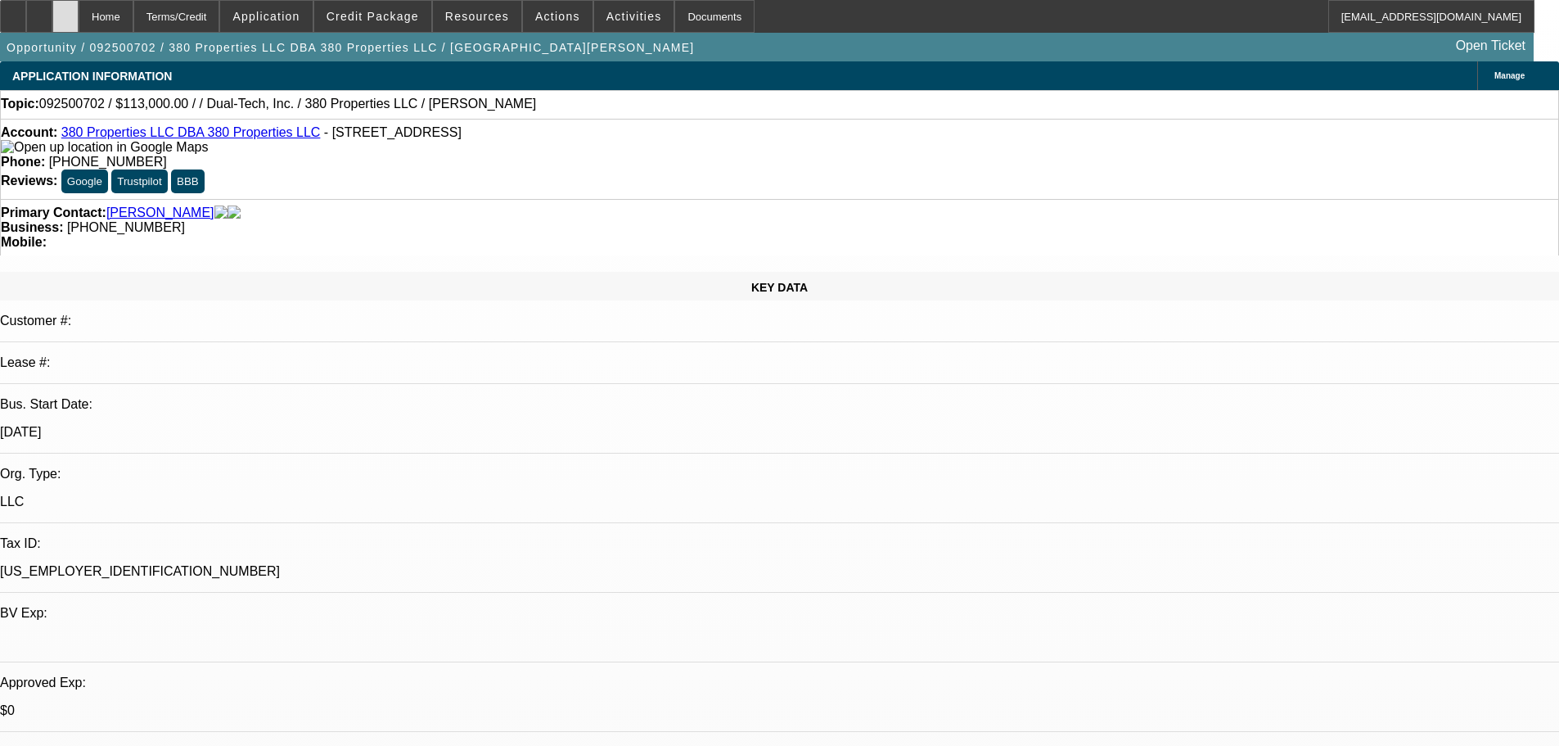
click at [65, 11] on icon at bounding box center [65, 11] width 0 height 0
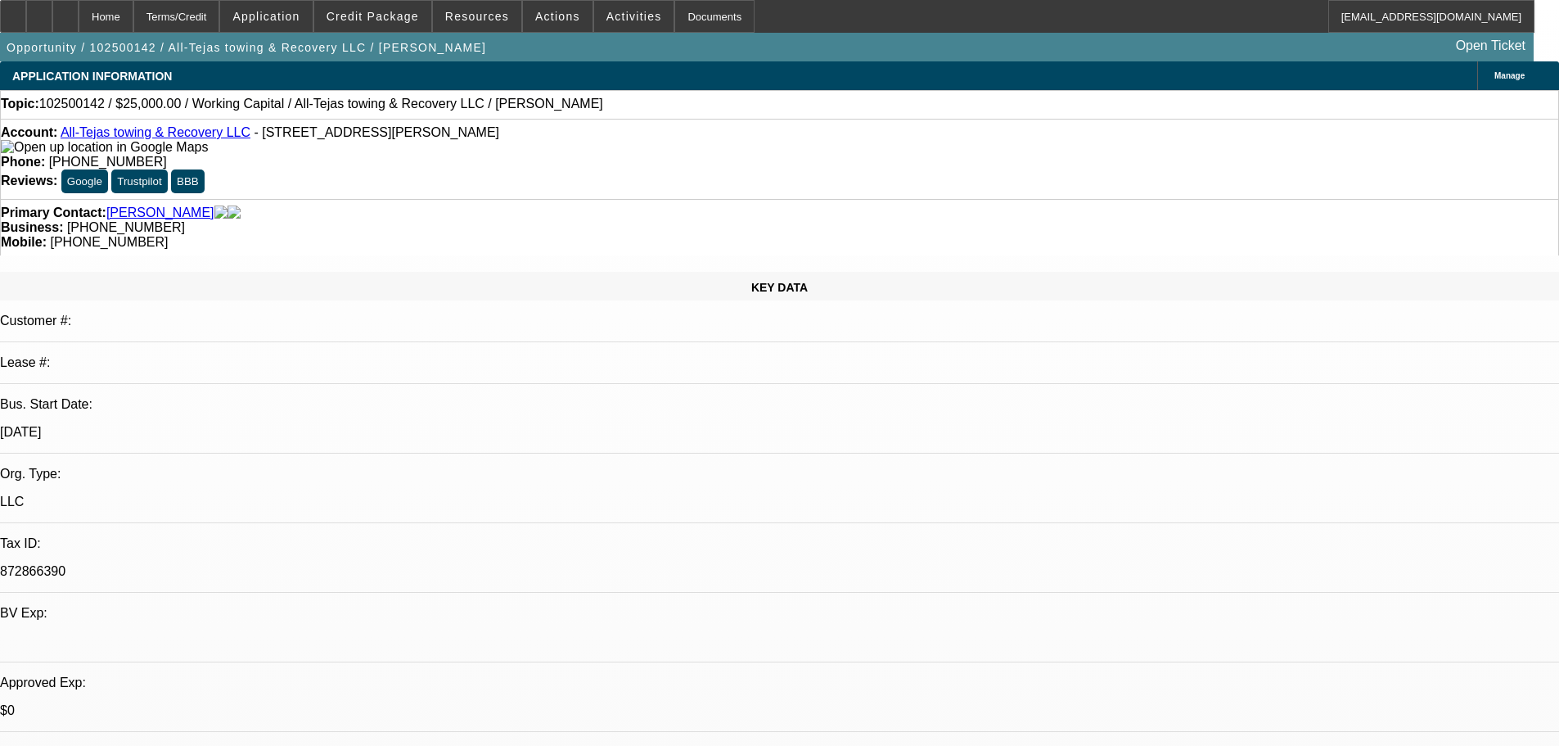
select select "0"
select select "2"
select select "0.1"
select select "4"
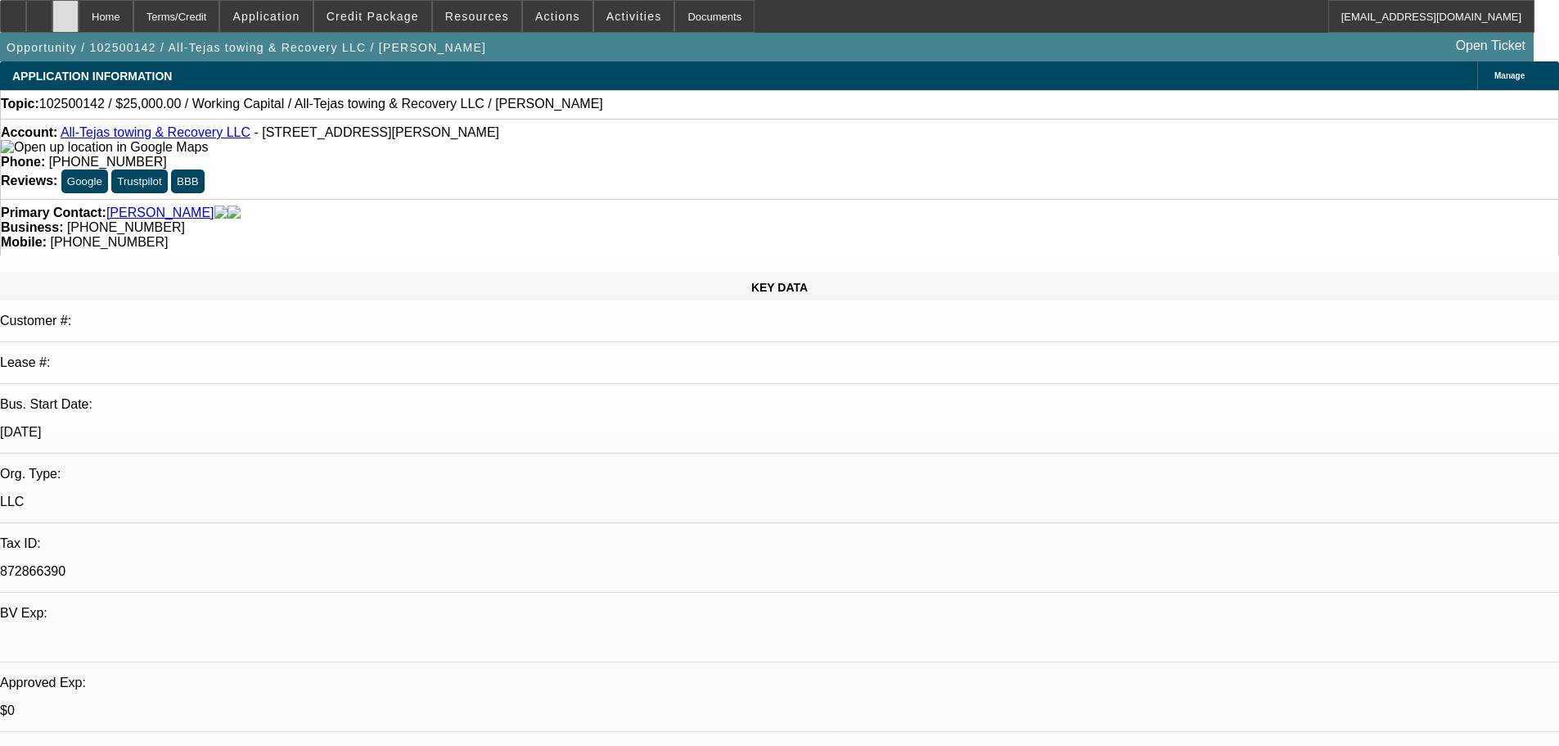
click at [79, 17] on div at bounding box center [65, 16] width 26 height 33
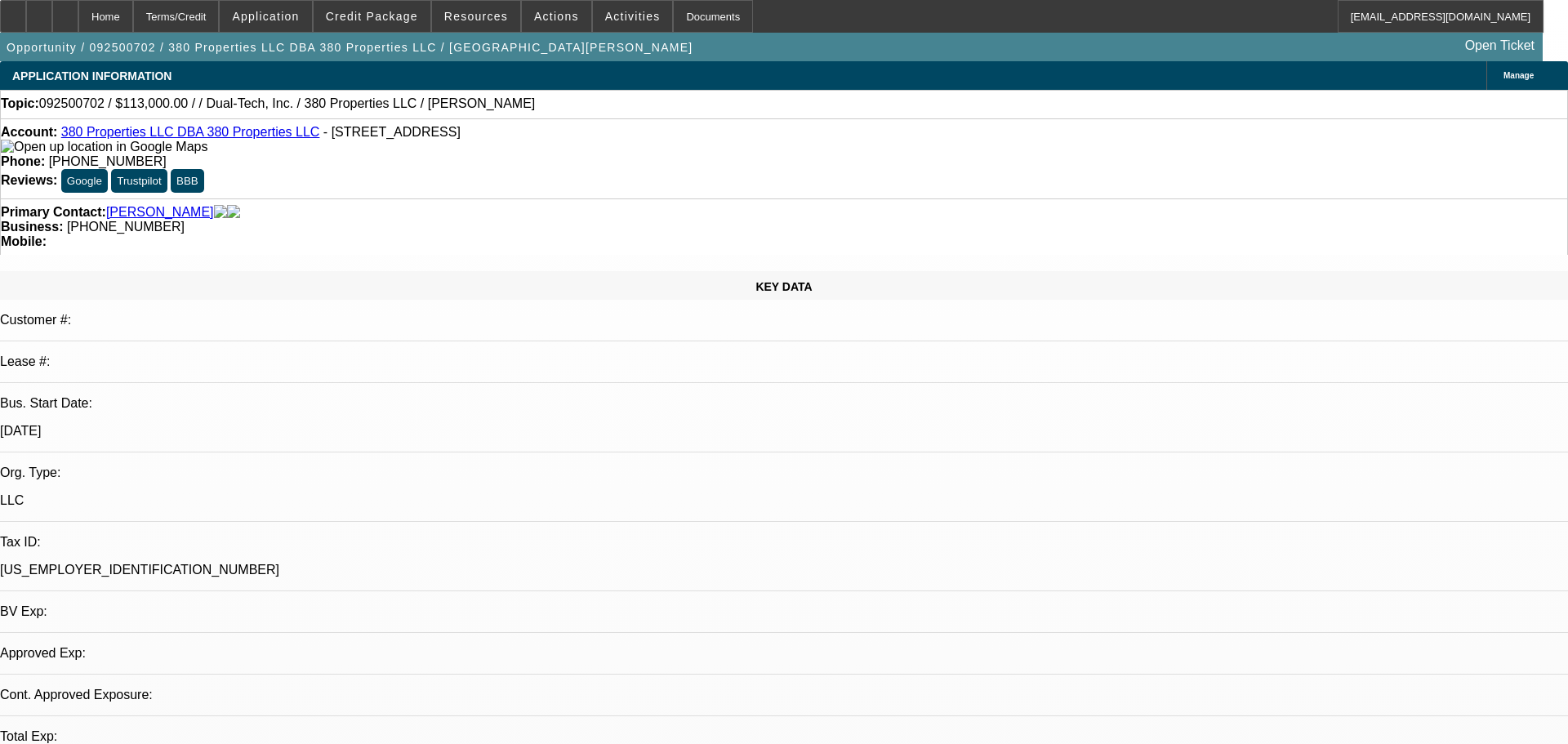
select select "0"
select select "2"
select select "0.1"
select select "1"
select select "2"
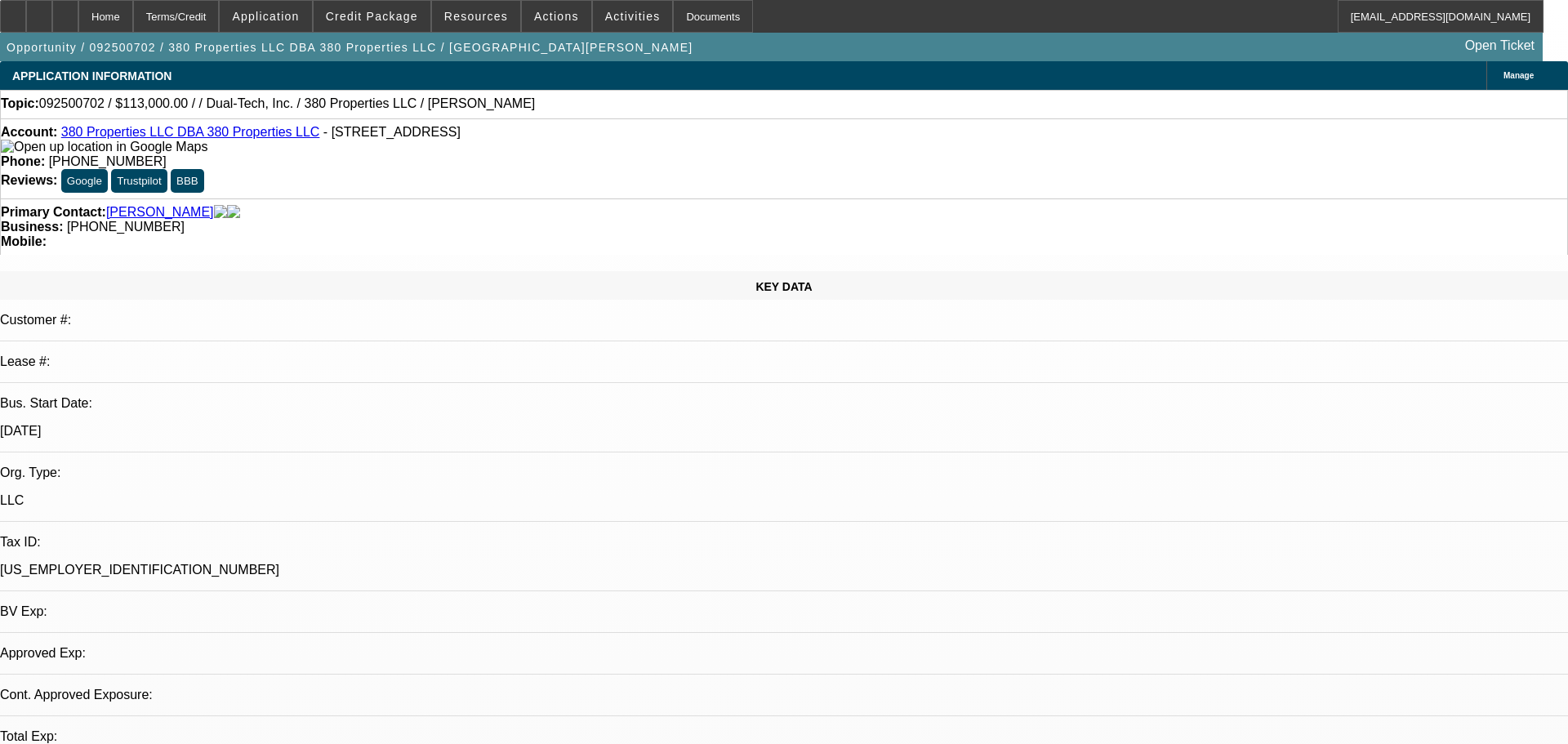
select select "4"
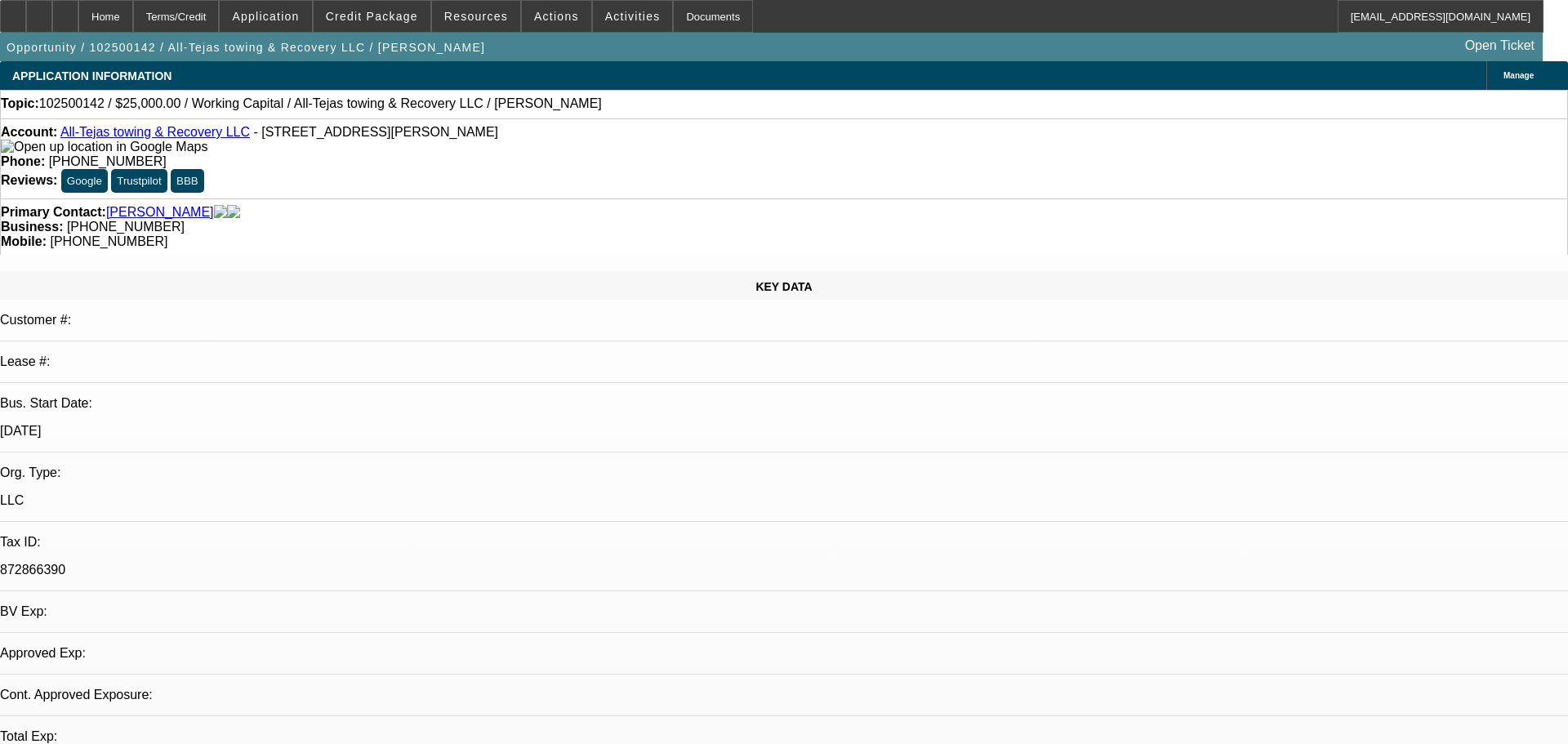
select select "0"
select select "2"
select select "0.1"
select select "1"
select select "2"
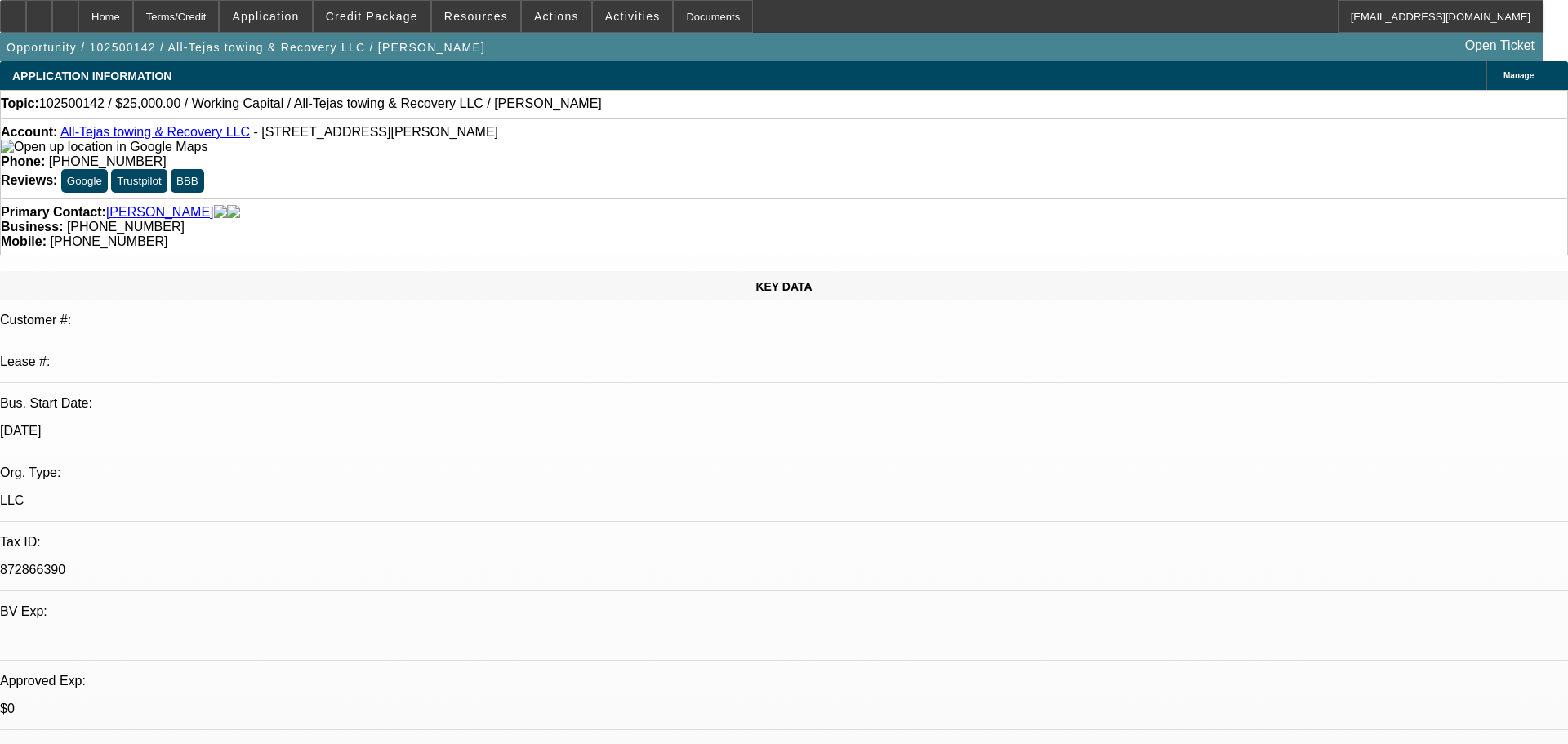
select select "4"
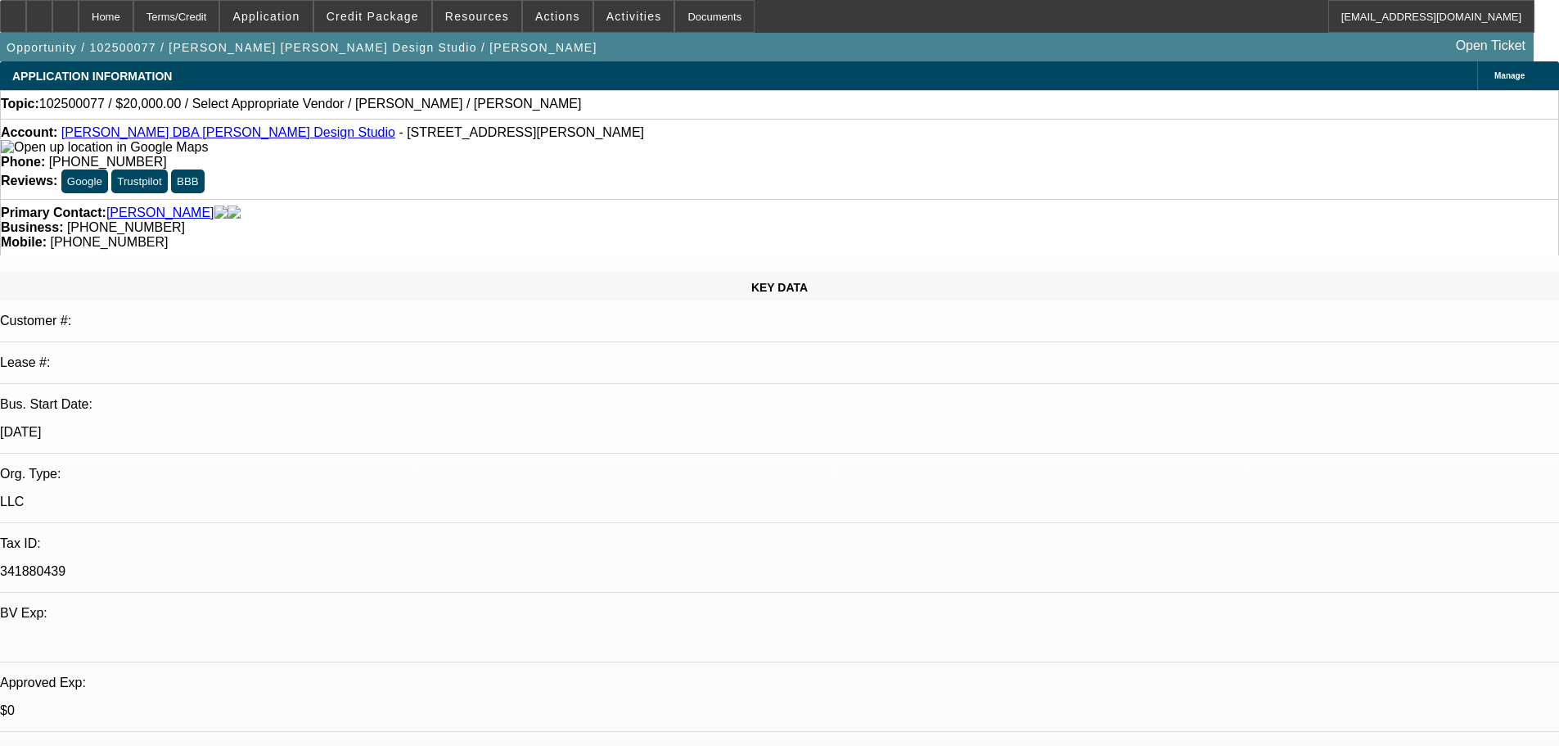
select select "0"
select select "2"
select select "0.1"
select select "4"
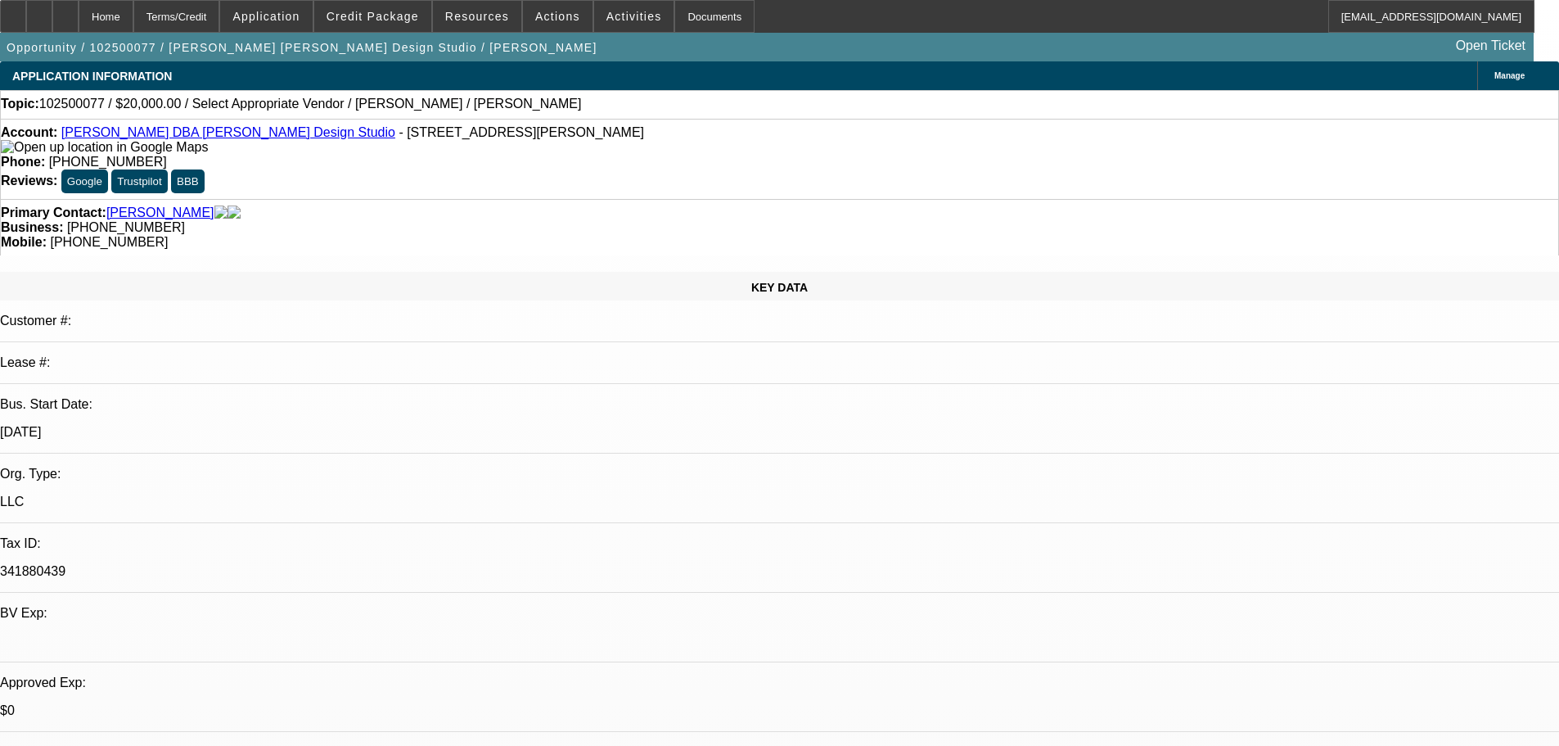
click at [79, 21] on div at bounding box center [65, 16] width 26 height 33
select select "0"
select select "2"
select select "0.1"
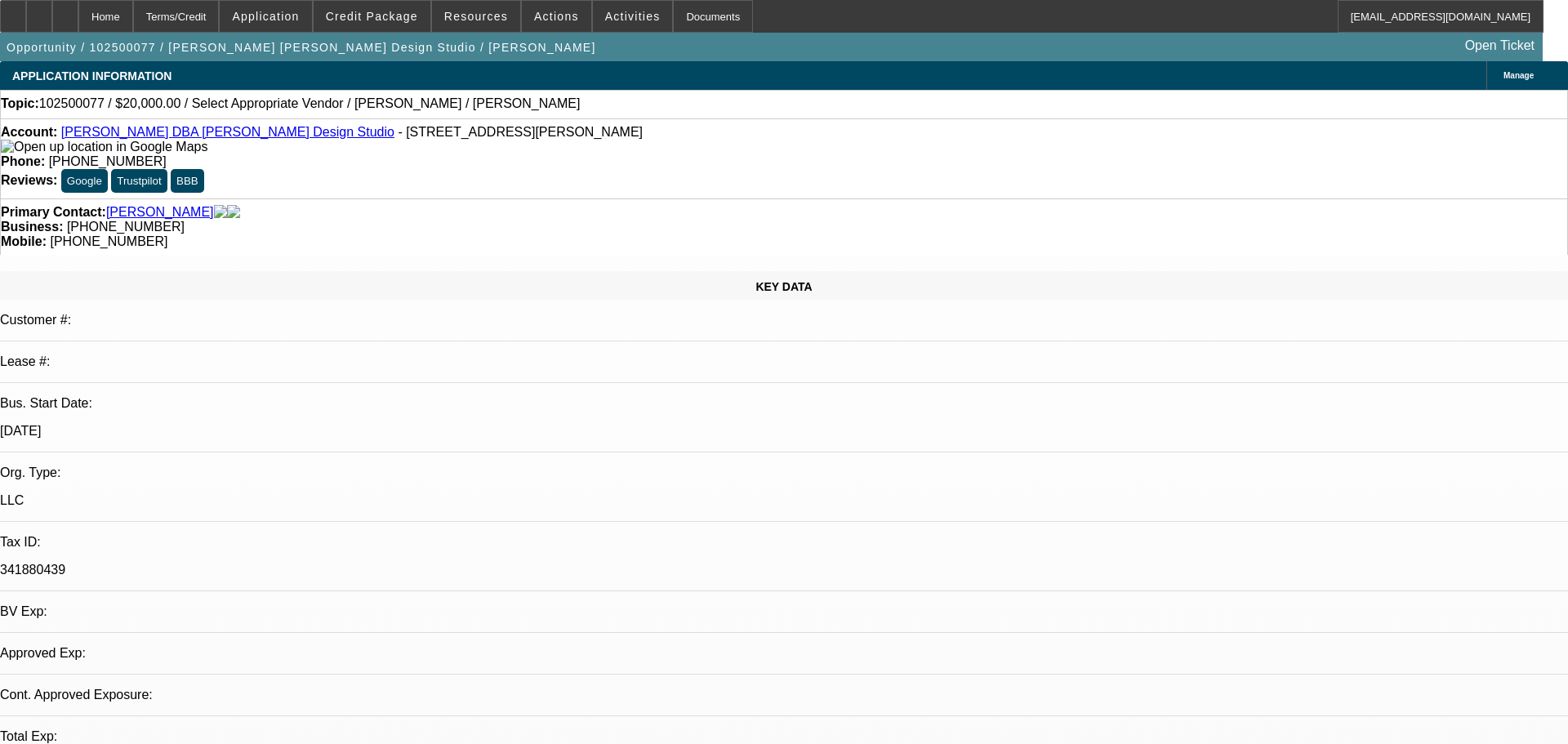
select select "4"
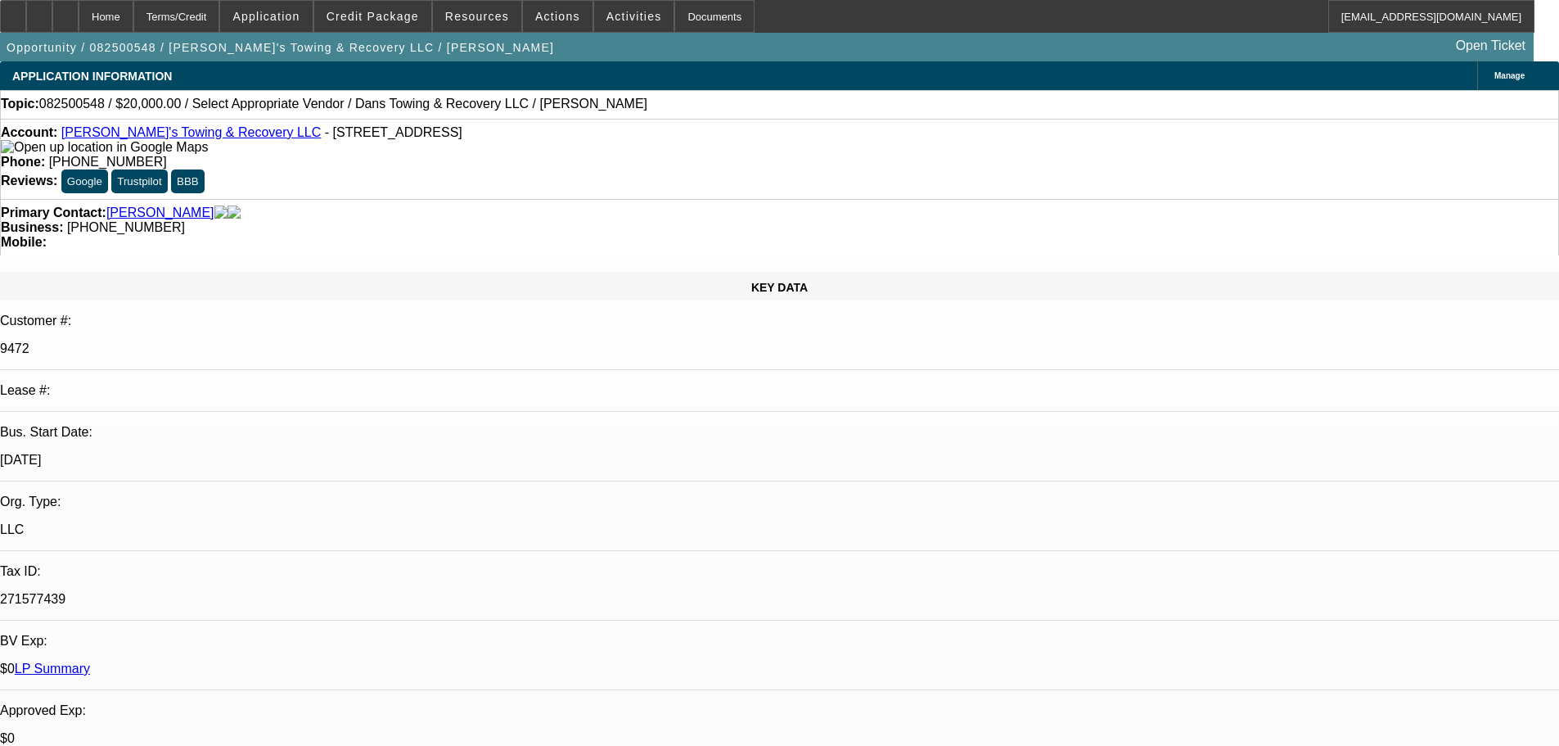
select select "0"
select select "2"
select select "0"
select select "6"
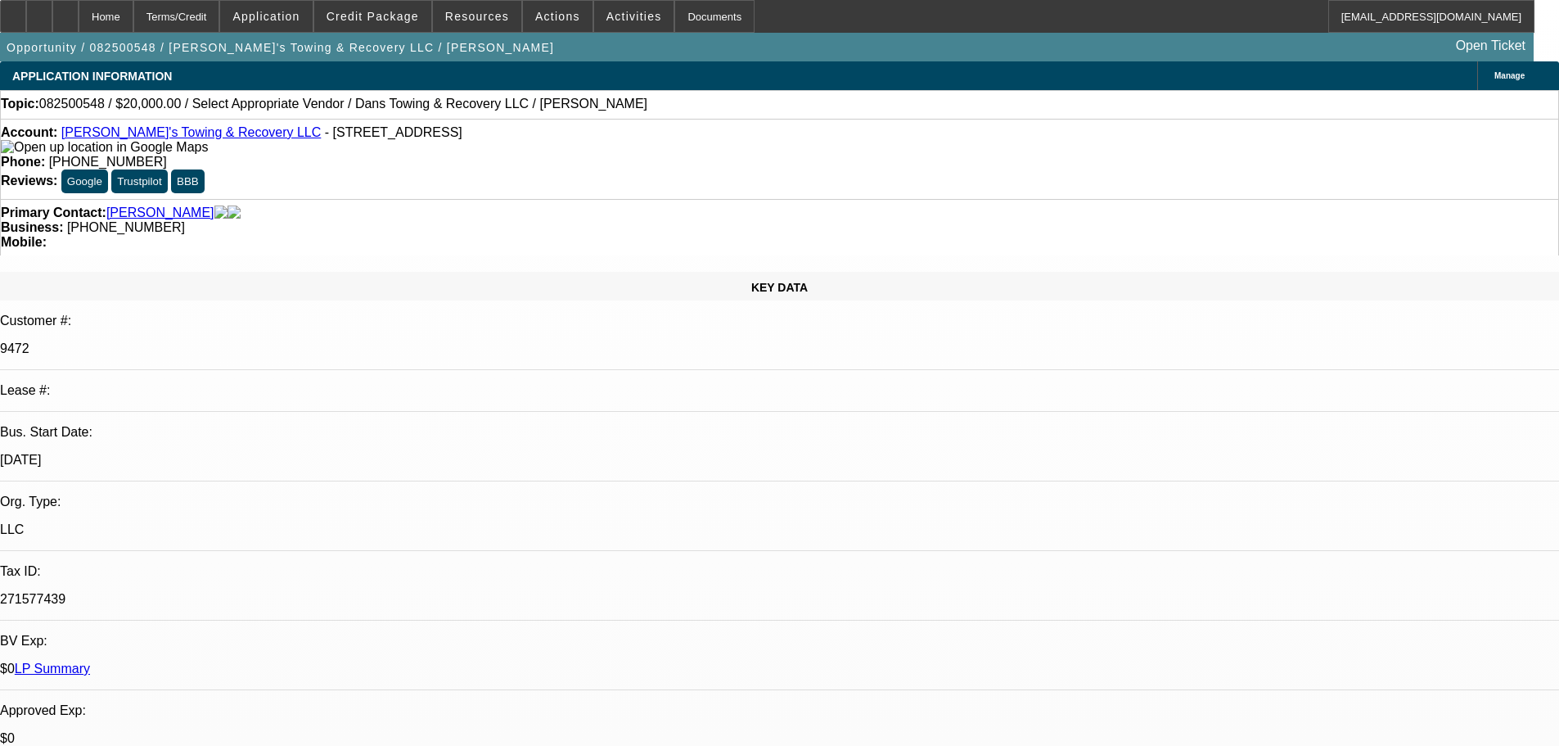
click at [172, 139] on link "Dan's Towing & Recovery LLC" at bounding box center [191, 132] width 260 height 14
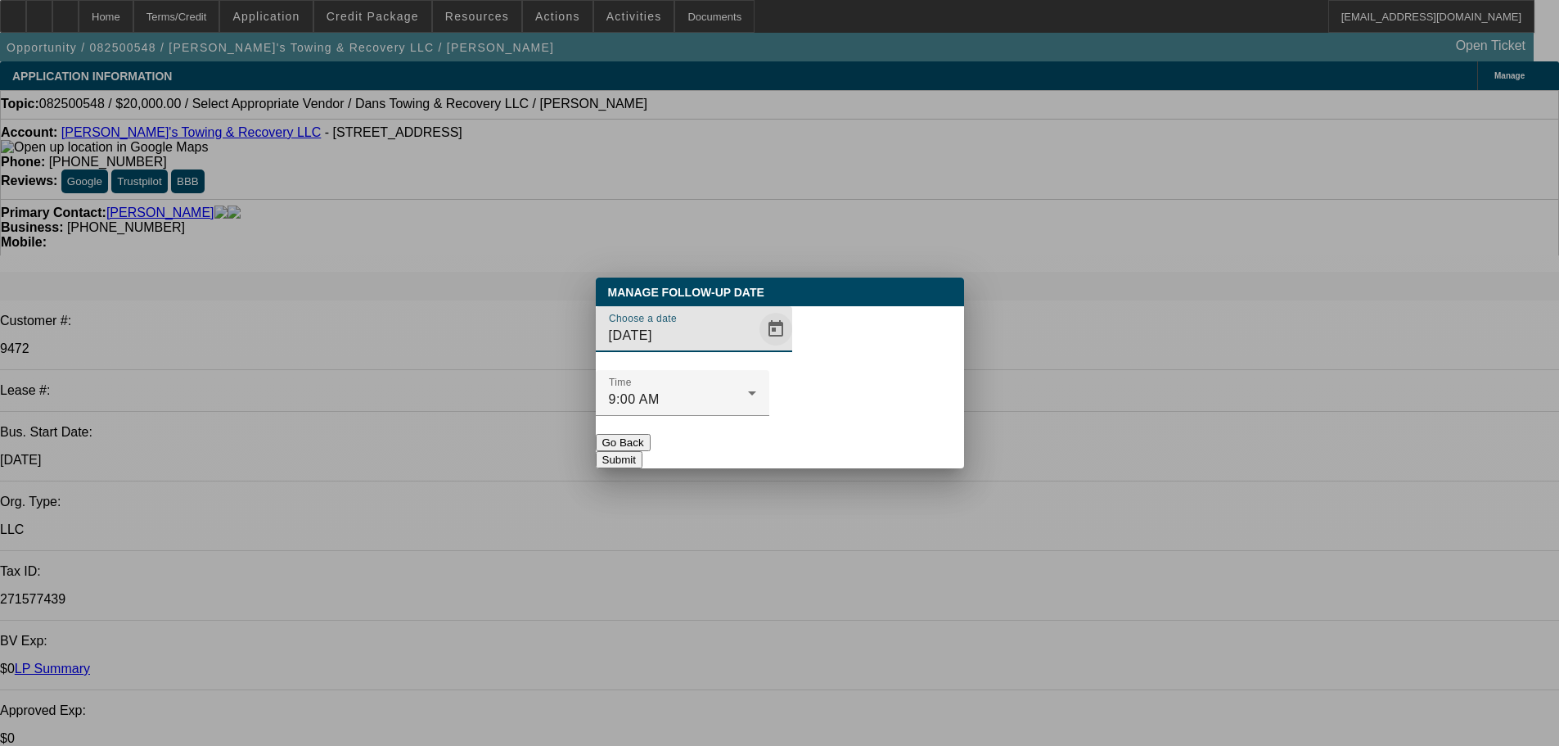
click at [756, 349] on span "Open calendar" at bounding box center [775, 328] width 39 height 39
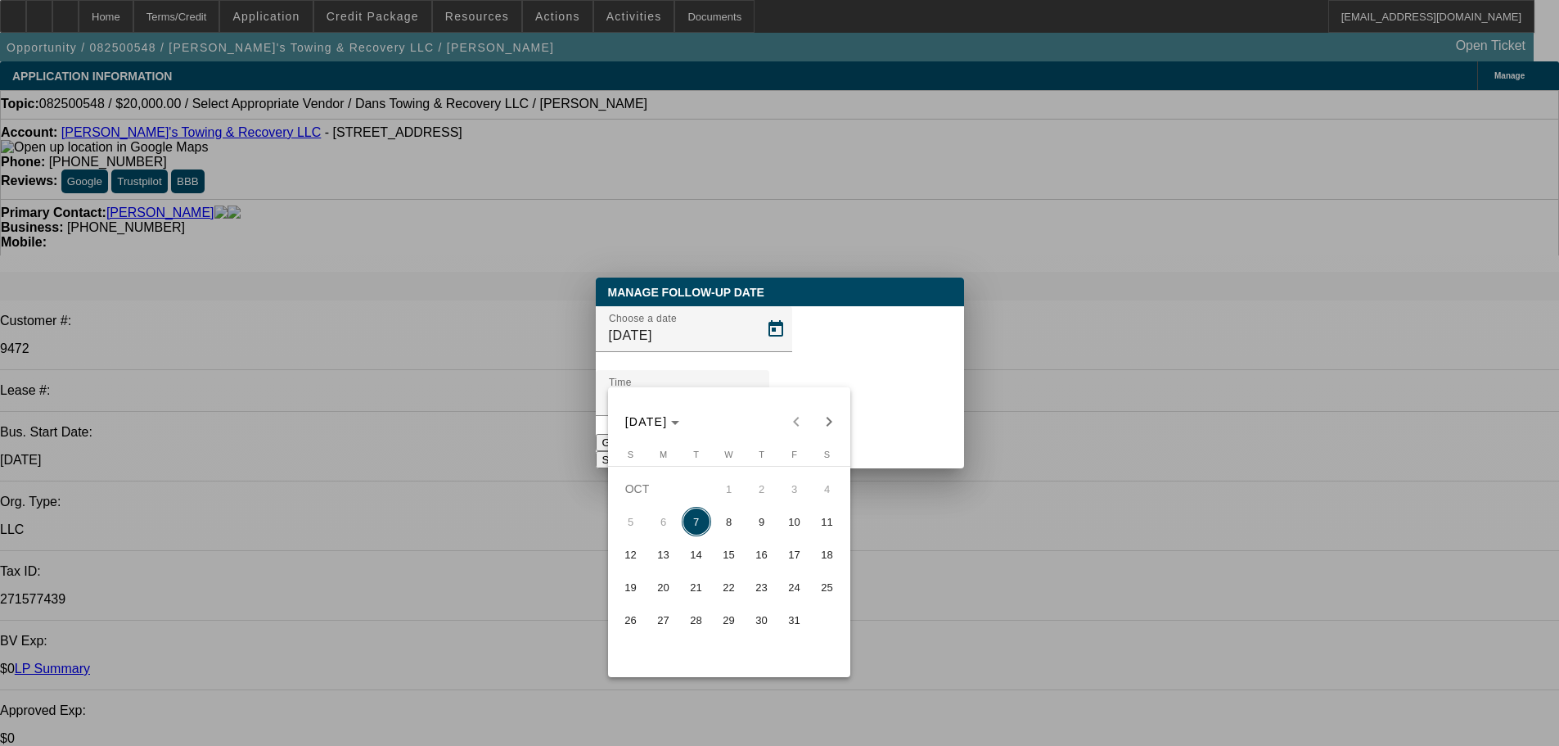
click at [723, 532] on span "8" at bounding box center [729, 521] width 29 height 29
type input "10/8/2025"
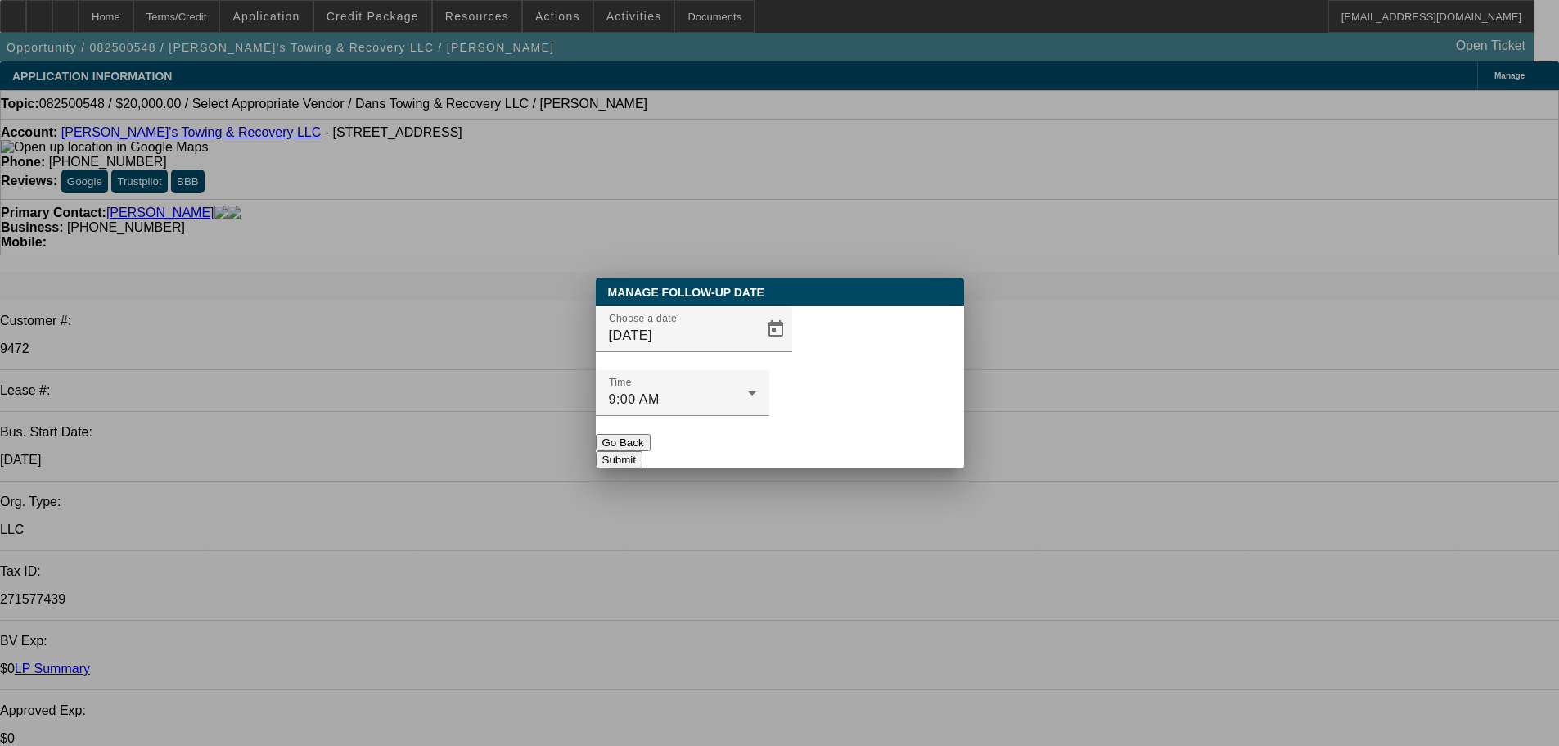
click at [643, 451] on button "Submit" at bounding box center [619, 459] width 47 height 17
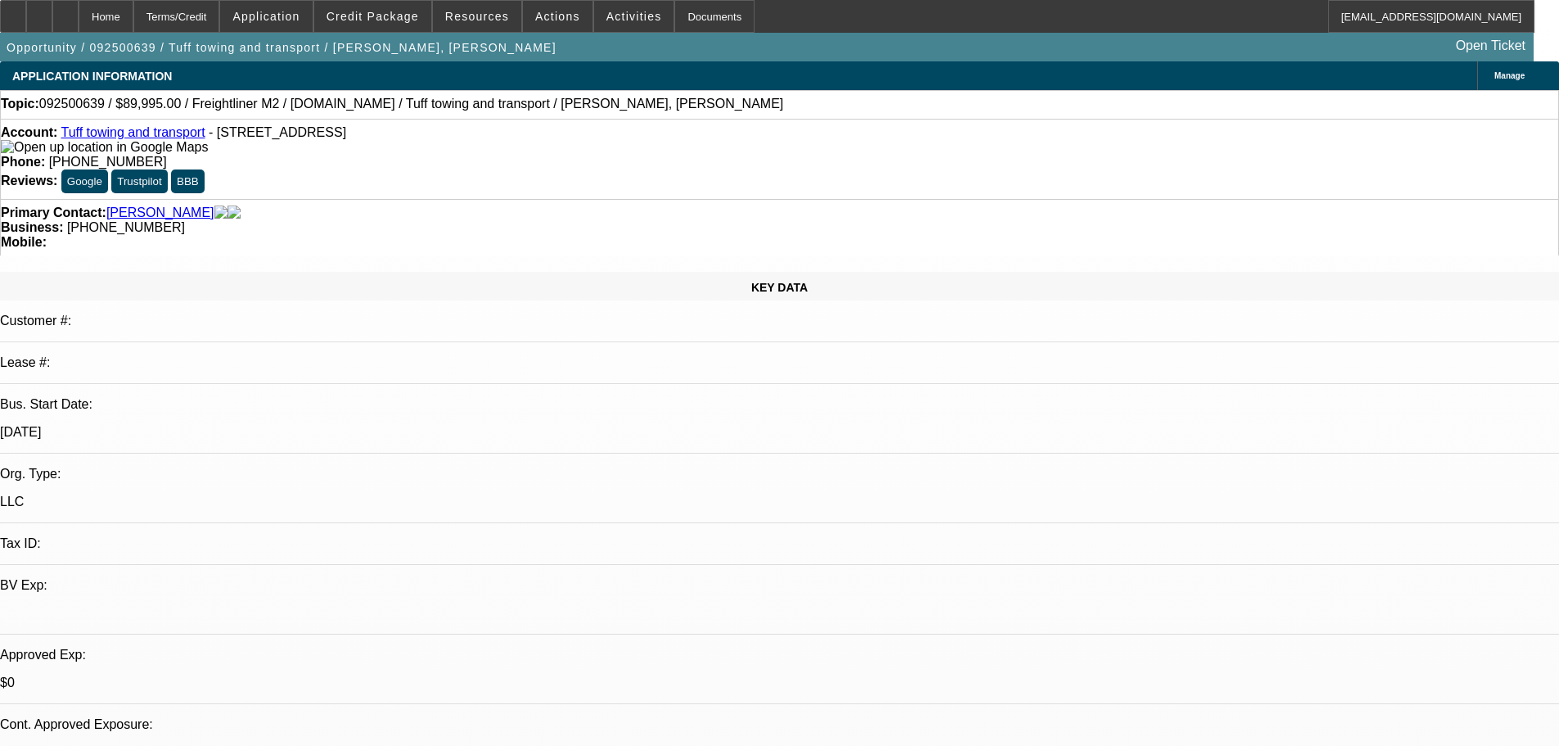
select select "0"
select select "2"
select select "0.1"
select select "4"
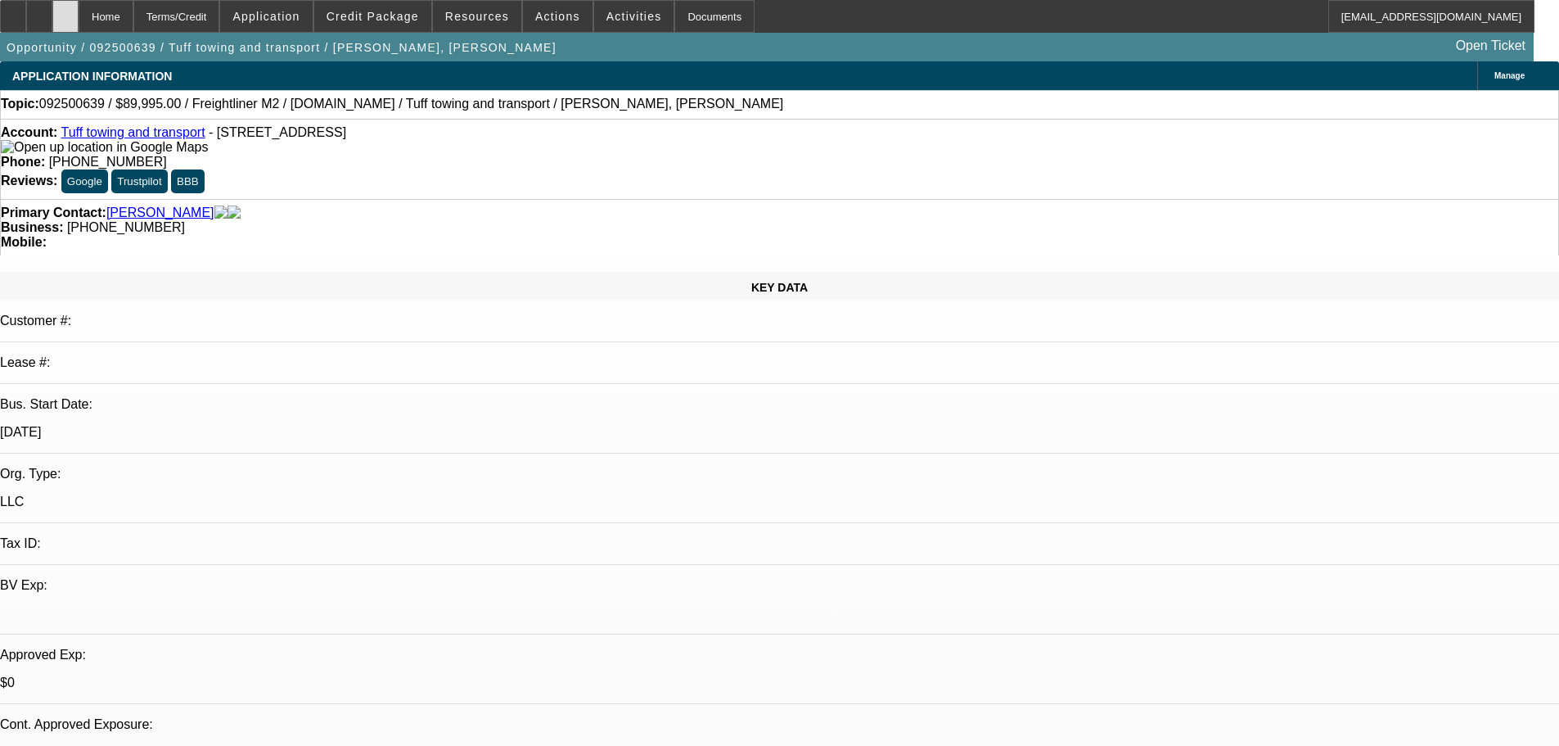
click at [79, 26] on div at bounding box center [65, 16] width 26 height 33
select select "0"
select select "2"
select select "0.1"
select select "1"
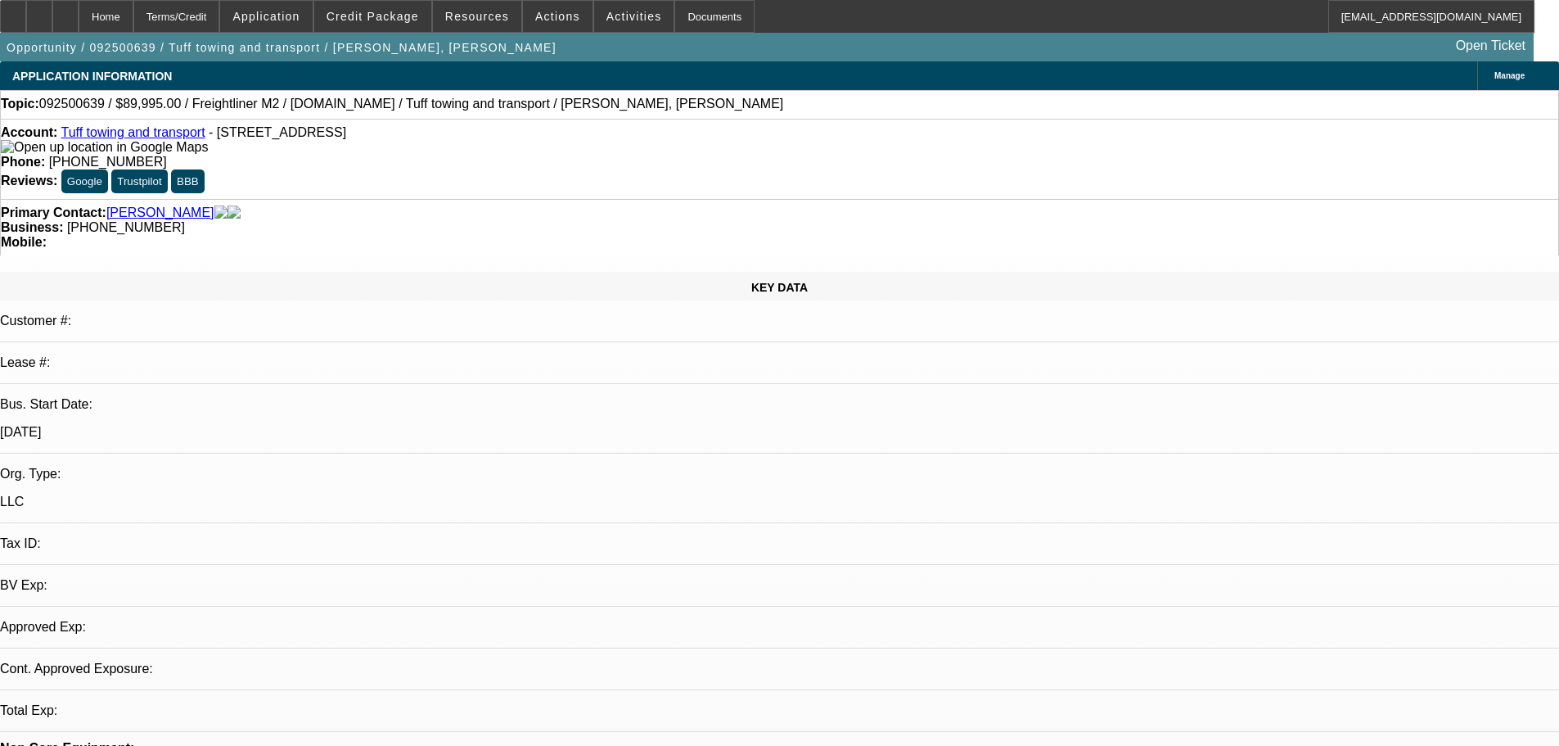
select select "2"
select select "4"
click at [109, 143] on div "Account: Tuff towing and transport - 7521 NE 3rd Ave, Miami, FL 33138" at bounding box center [780, 139] width 1558 height 29
click at [121, 136] on link "Tuff towing and transport" at bounding box center [133, 132] width 144 height 14
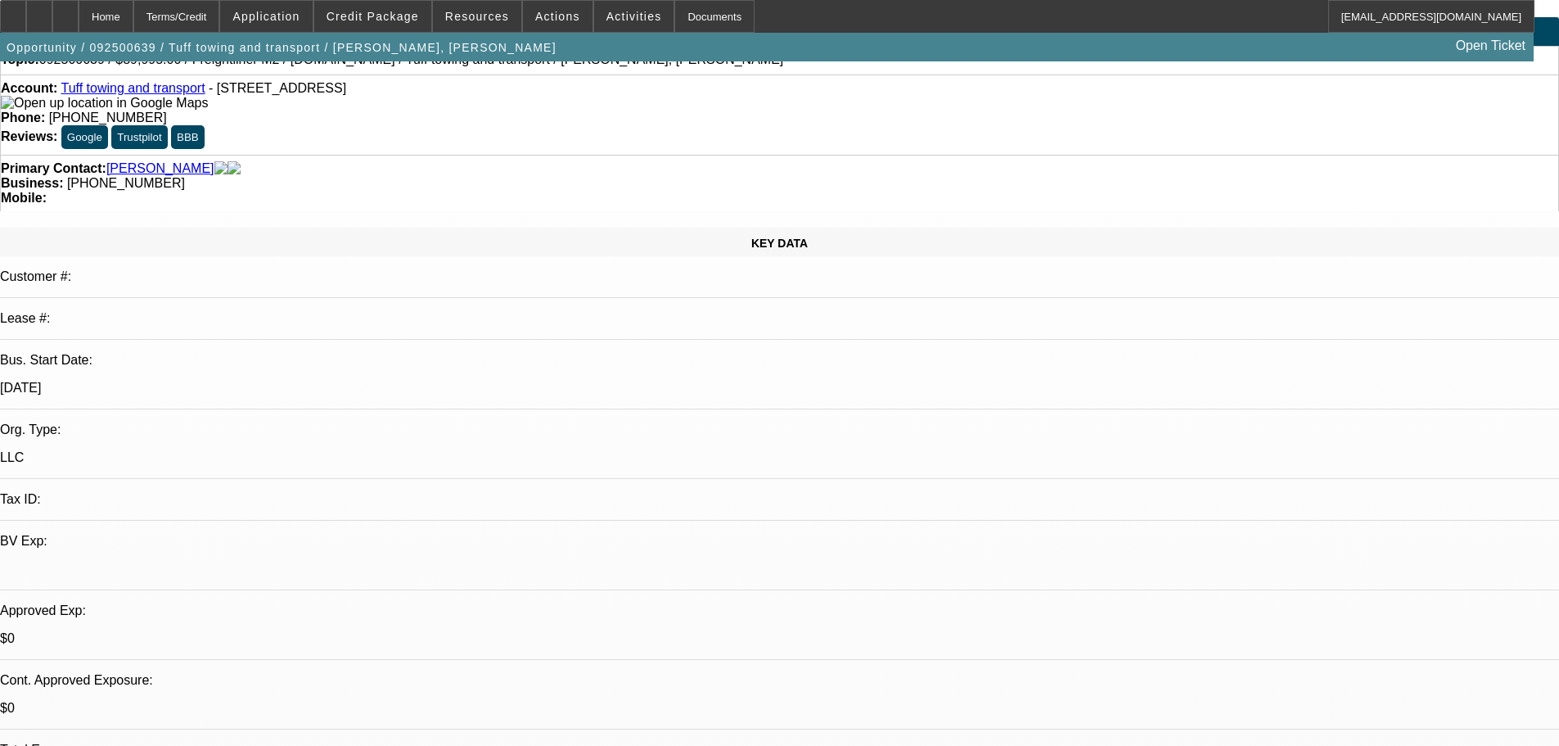
scroll to position [0, 0]
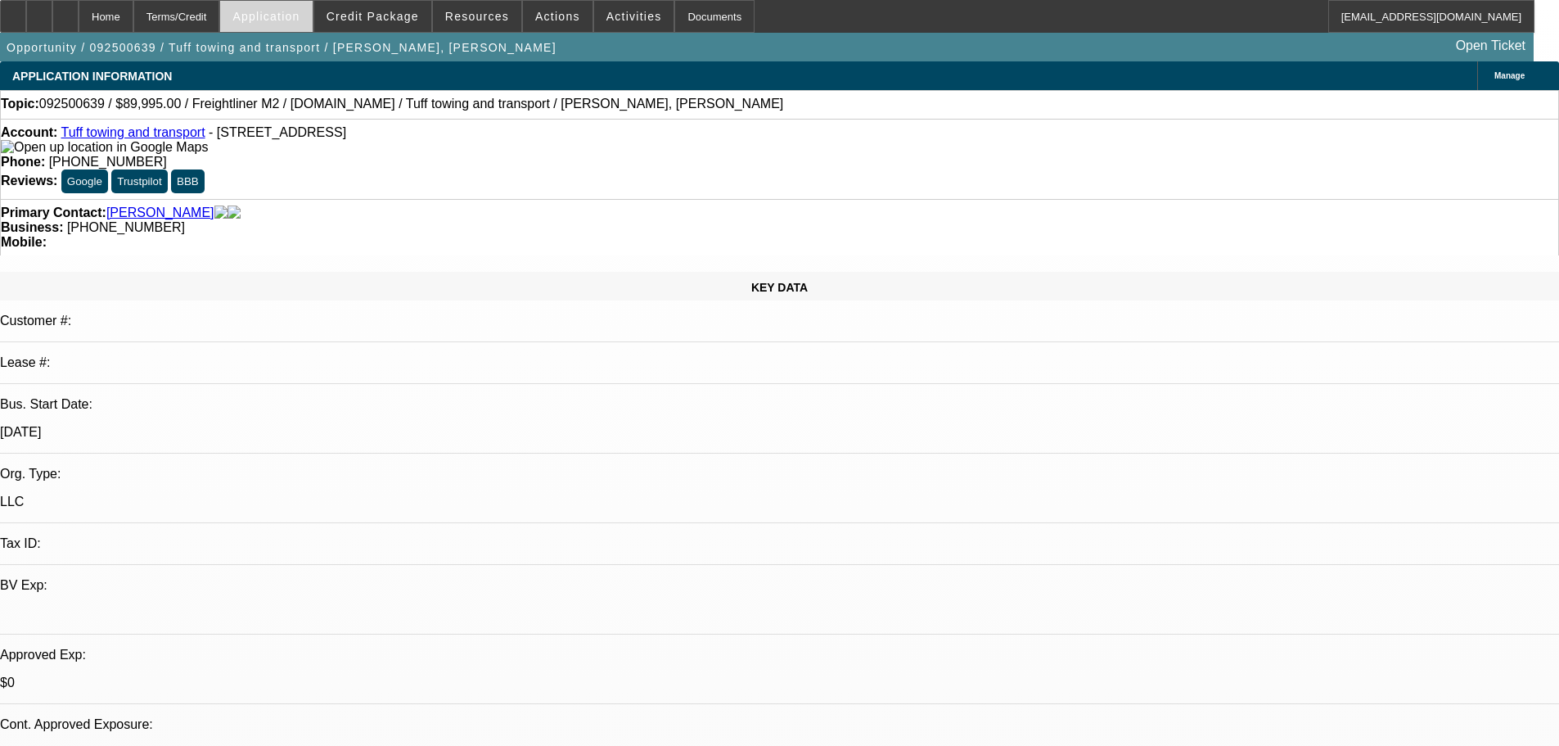
click at [296, 16] on span "Application" at bounding box center [265, 16] width 67 height 13
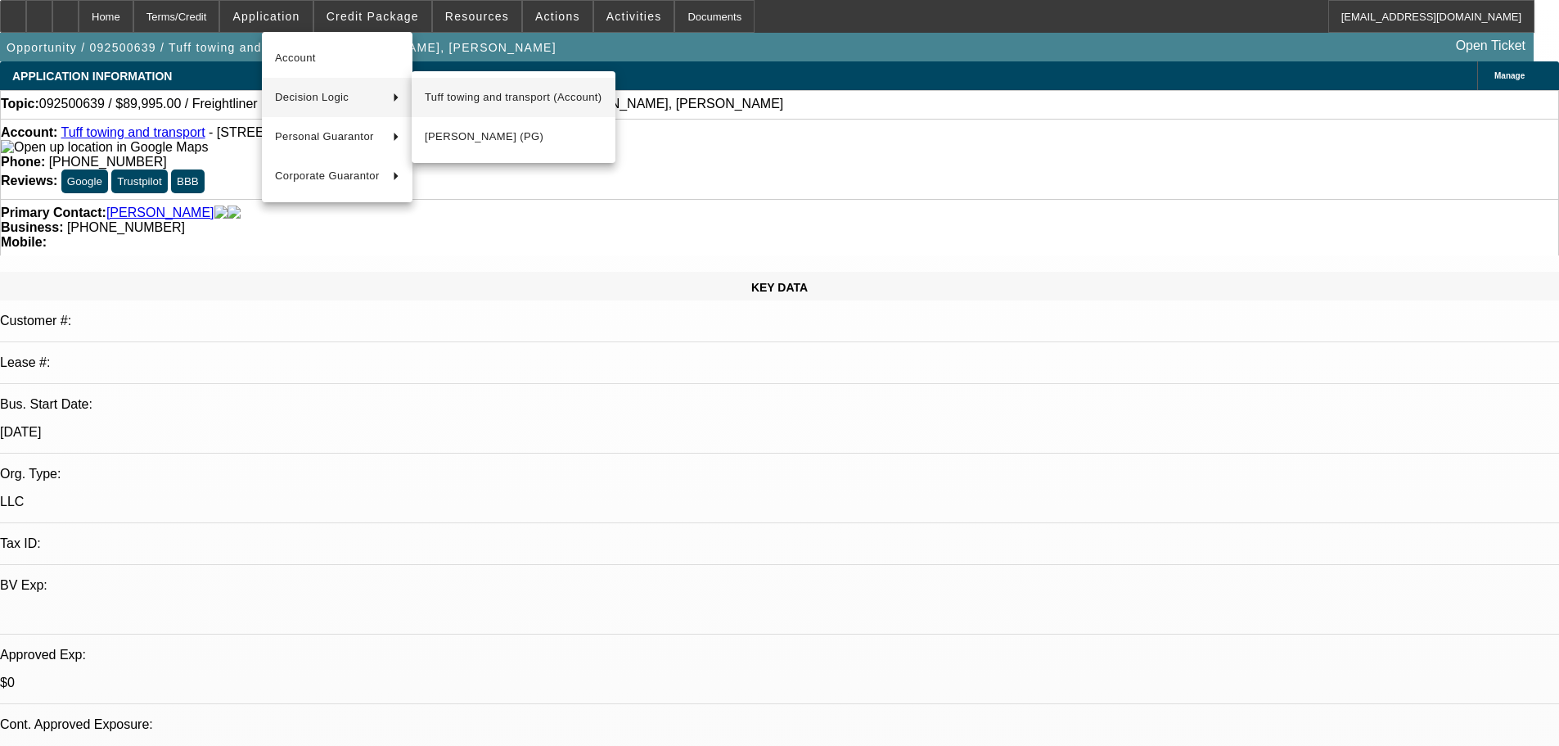
click at [448, 99] on span "Tuff towing and transport (Account)" at bounding box center [514, 98] width 178 height 20
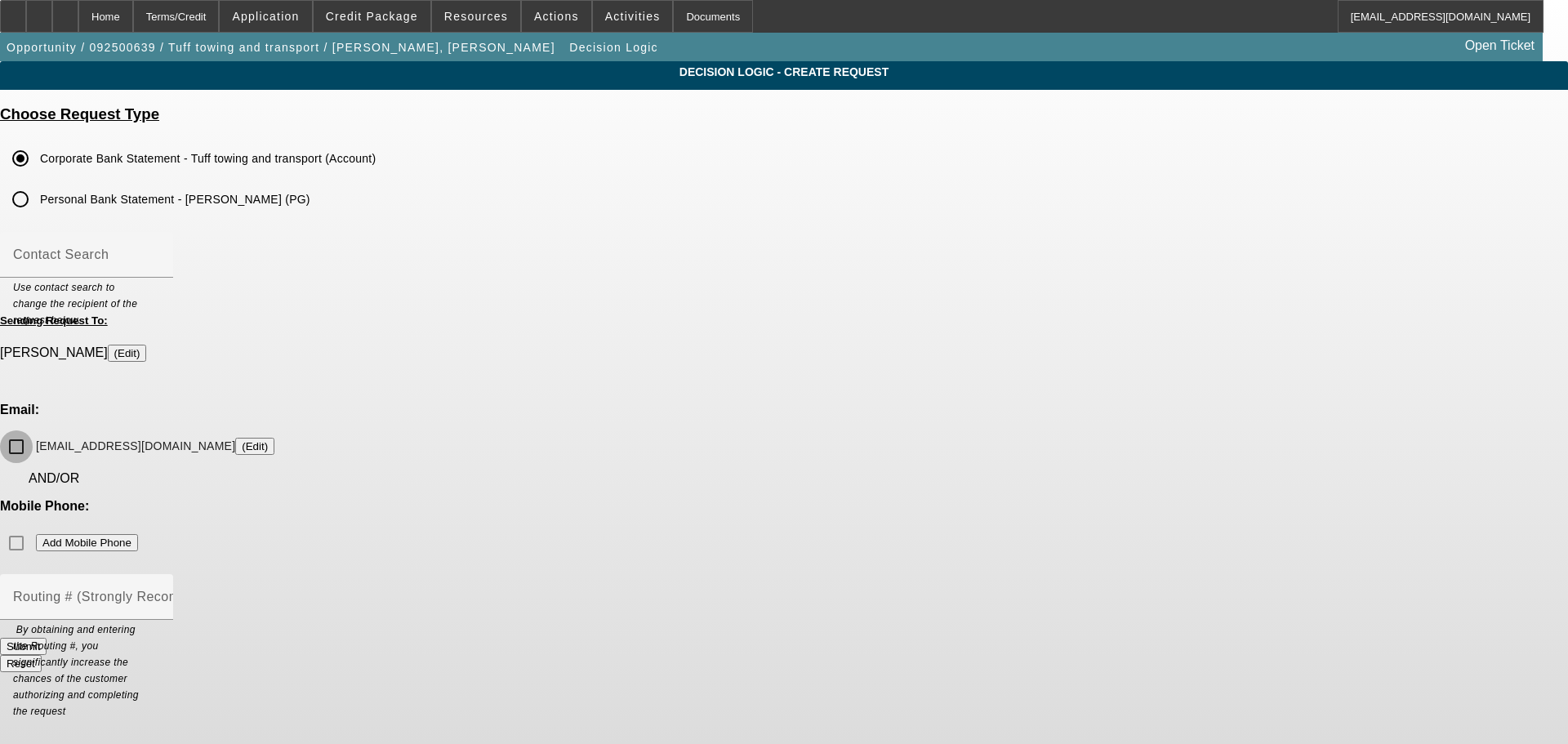
click at [33, 430] on input "omorales1988@icloud.com (Edit)" at bounding box center [16, 446] width 33 height 33
click at [47, 637] on button "Submit" at bounding box center [23, 645] width 47 height 17
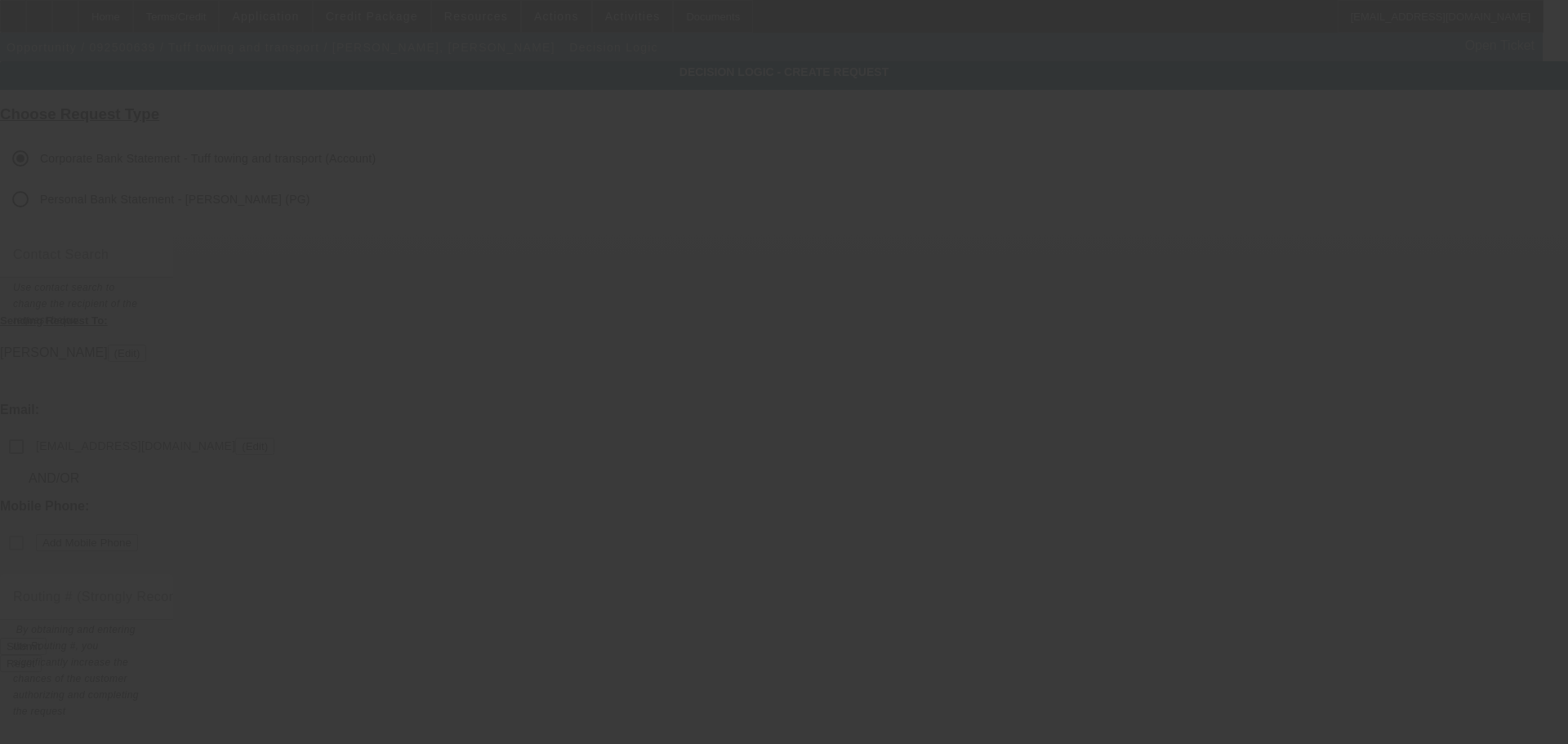
checkbox input "false"
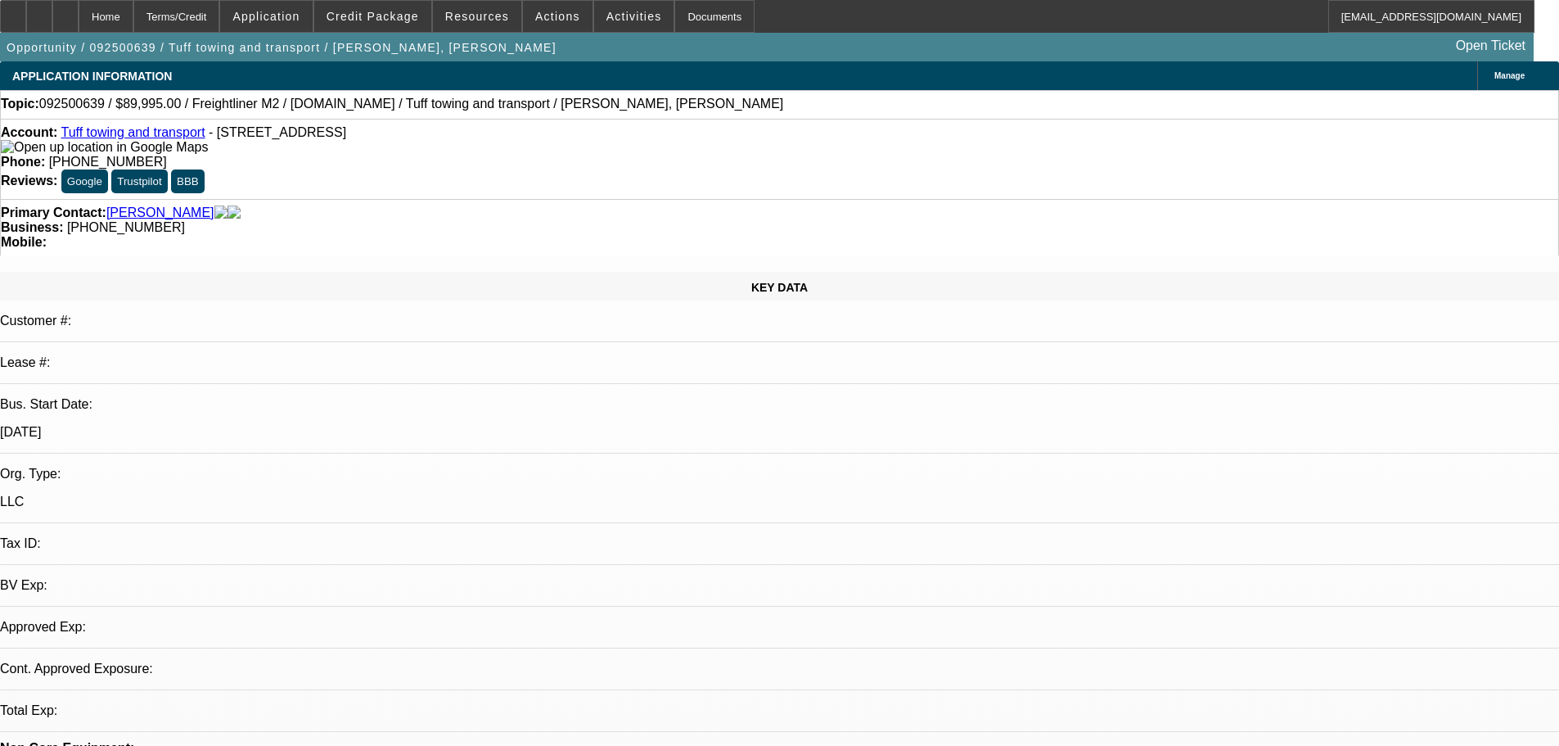
select select "0"
select select "2"
select select "0.1"
select select "4"
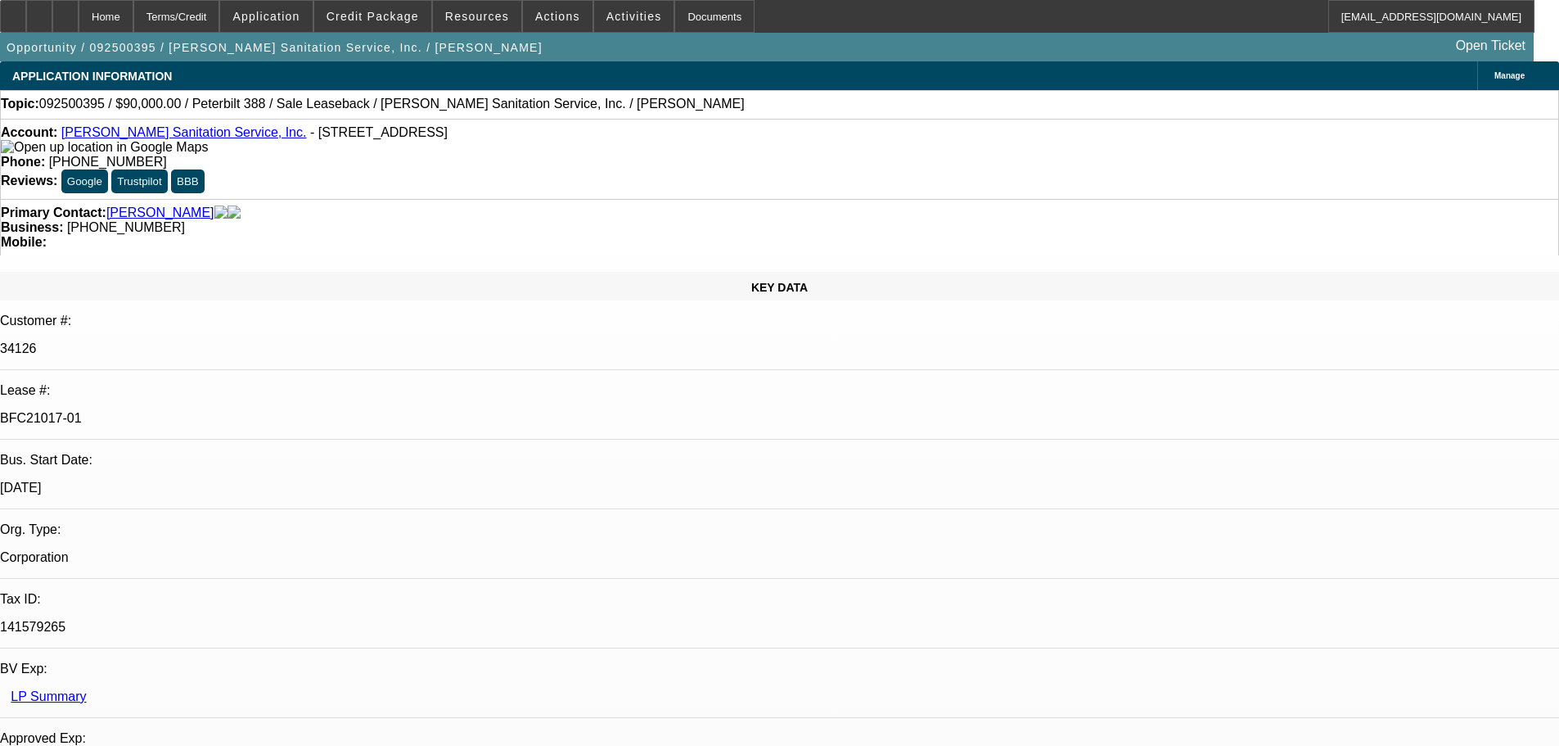
select select "0"
select select "2"
select select "0"
select select "6"
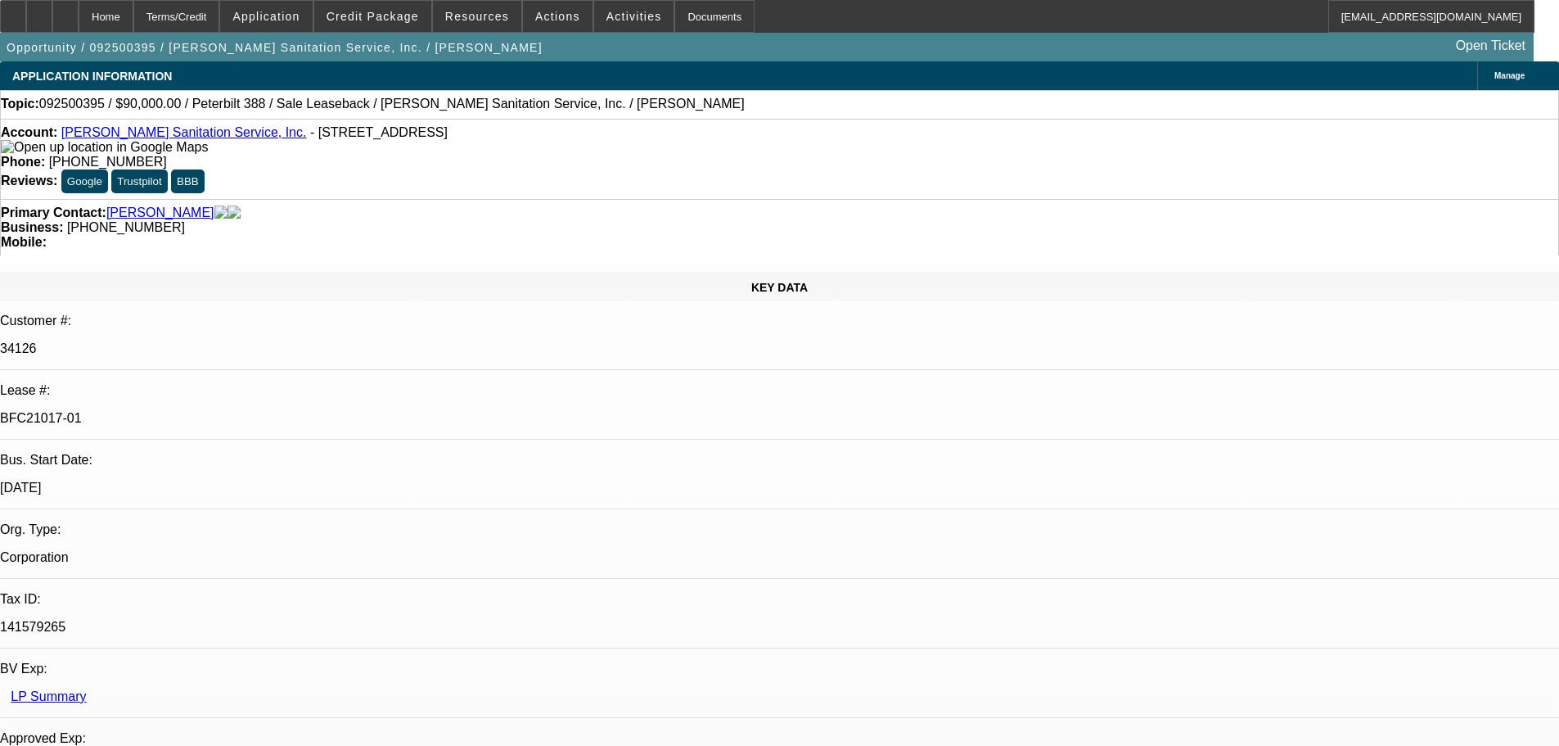
select select "0"
select select "2"
select select "0"
select select "6"
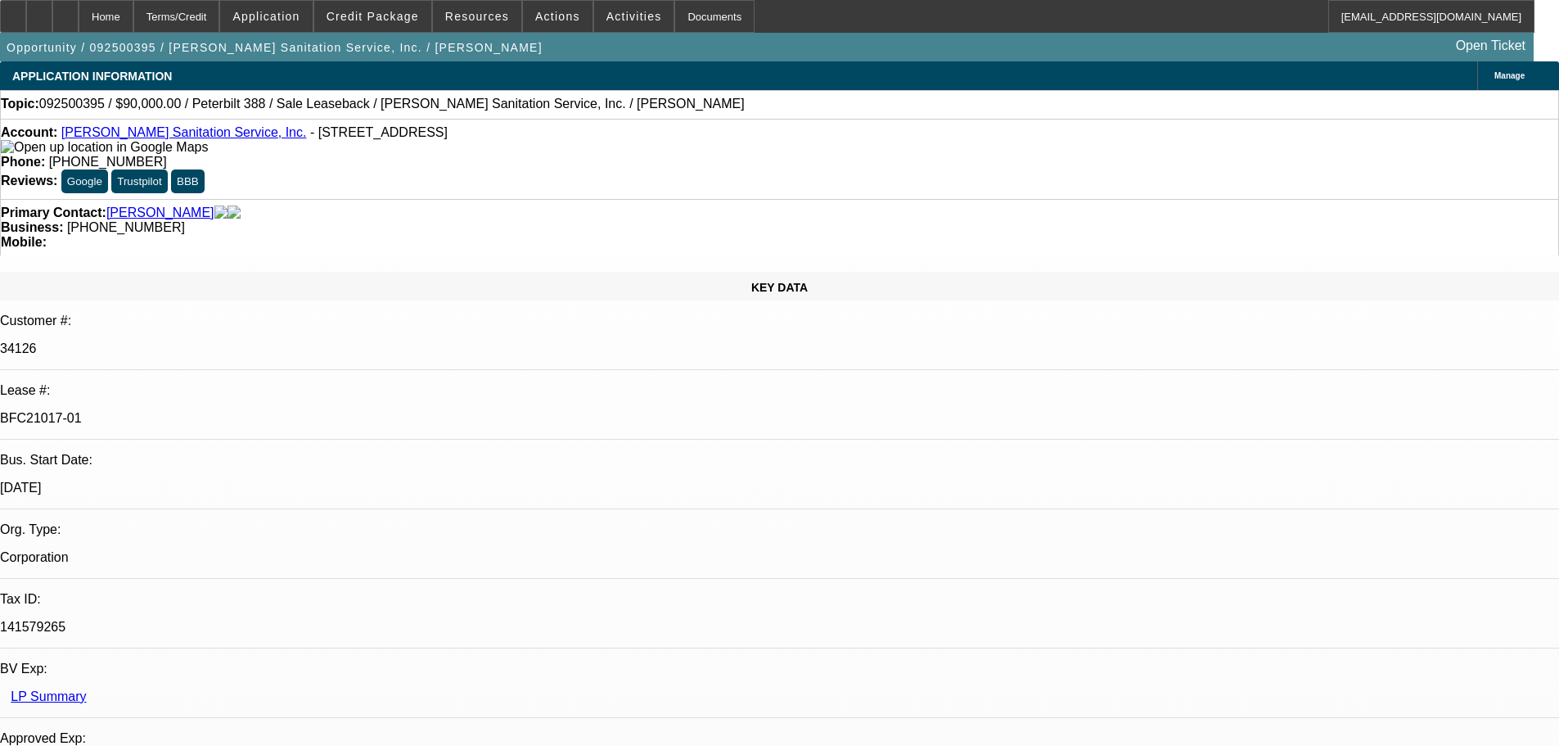
scroll to position [246, 0]
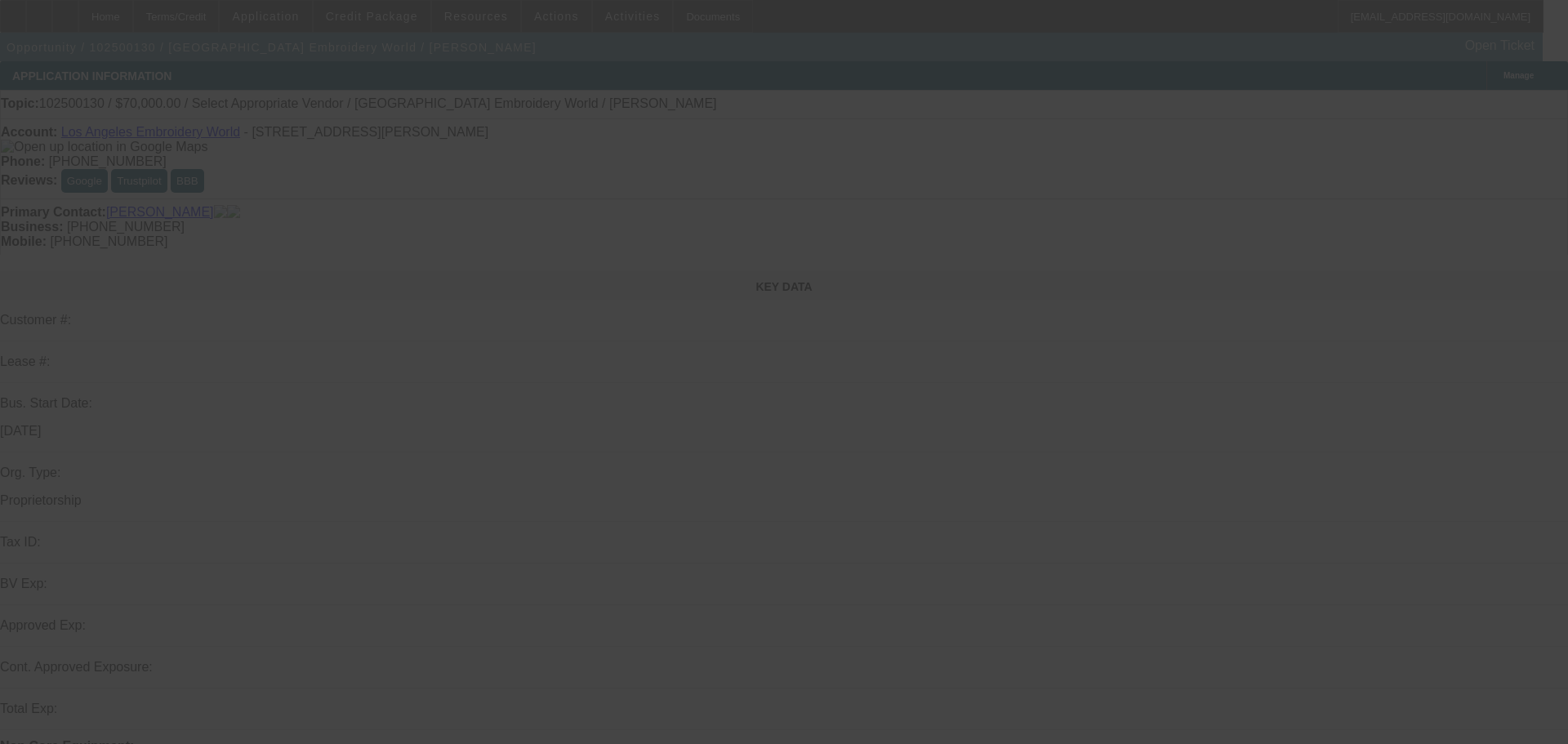
select select "0"
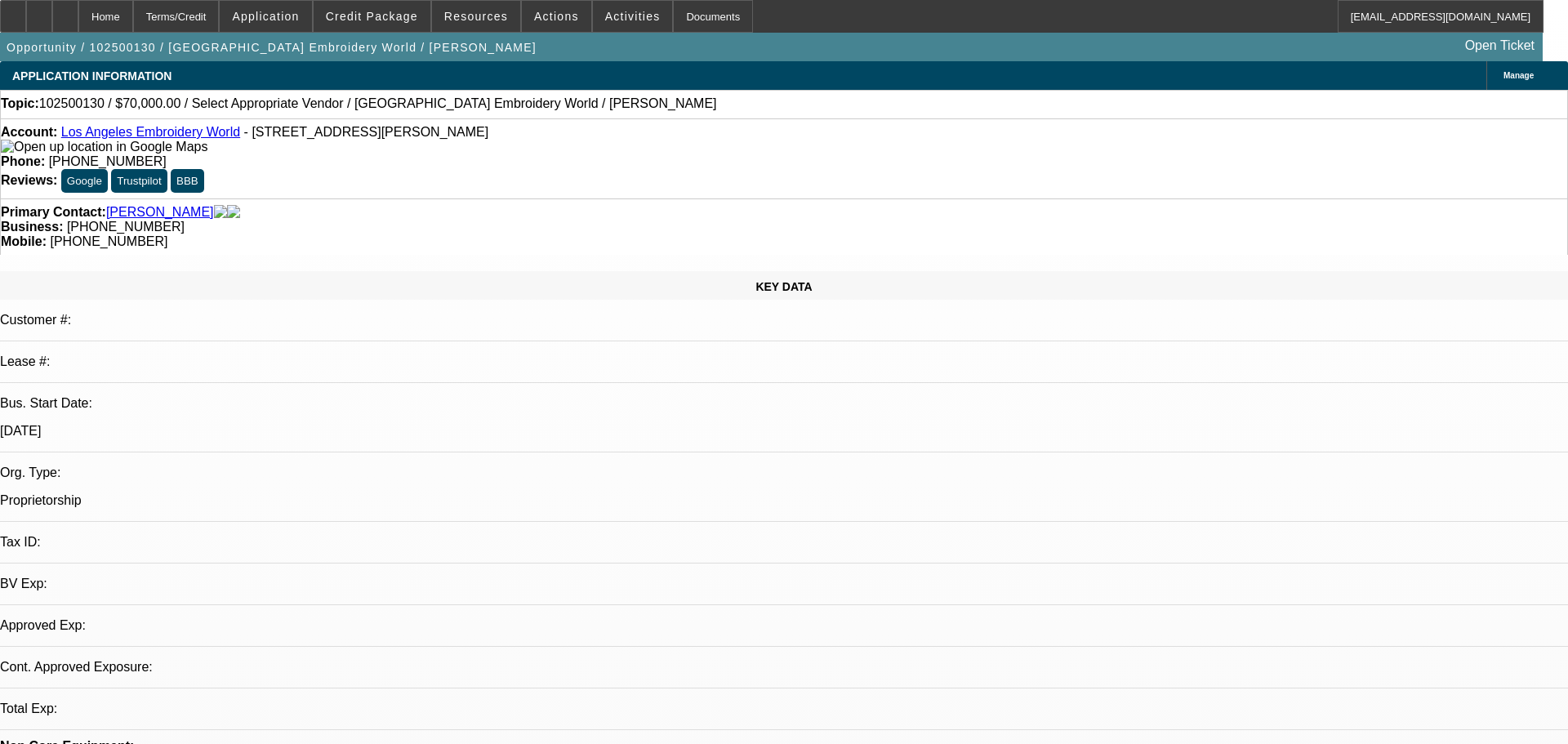
select select "2"
select select "0.1"
select select "4"
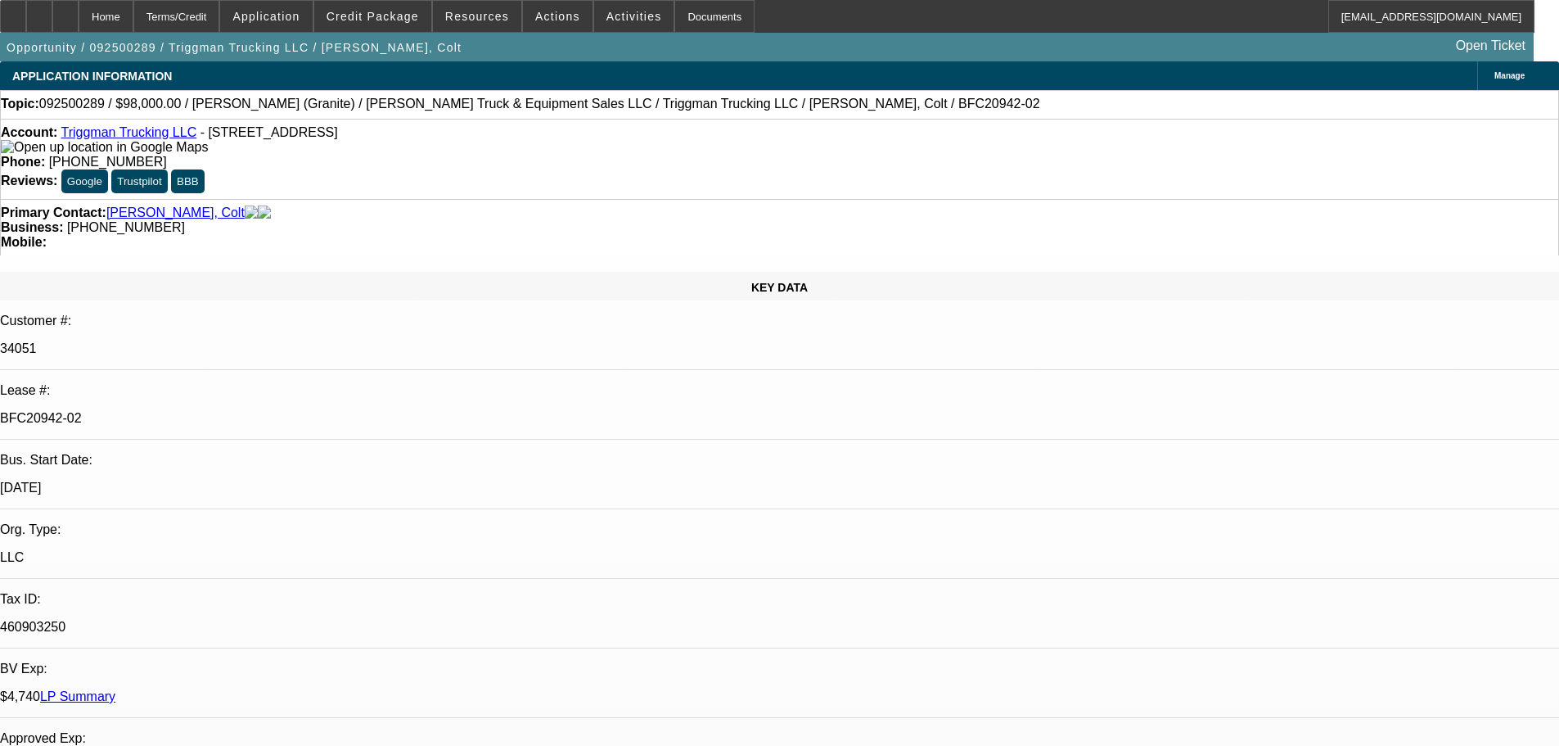
select select "0"
select select "2"
select select "0"
select select "6"
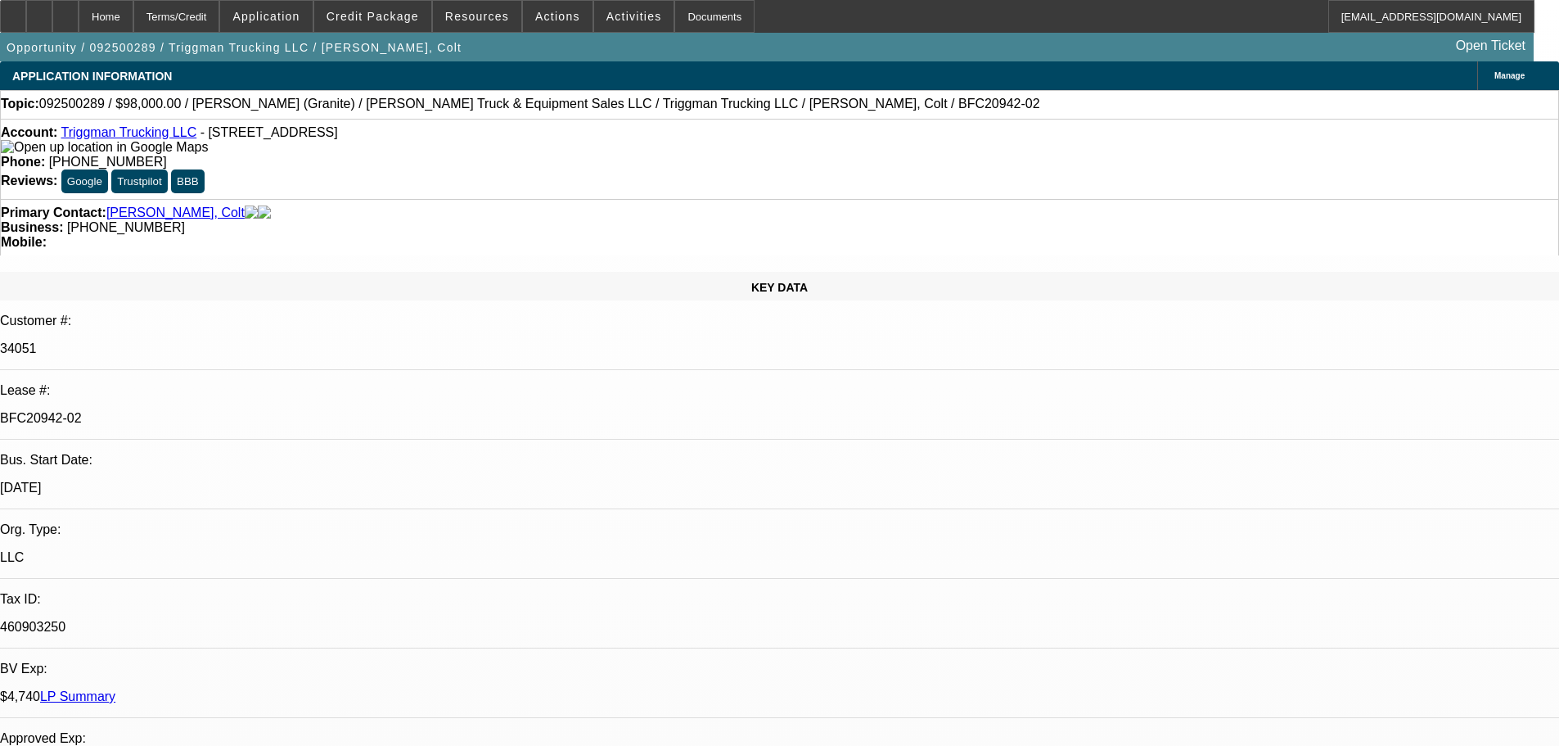
select select "0"
select select "2"
select select "0"
select select "6"
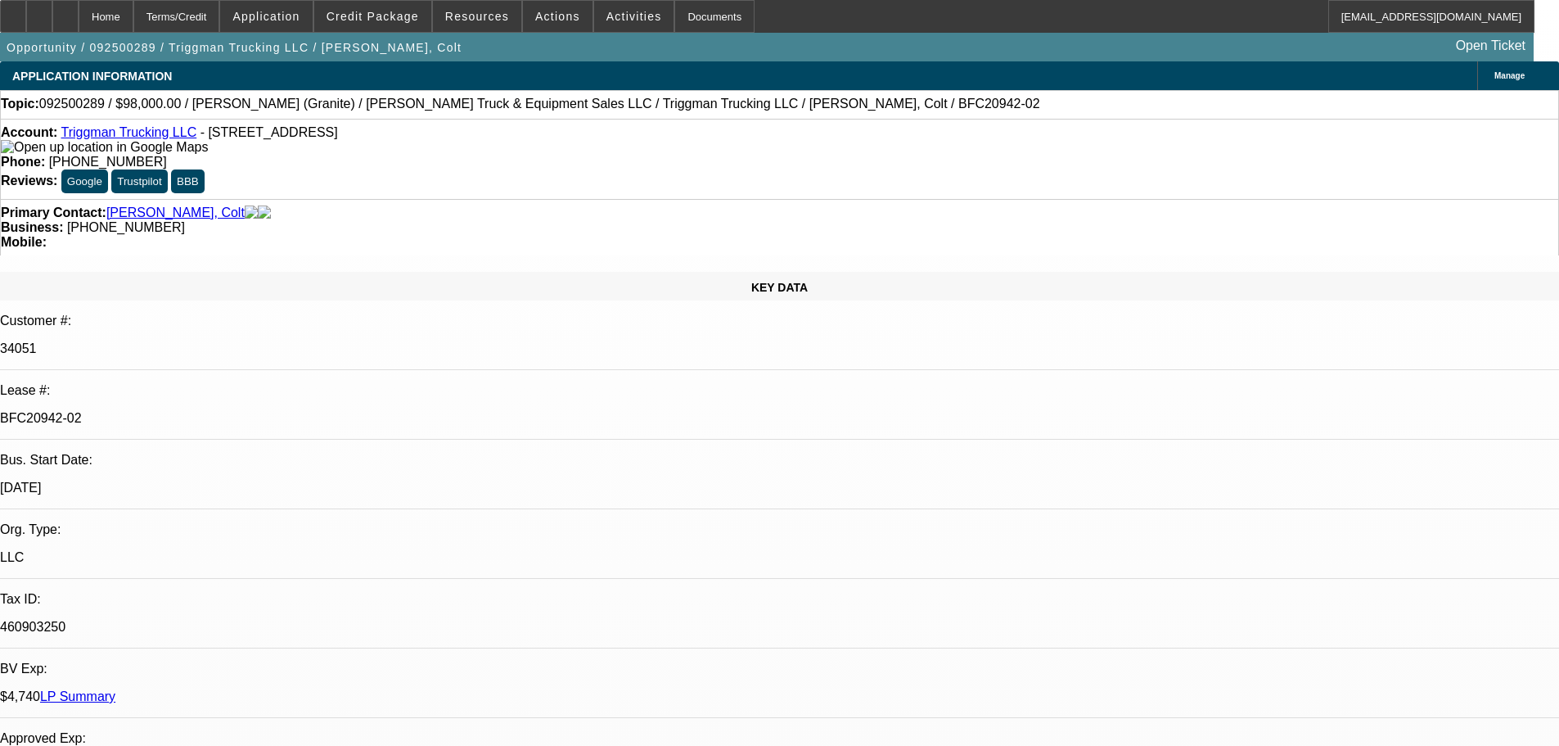
select select "0"
select select "2"
select select "0"
select select "6"
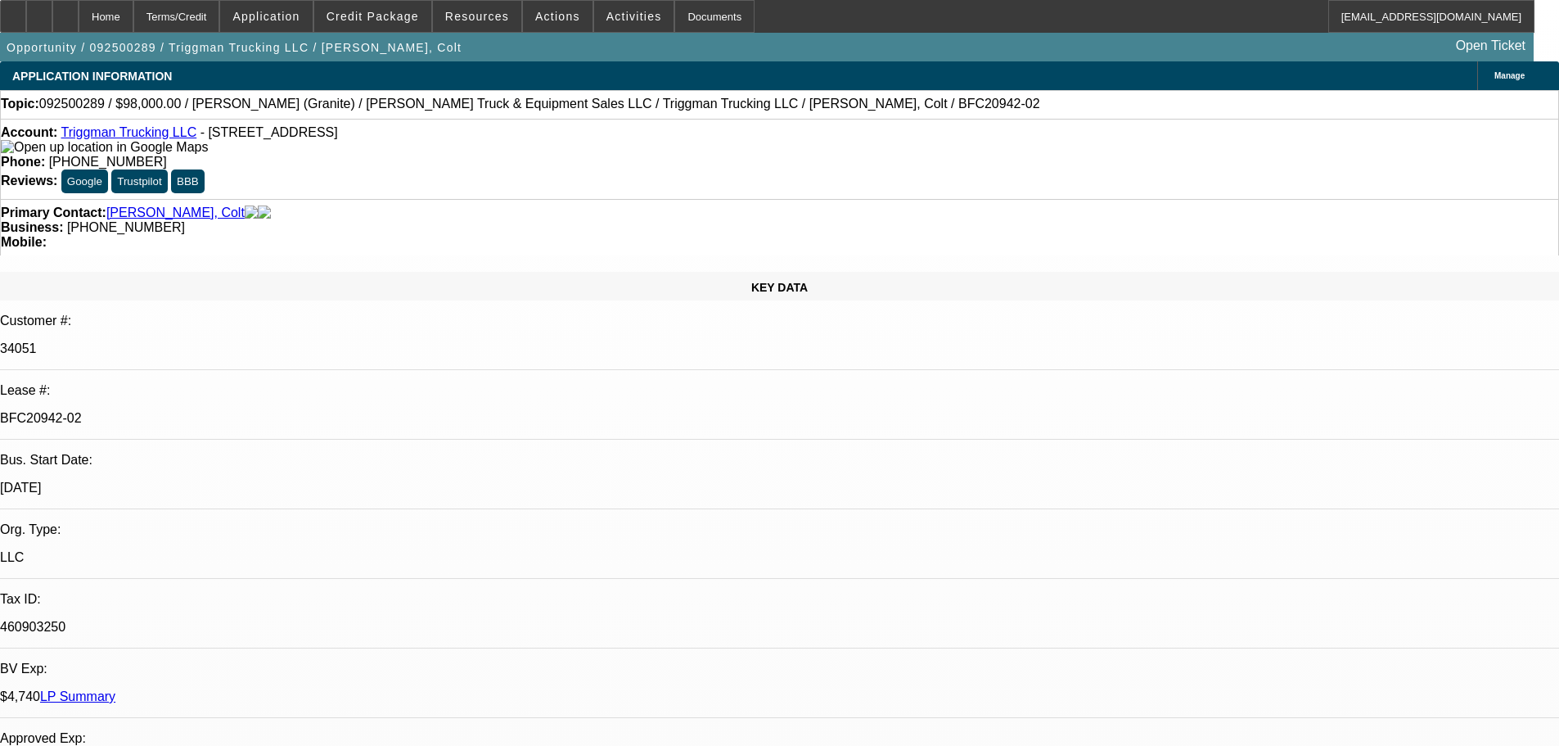
select select "0"
select select "2"
select select "0"
select select "6"
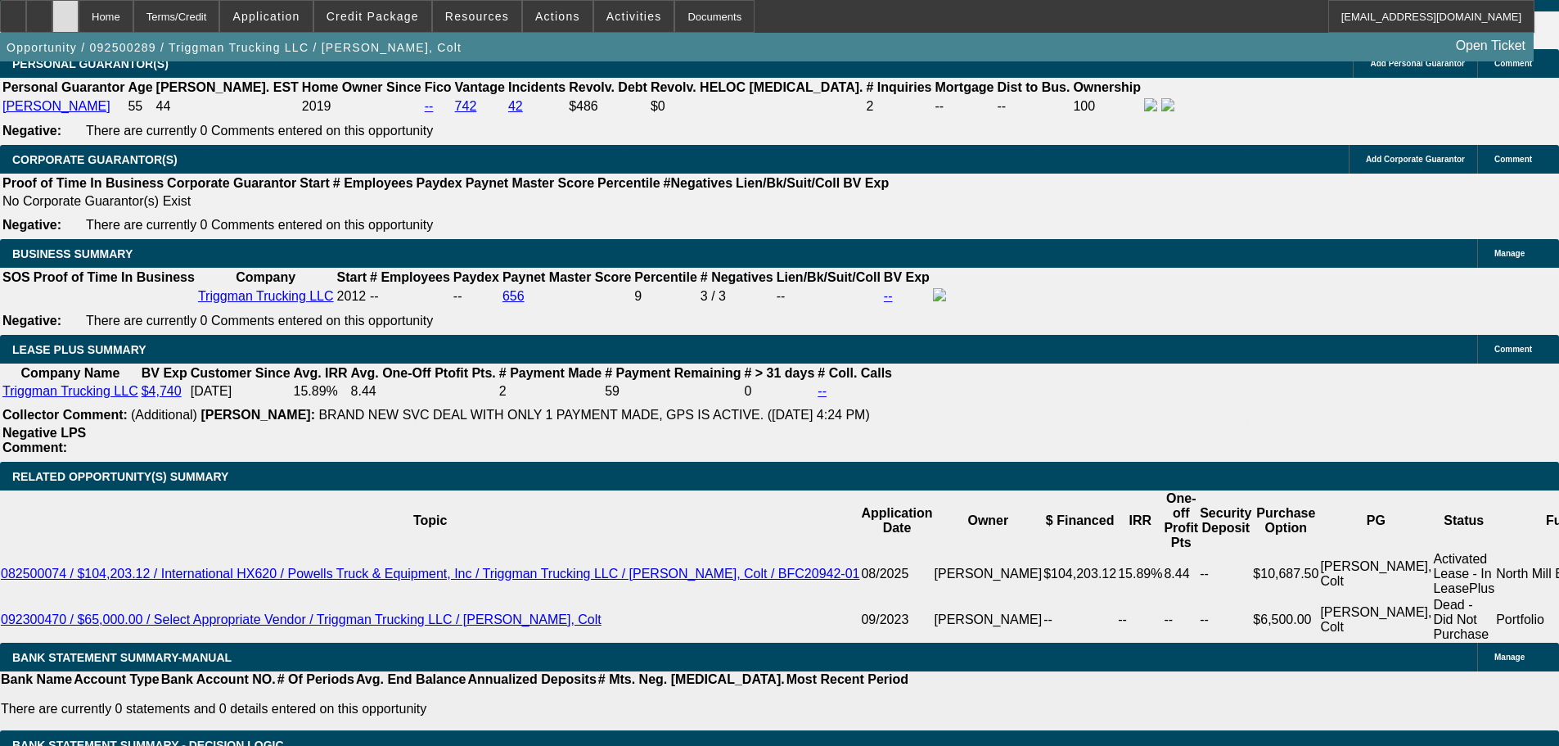
scroll to position [2537, 0]
click at [65, 11] on icon at bounding box center [65, 11] width 0 height 0
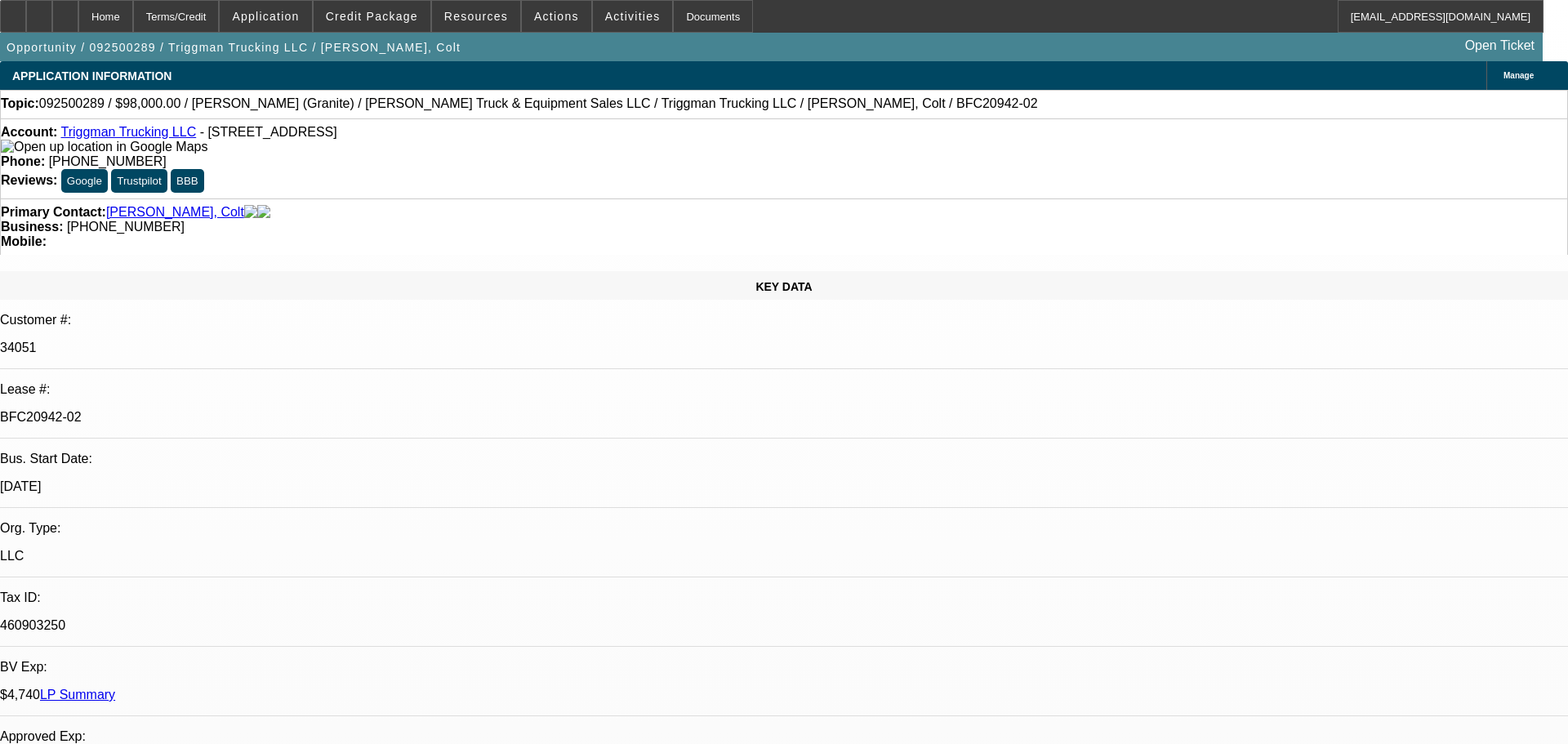
select select "0"
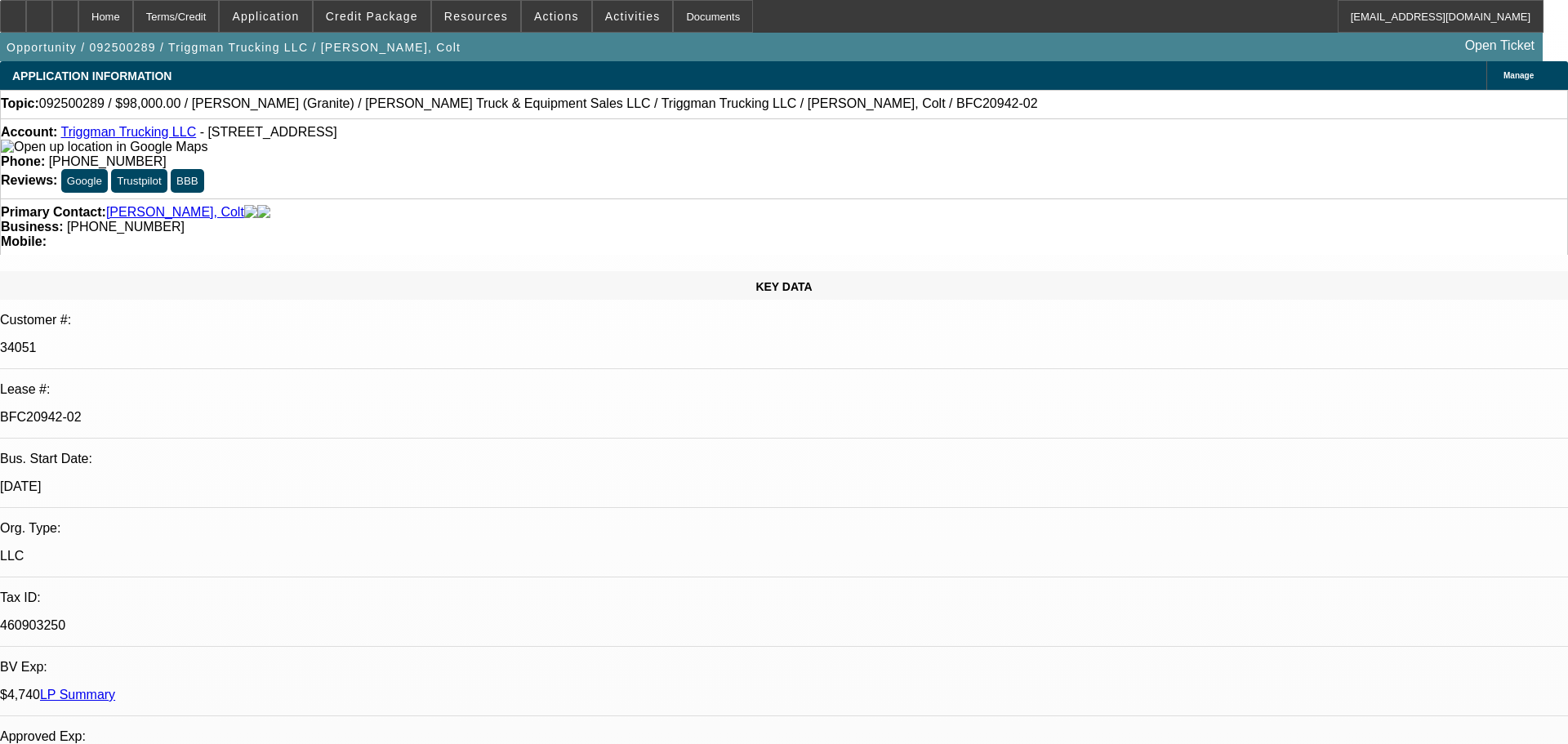
select select "0"
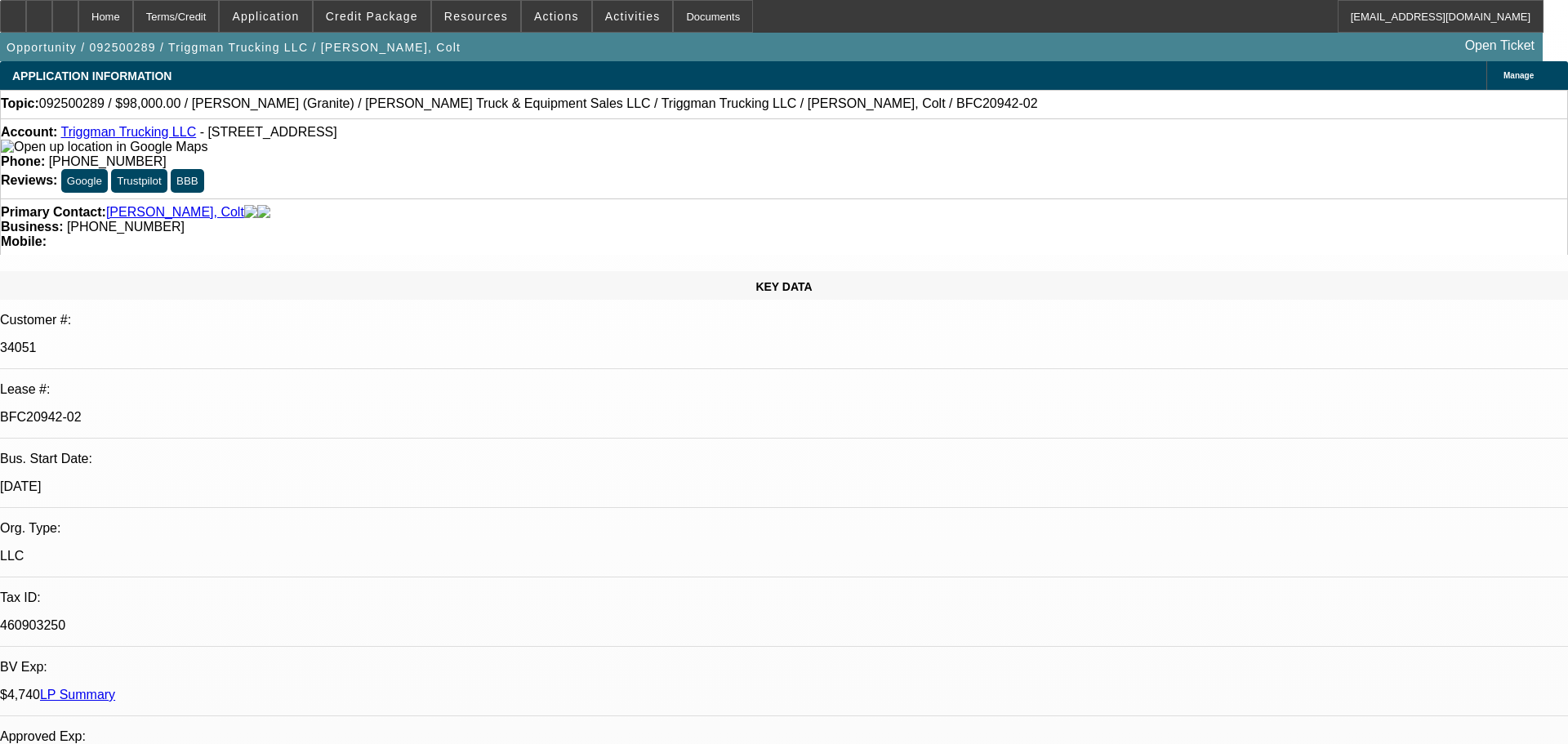
select select "0"
select select "1"
select select "2"
select select "6"
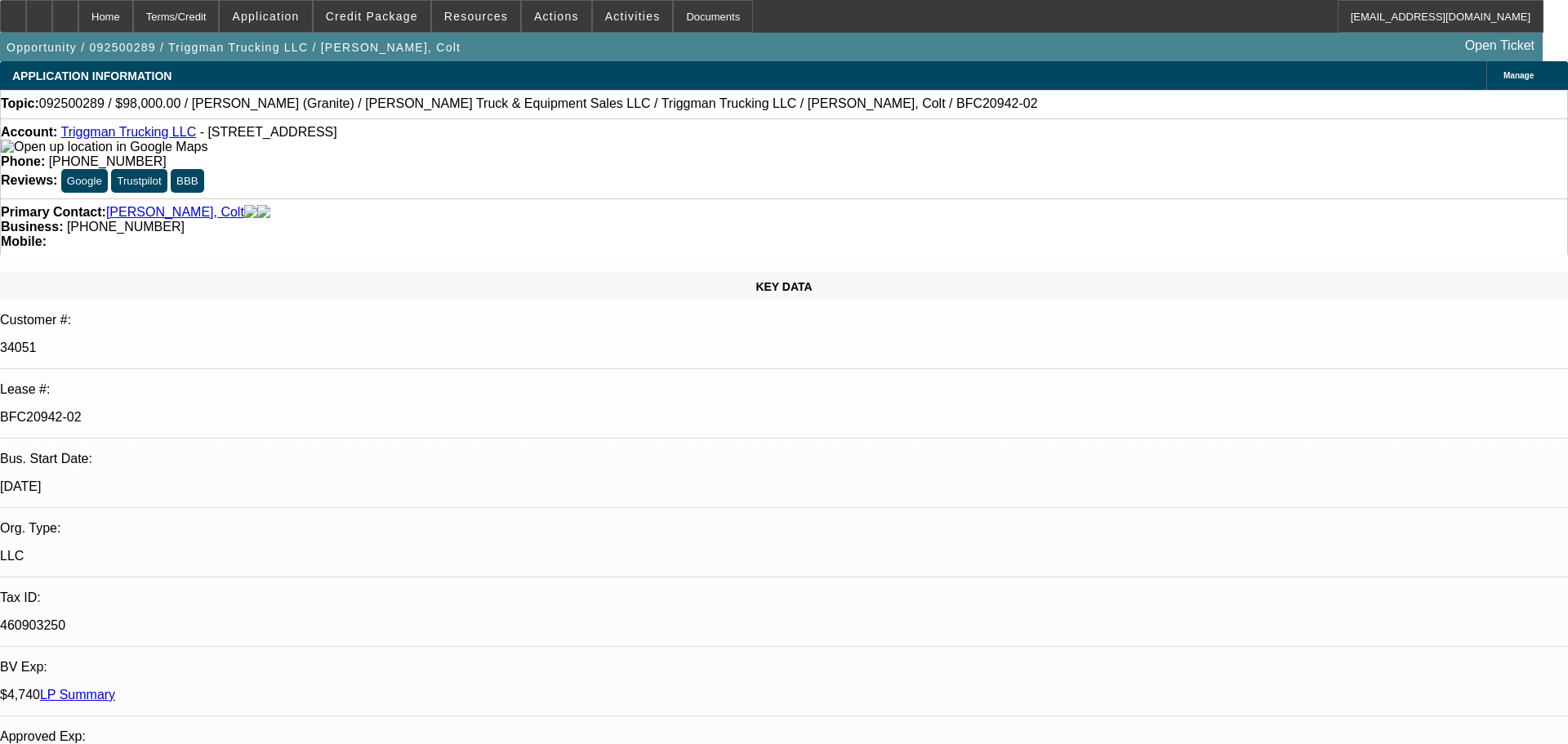
select select "1"
select select "2"
select select "6"
select select "1"
select select "2"
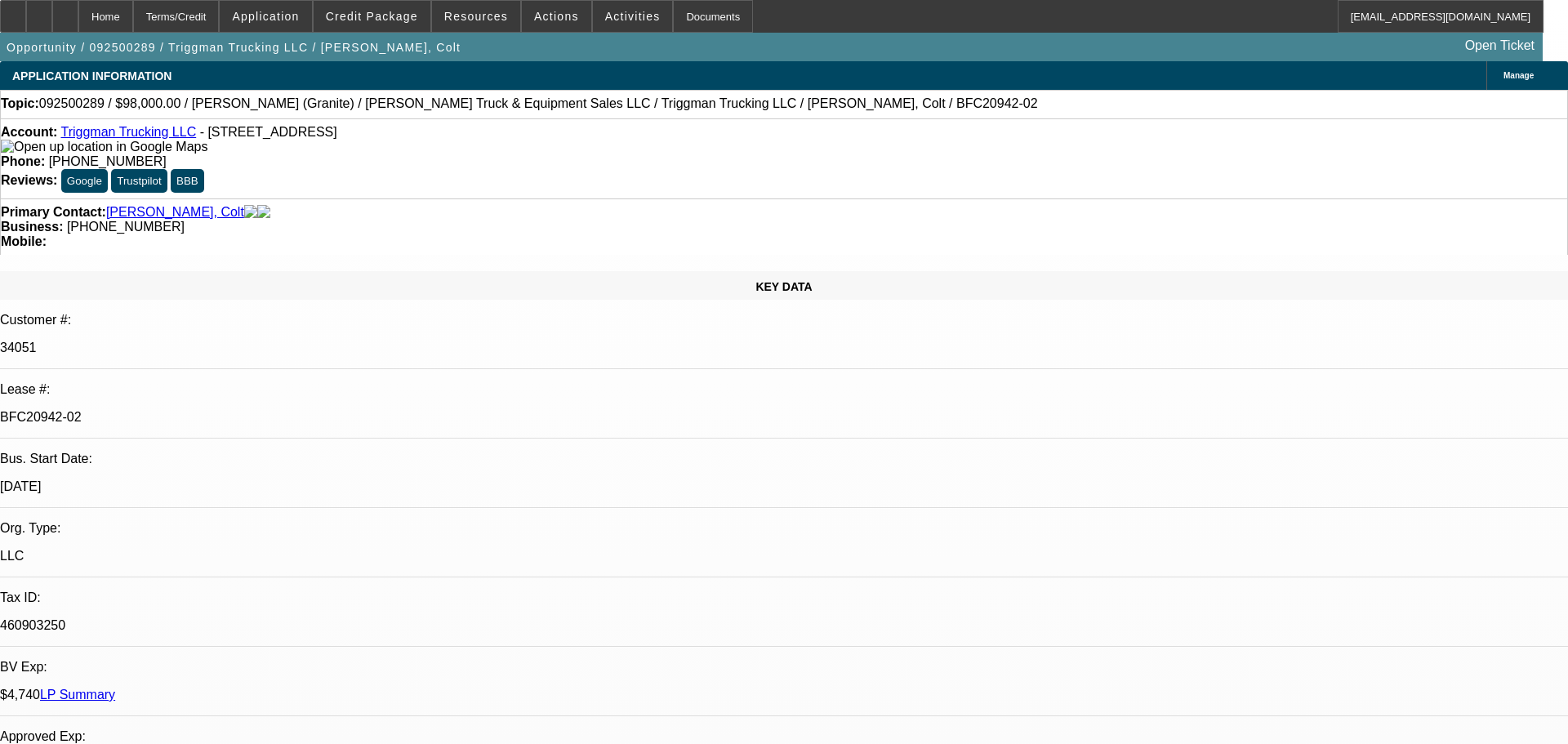
select select "6"
select select "1"
select select "2"
select select "6"
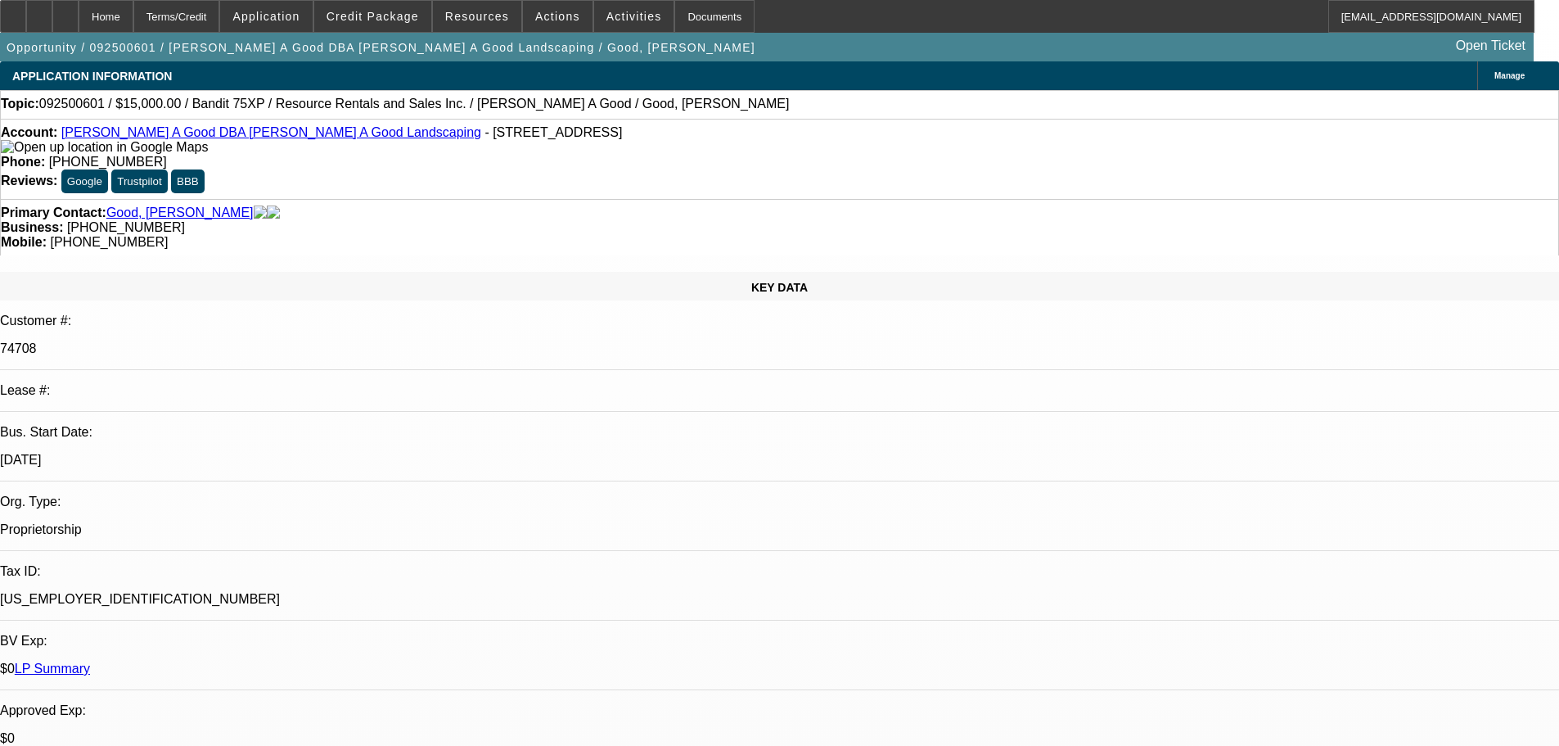
select select "0"
select select "3"
select select "0"
select select "6"
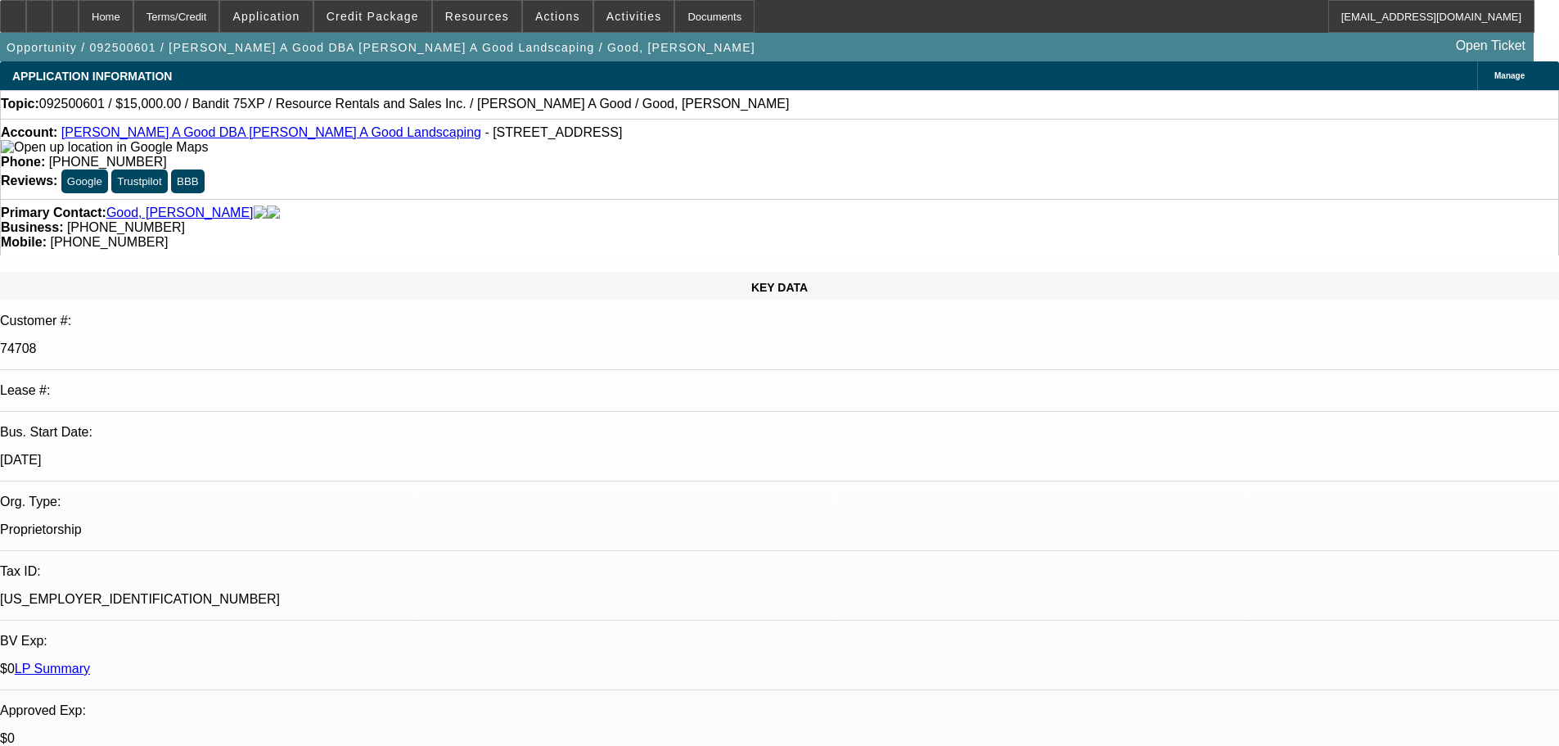
select select "0"
select select "3"
select select "0"
select select "6"
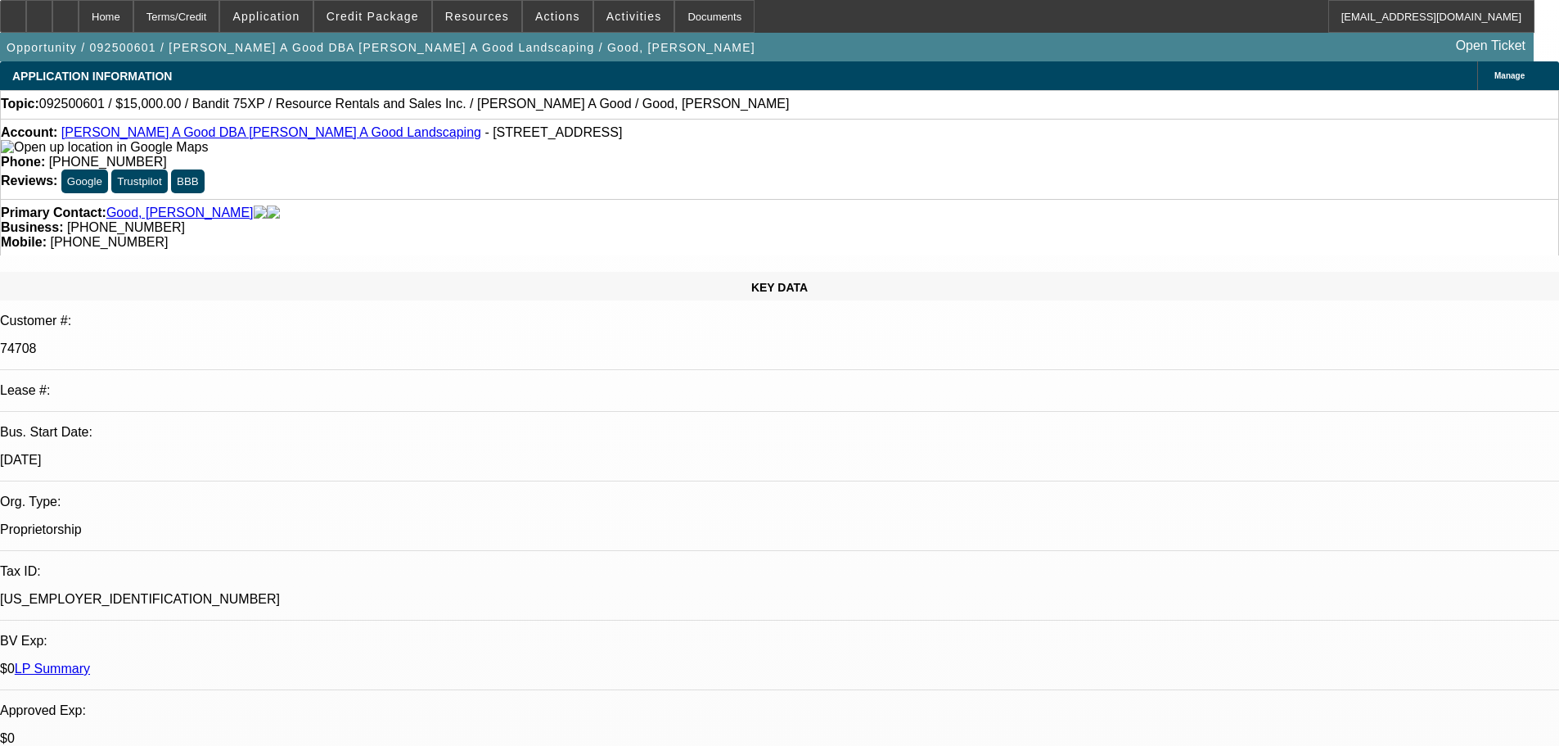
select select "0"
select select "3"
select select "0"
select select "2"
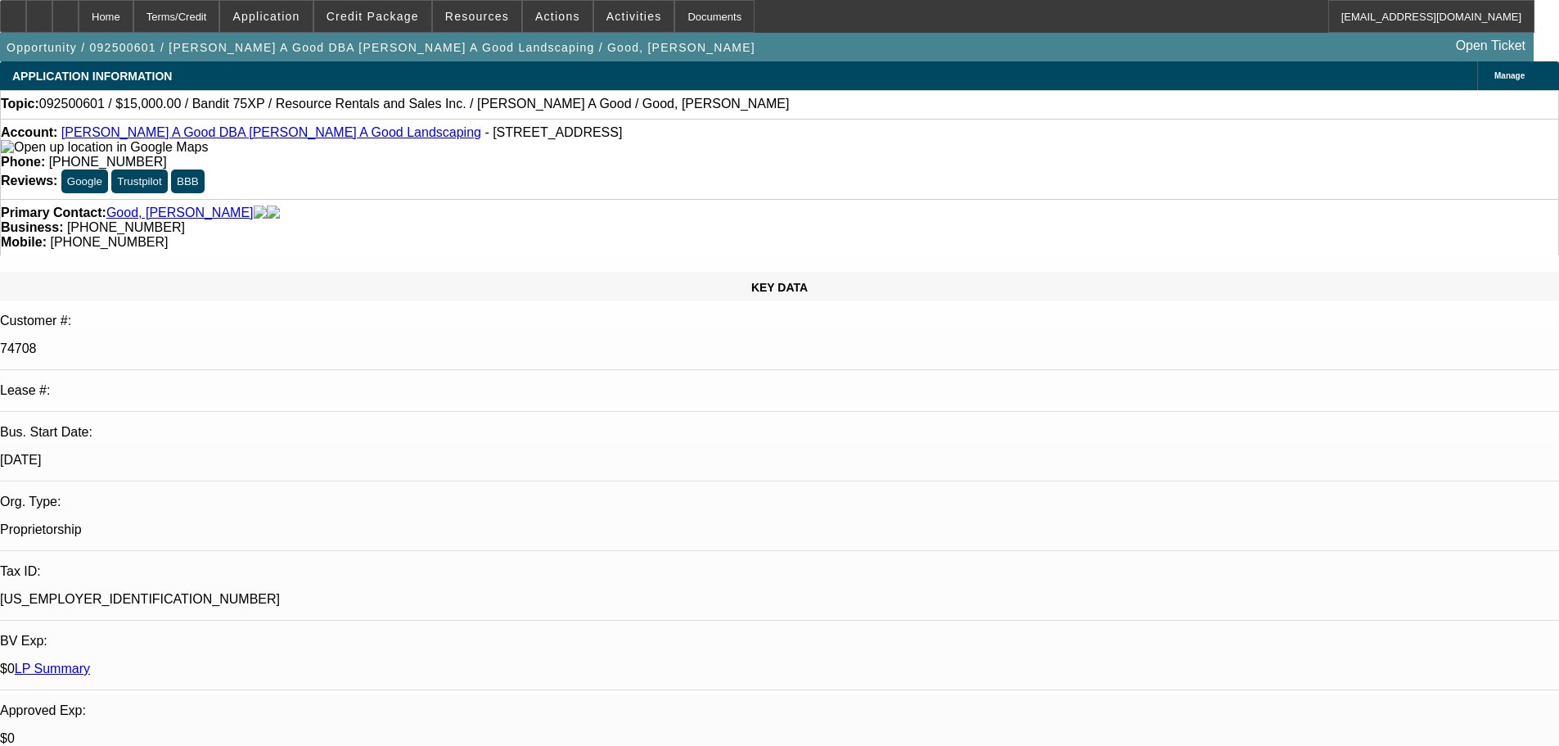
select select "0"
select select "3"
select select "0"
select select "2"
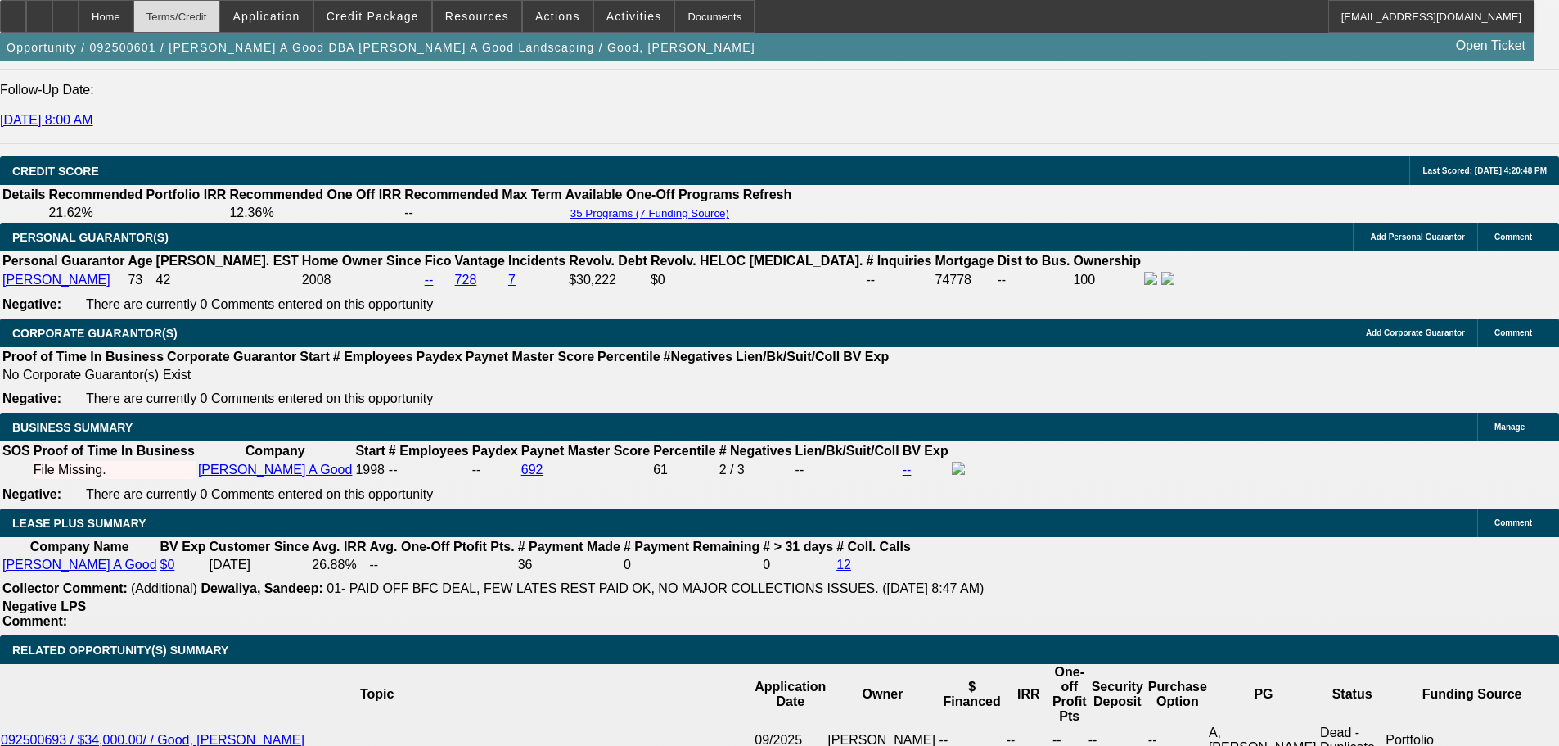
scroll to position [2374, 0]
click at [79, 23] on div at bounding box center [65, 16] width 26 height 33
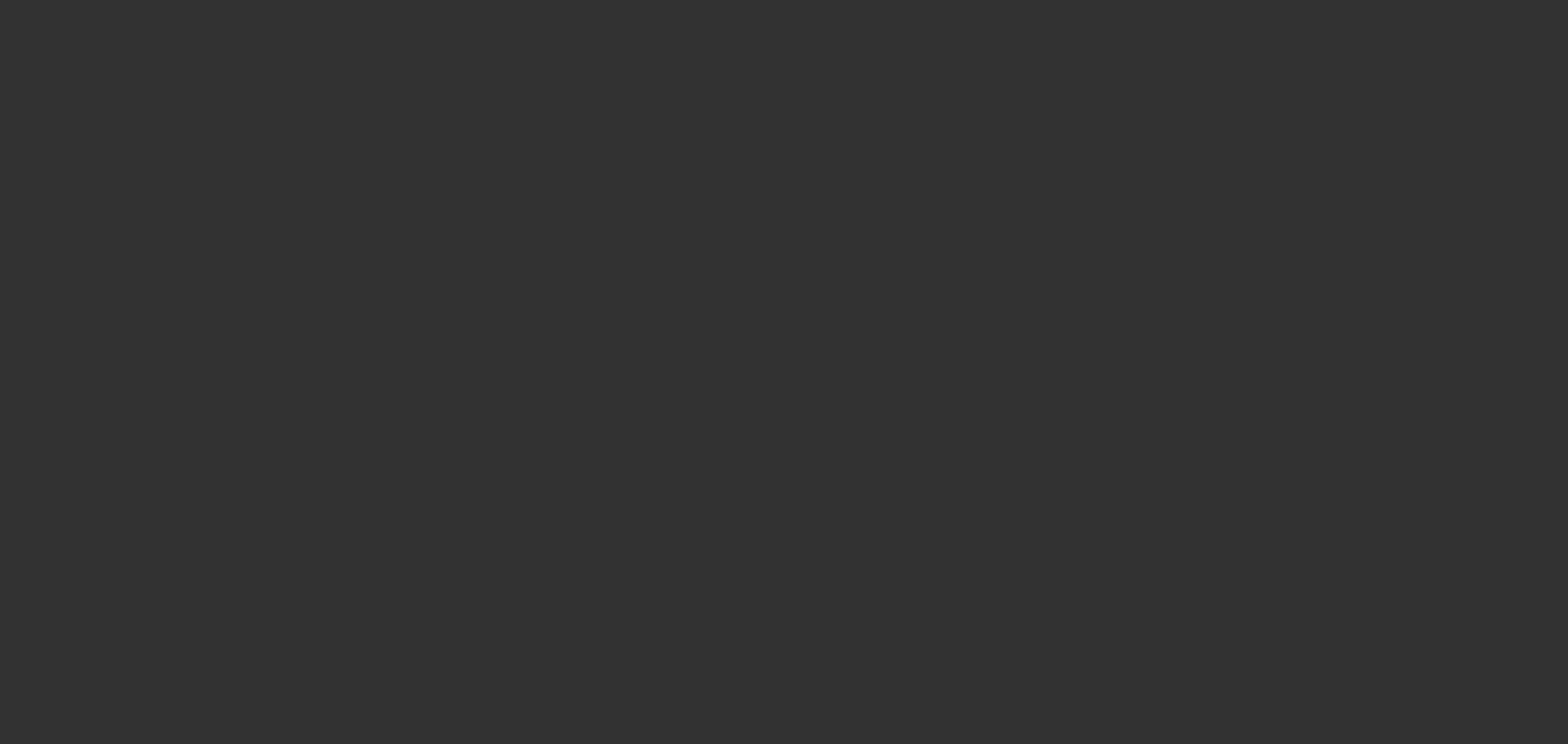
select select "0"
select select "3"
select select "0"
select select "6"
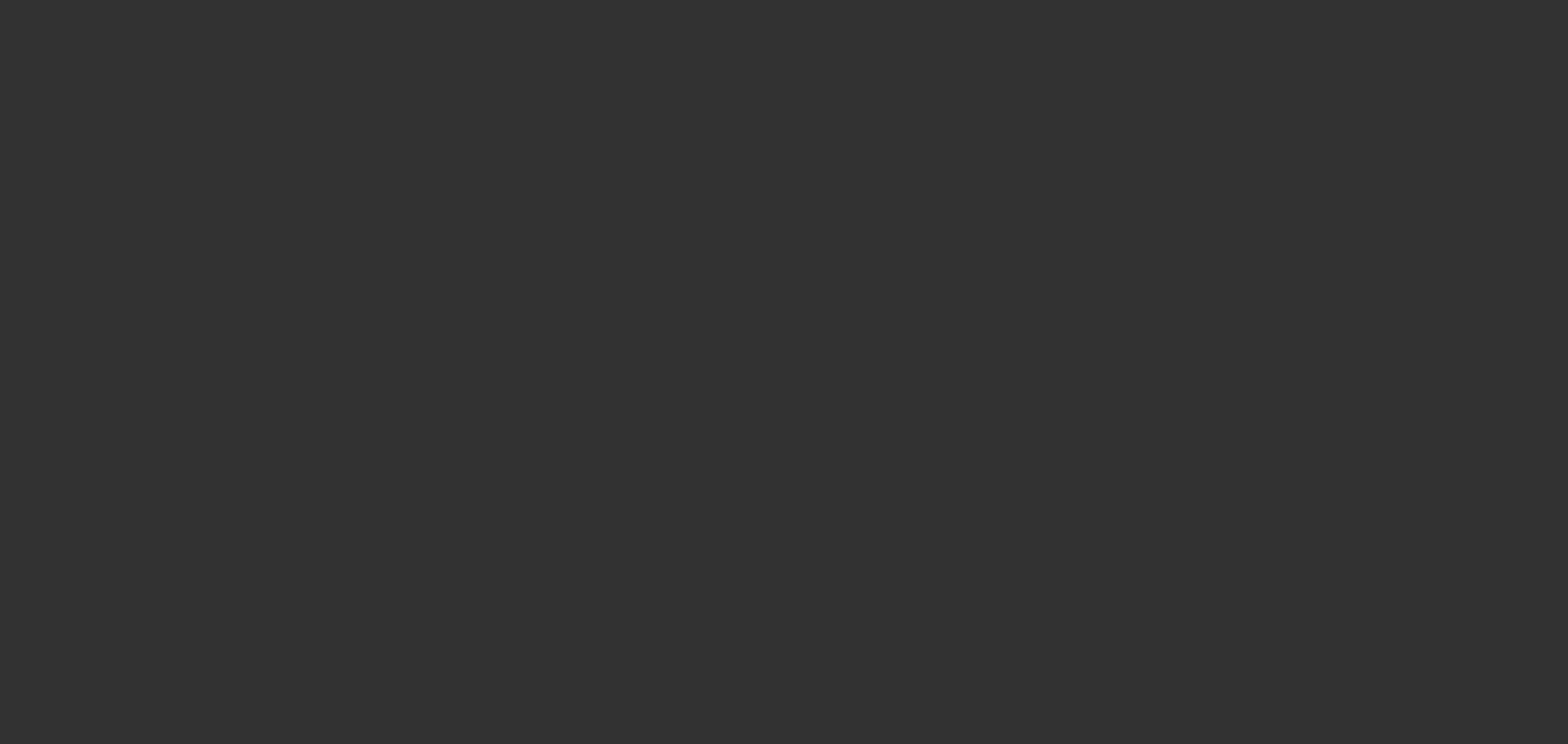
select select "0"
select select "3"
select select "0"
select select "6"
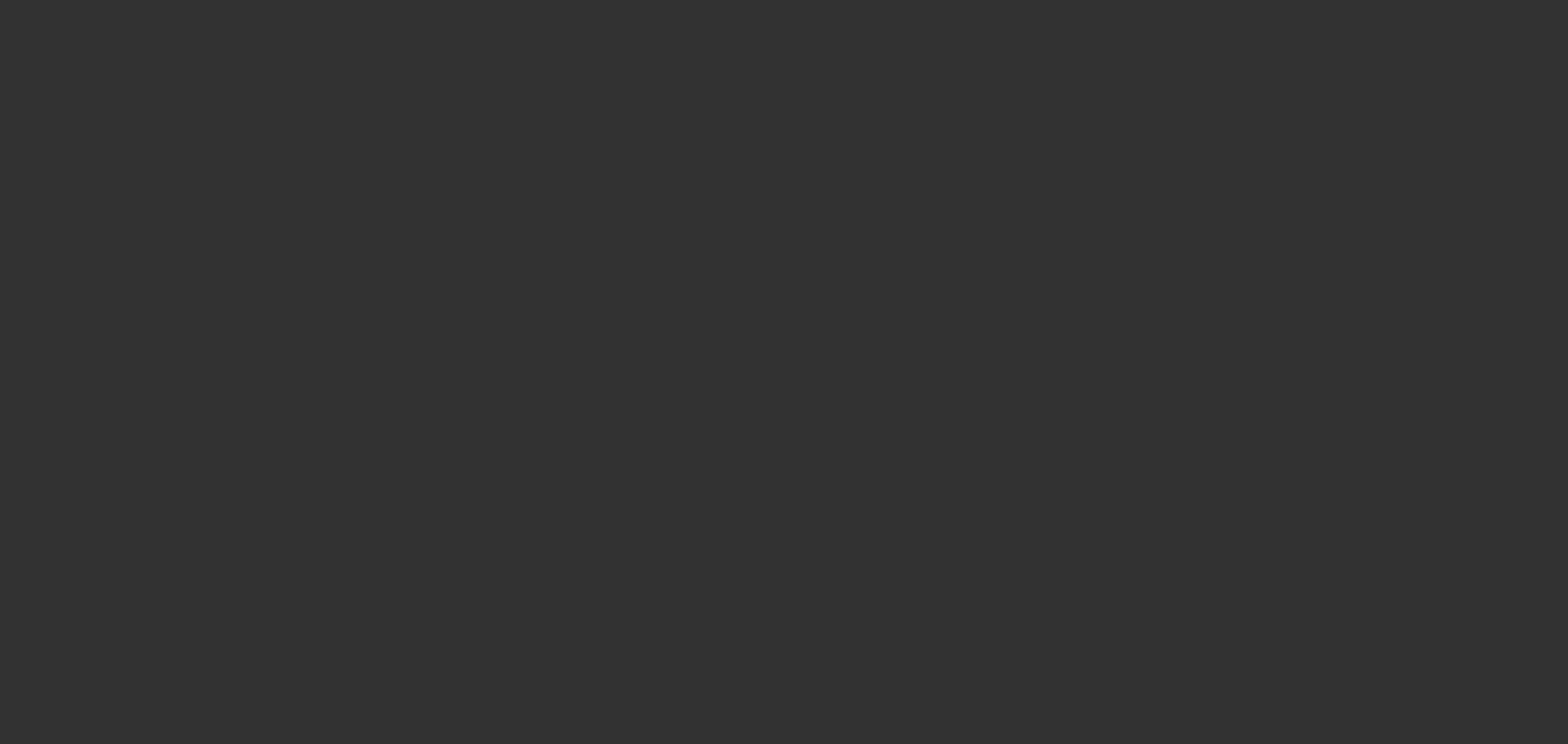
select select "0"
select select "3"
select select "0"
select select "2"
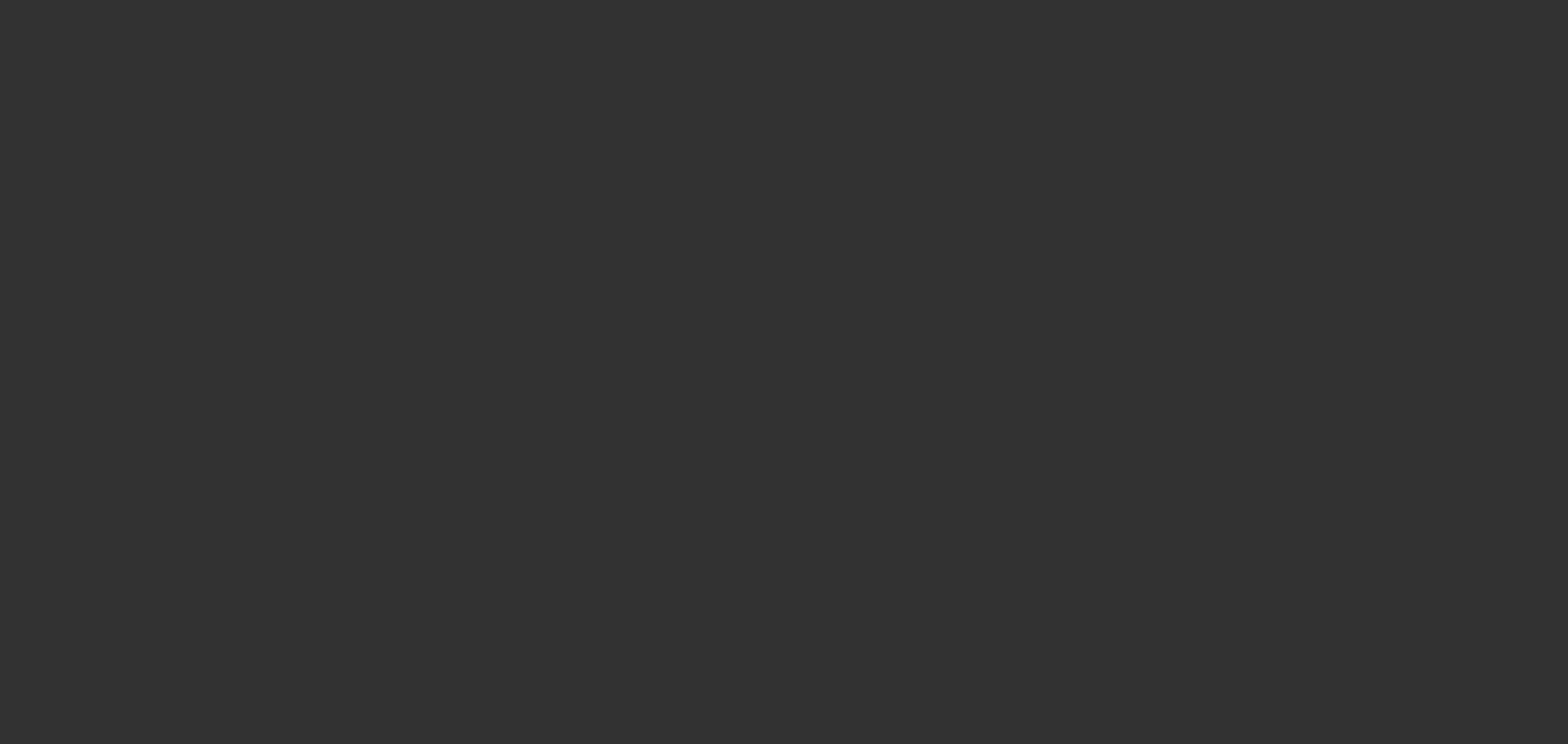
select select "0"
select select "3"
select select "0"
select select "2"
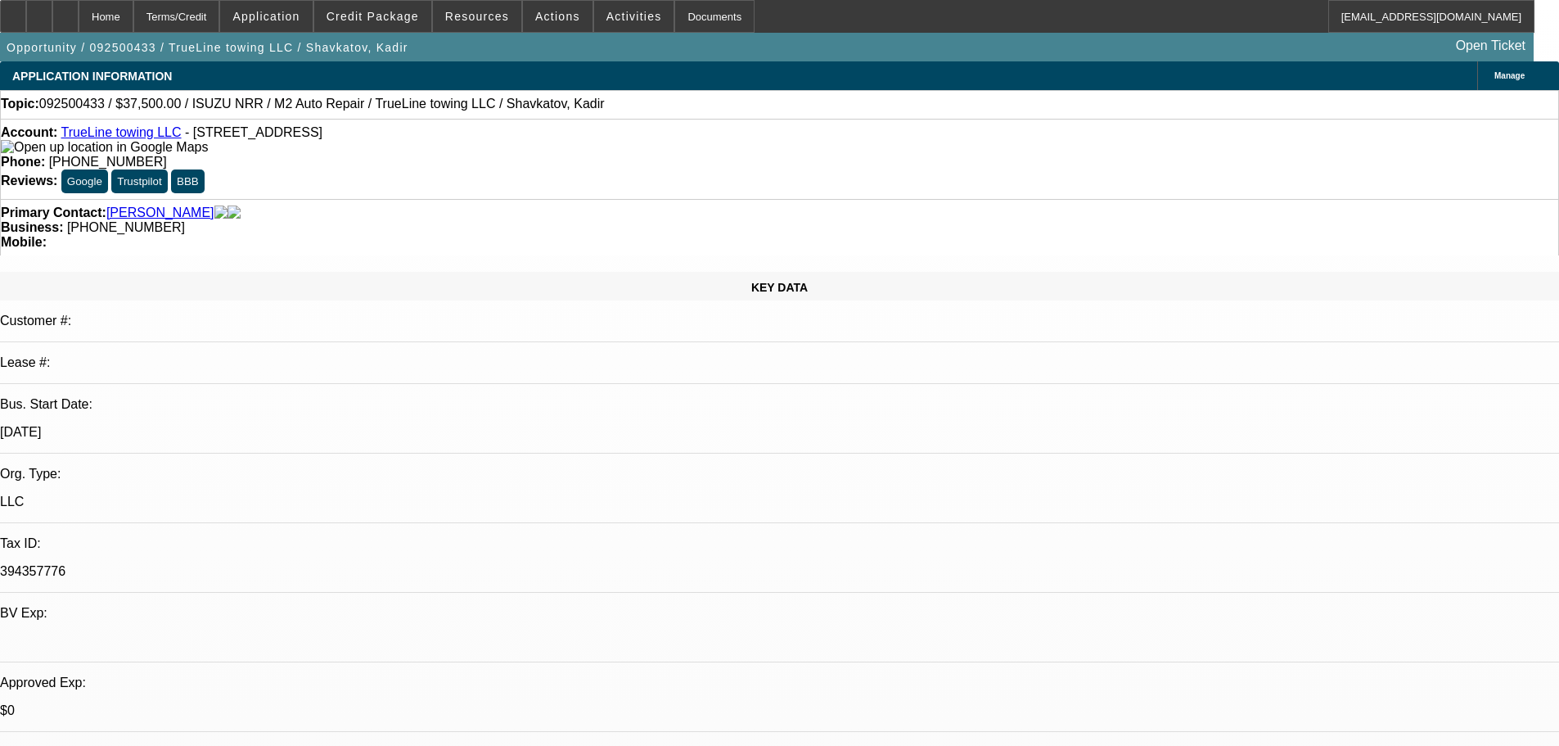
select select "0"
select select "2"
select select "0.1"
select select "4"
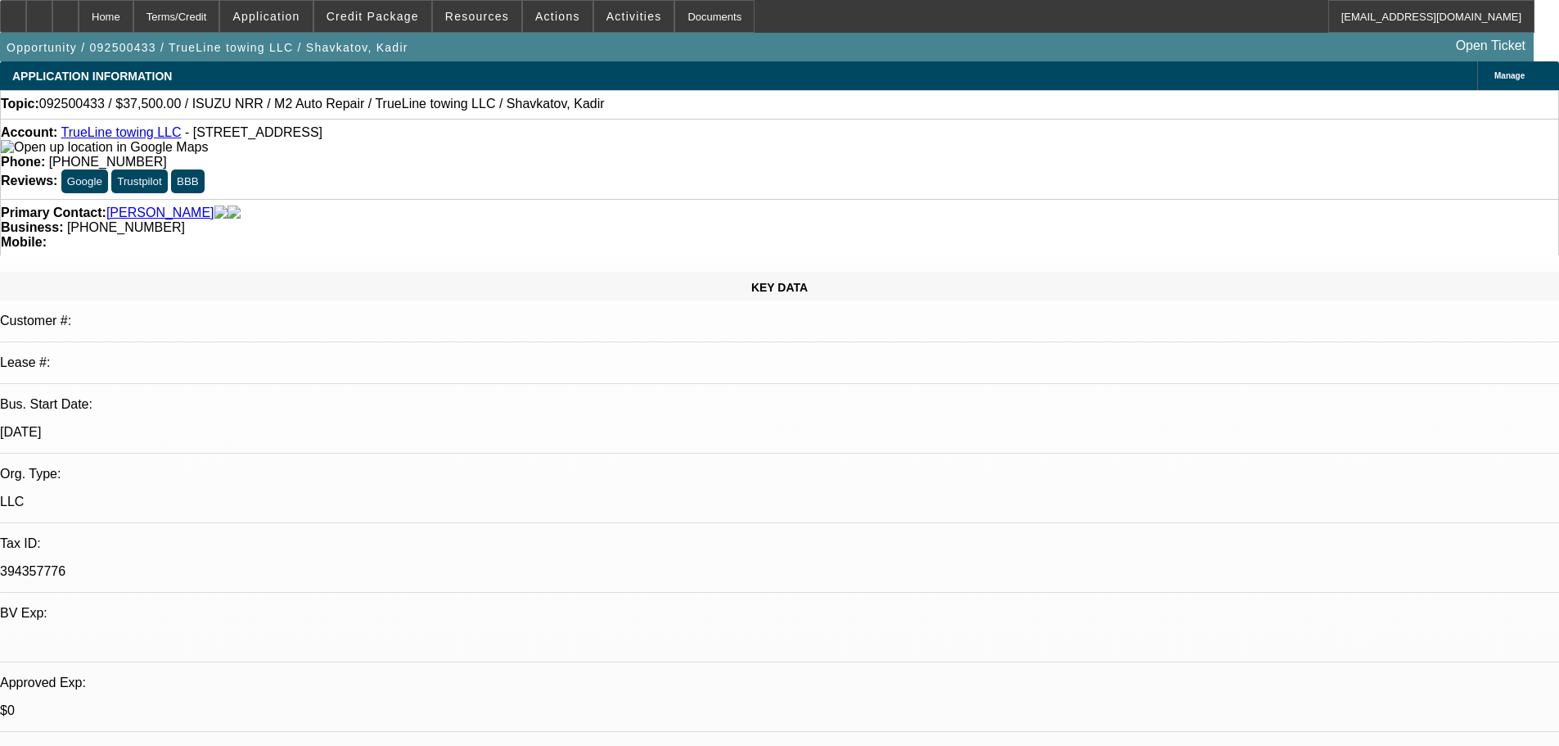
select select "0"
select select "2"
select select "0.1"
select select "4"
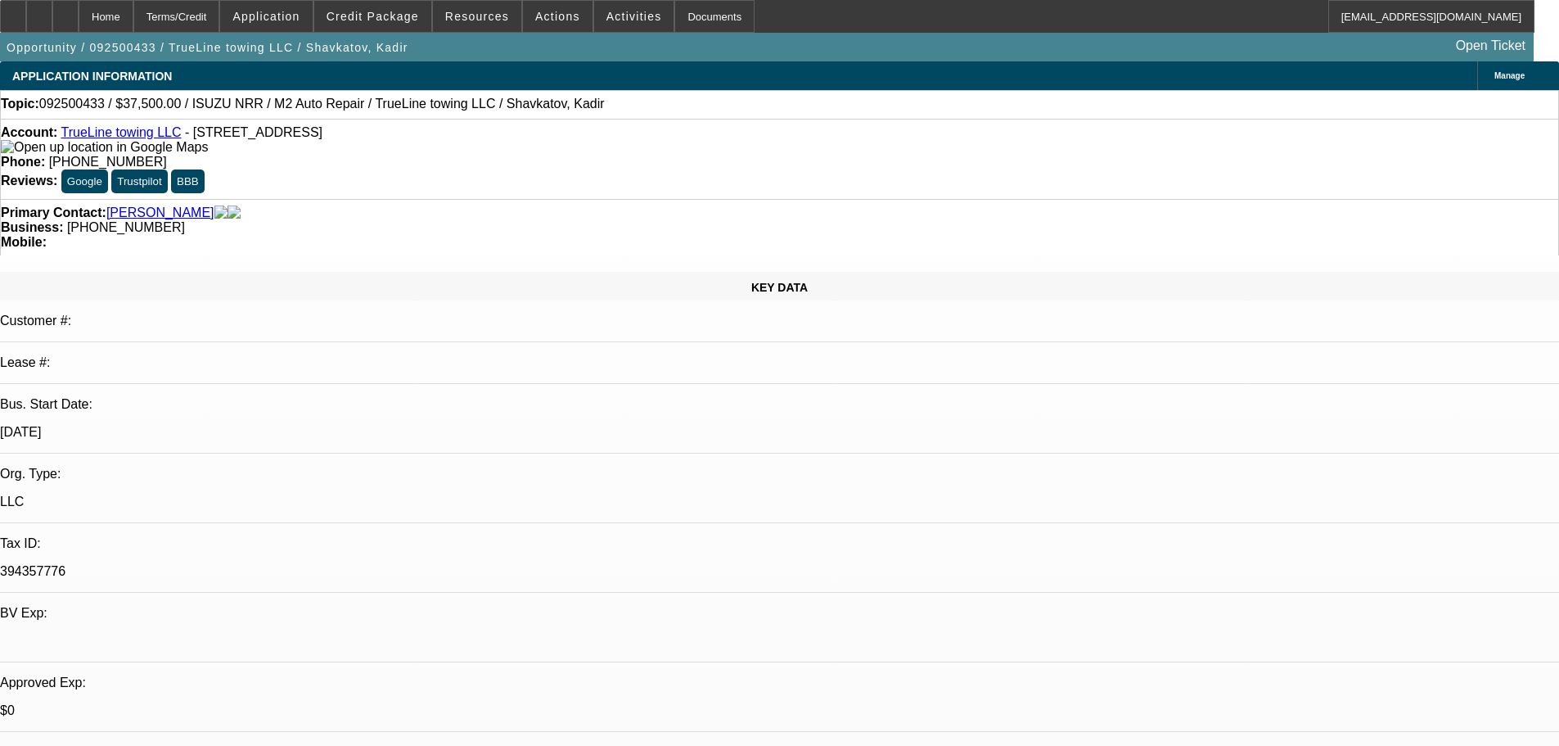
select select "0"
select select "2"
select select "0.1"
select select "4"
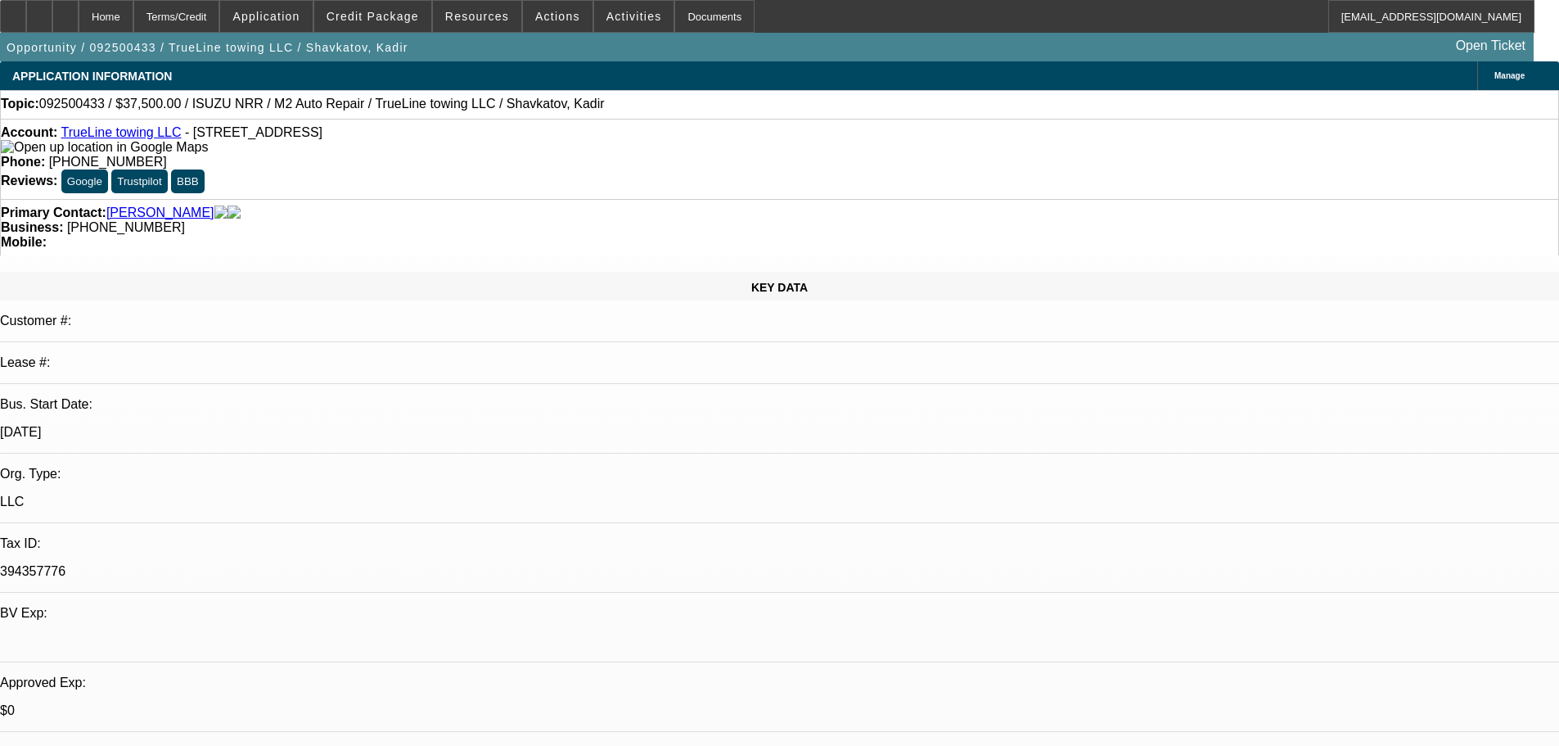
select select "0"
select select "2"
select select "0.1"
select select "4"
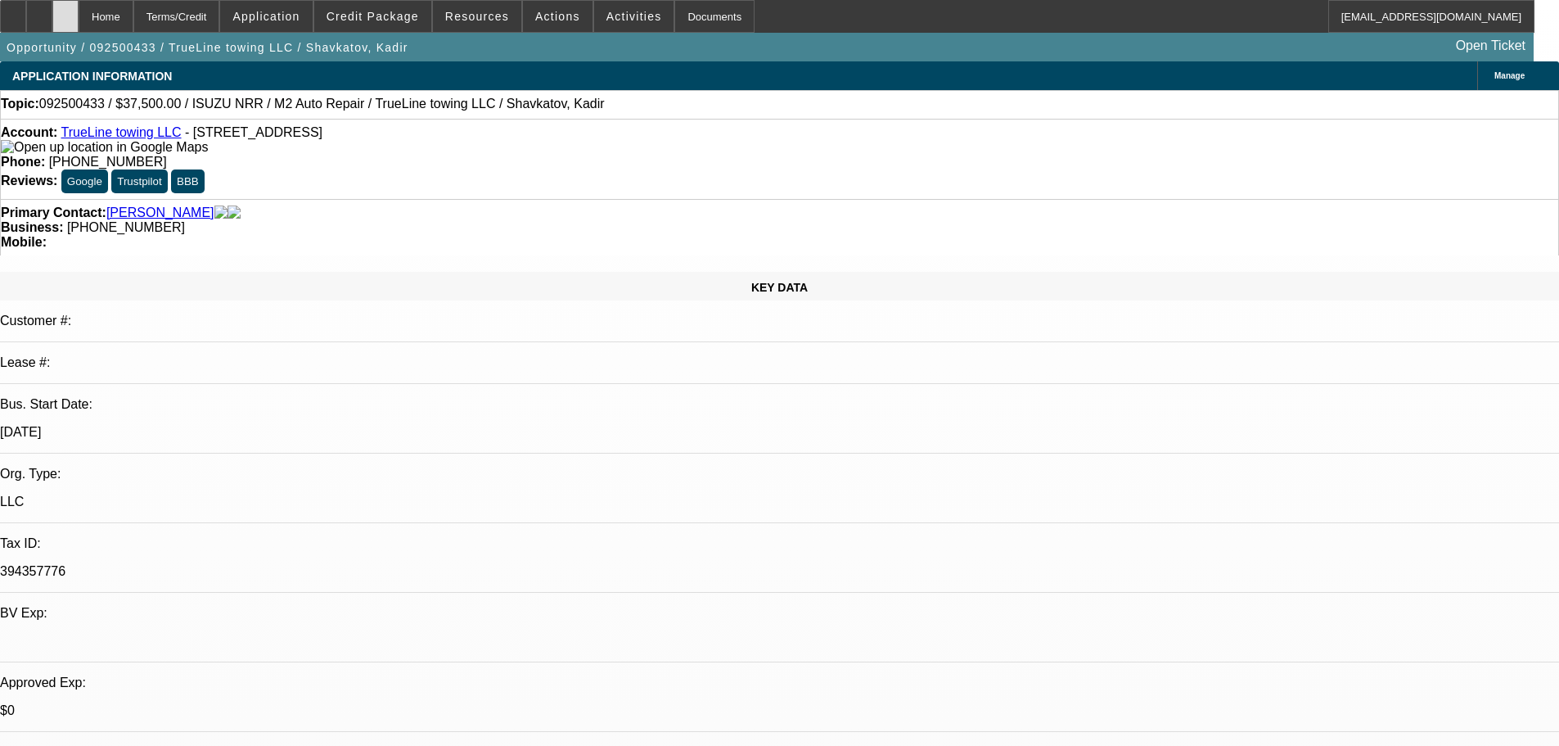
click at [65, 11] on icon at bounding box center [65, 11] width 0 height 0
select select "0"
select select "2"
select select "0.1"
select select "0"
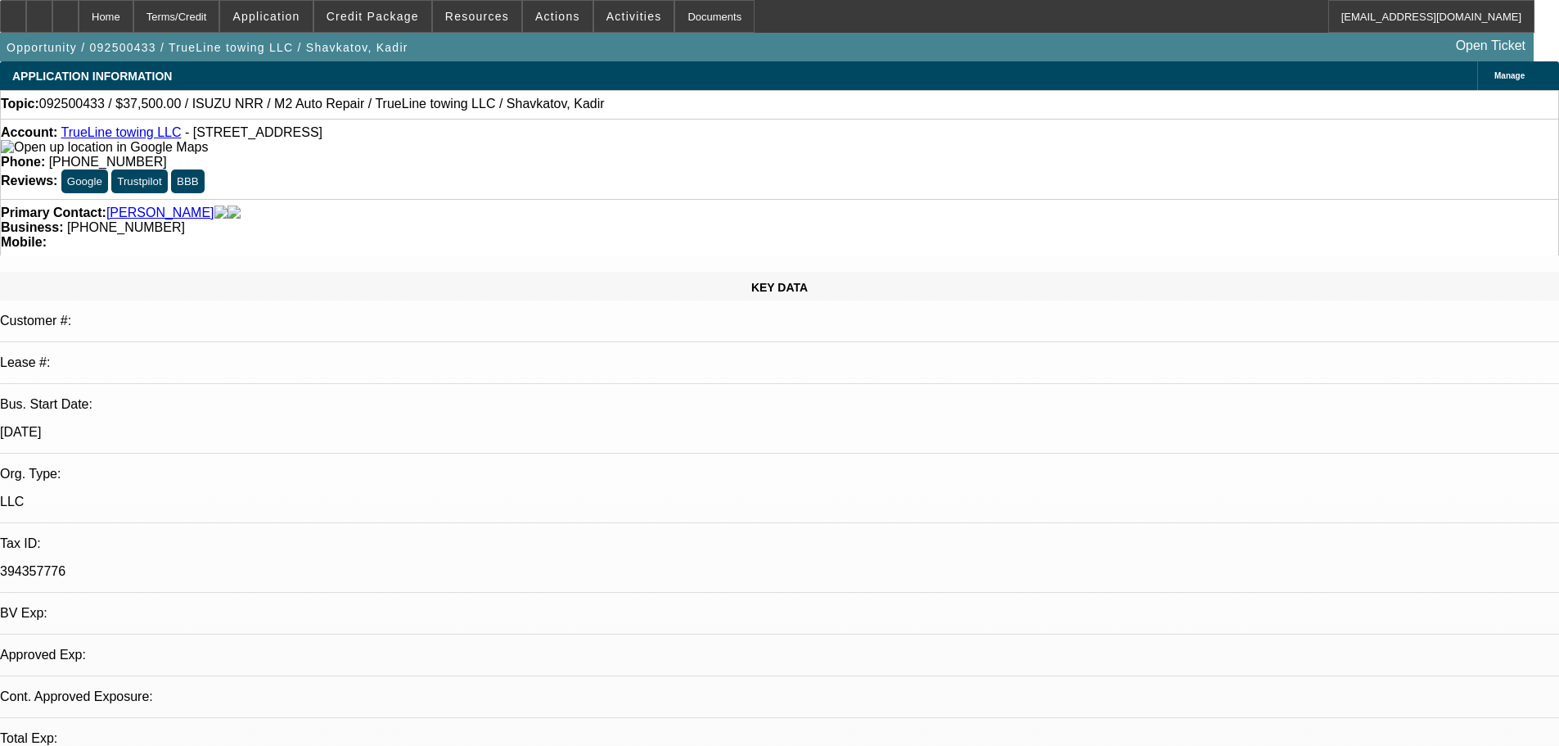
select select "2"
select select "0.1"
select select "0"
select select "2"
select select "0.1"
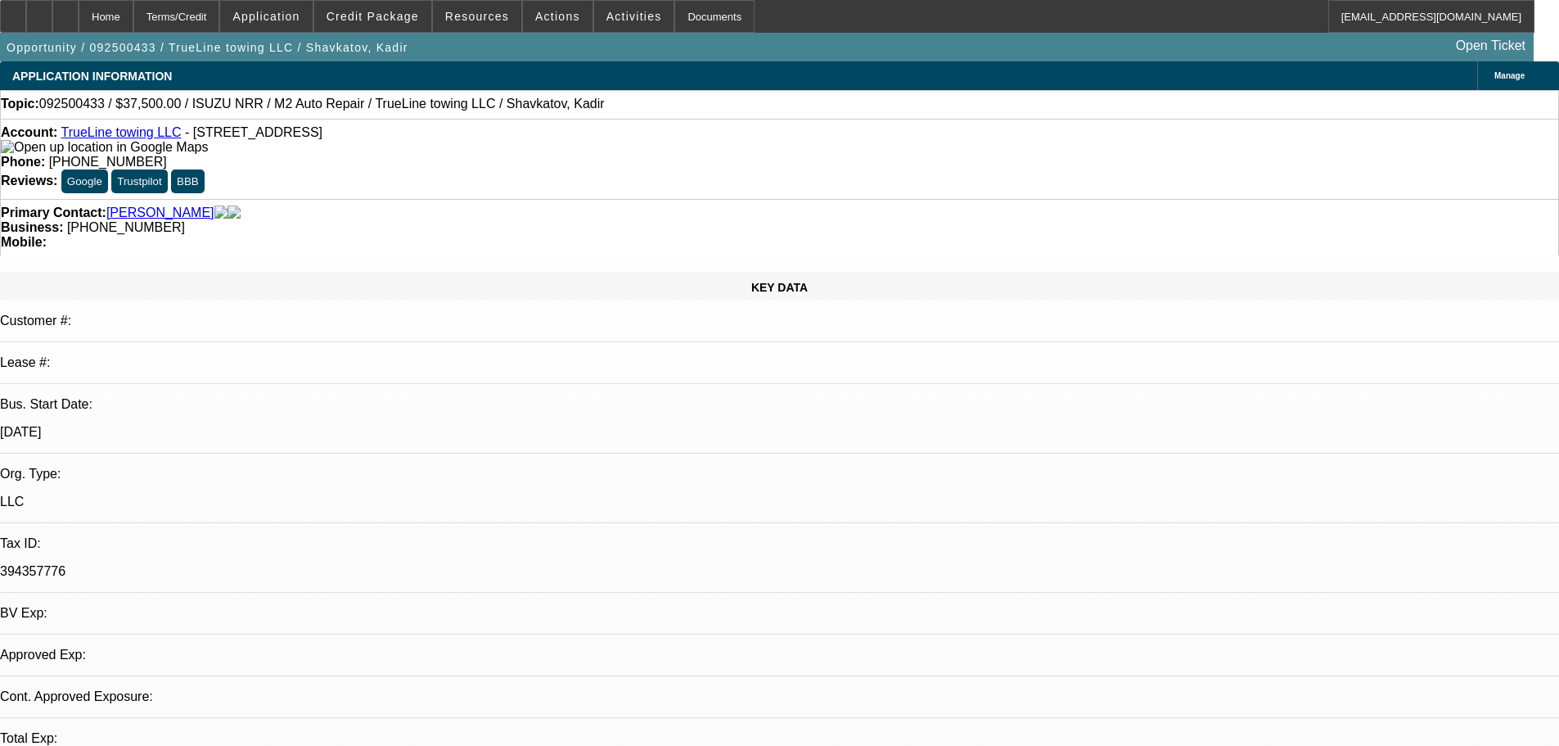
select select "0"
select select "2"
select select "0.1"
select select "1"
select select "2"
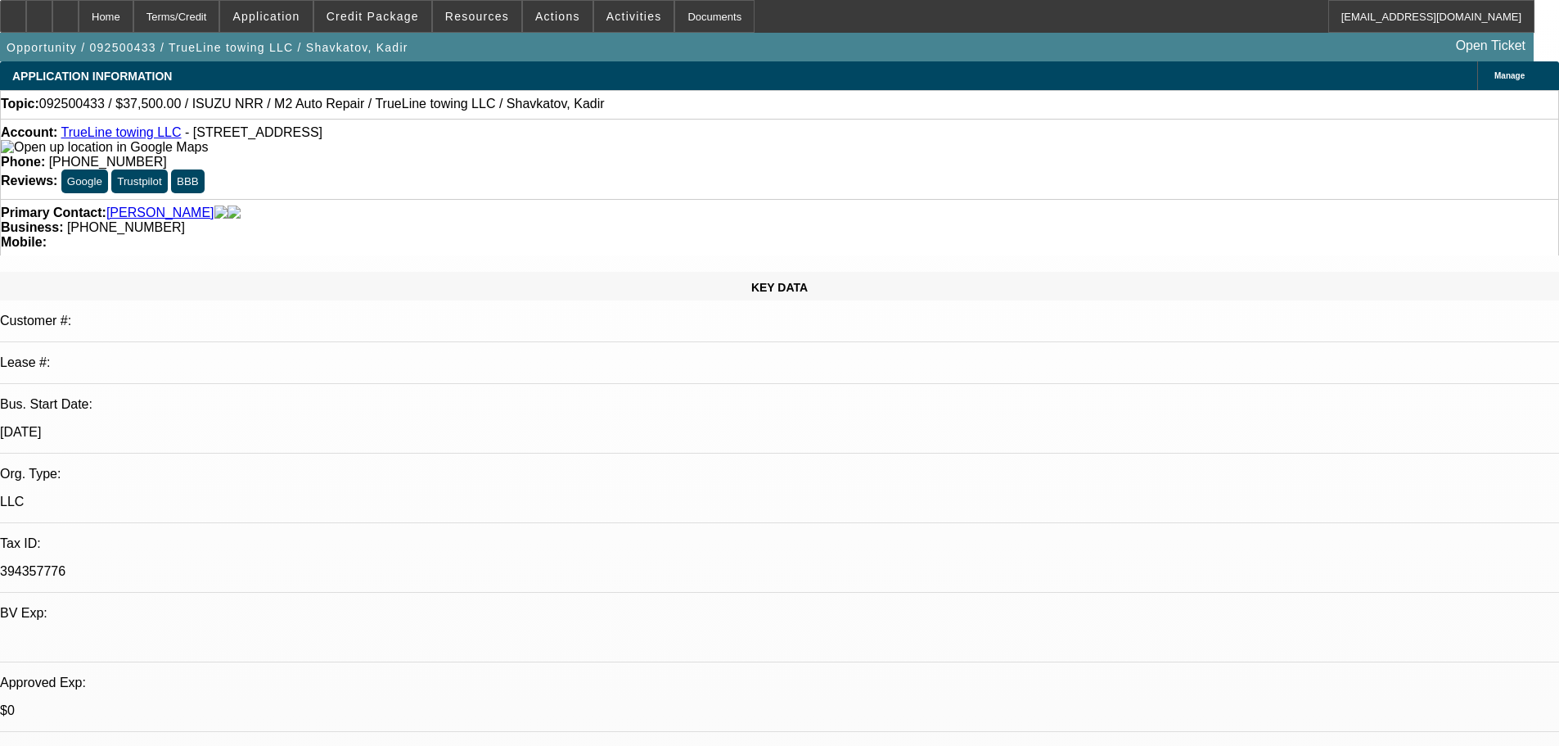
select select "4"
select select "1"
select select "2"
select select "4"
select select "1"
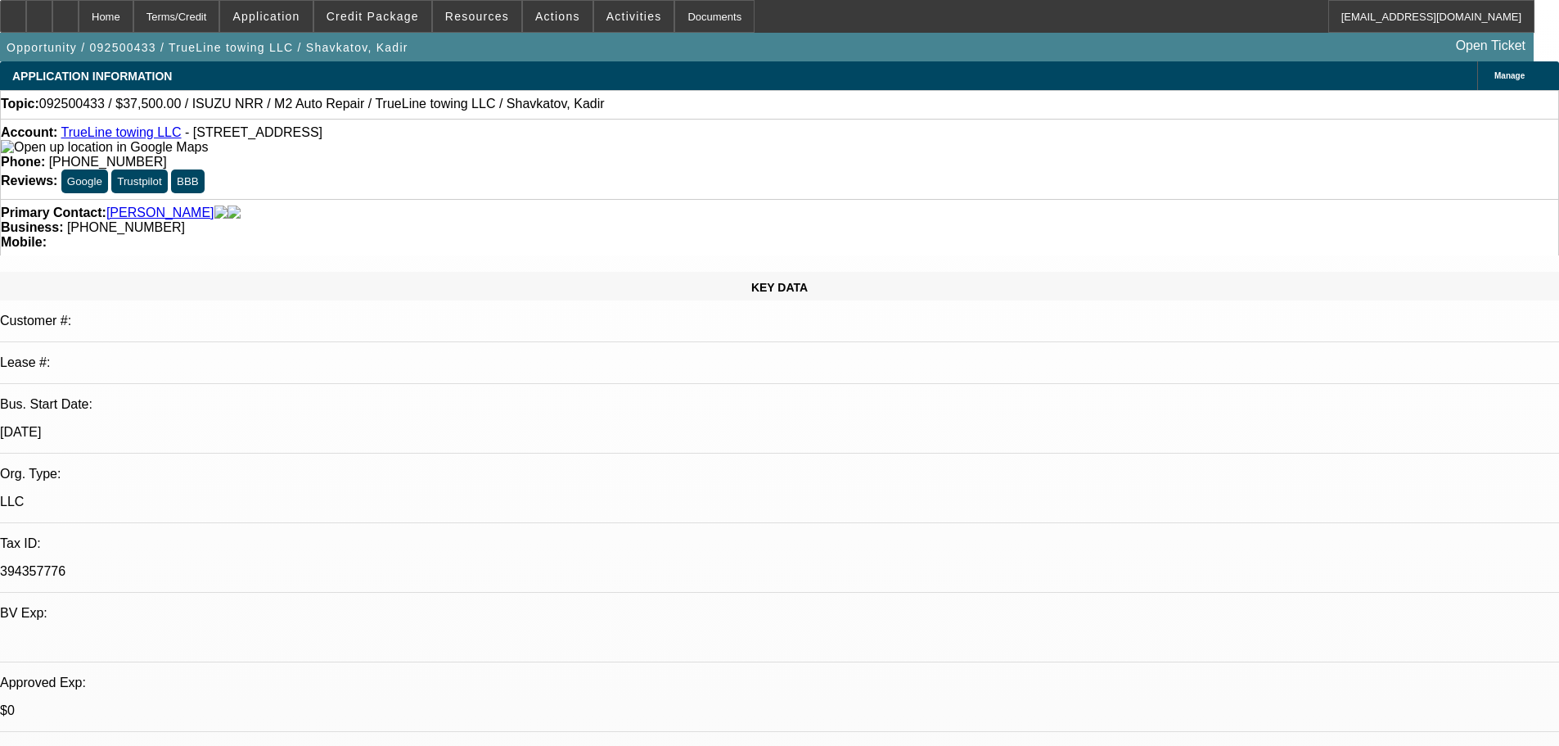
select select "2"
select select "4"
select select "1"
select select "2"
select select "4"
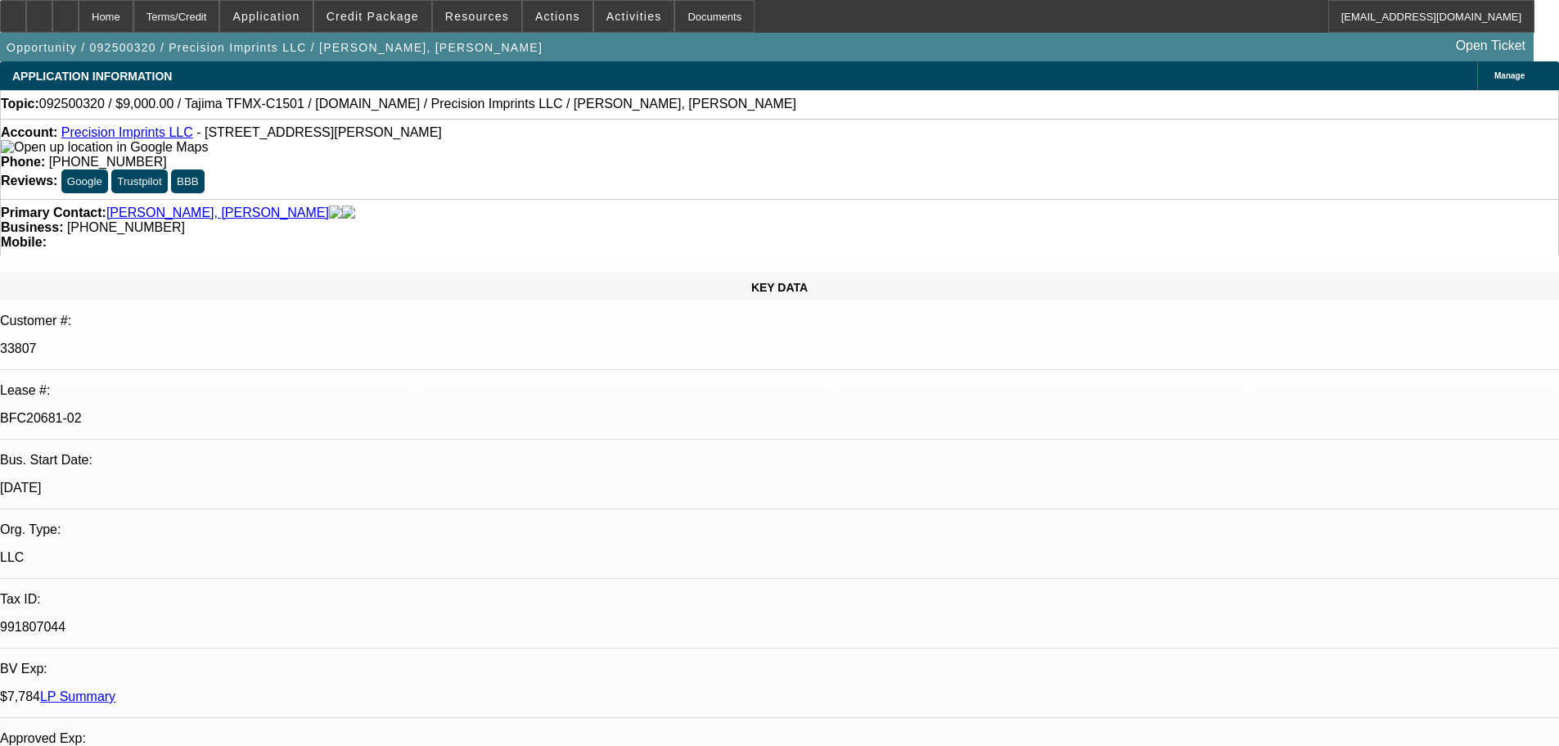
select select "0"
select select "2"
select select "0.1"
select select "4"
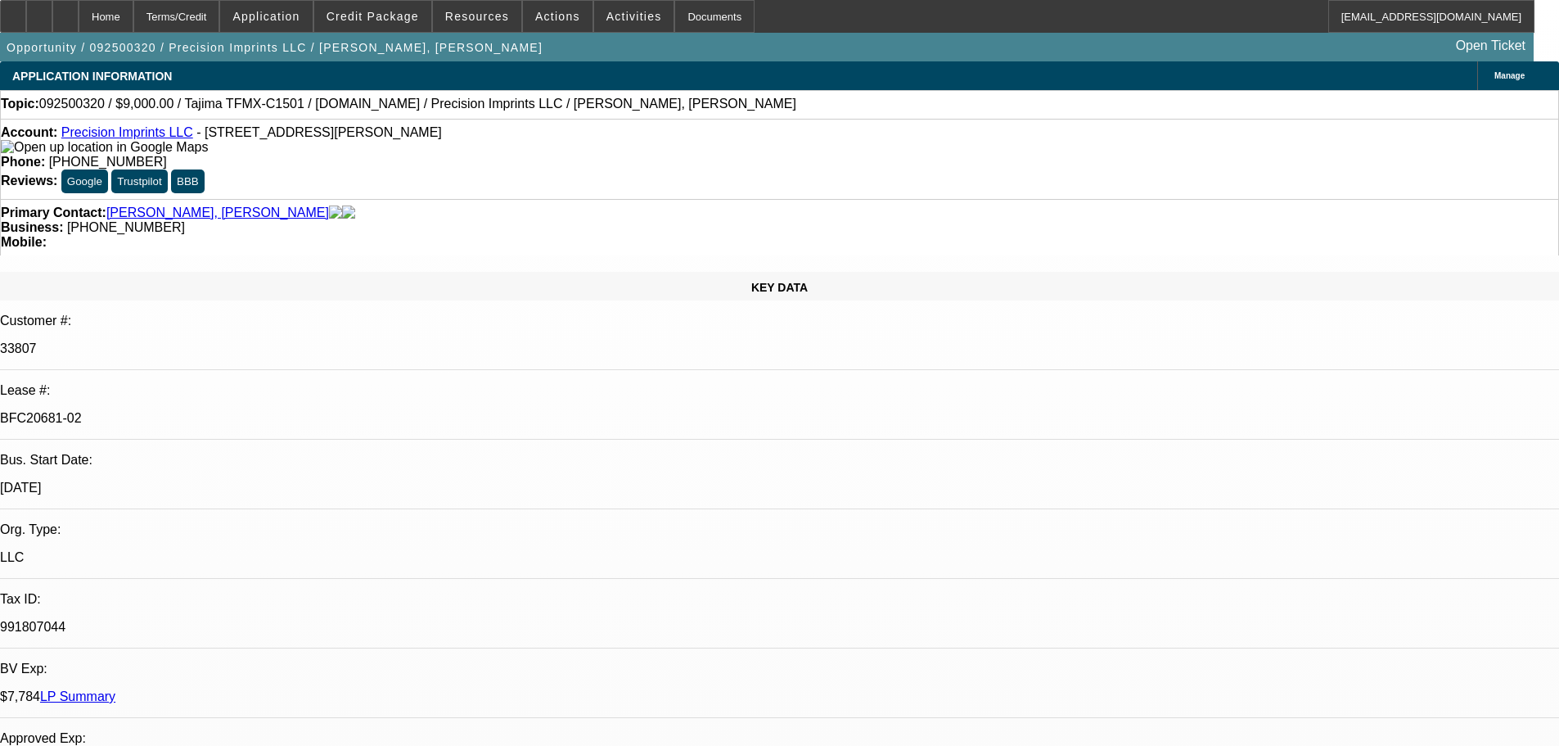
select select "0"
select select "2"
select select "0.1"
select select "4"
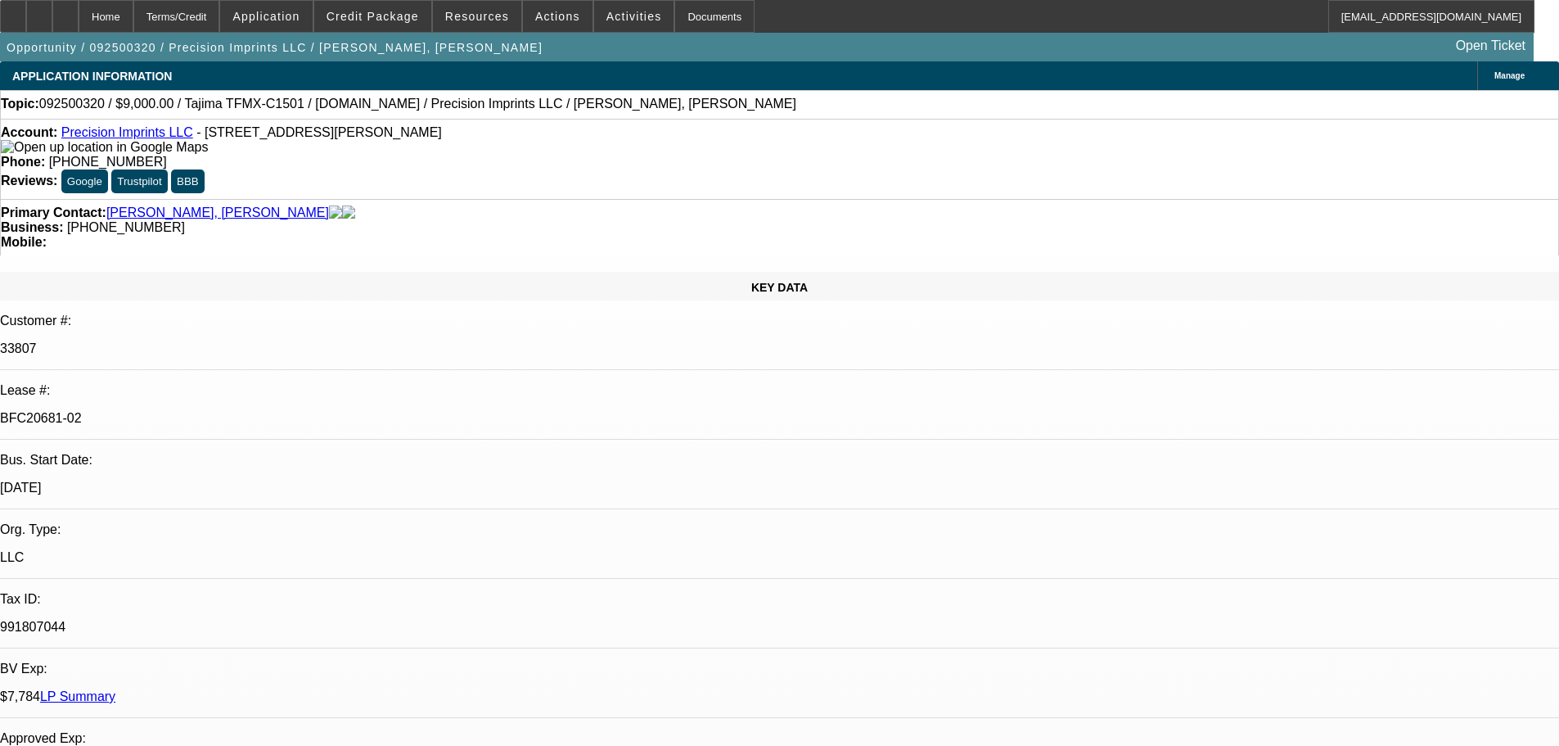
select select "0"
select select "2"
select select "0.1"
select select "4"
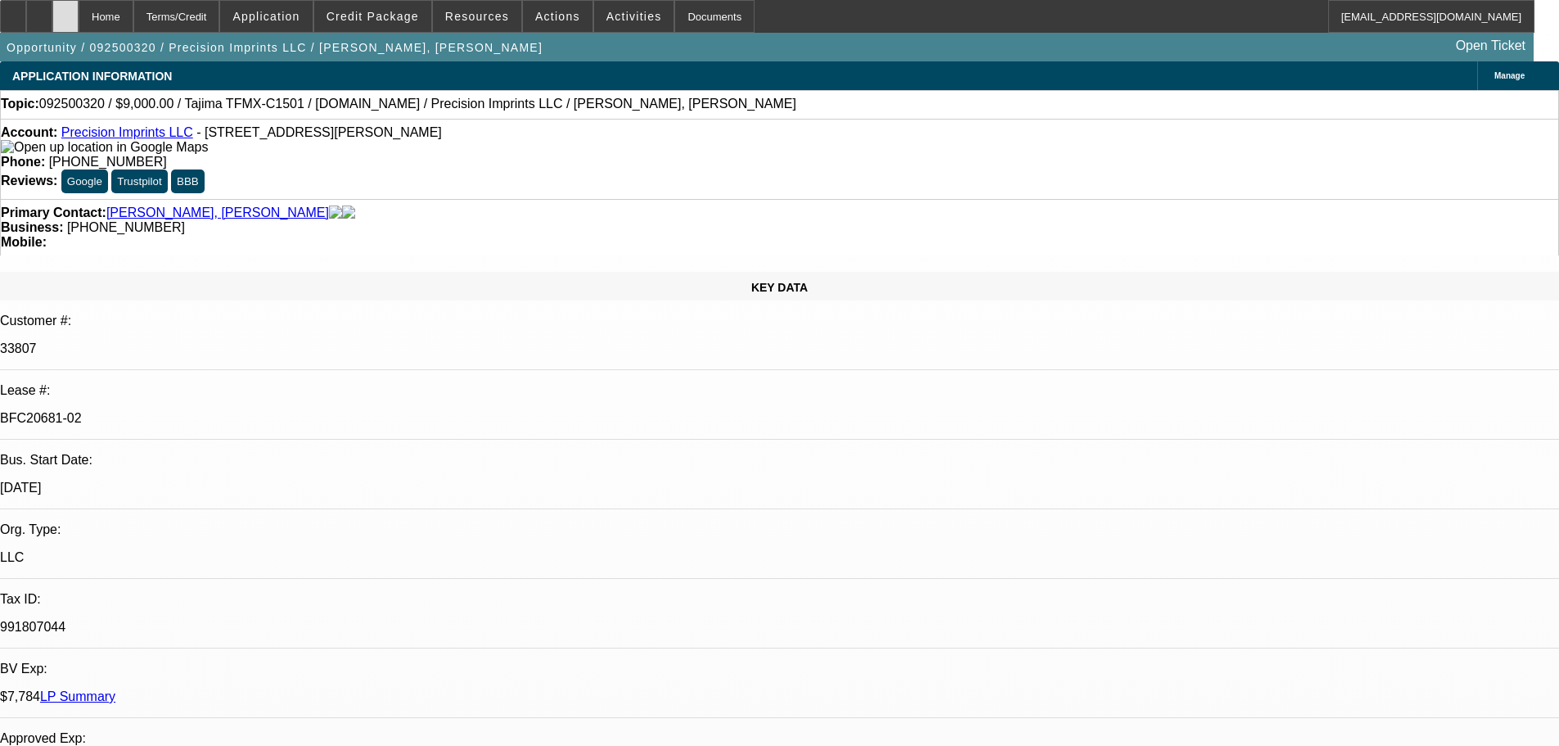
click at [65, 11] on icon at bounding box center [65, 11] width 0 height 0
select select "0"
select select "2"
select select "0.1"
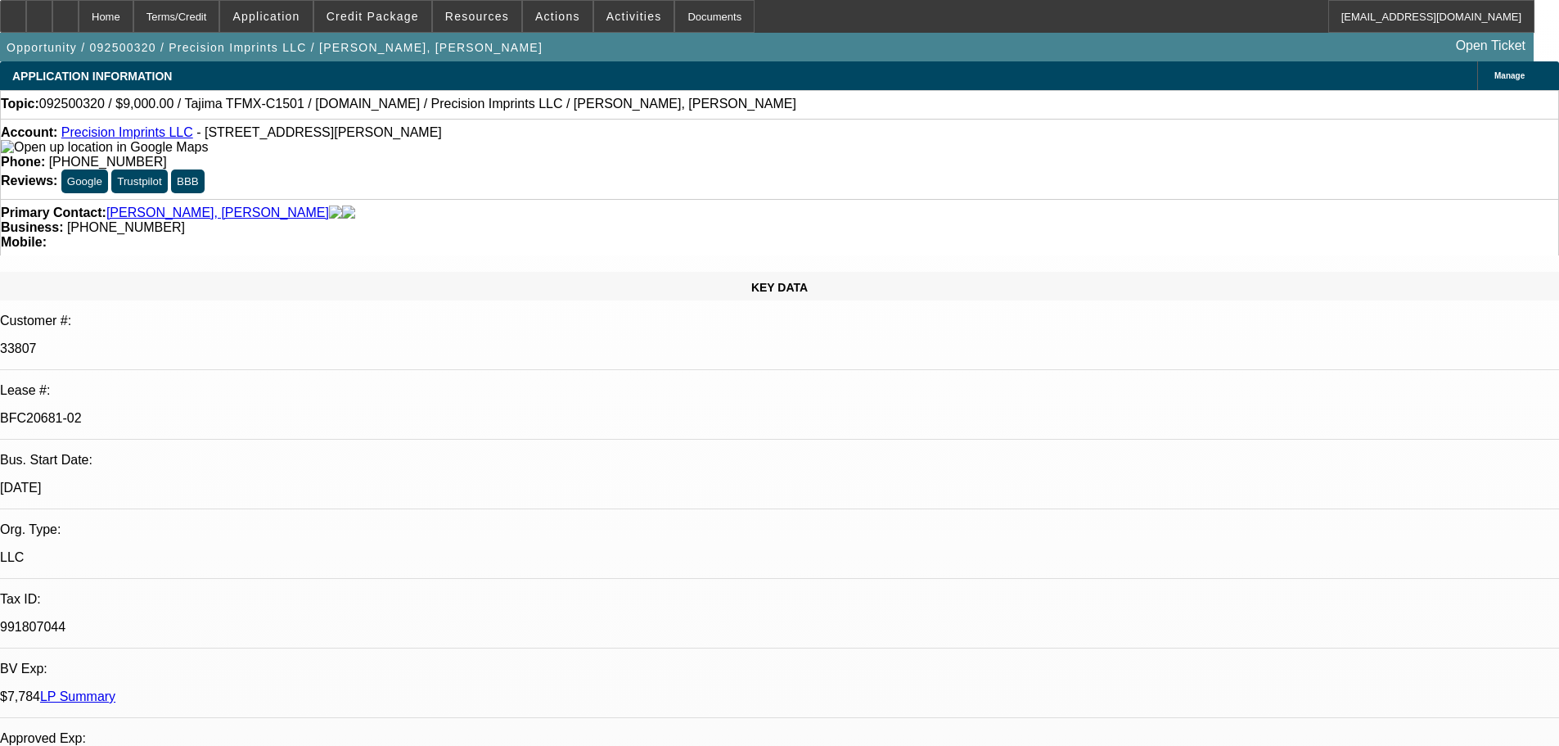
select select "4"
select select "0"
select select "2"
select select "0.1"
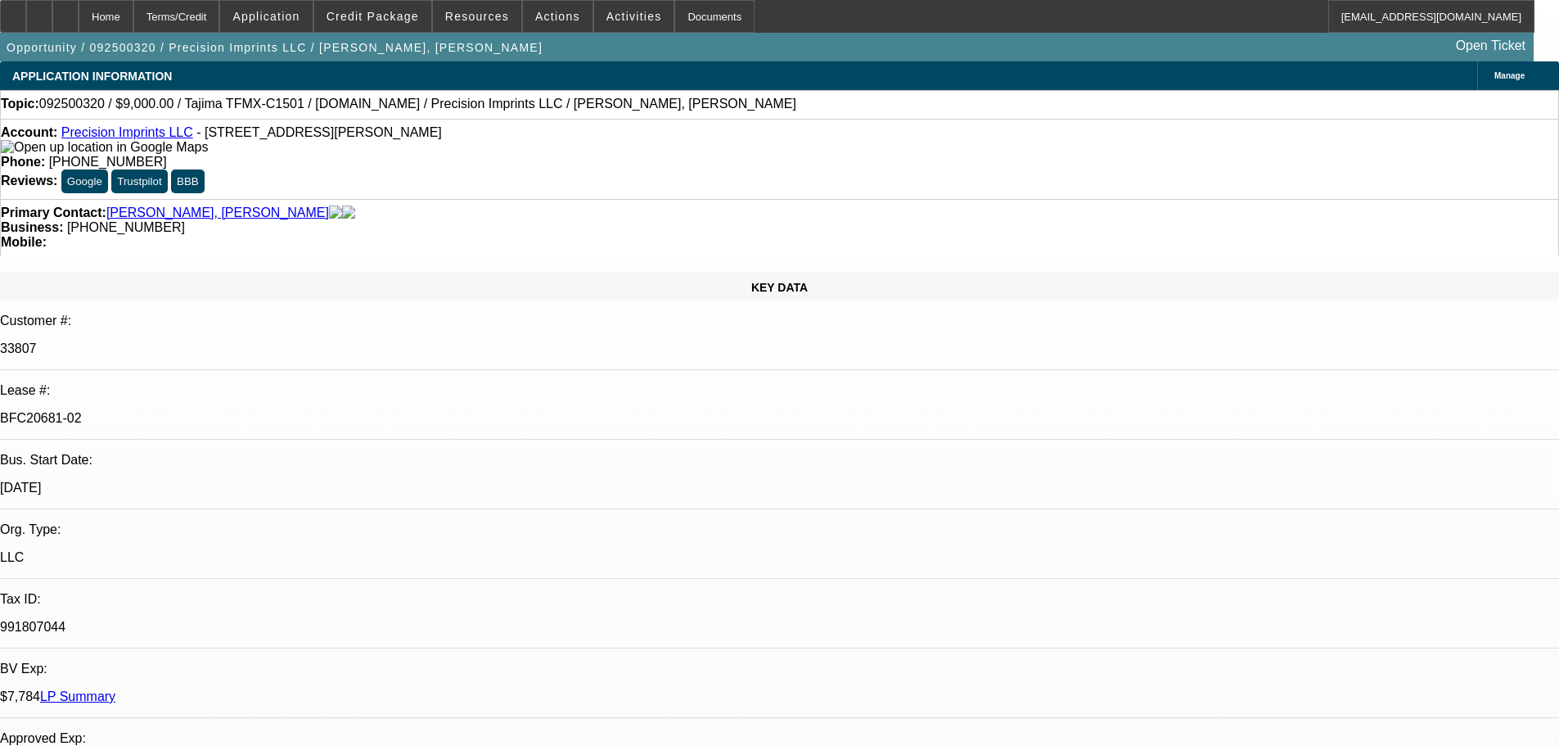
select select "4"
select select "0"
select select "2"
select select "0.1"
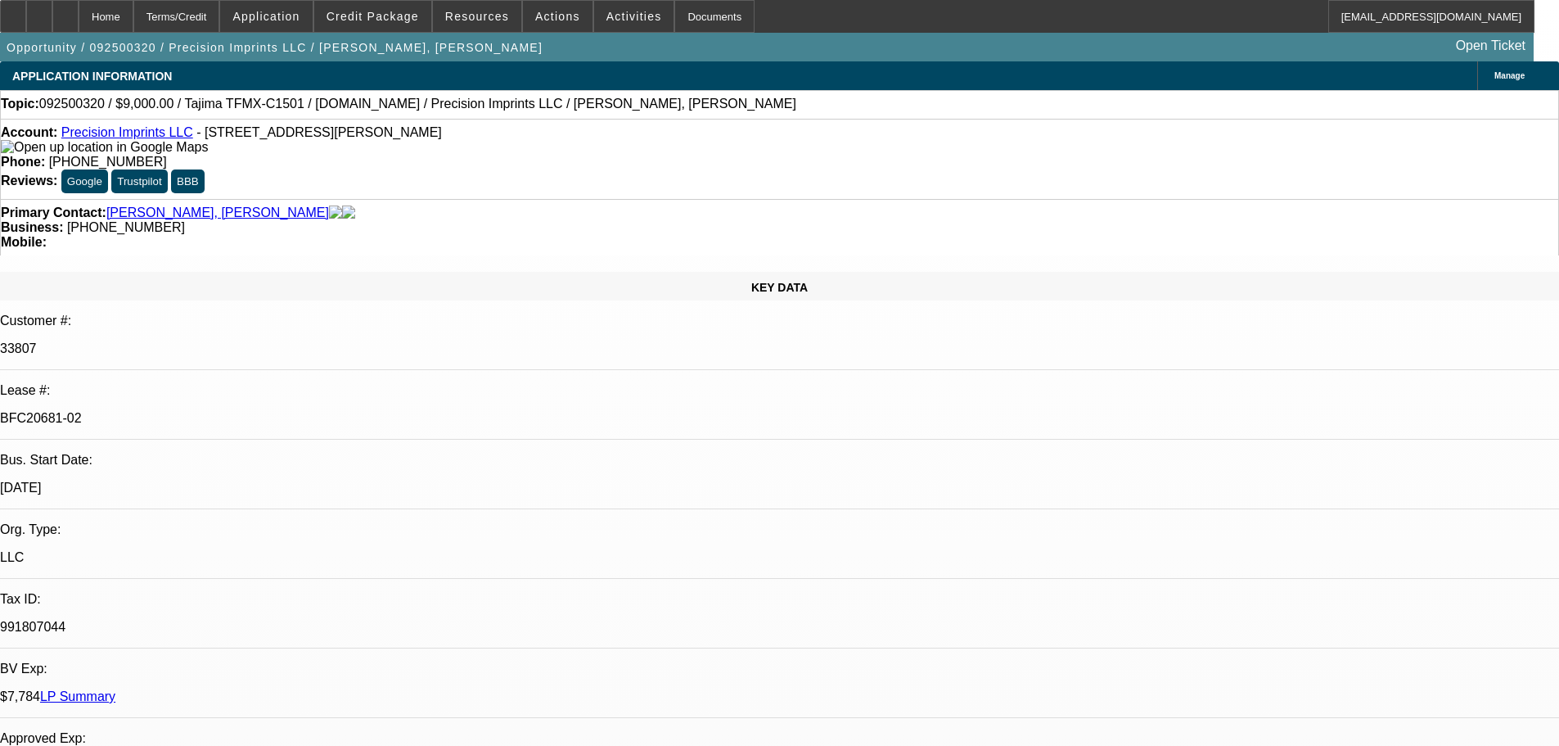
select select "4"
